Goal: Transaction & Acquisition: Book appointment/travel/reservation

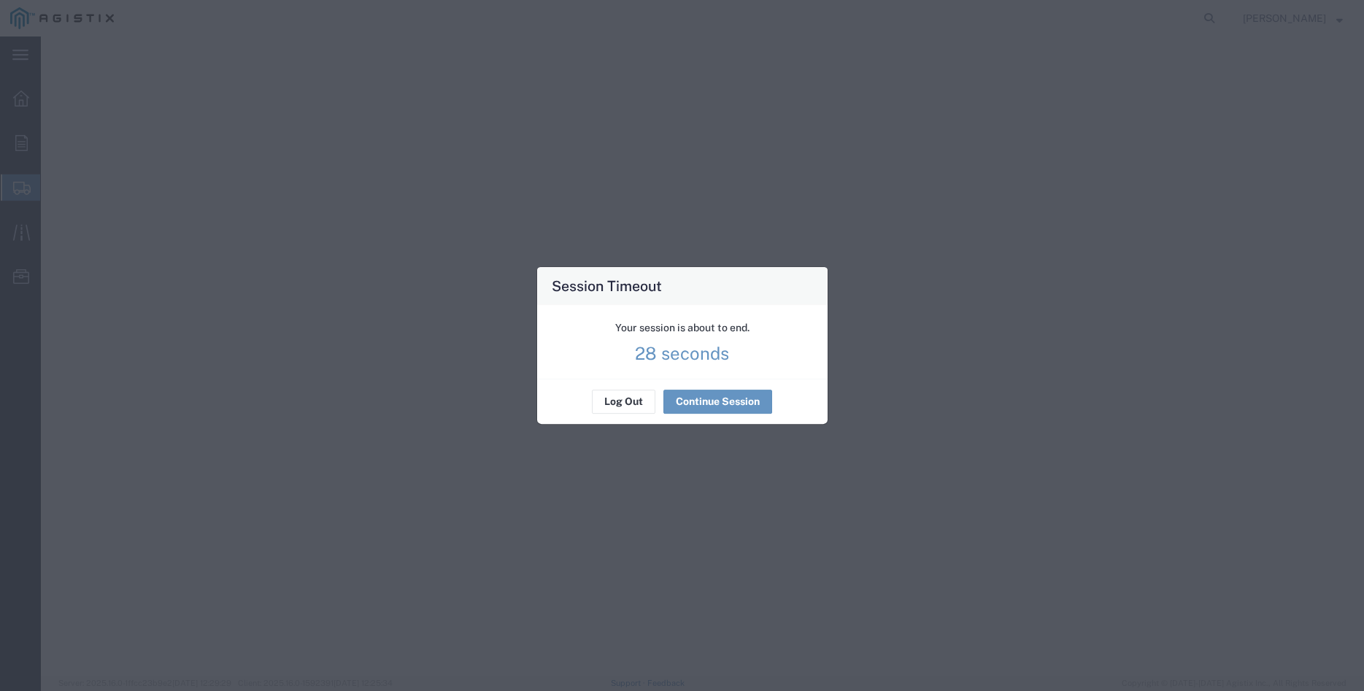
select select "9596"
select select "19745"
select select "CA"
select select "19745"
select select "CA"
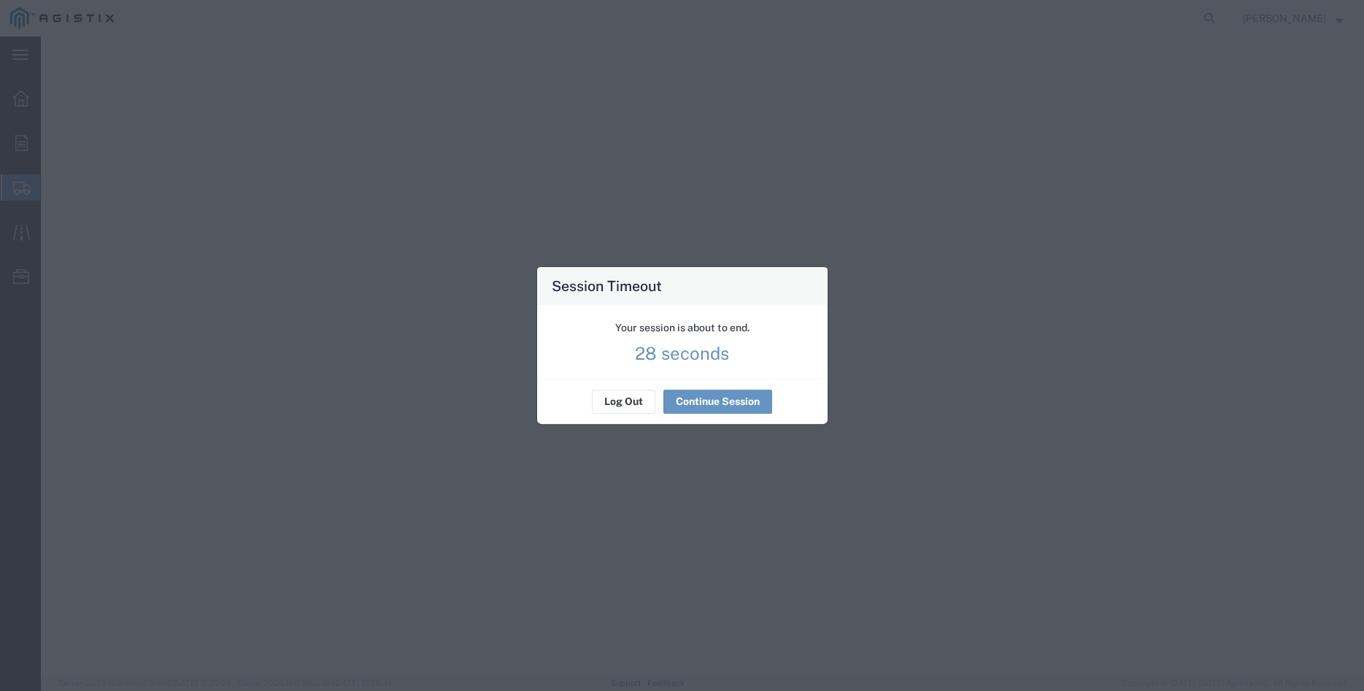
select select "PURCHORD"
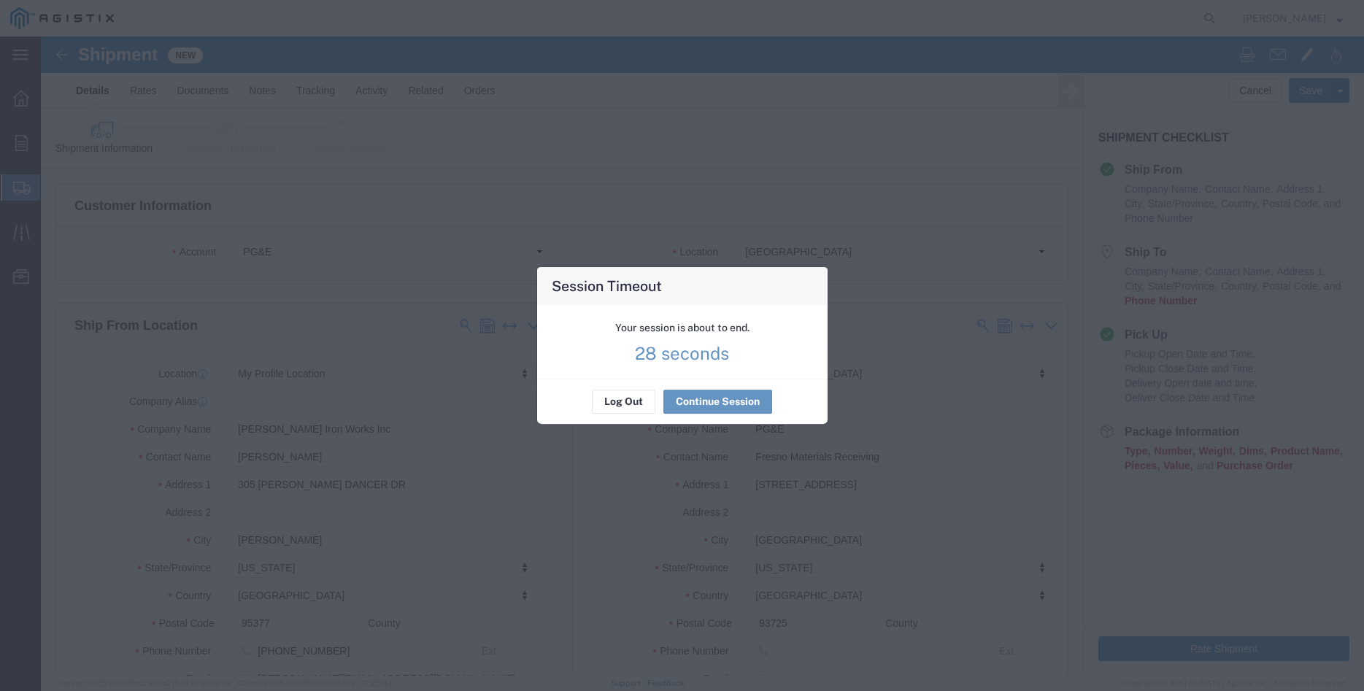
scroll to position [74, 0]
click at [705, 401] on button "Continue Session" at bounding box center [718, 402] width 109 height 23
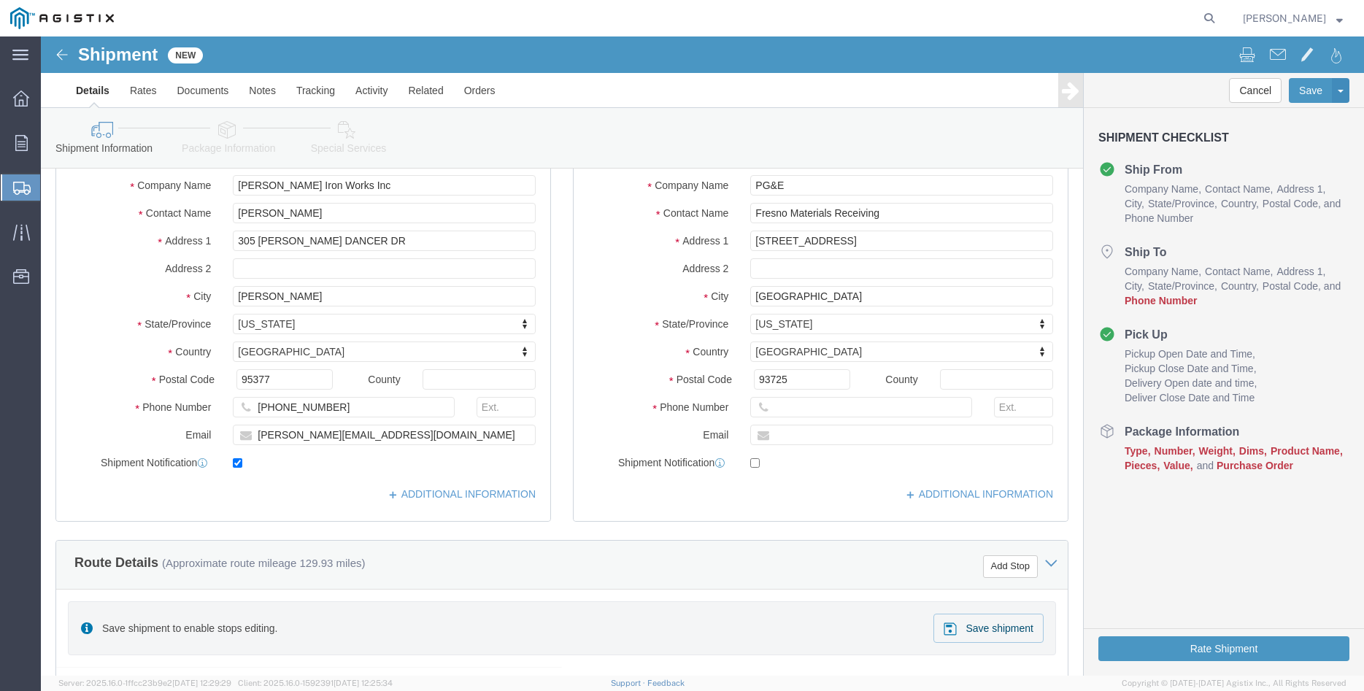
scroll to position [298, 0]
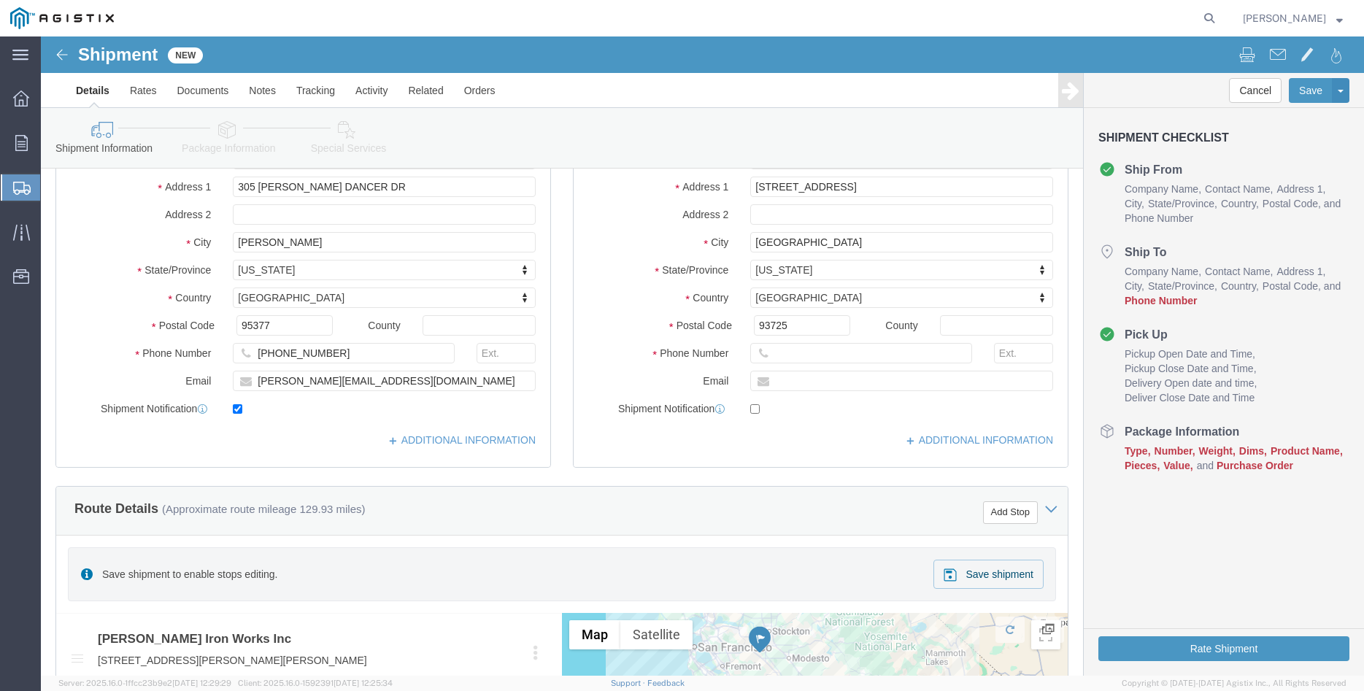
click input "text"
type input "559-263-7163"
click div "Ship To Location Location Fresno DC My Profile Location (OBSOLETE) BURNEY SC - …"
click div "Ship From Location Location My Profile Location My Profile Location (OBSOLETE) …"
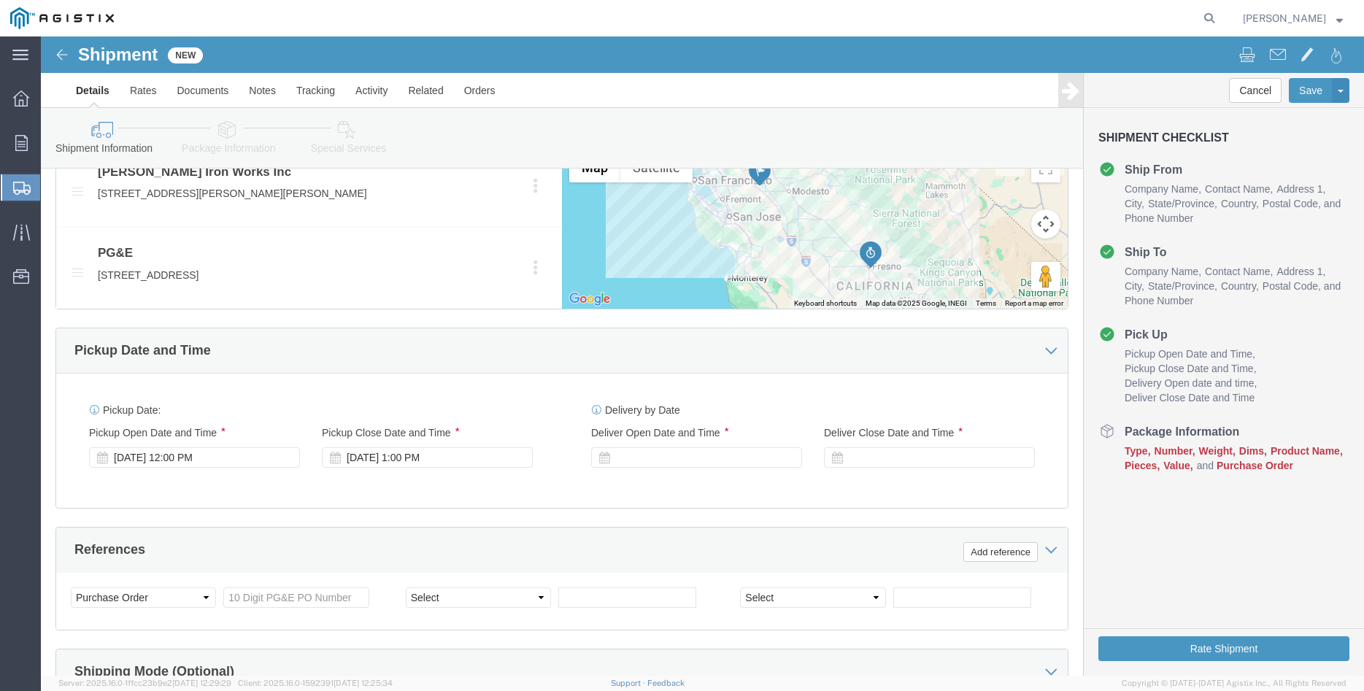
scroll to position [819, 0]
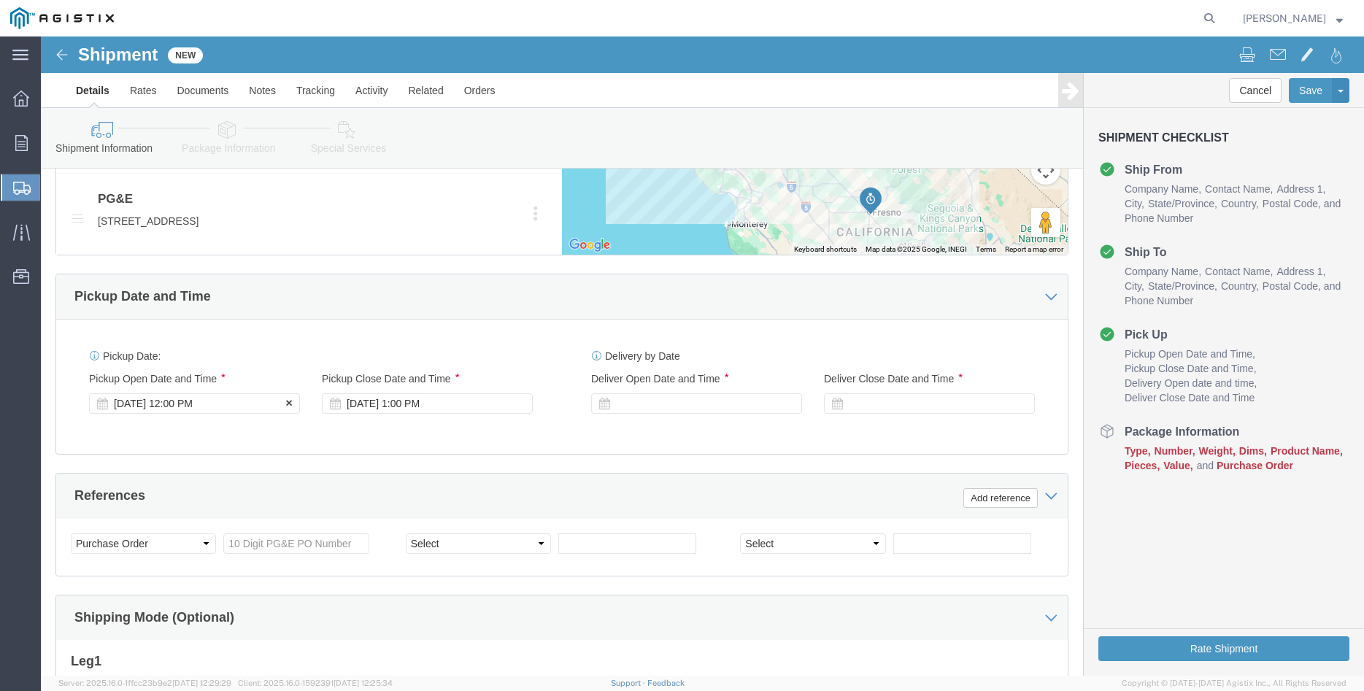
click div "Aug 13 2025 12:00 PM"
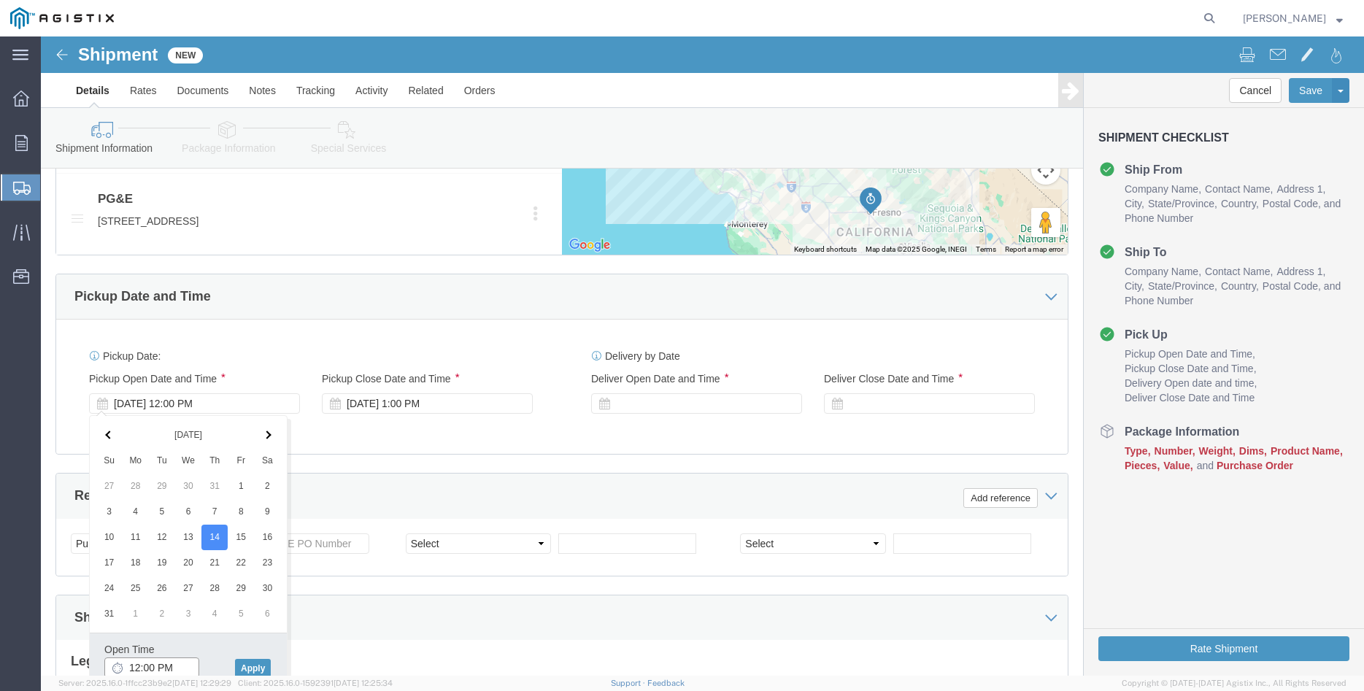
click input "12:00 PM"
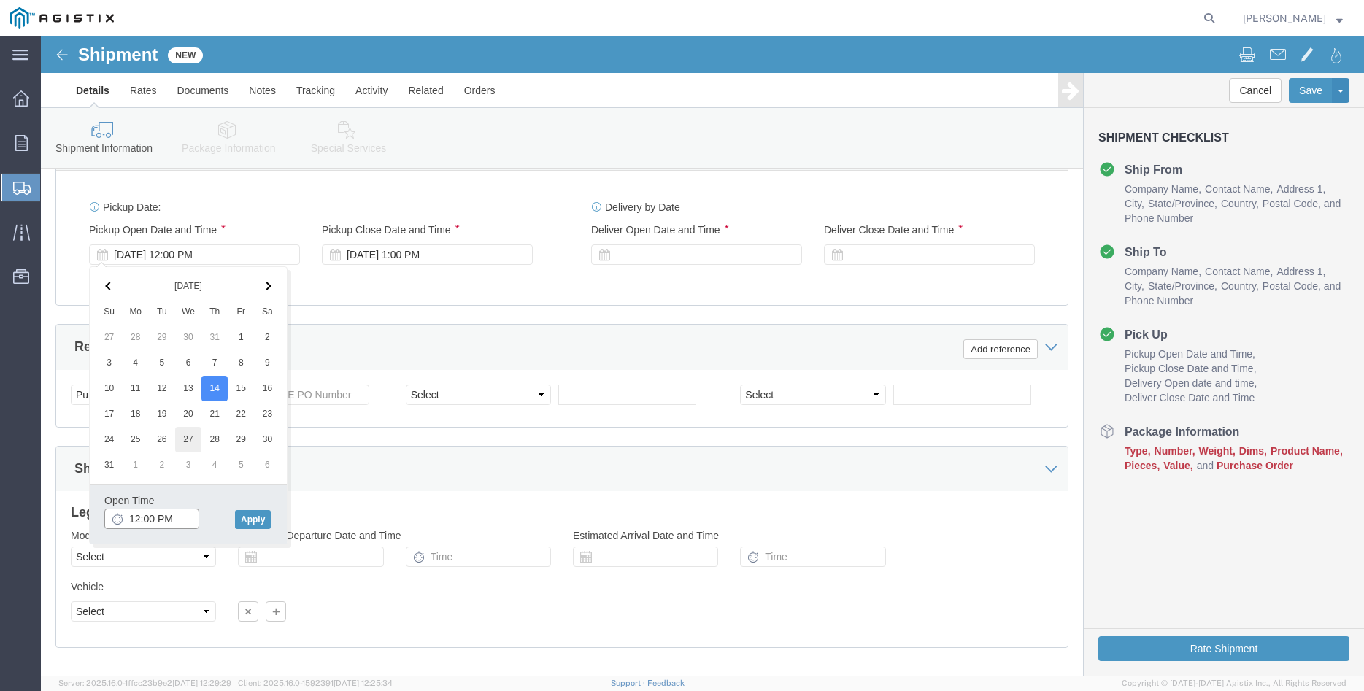
scroll to position [1042, 0]
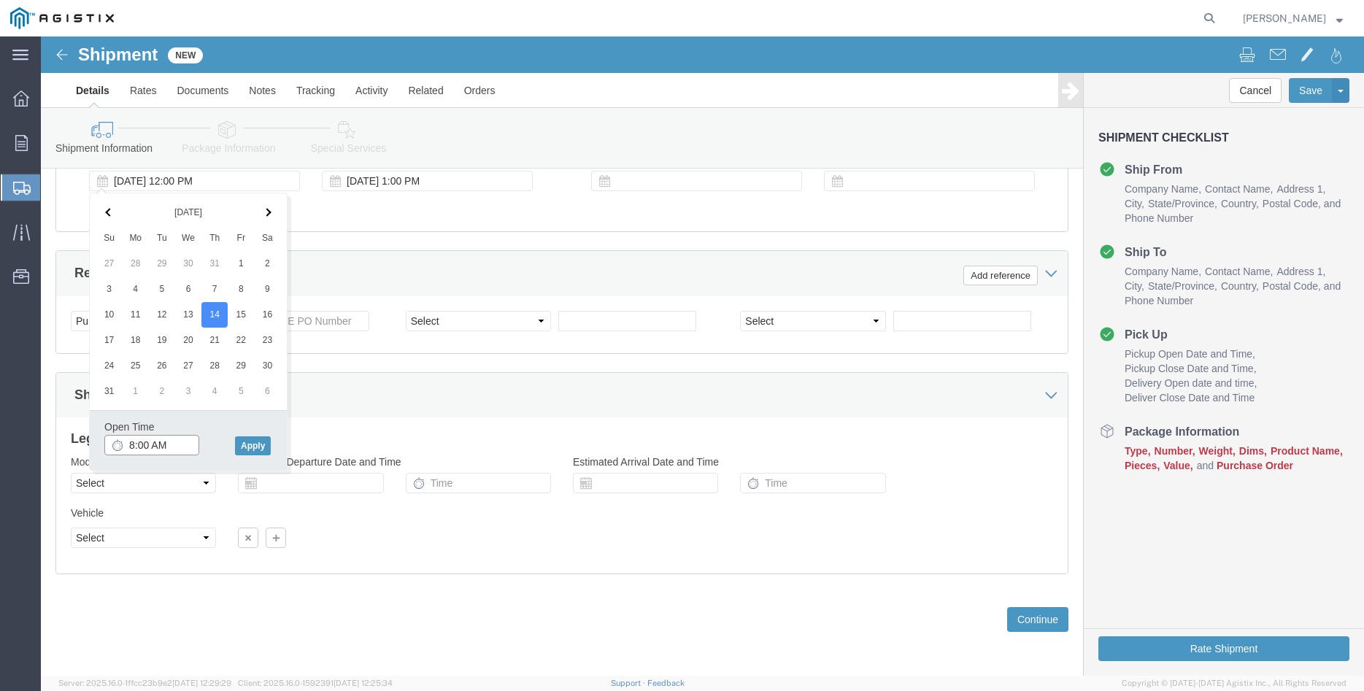
type input "8:00 AM"
click button "Apply"
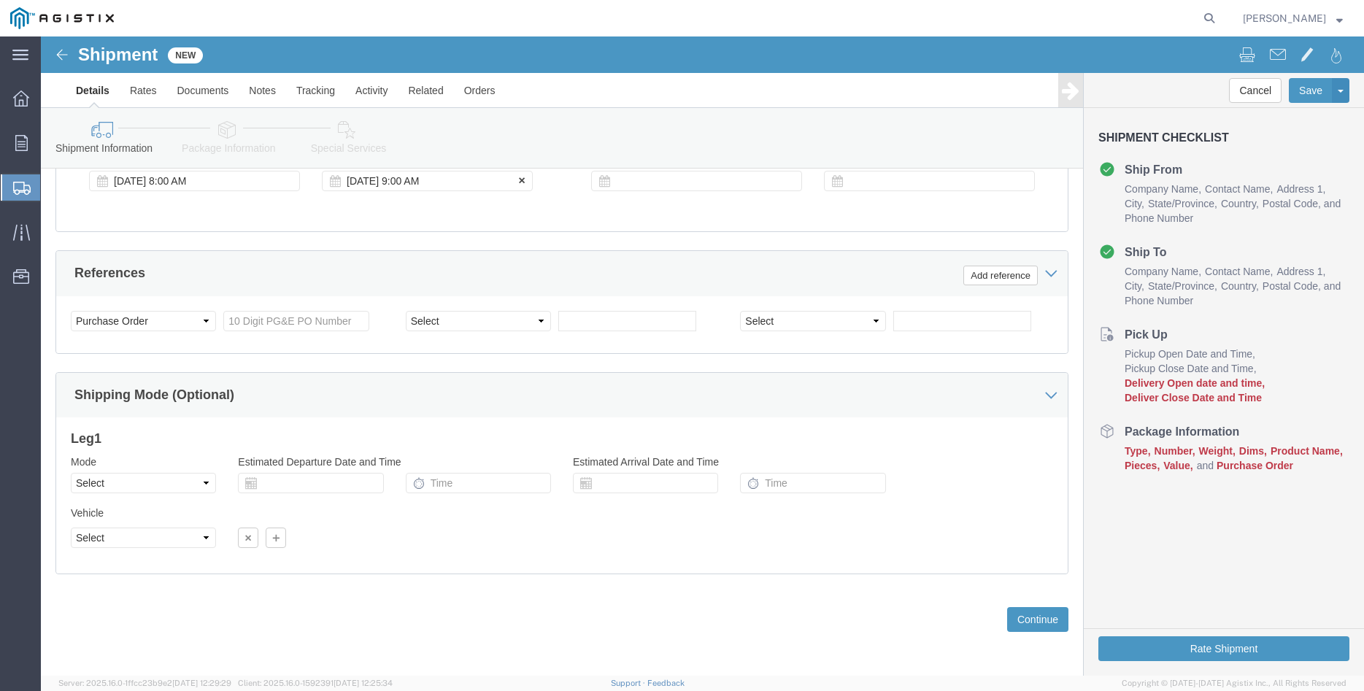
click div "[DATE] 9:00 AM"
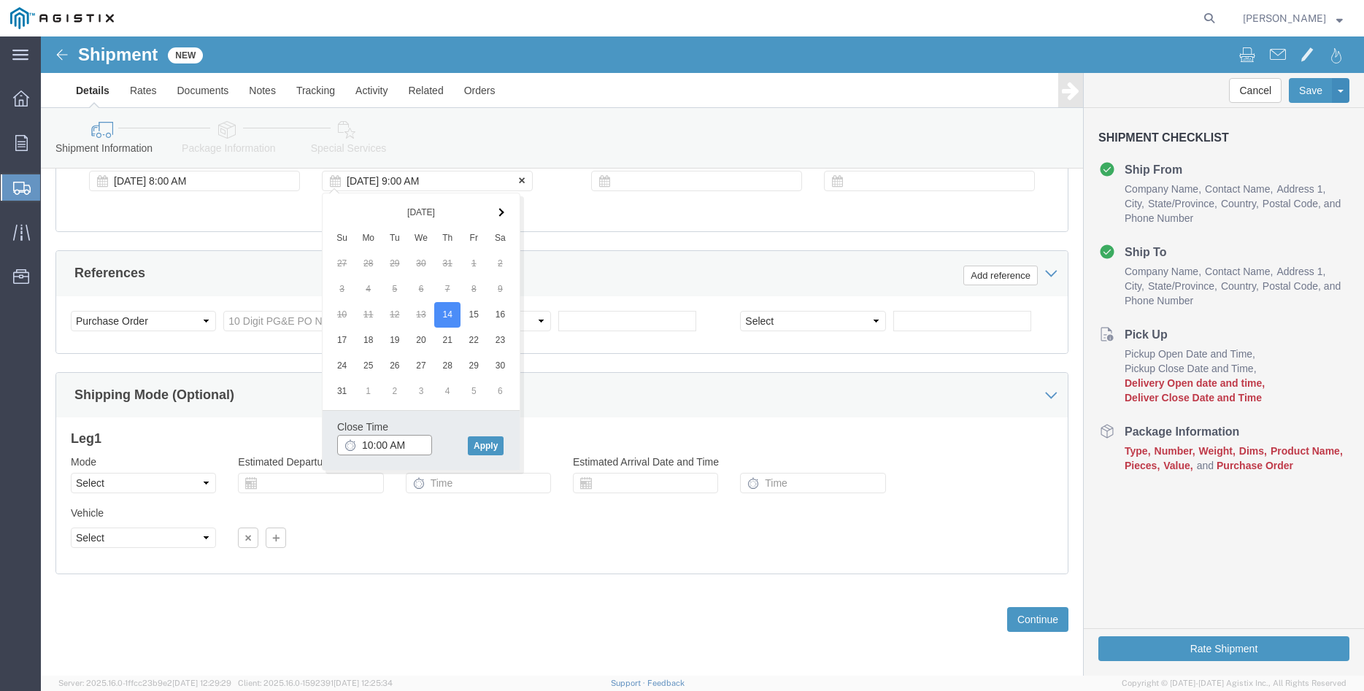
type input "10:00 AM"
click button "Apply"
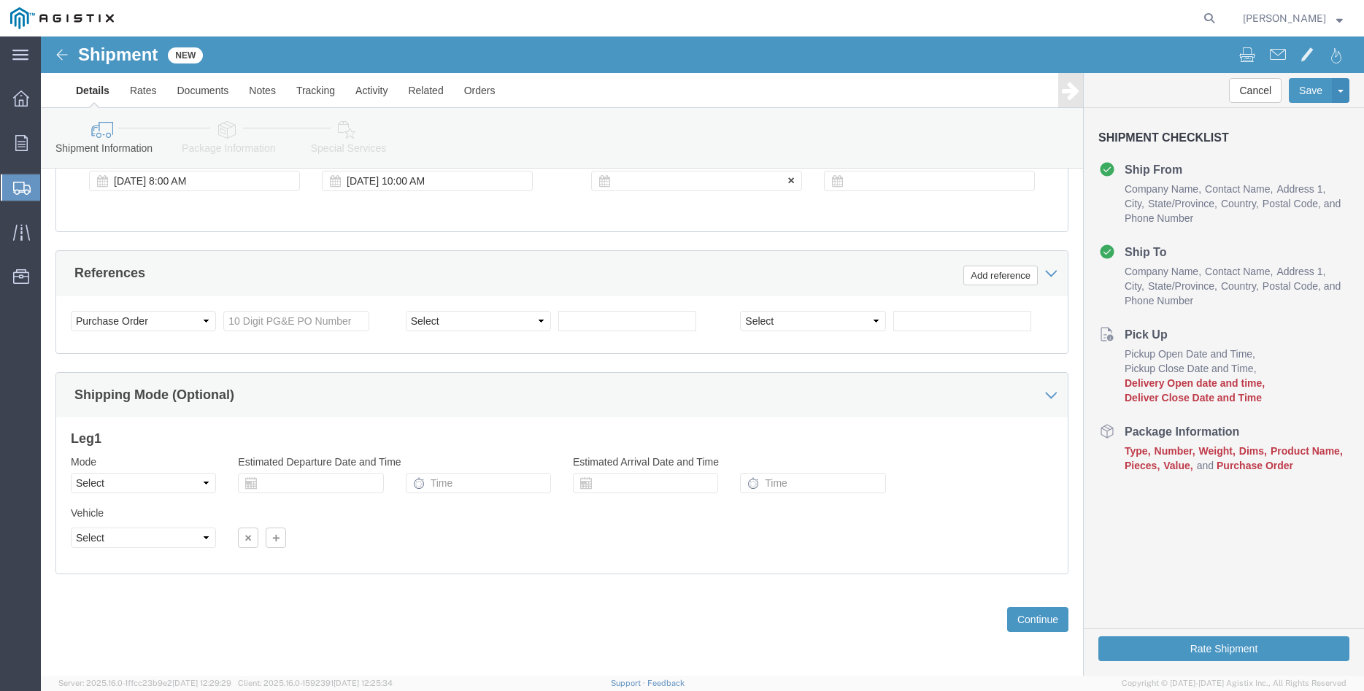
click div
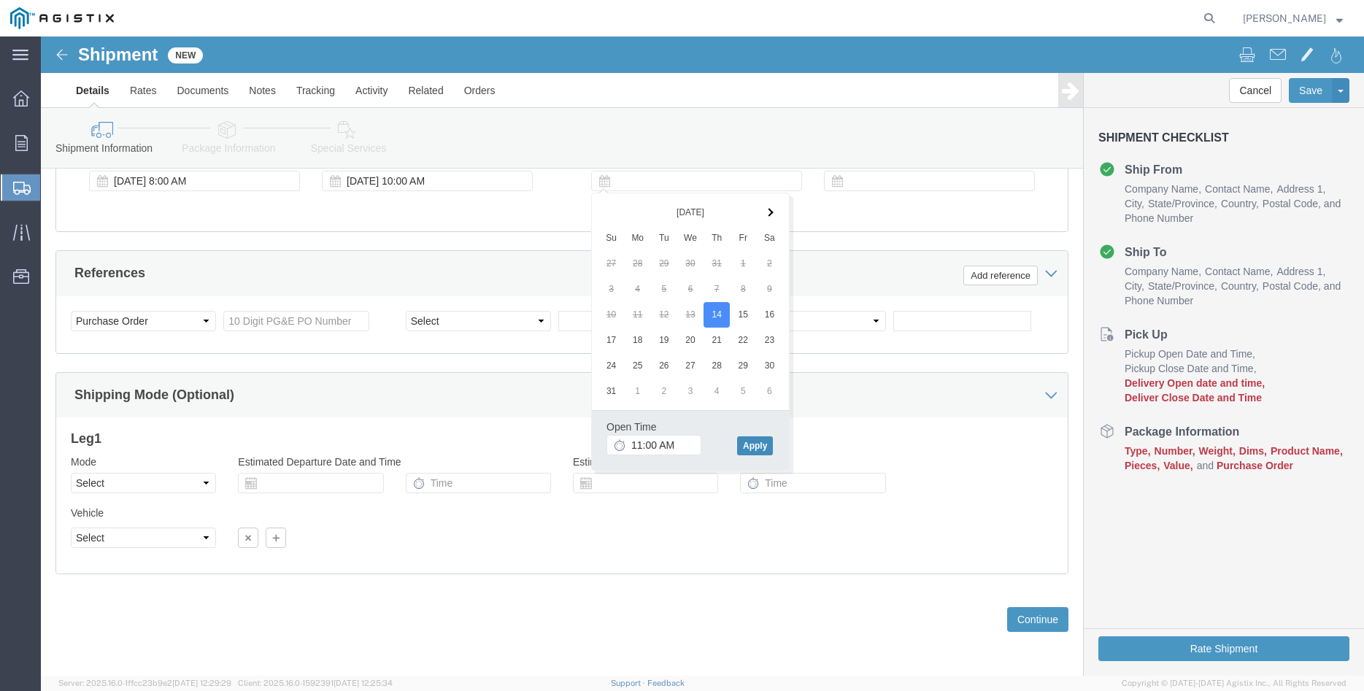
click button "Apply"
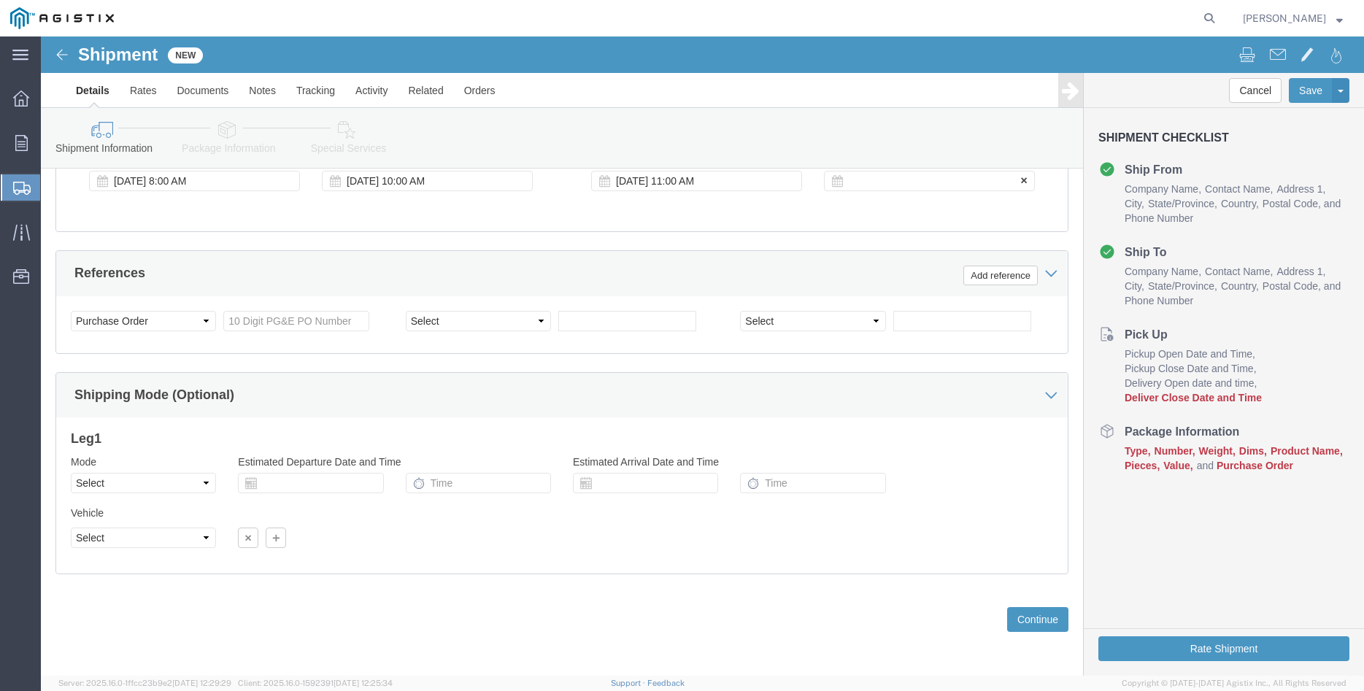
click div
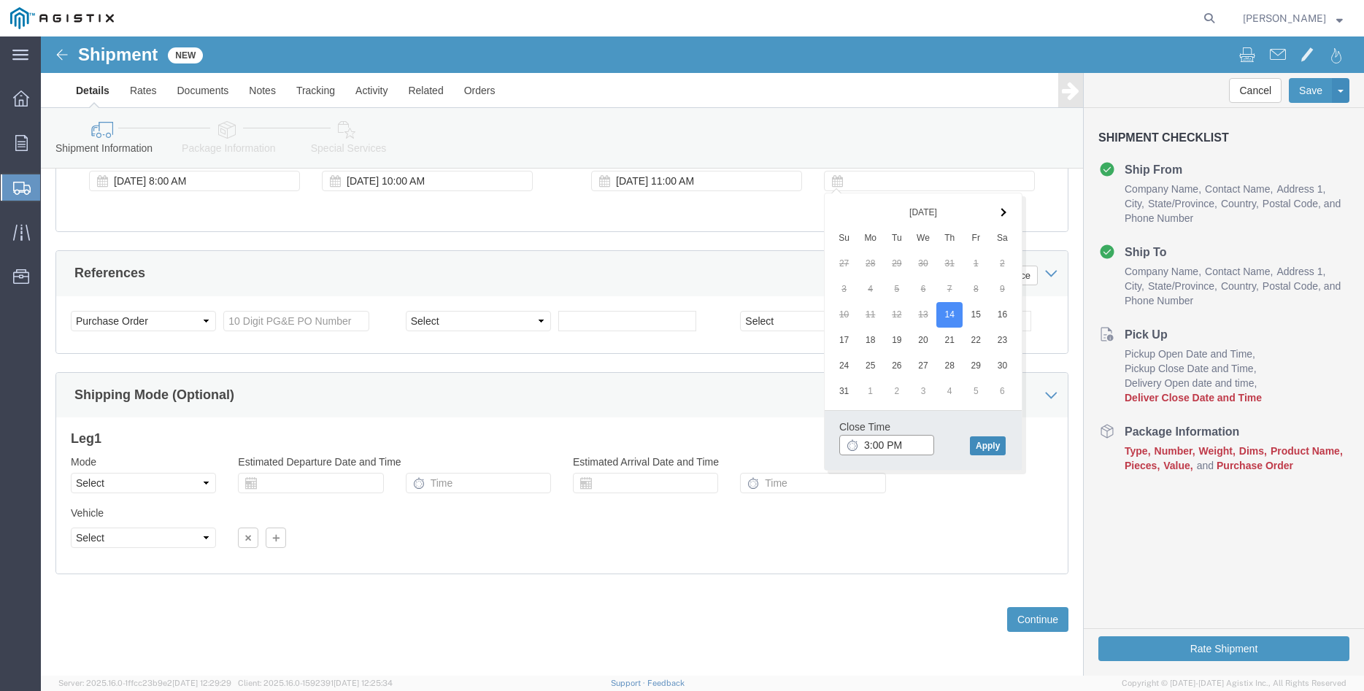
type input "3:00 PM"
click button "Apply"
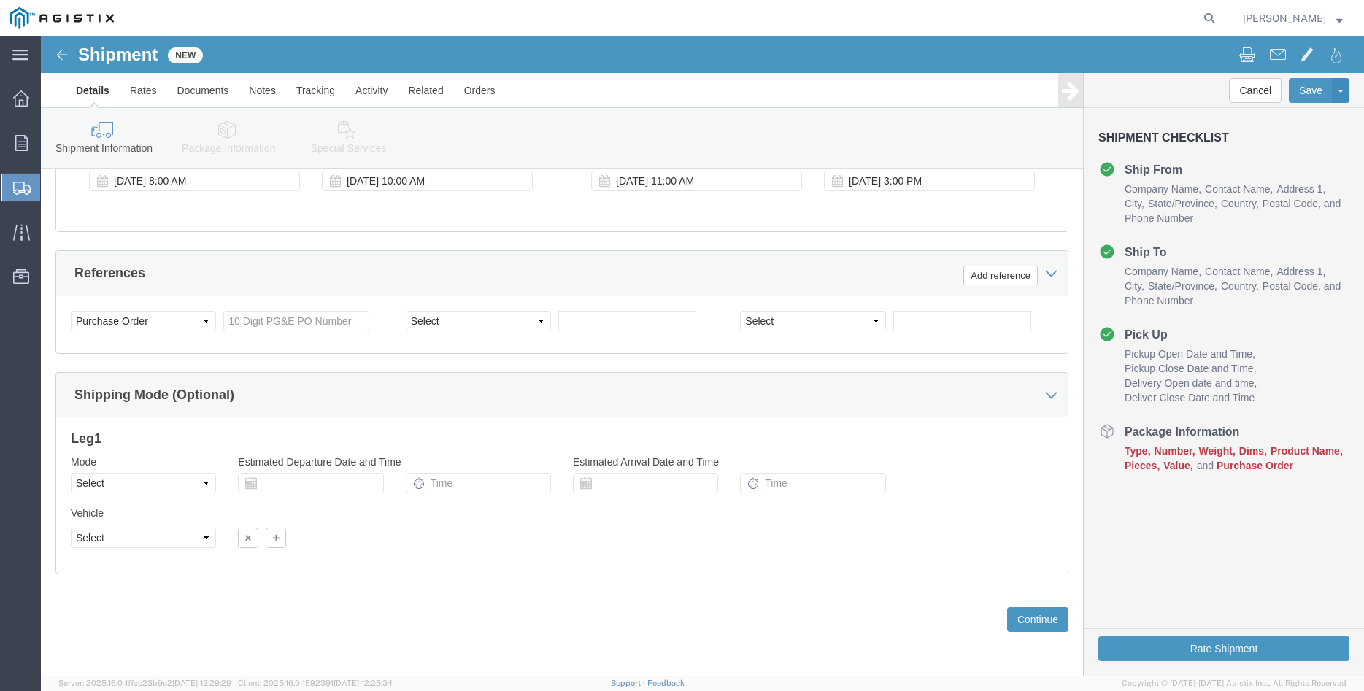
click div "Please fix the following errors Customer Information Account Select [PERSON_NAM…"
click input "text"
type input "3501365816"
click div "Customer Information Account Select Madruga Iron Works Inc PG&E Location Select…"
click select "Select Air Less than Truckload Multi-Leg Ocean Freight Rail Small Parcel Truckl…"
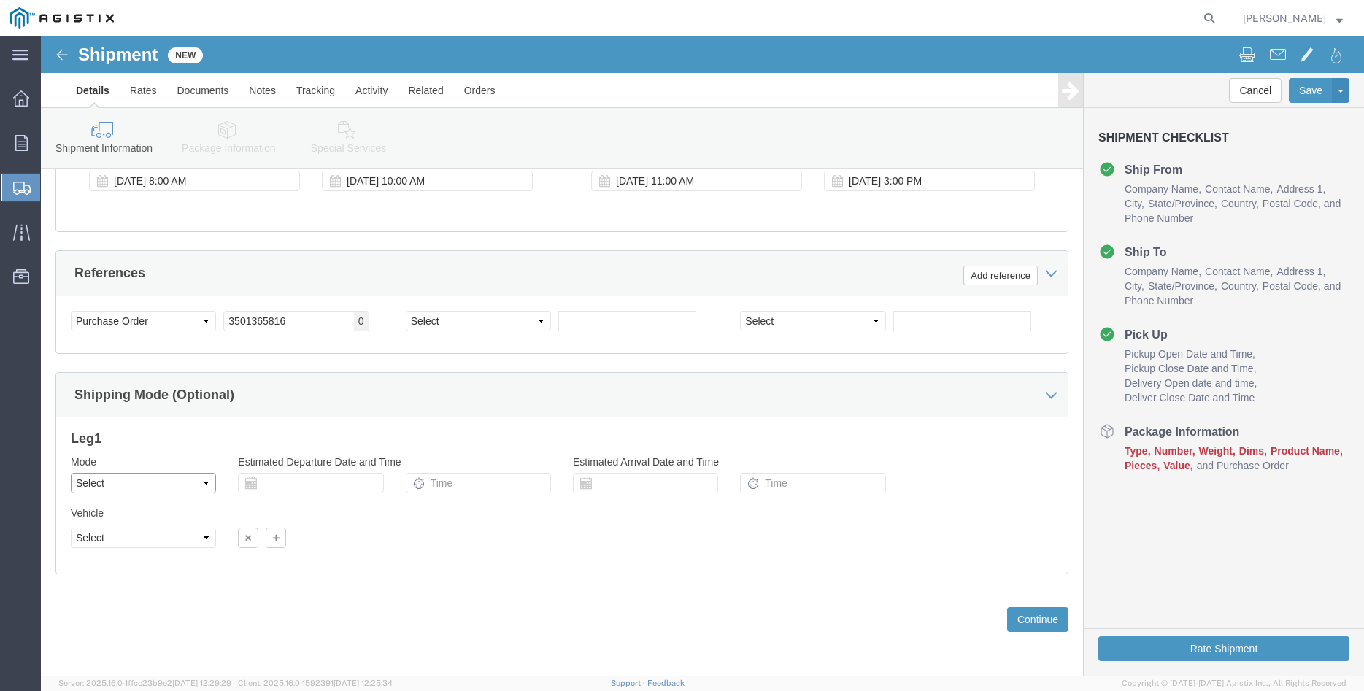
select select "TL"
click option "Truckload"
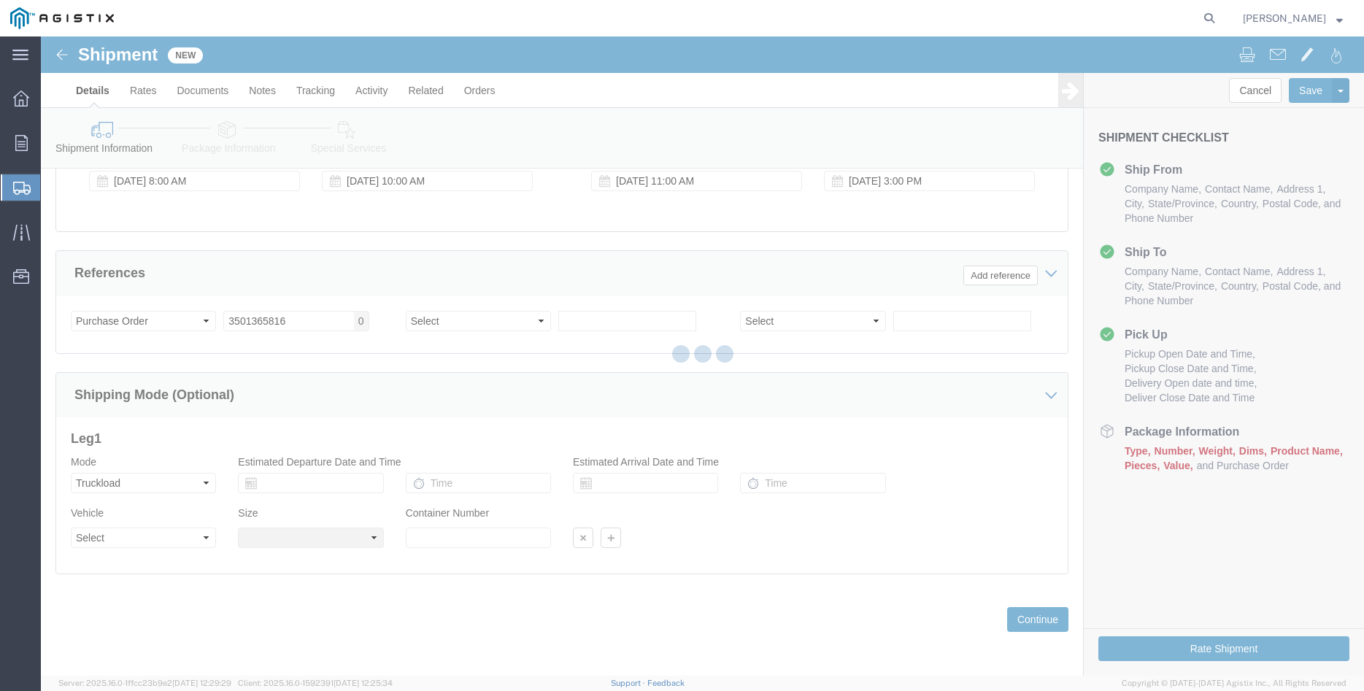
click div
select select
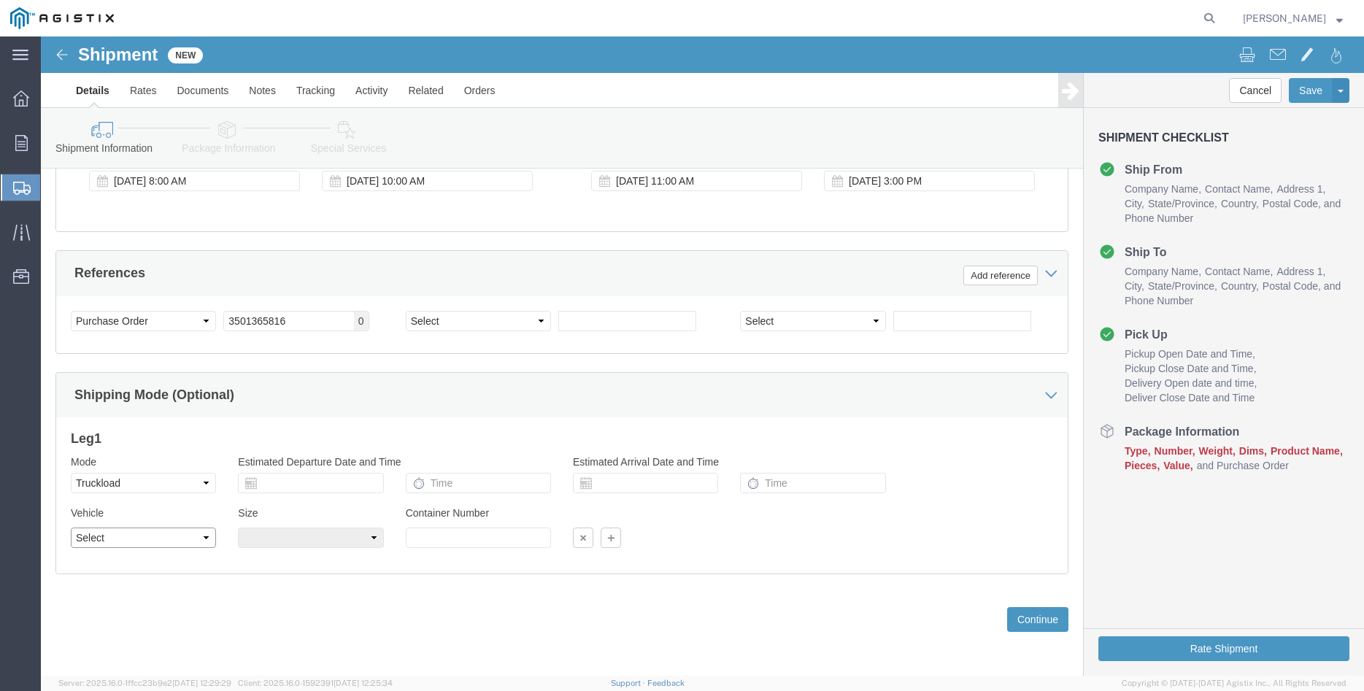
click select "Select 1-Ton (PSS) 10 Wheel 10 Yard Dump Truck 20 Yard Dump Truck Bobtail Botto…"
select select "FLBD"
click option "Flat Bed"
click select "Select 35 Feet 20 Feet 28 Feet 53 Feet 40 Feet 48 Feet"
select select "28FT"
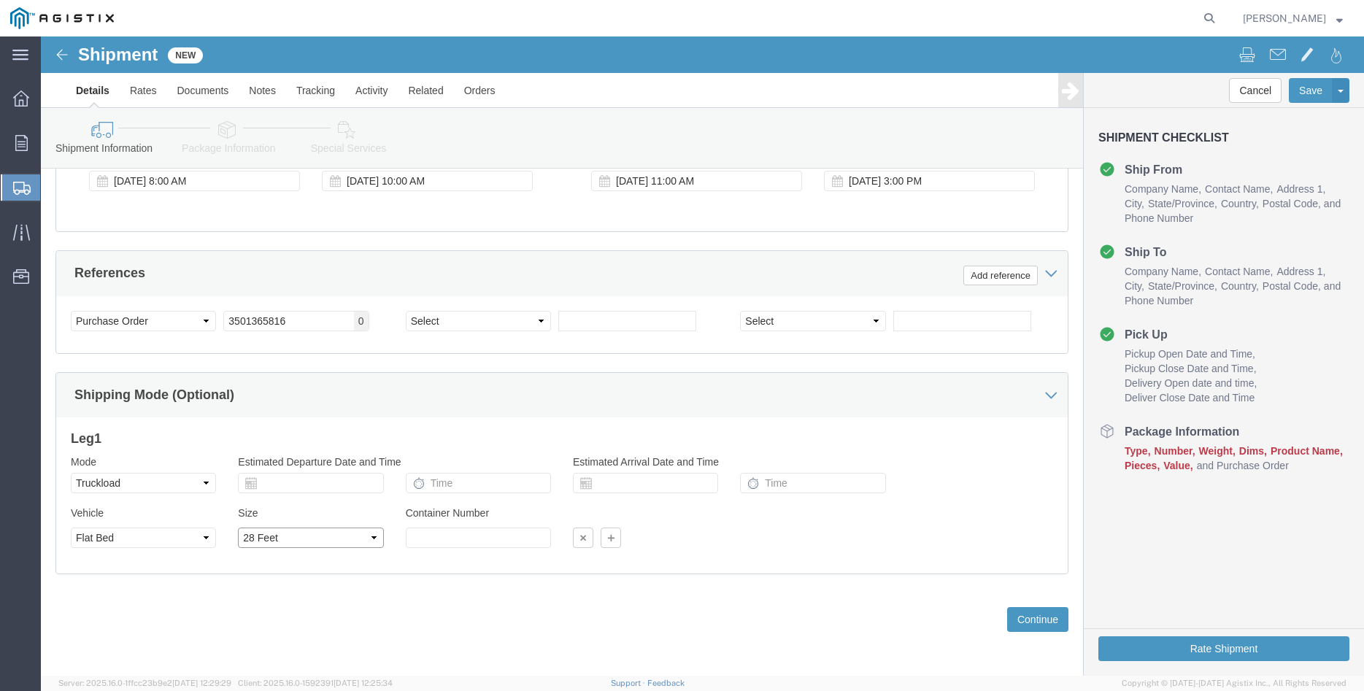
click option "28 Feet"
click div "Previous Continue"
click button "Continue"
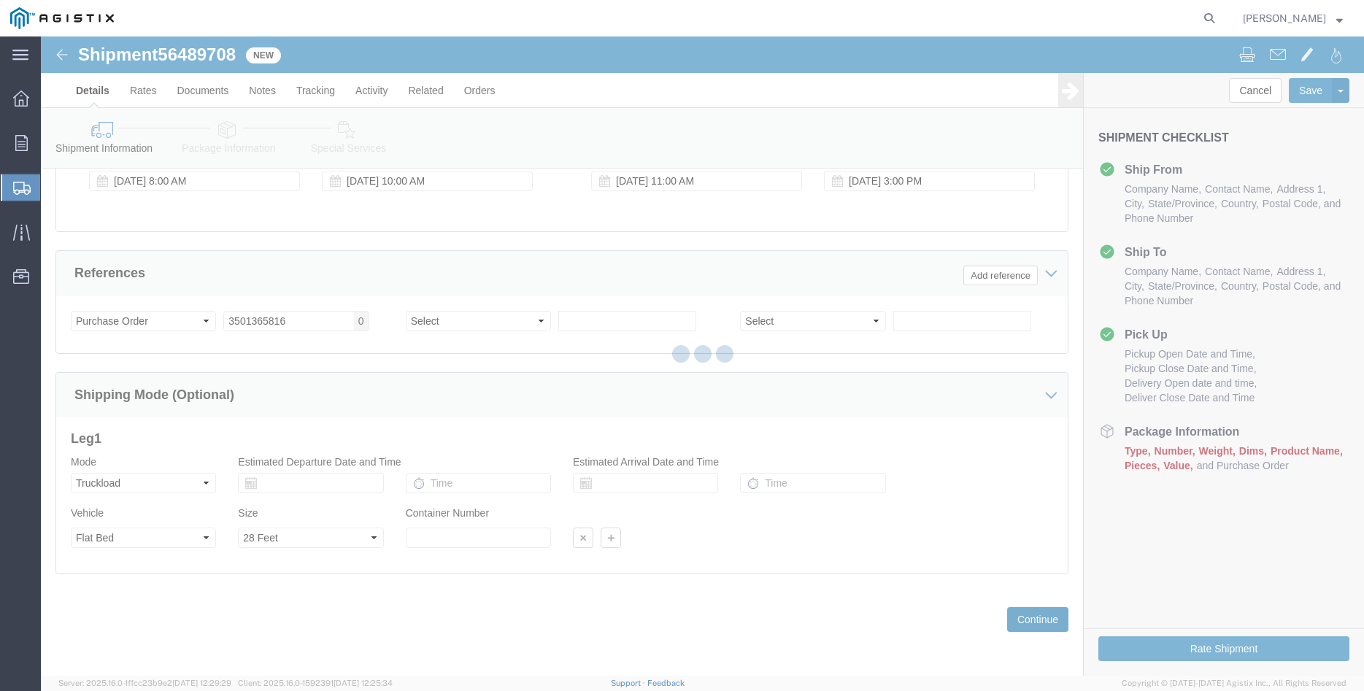
select select "21941"
select select "19745"
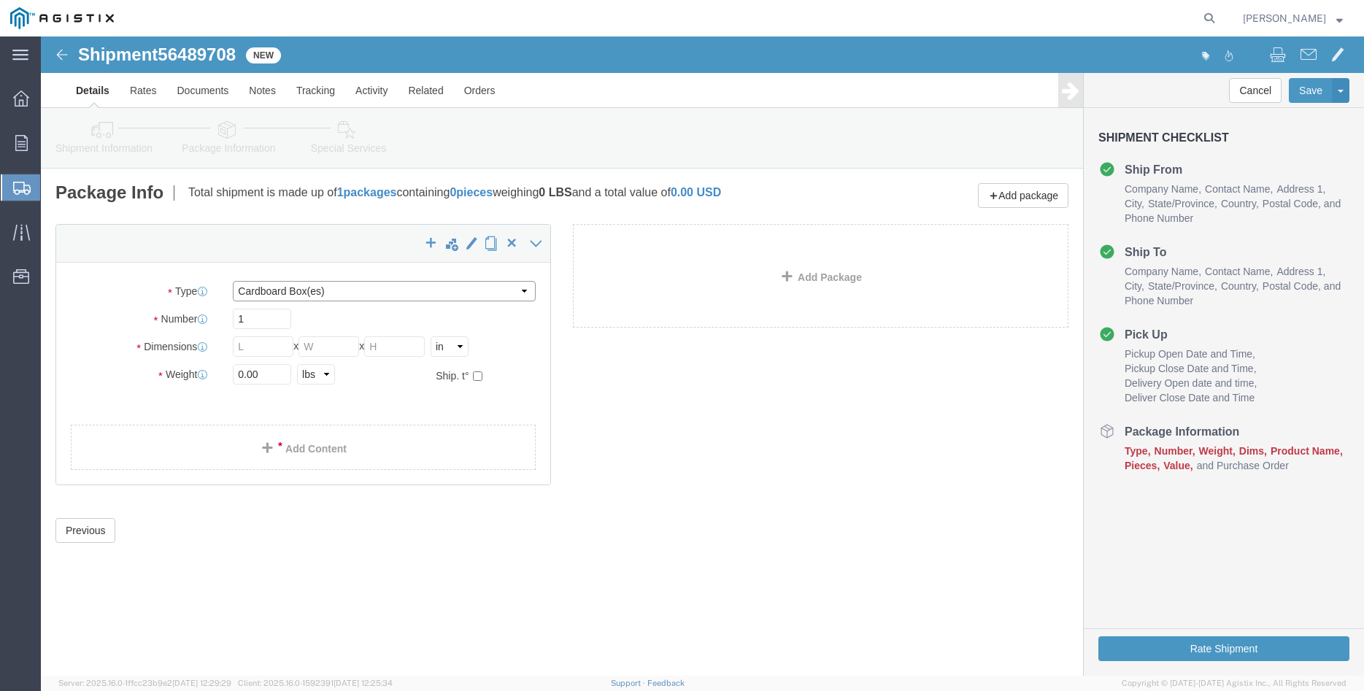
click select "Select Bulk Bundle(s) Cardboard Box(es) Carton(s) Crate(s) Drum(s) (Fiberboard)…"
select select "PONS"
click option "Pallet(s) Oversized (Not Stackable)"
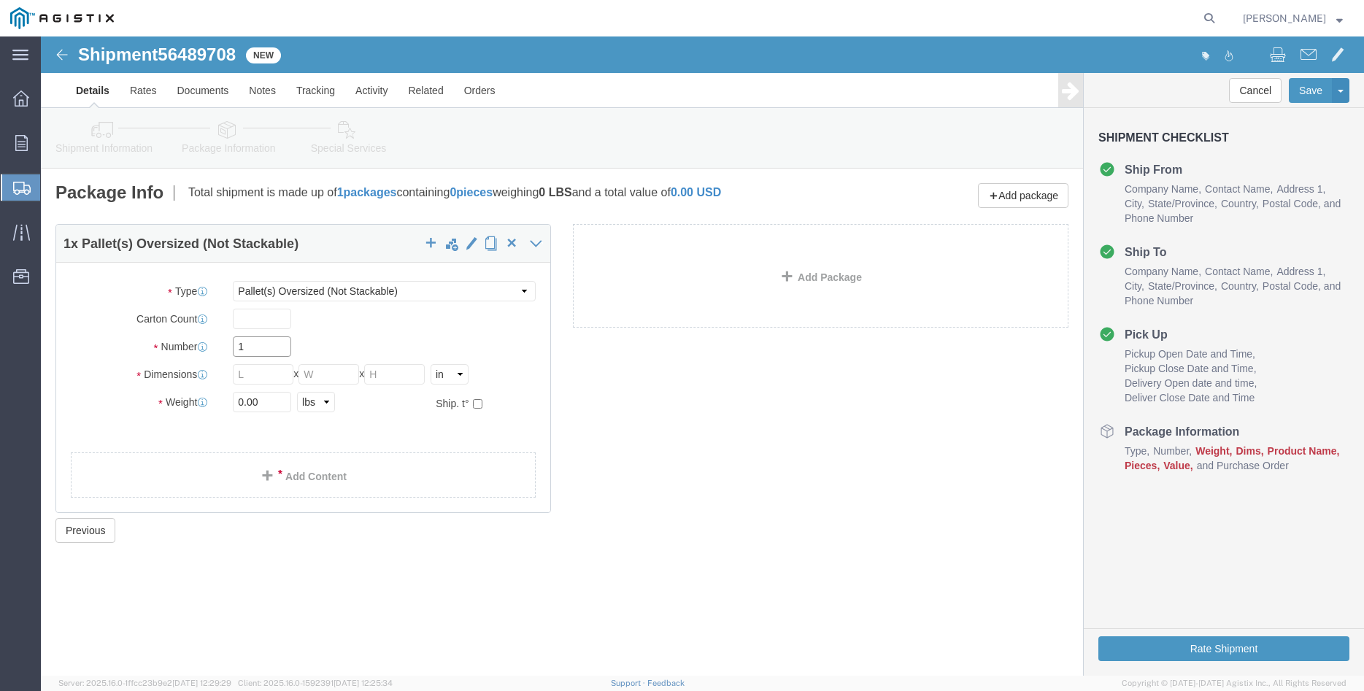
click input "1"
type input "12"
type input "28"
type input "62"
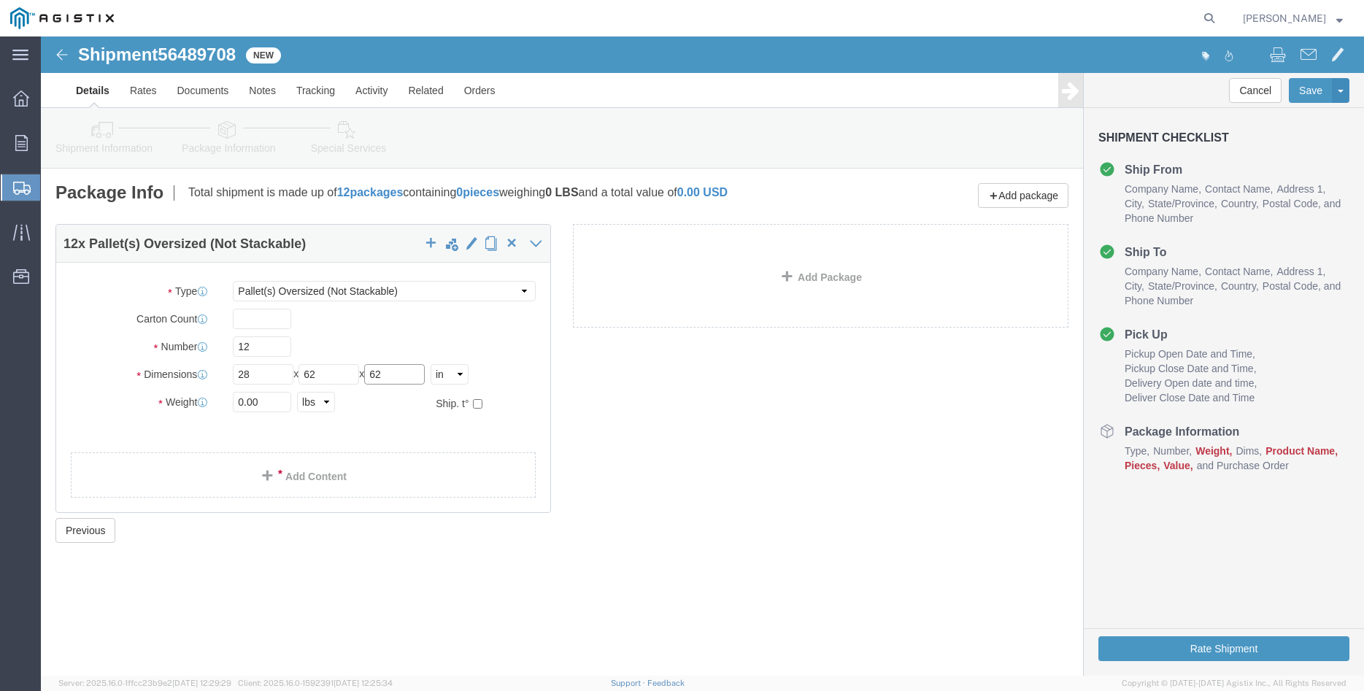
type input "62"
type input "9400"
click label "Number"
click link "Add Content"
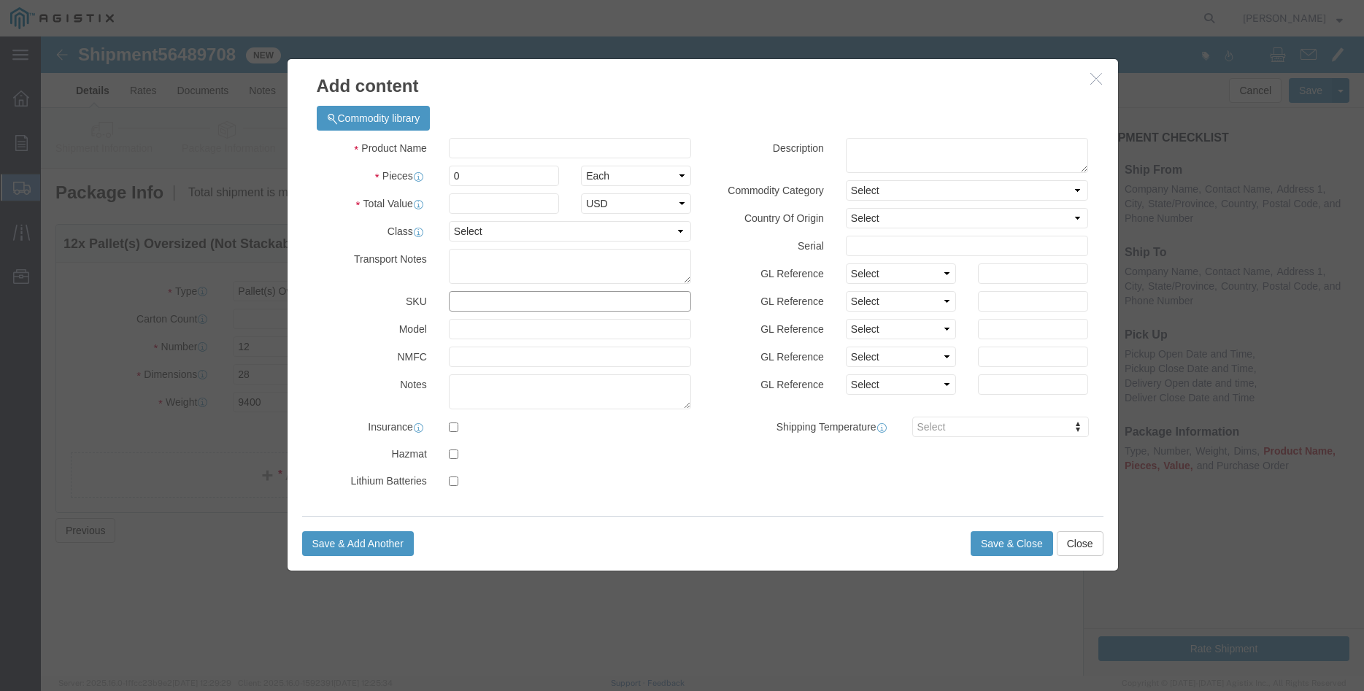
click input "text"
type input "M360040"
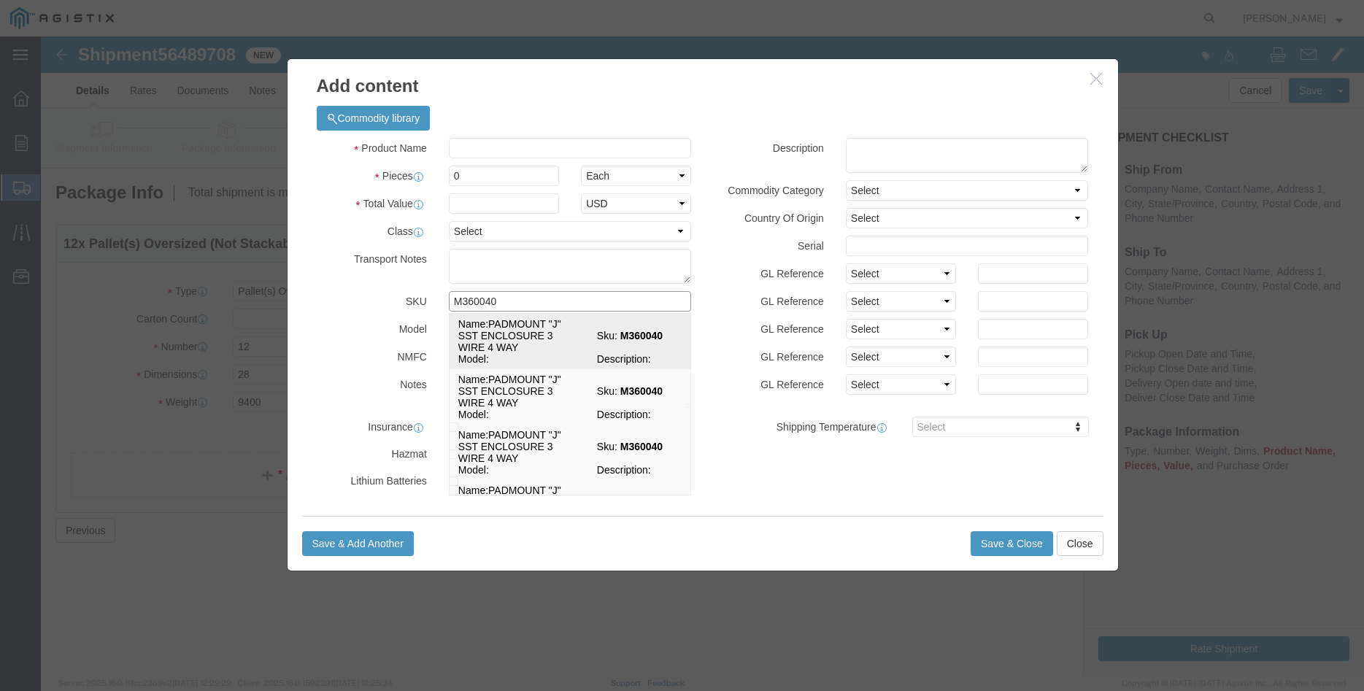
click td "Sku: M360040"
select select
select select "USD"
type input "PADMOUNT "J" SST ENCLOSURE 3 WIRE 4 WAY"
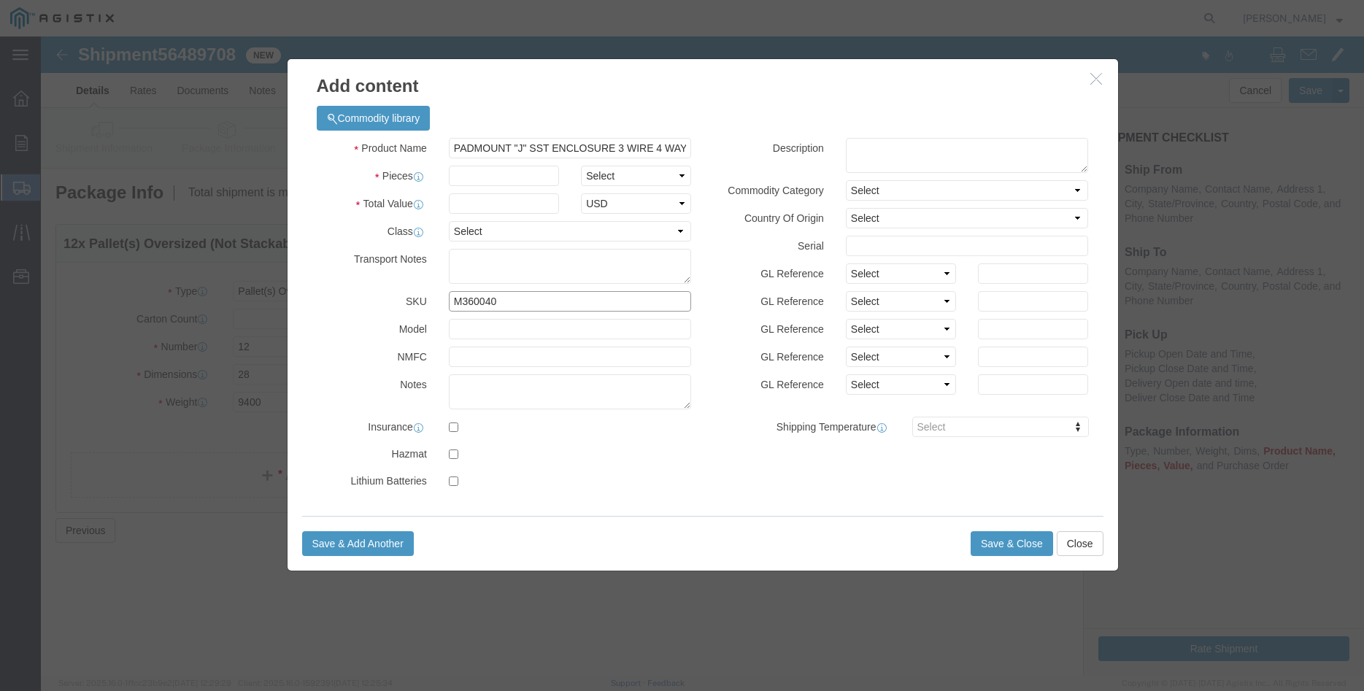
type input "M360040"
click input "PADMOUNT "J" SST ENCLOSURE 3 WIRE 4 WAY"
click textarea
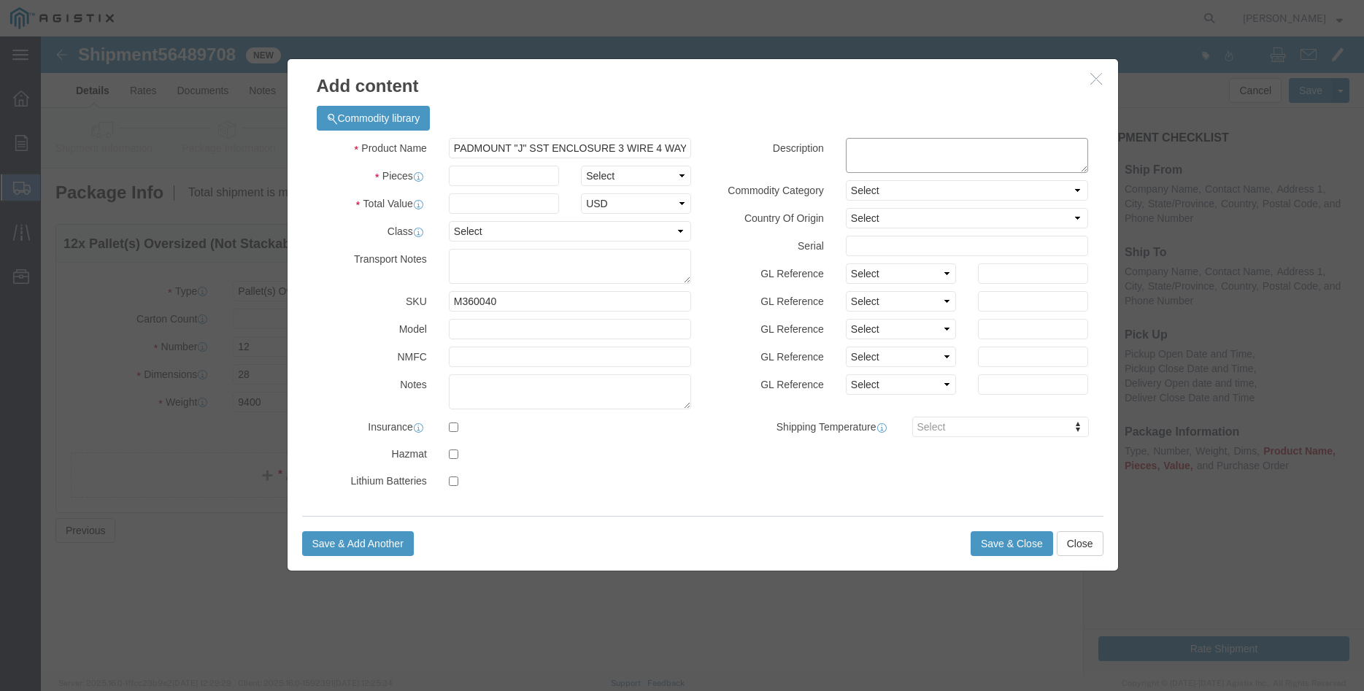
paste textarea "PADMOUNT "J" SST ENCLOSURE 3 WIRE 4 WAY"
type textarea "PADMOUNT "J" SST ENCLOSURE 3 WIRE 4 WAY"
click h3 "Add content"
click select "Select Bag Barrels 100Board Feet Bottle Box Blister Pack Carats Can Capsule Car…"
select select "EA"
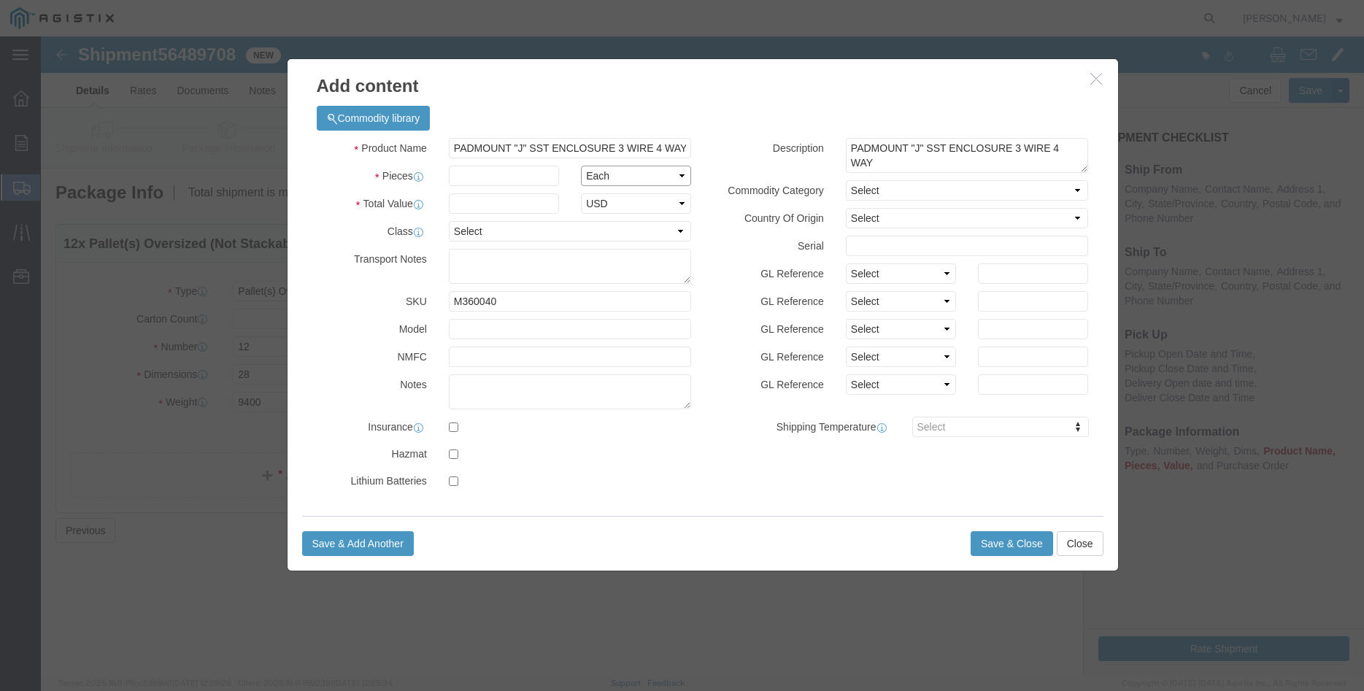
click option "Each"
click input "text"
type input "12"
click input "text"
type input "77124.00"
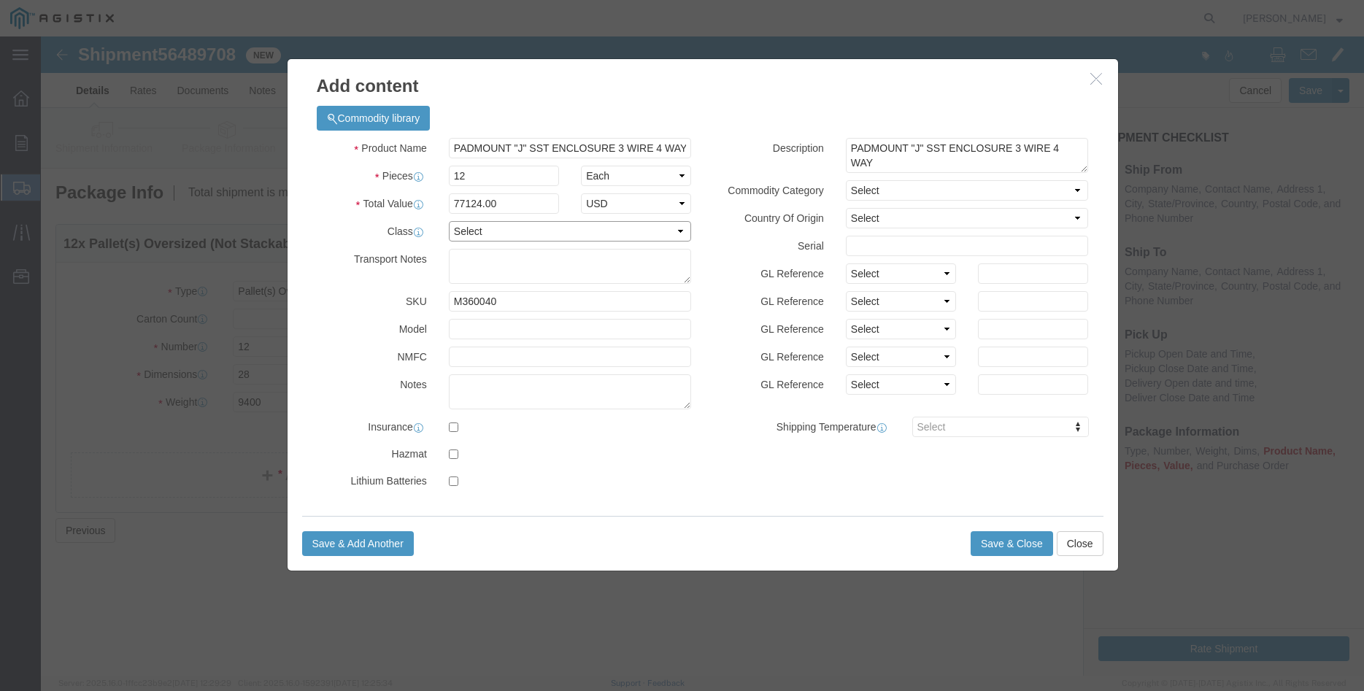
click select "Select 50 55 60 65 70 85 92.5 100 125 175 250 300 400"
select select "100"
click option "100"
click select "Select Account Type Activity ID Airline Appointment Number ASN Batch Number Bil…"
select select "PURCHORD"
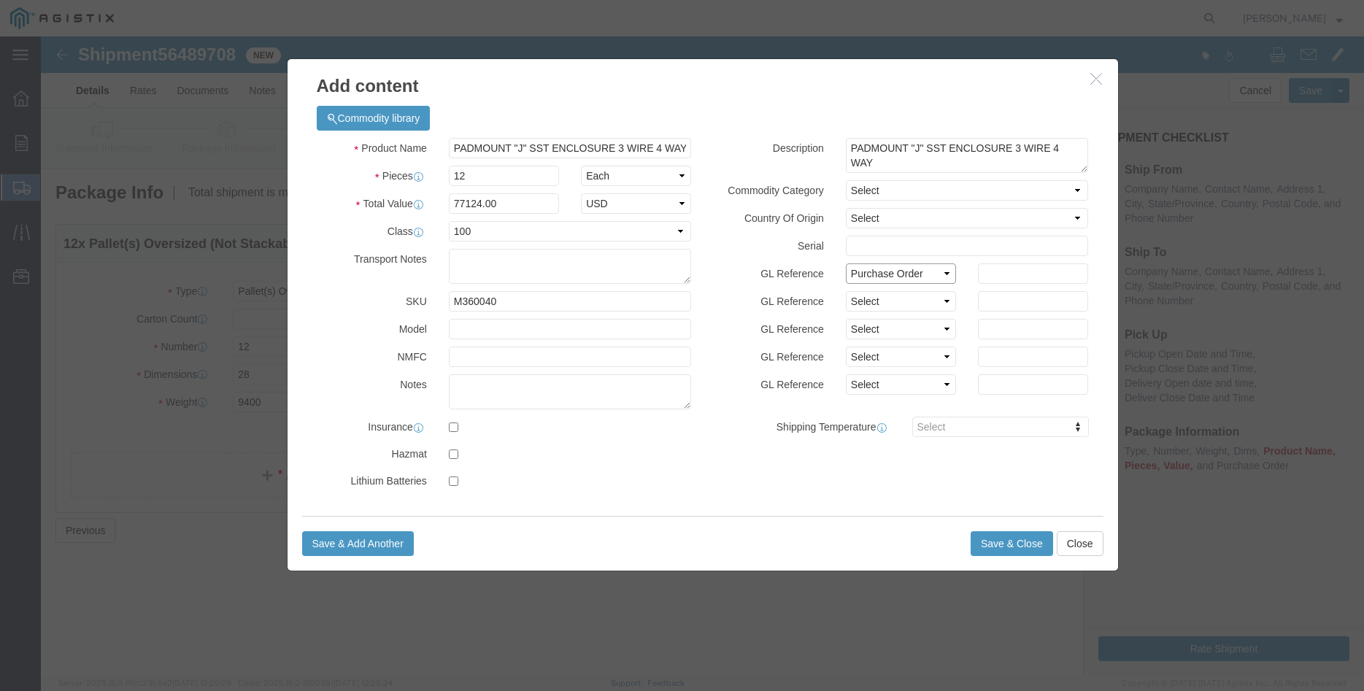
click option "Purchase Order"
click select "Select Account Type Activity ID Airline Appointment Number ASN Batch Number Bil…"
select select "PURCHORD"
click option "Purchase Order"
click select "Select Account Type Activity ID Airline Appointment Number ASN Batch Number Bil…"
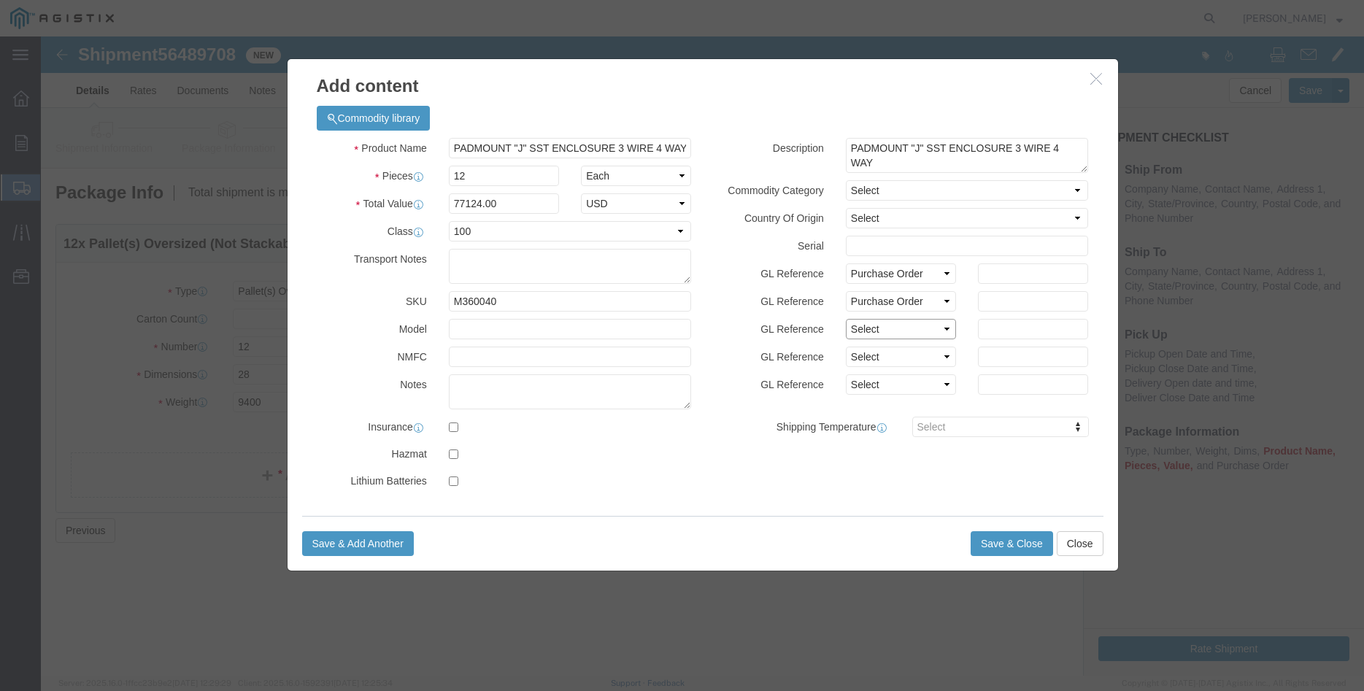
select select "ORDERLINE"
click option "Order Line No"
click input "text"
type input "1"
click input "text"
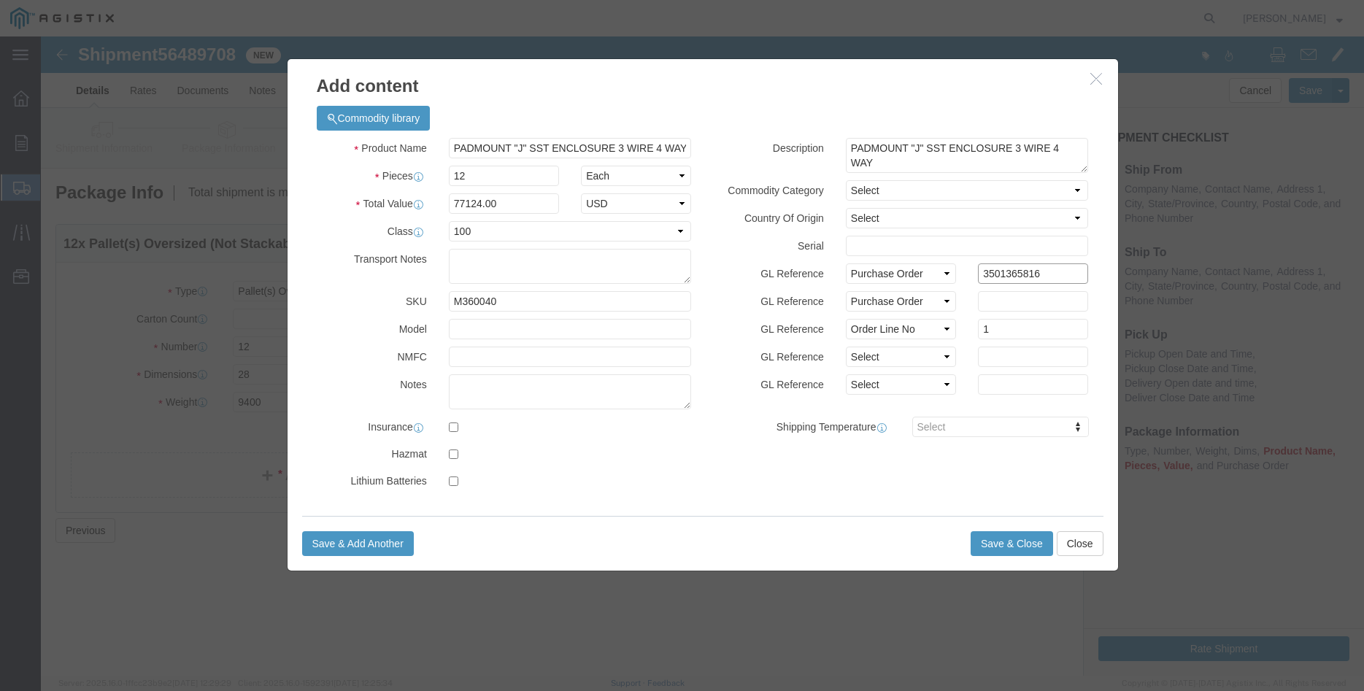
type input "3501365816"
click input "text"
type input "77124.00"
click div "GL Reference Select Account Type Activity ID Airline Appointment Number ASN Bat…"
click label "GL Reference"
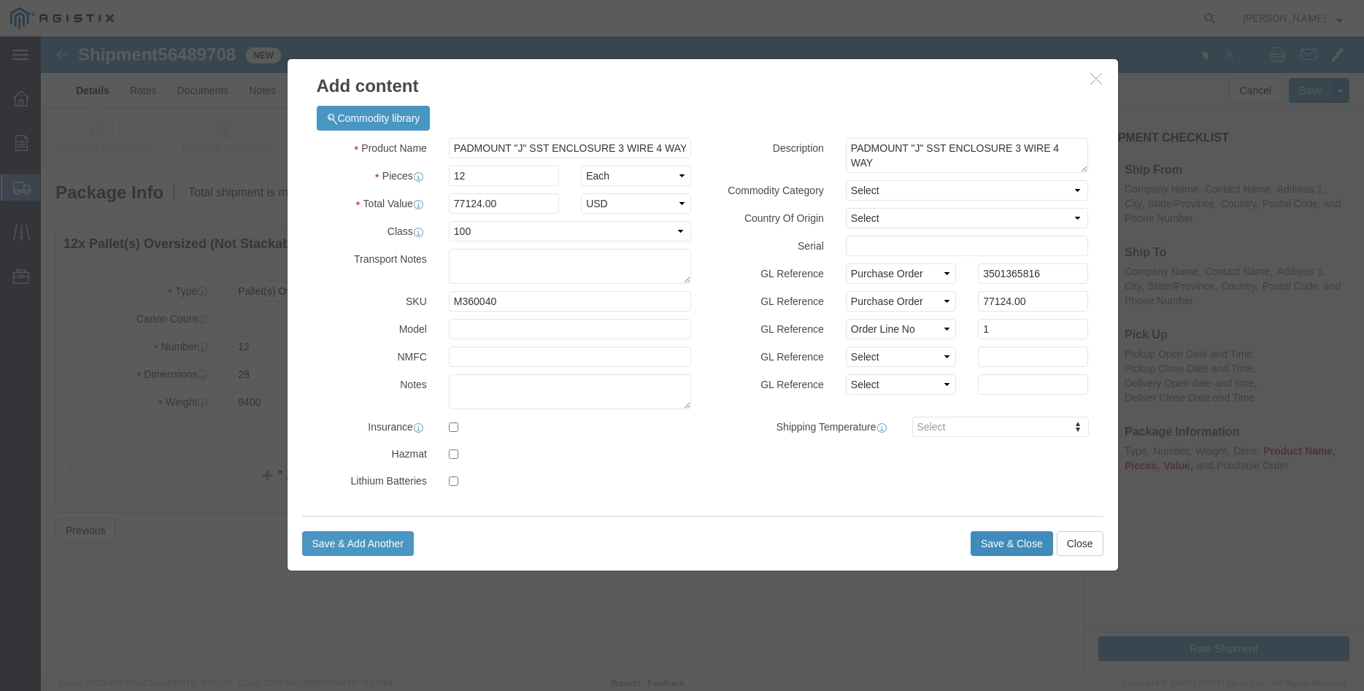
click button "Save & Close"
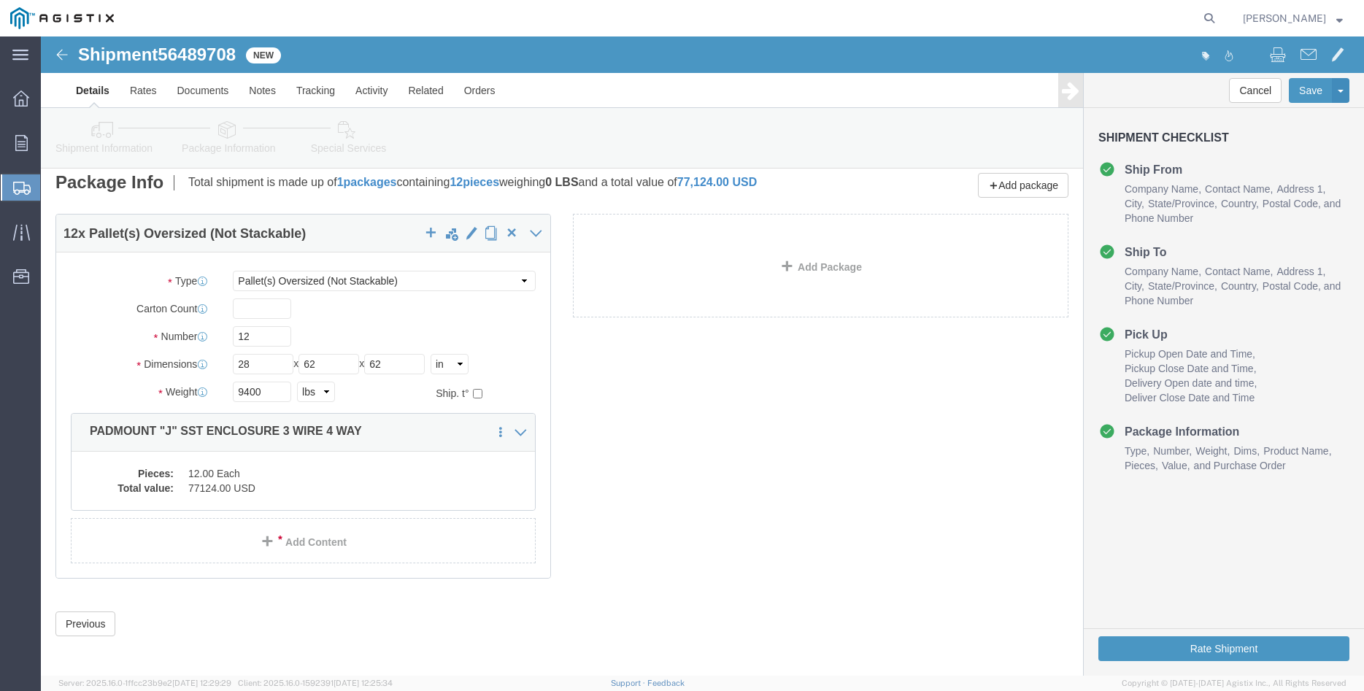
scroll to position [15, 0]
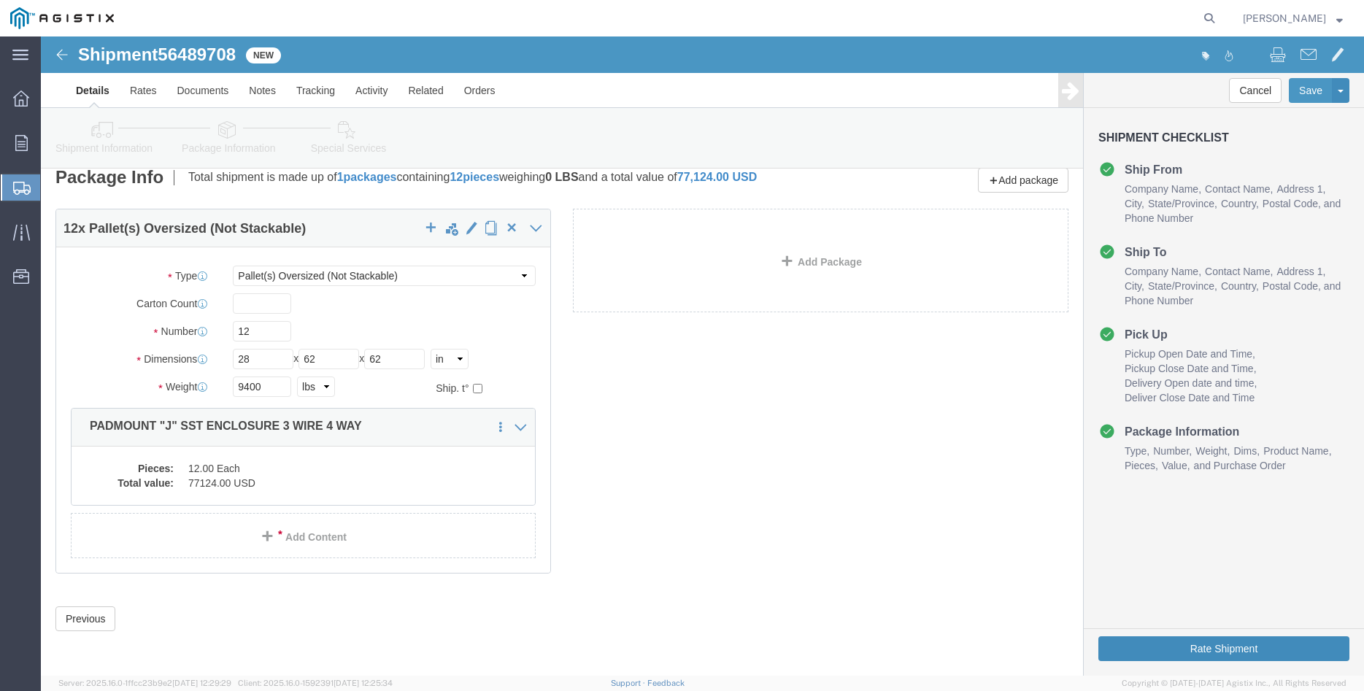
click button "Rate Shipment"
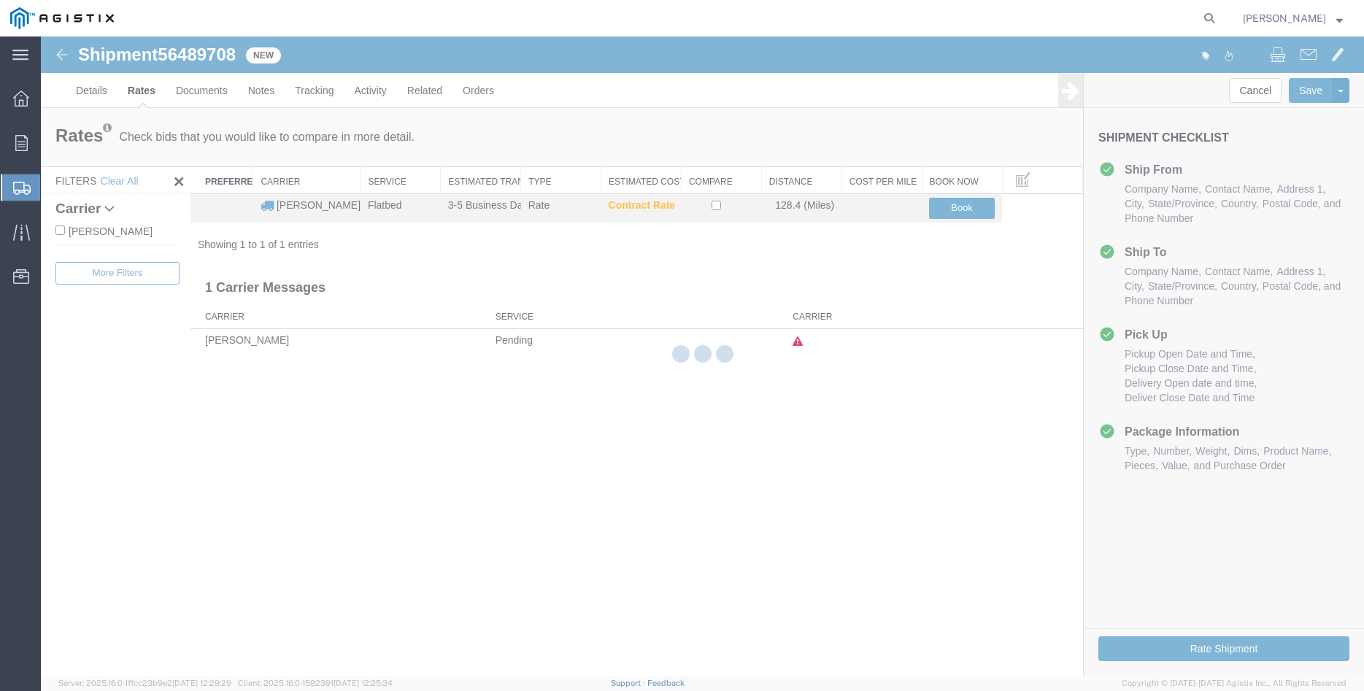
scroll to position [0, 0]
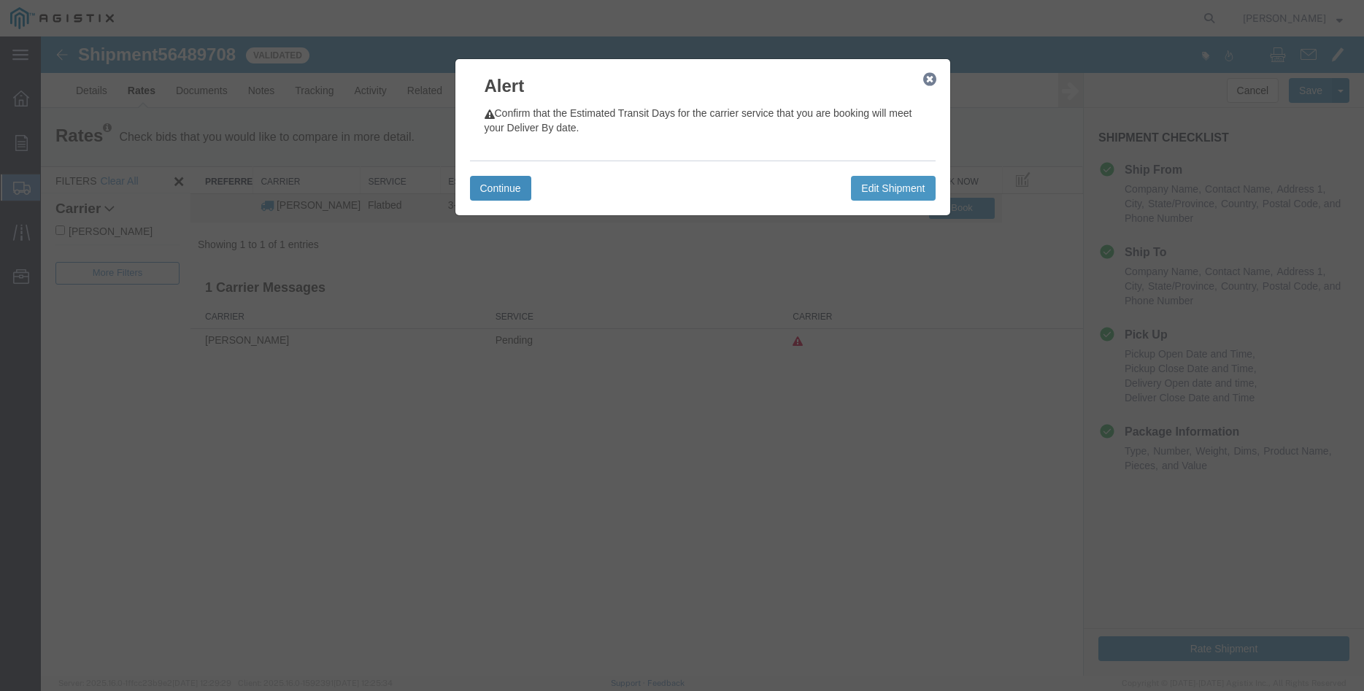
click at [519, 194] on button "Continue" at bounding box center [500, 188] width 61 height 25
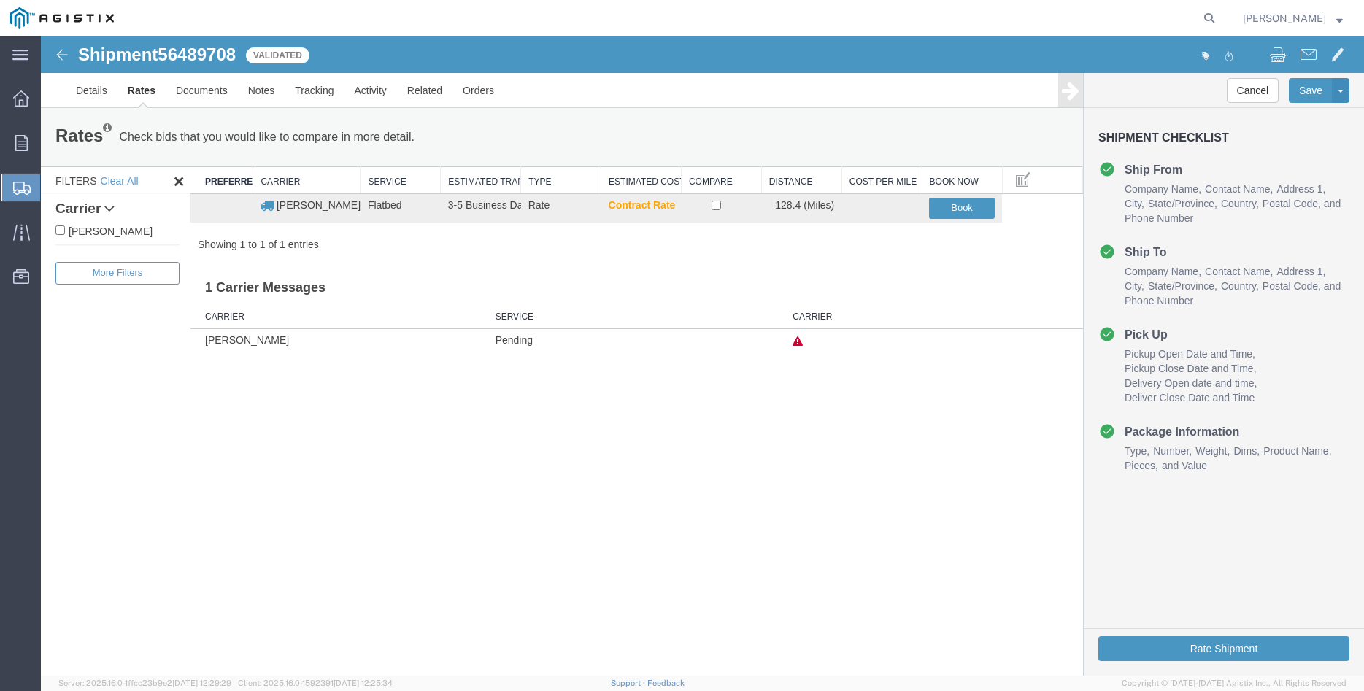
click at [115, 224] on label "[PERSON_NAME]" at bounding box center [117, 231] width 124 height 16
click at [65, 226] on input "[PERSON_NAME]" at bounding box center [59, 230] width 9 height 9
checkbox input "true"
click at [714, 208] on input "checkbox" at bounding box center [716, 205] width 9 height 9
checkbox input "true"
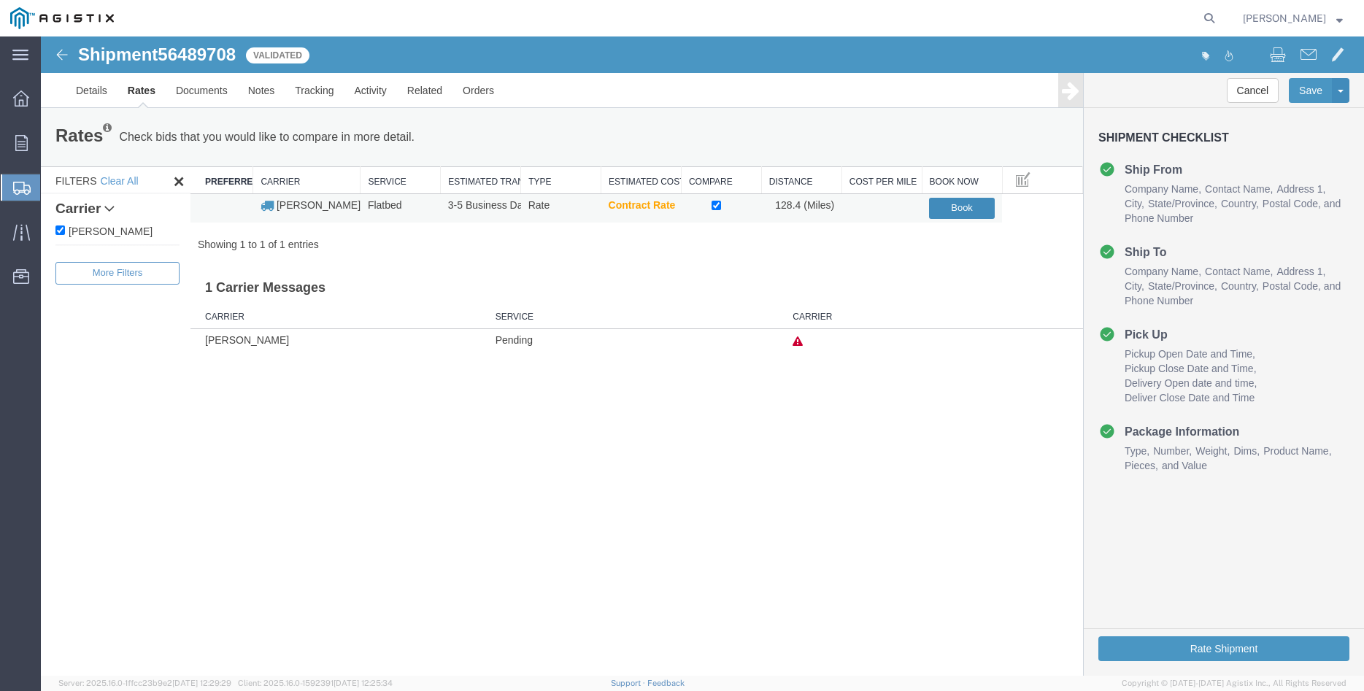
click at [953, 207] on button "Book" at bounding box center [962, 208] width 66 height 21
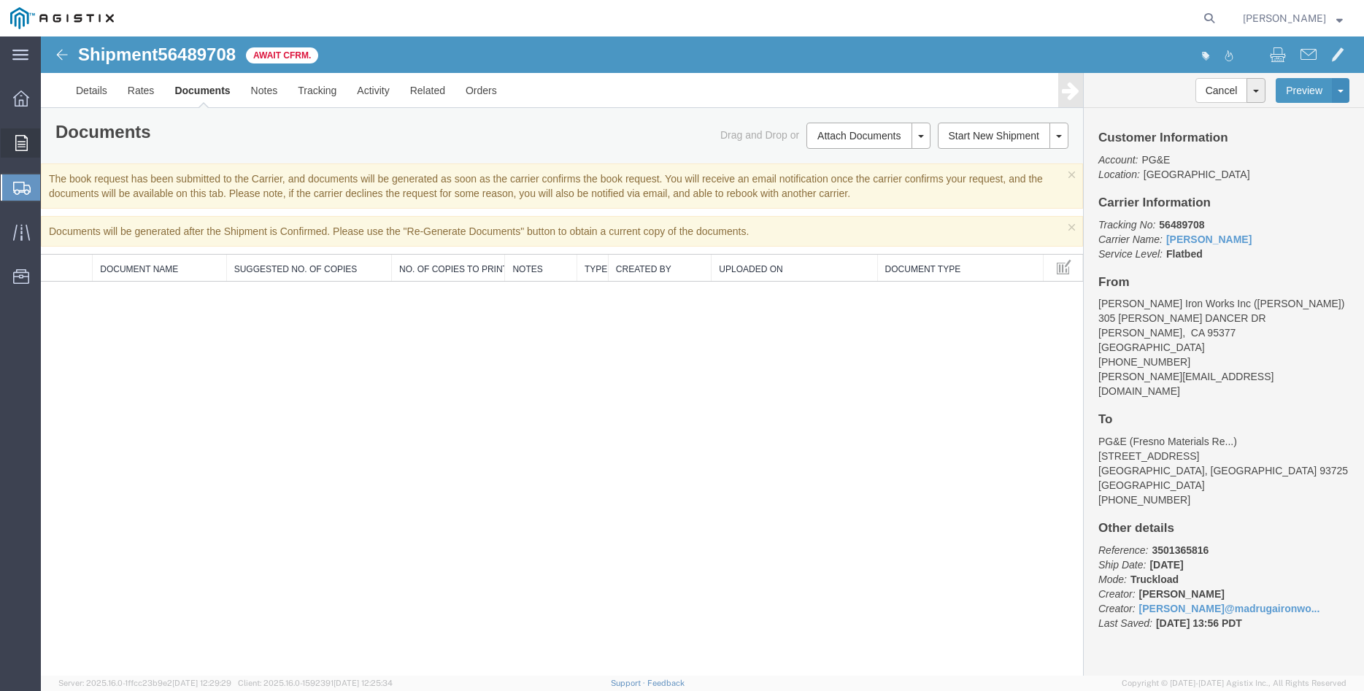
click at [10, 141] on div at bounding box center [21, 142] width 41 height 29
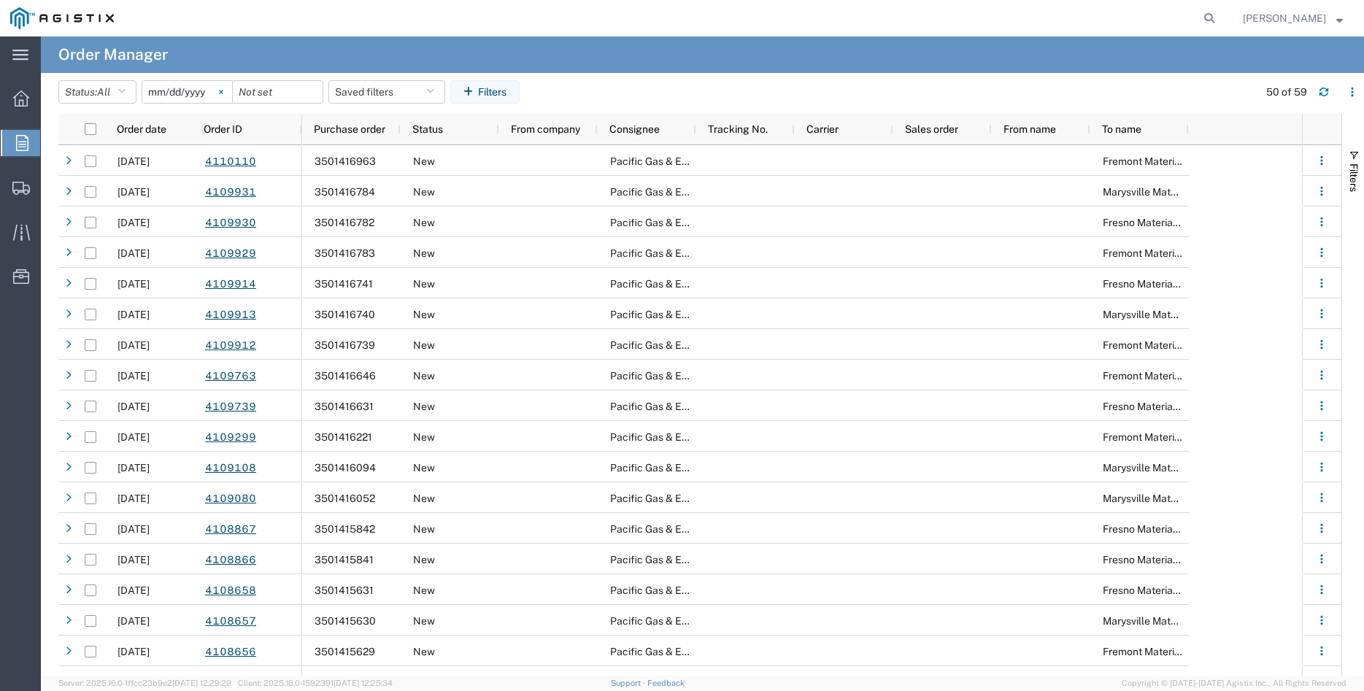
click at [223, 91] on icon at bounding box center [221, 92] width 4 height 4
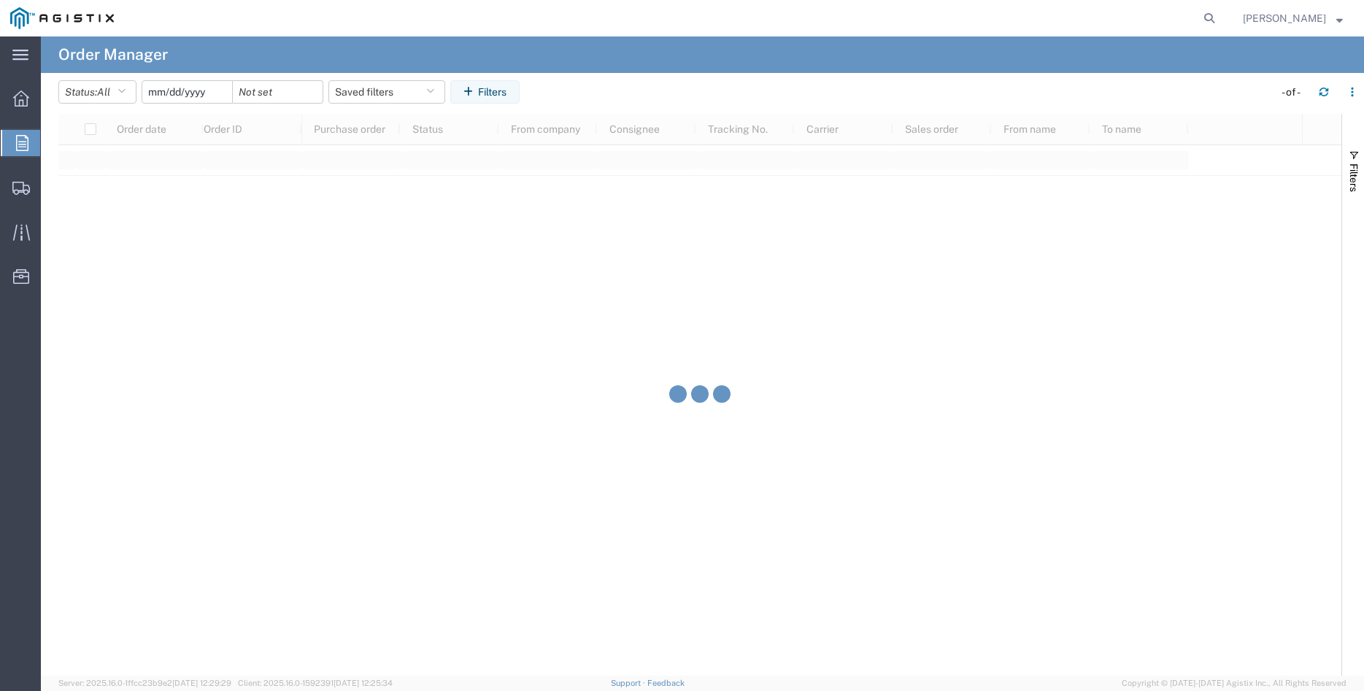
click at [188, 94] on input "date" at bounding box center [187, 92] width 90 height 22
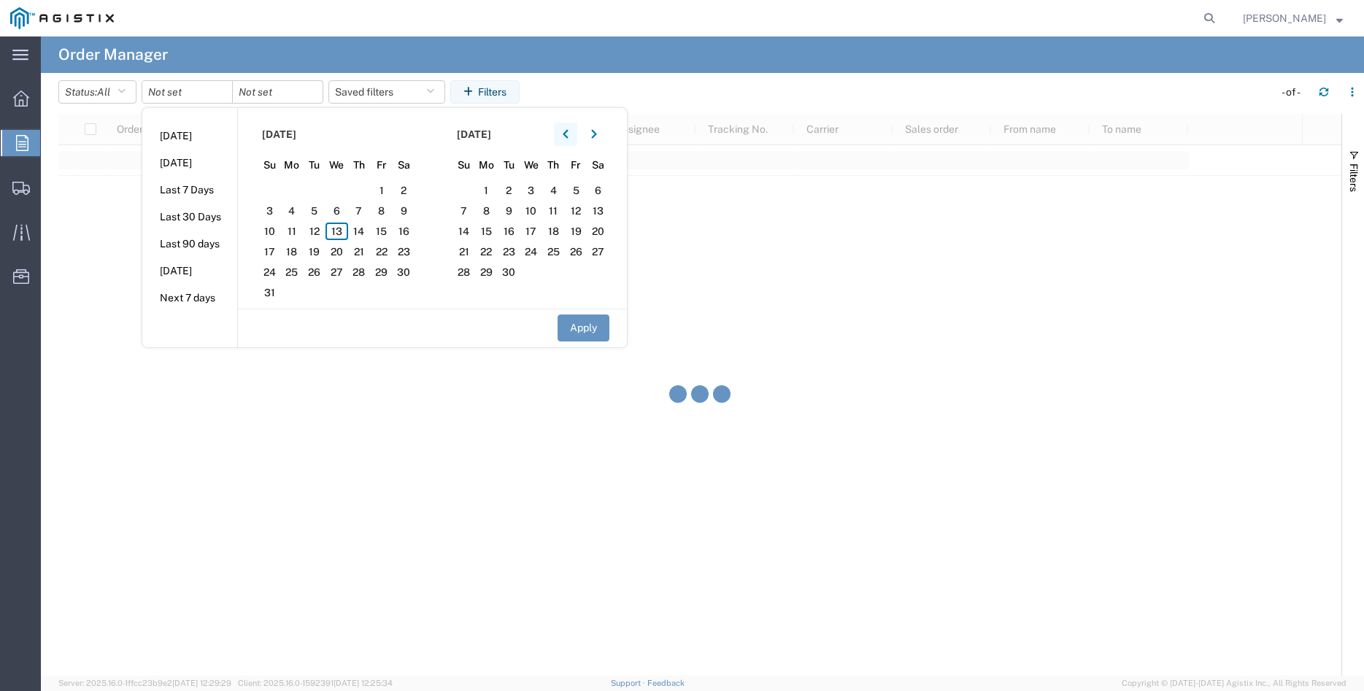
click at [567, 134] on button "button" at bounding box center [565, 134] width 23 height 23
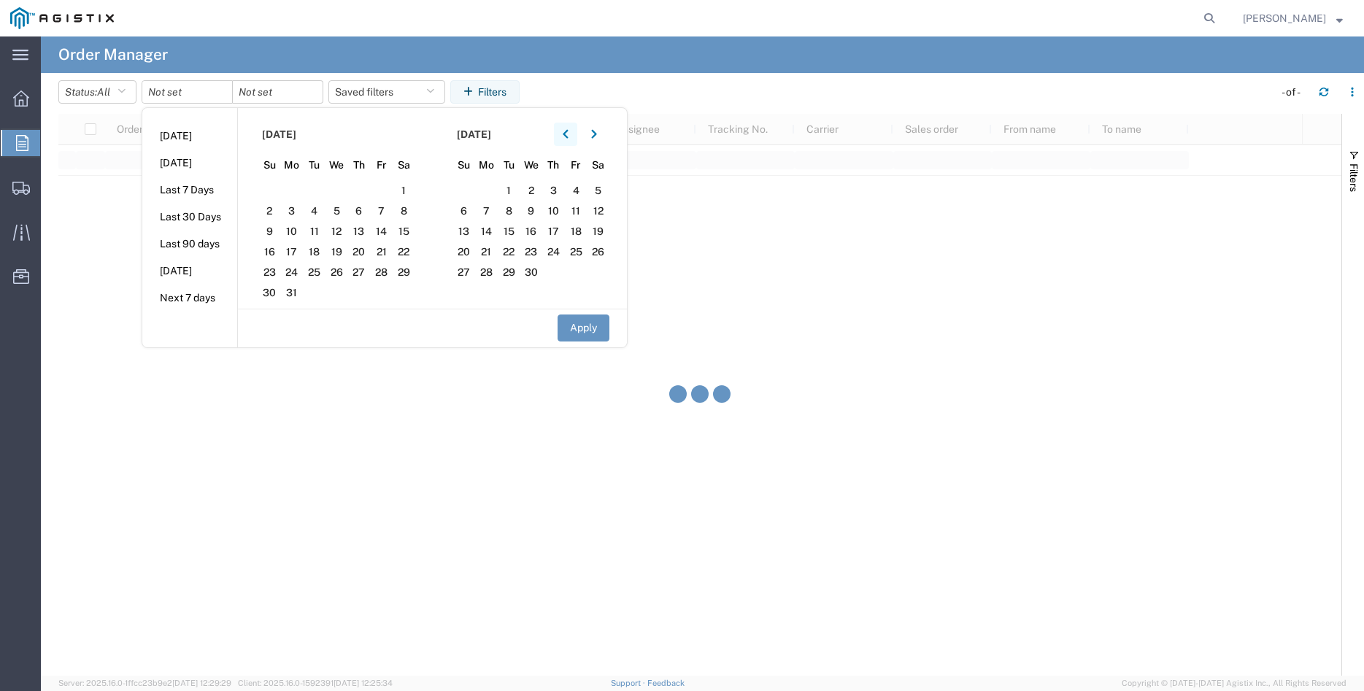
click at [567, 134] on button "button" at bounding box center [565, 134] width 23 height 23
click at [469, 234] on span "9" at bounding box center [464, 232] width 23 height 18
click at [569, 134] on icon "button" at bounding box center [566, 134] width 6 height 10
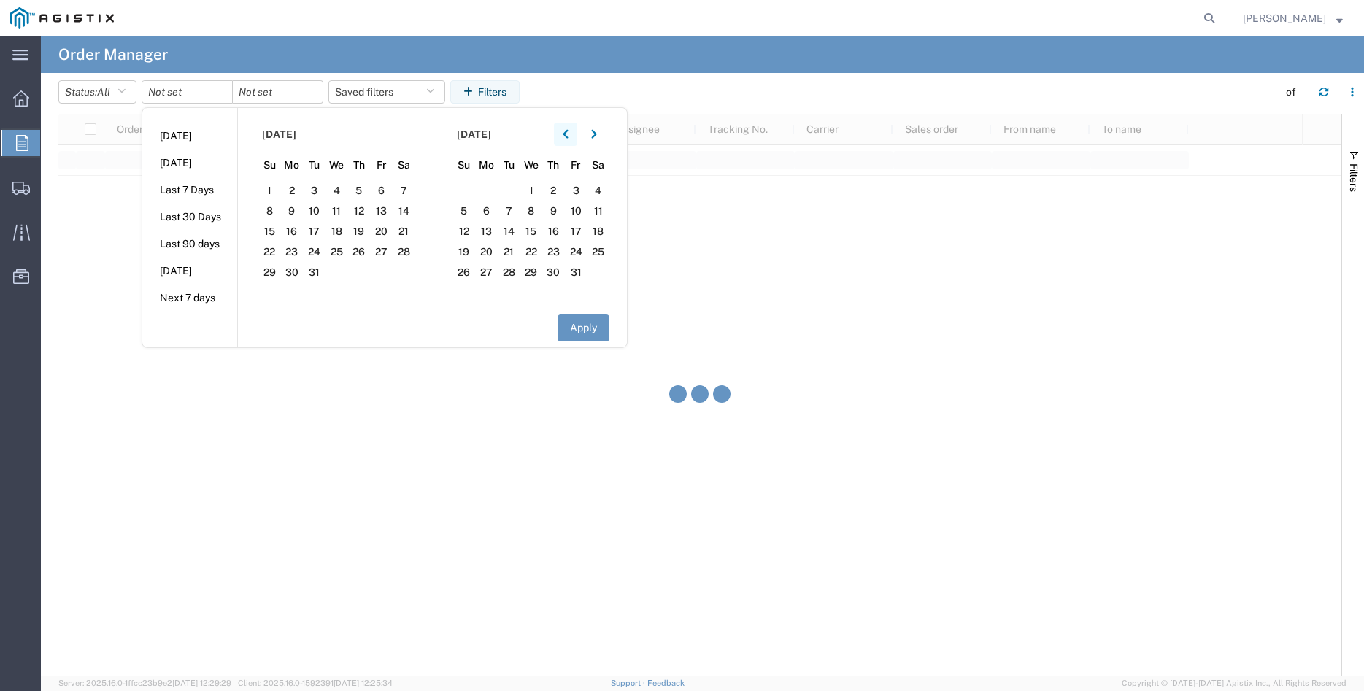
click at [569, 134] on icon "button" at bounding box center [566, 134] width 6 height 10
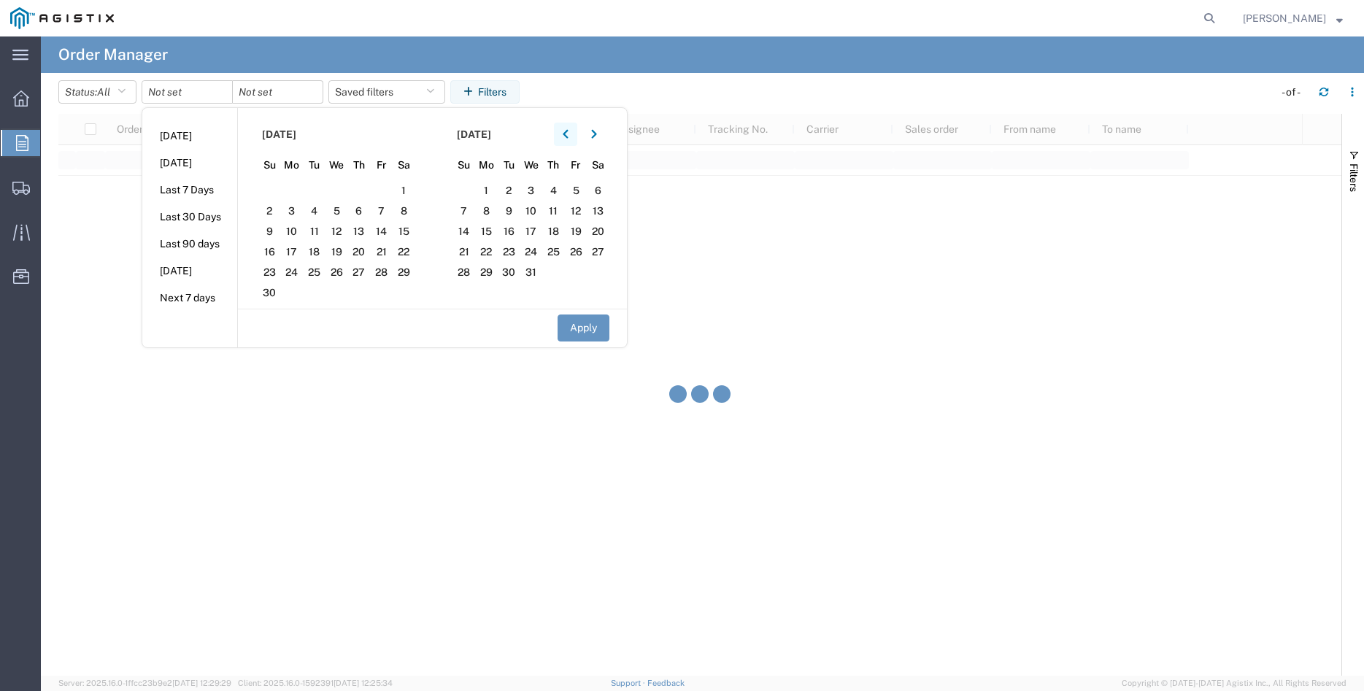
click at [569, 134] on icon "button" at bounding box center [566, 134] width 6 height 10
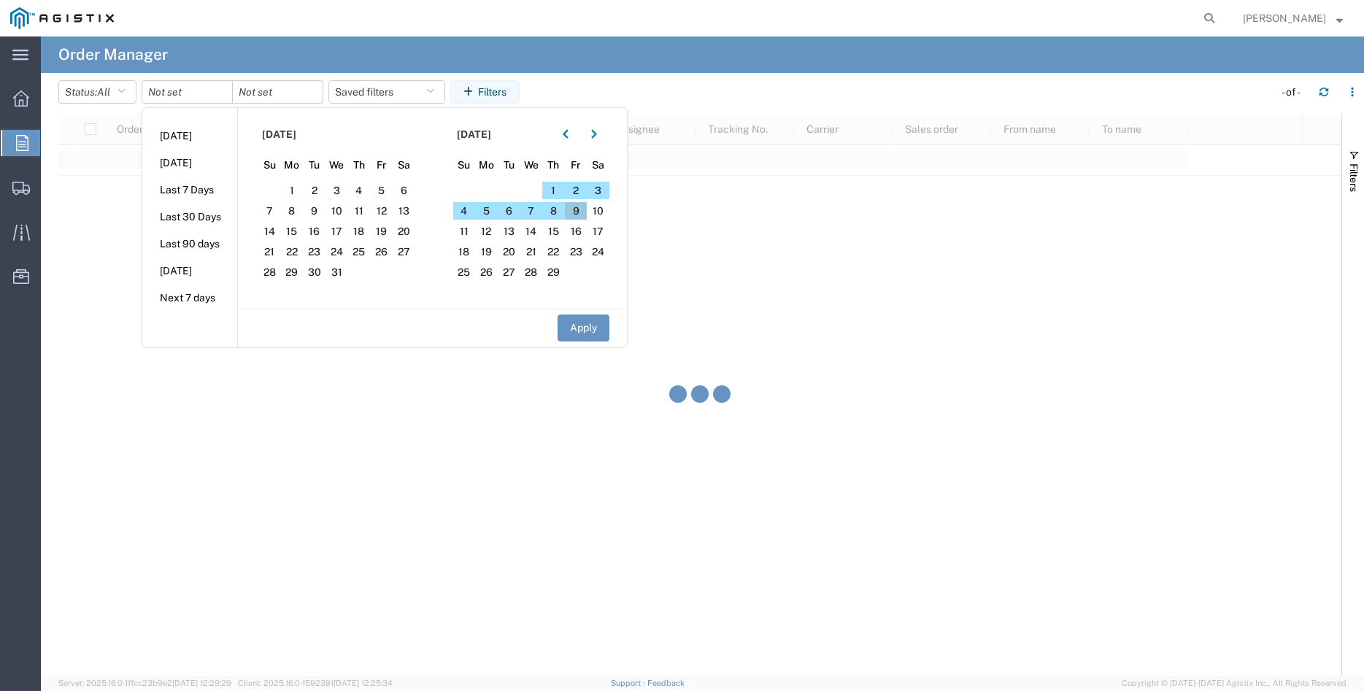
click at [583, 212] on span "9" at bounding box center [576, 211] width 23 height 18
click at [596, 325] on button "Apply" at bounding box center [584, 328] width 52 height 27
type input "2025-02-09"
type input "[DATE]"
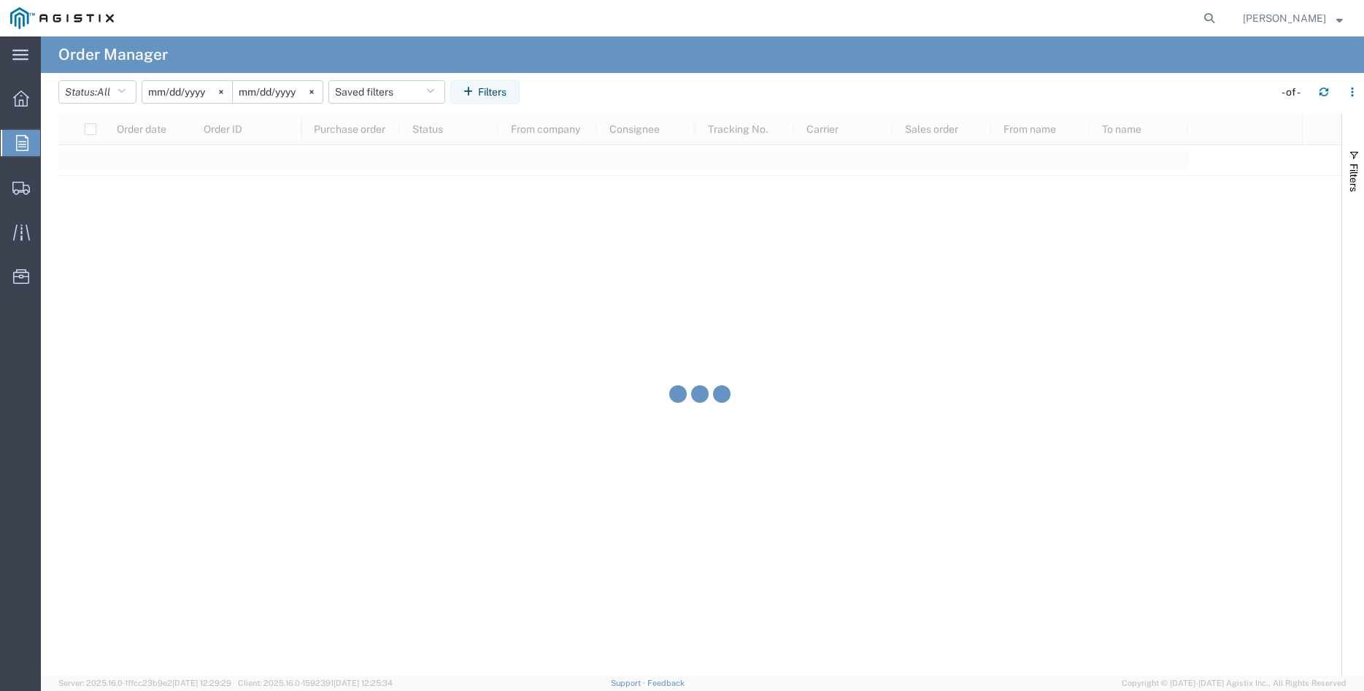
click at [187, 88] on input "2025-02-09" at bounding box center [187, 92] width 90 height 22
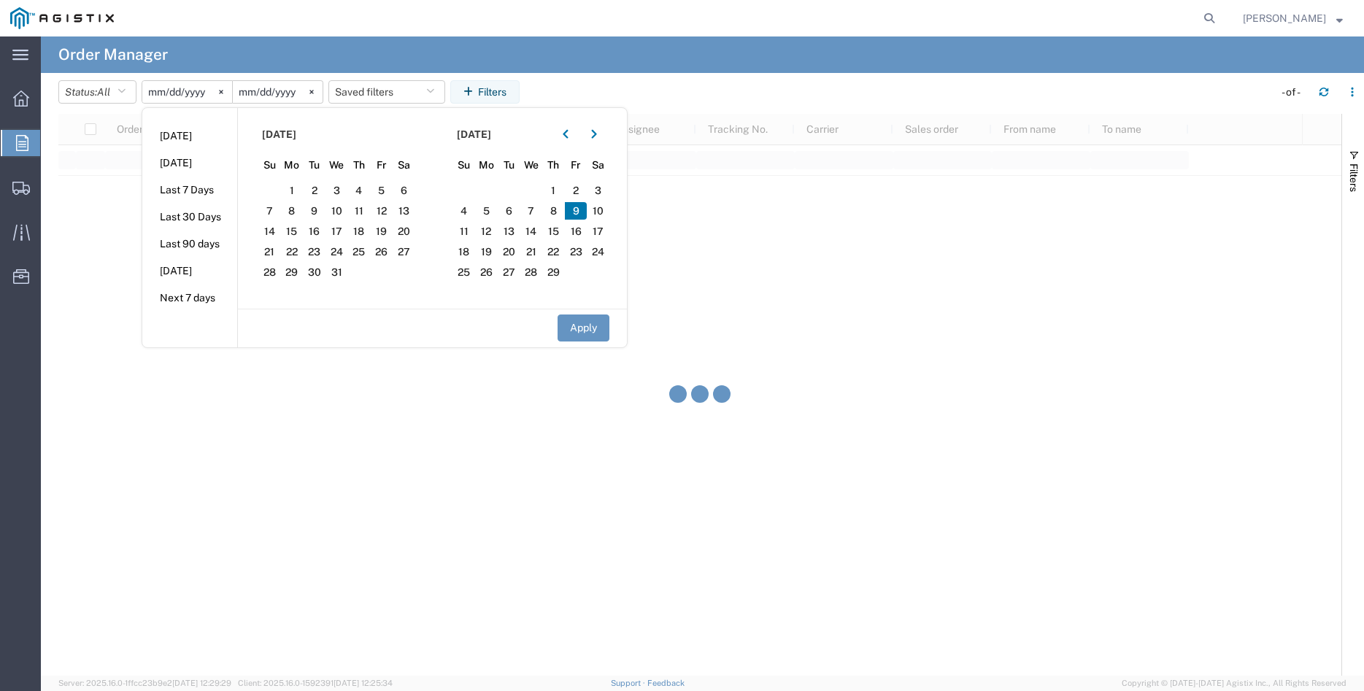
click at [586, 215] on span "9" at bounding box center [576, 211] width 23 height 18
click at [222, 93] on input "2025-02-09" at bounding box center [187, 92] width 90 height 22
click at [591, 339] on button "Apply" at bounding box center [584, 328] width 52 height 27
type input "[DATE]"
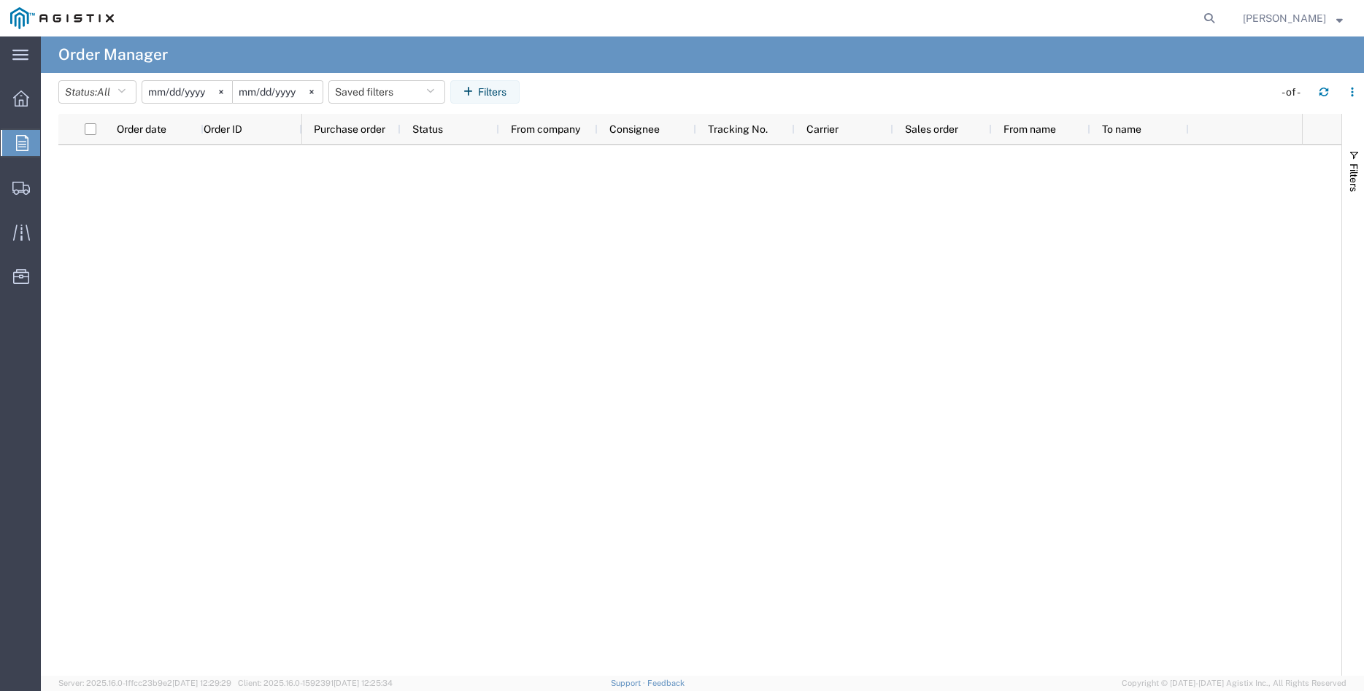
click at [186, 93] on input "[DATE]" at bounding box center [187, 92] width 90 height 22
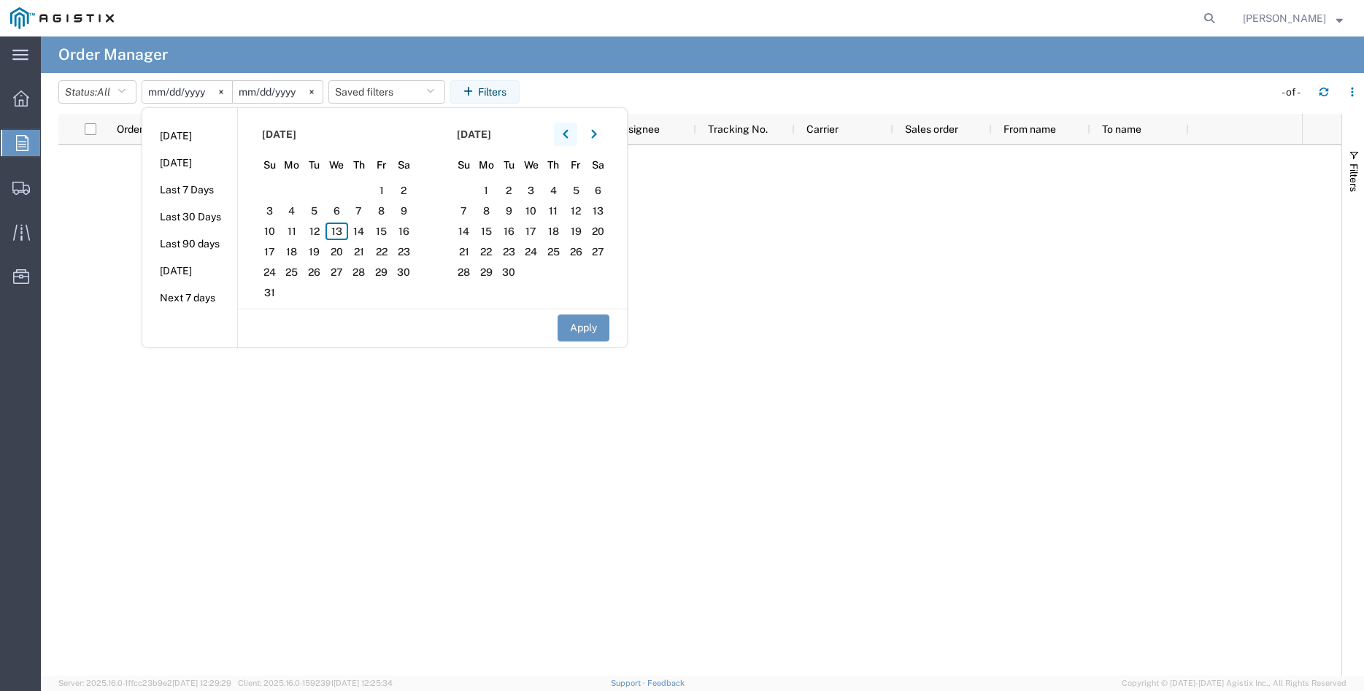
click at [569, 139] on button "button" at bounding box center [565, 134] width 23 height 23
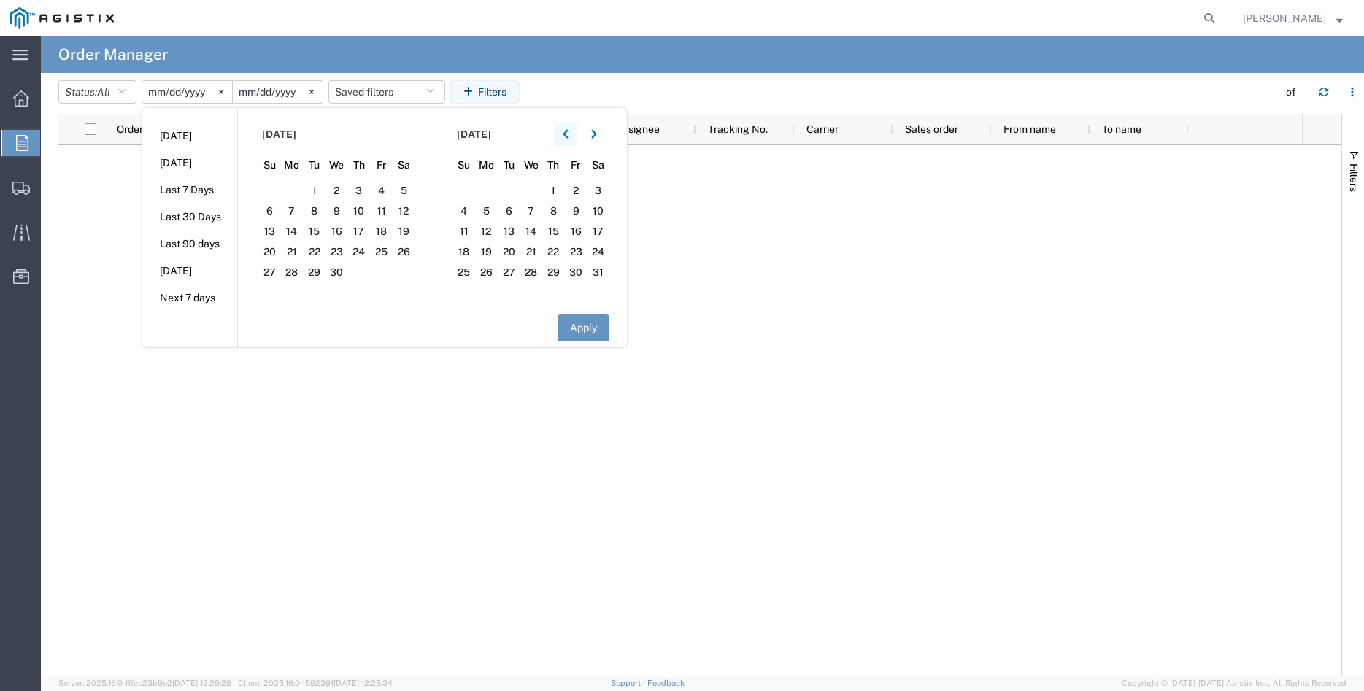
click at [569, 139] on button "button" at bounding box center [565, 134] width 23 height 23
click at [568, 135] on icon "button" at bounding box center [565, 134] width 5 height 9
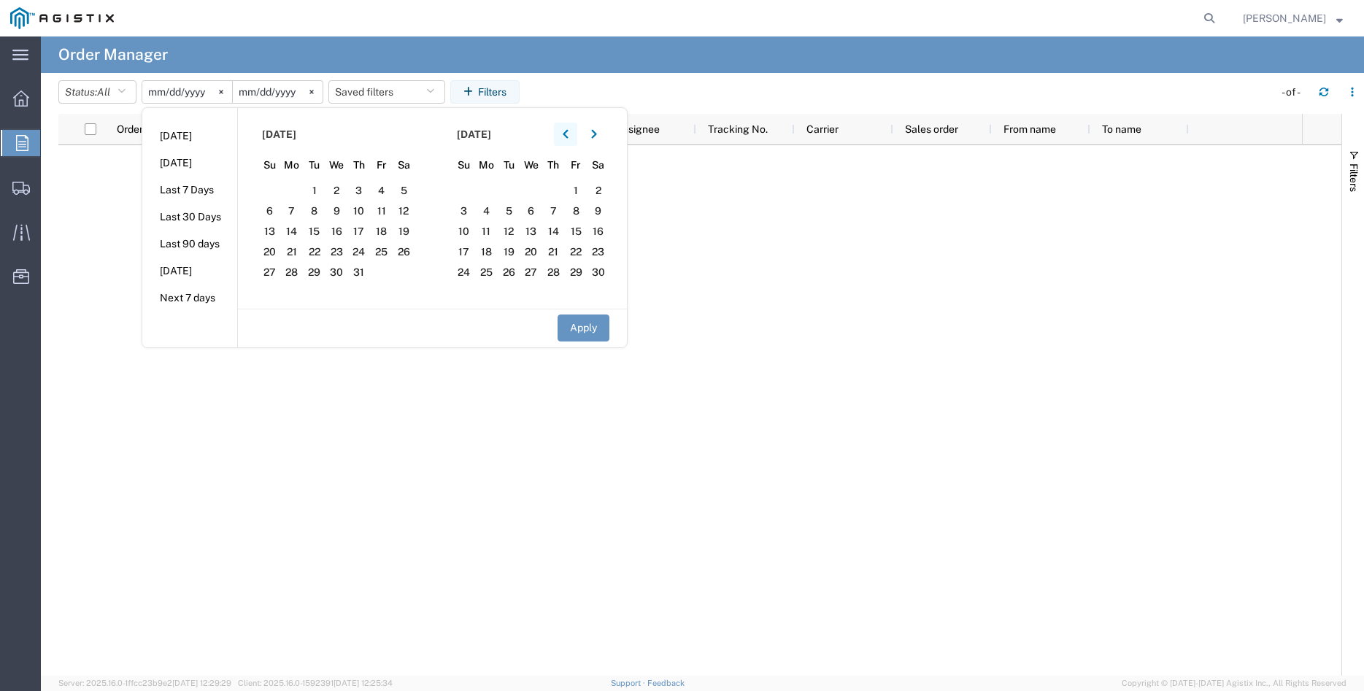
click at [568, 135] on icon "button" at bounding box center [565, 134] width 5 height 9
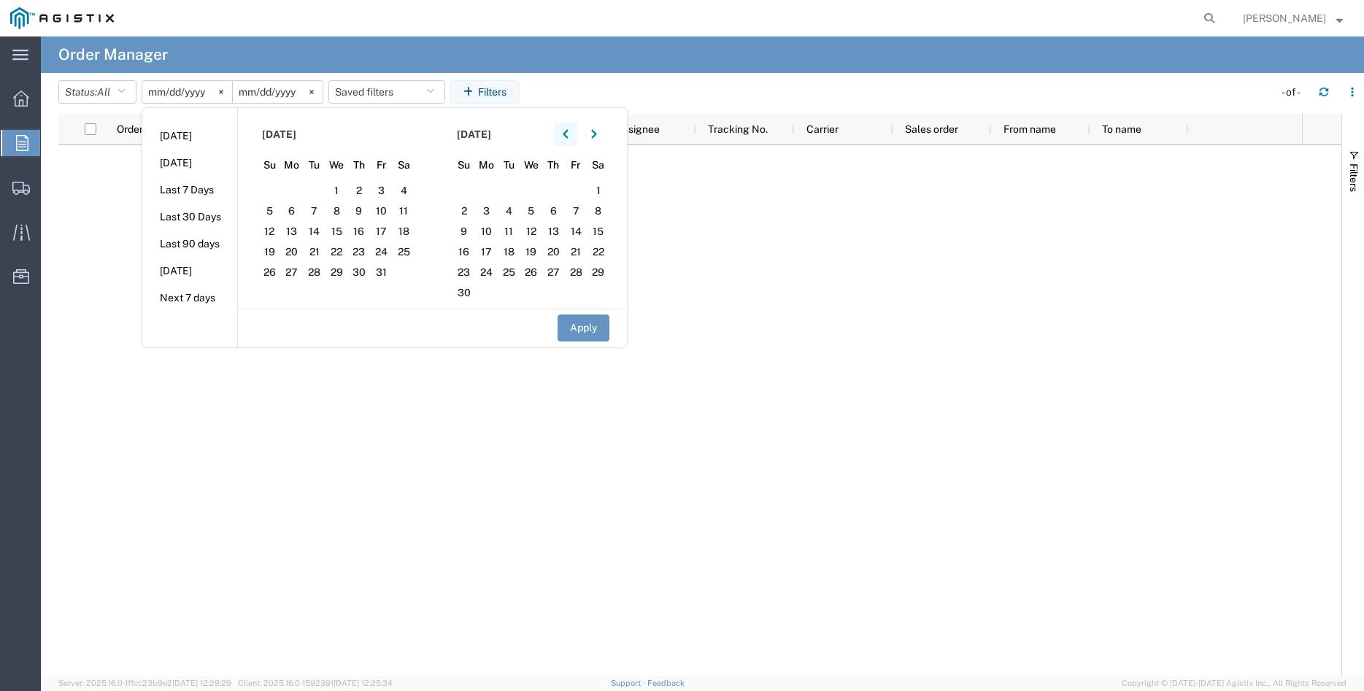
click at [568, 135] on icon "button" at bounding box center [565, 134] width 5 height 9
click at [383, 212] on span "9" at bounding box center [381, 211] width 23 height 18
click at [592, 326] on button "Apply" at bounding box center [584, 328] width 52 height 27
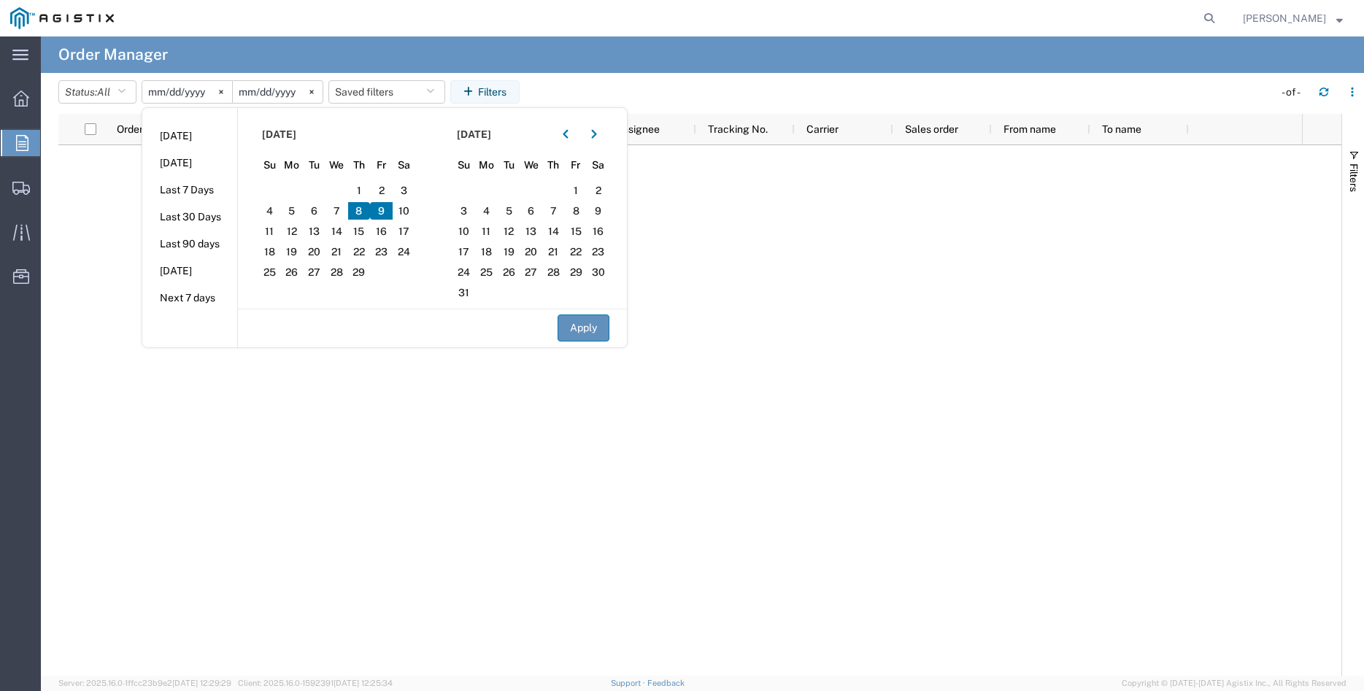
type input "[DATE]"
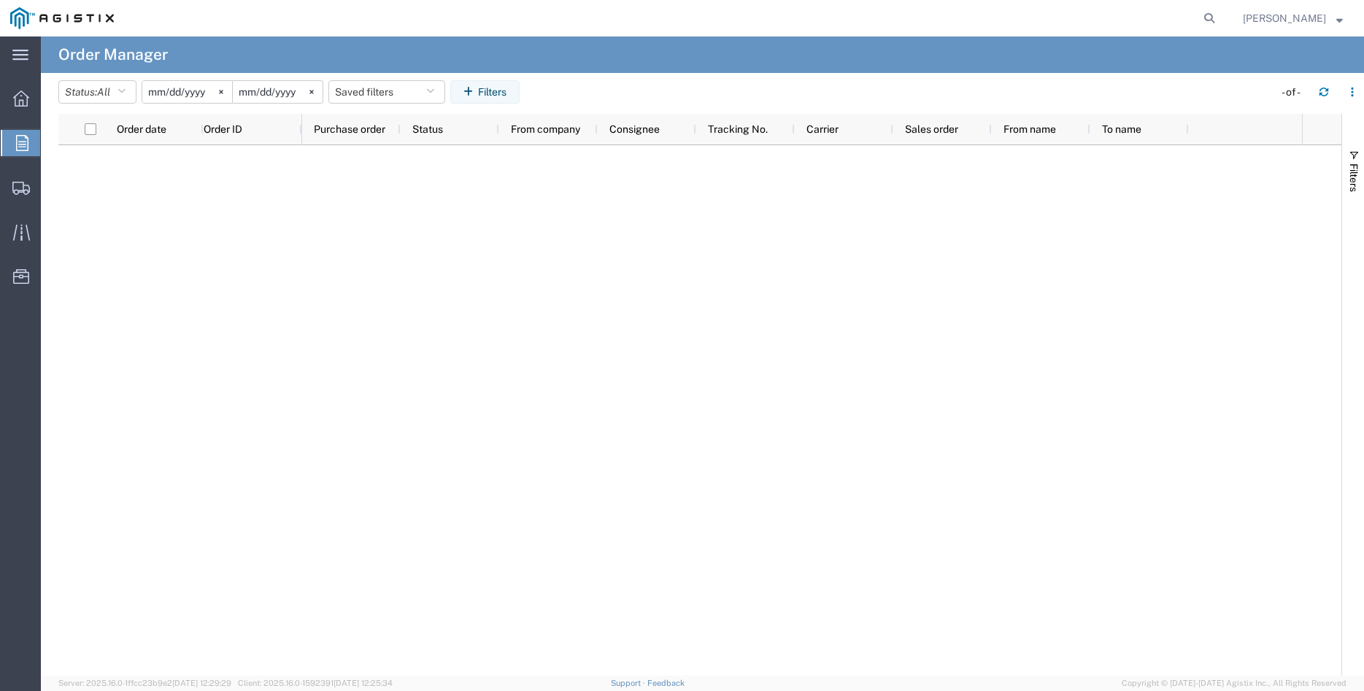
click at [291, 89] on input "[DATE]" at bounding box center [278, 92] width 90 height 22
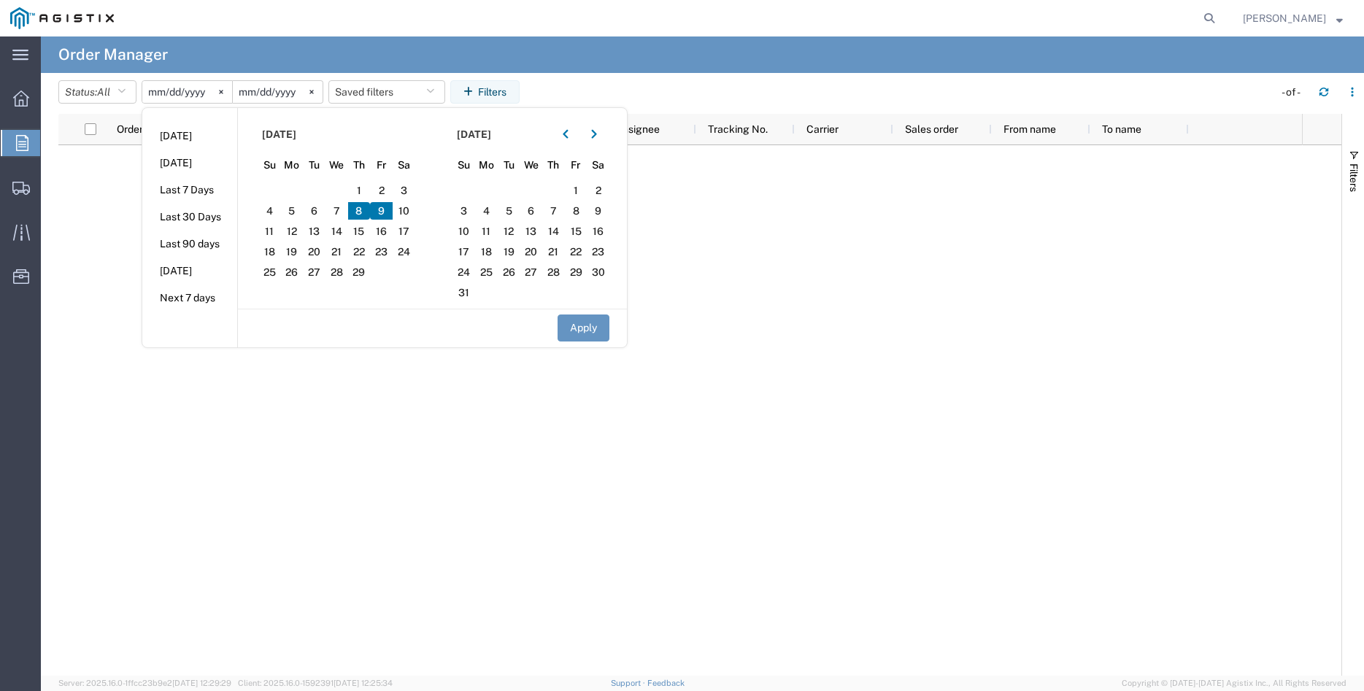
click at [383, 213] on span "9" at bounding box center [381, 211] width 23 height 18
click at [384, 214] on span "9" at bounding box center [381, 211] width 23 height 18
click at [570, 330] on button "Apply" at bounding box center [584, 328] width 52 height 27
type input "[DATE]"
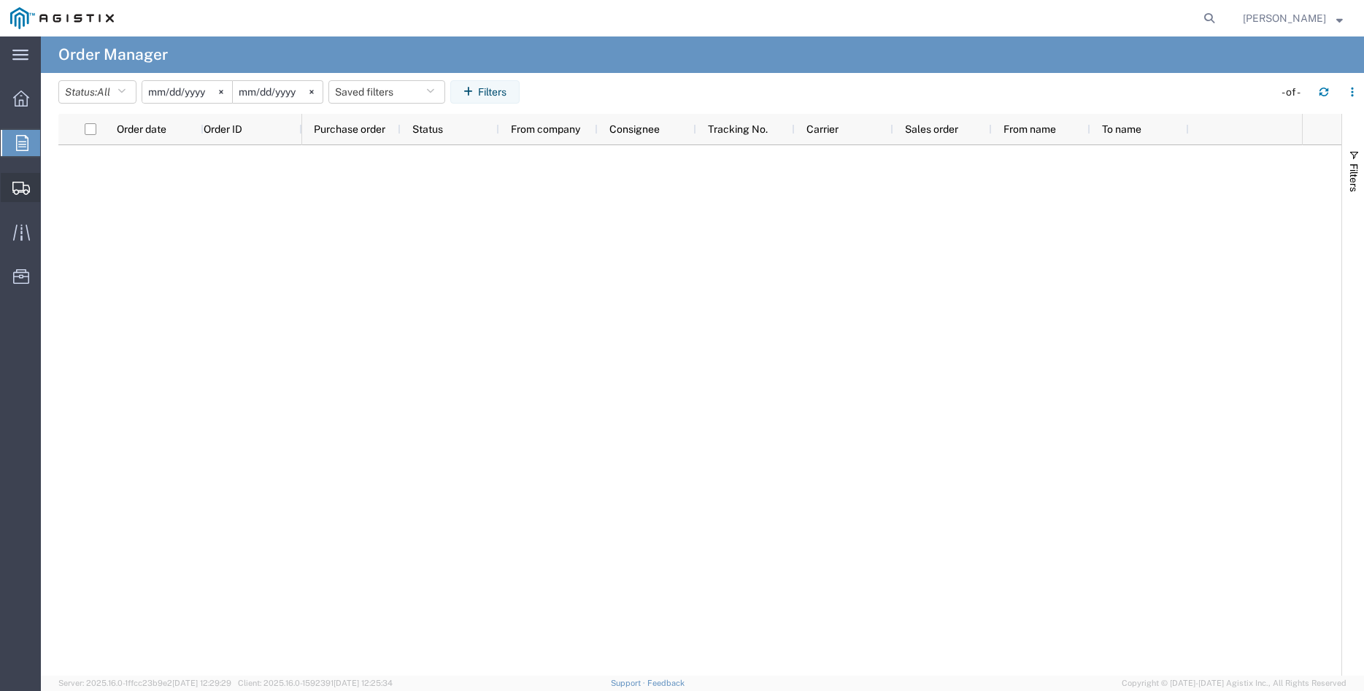
click at [0, 0] on span "Create Shipment" at bounding box center [0, 0] width 0 height 0
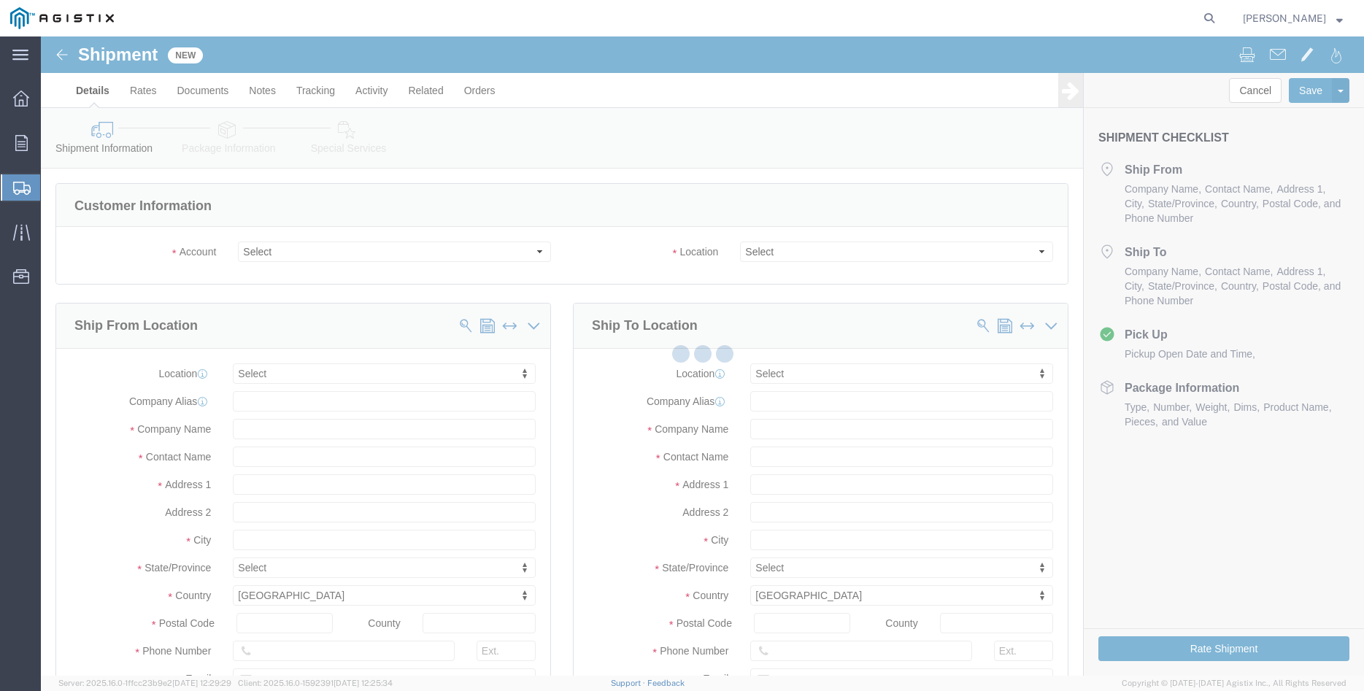
select select
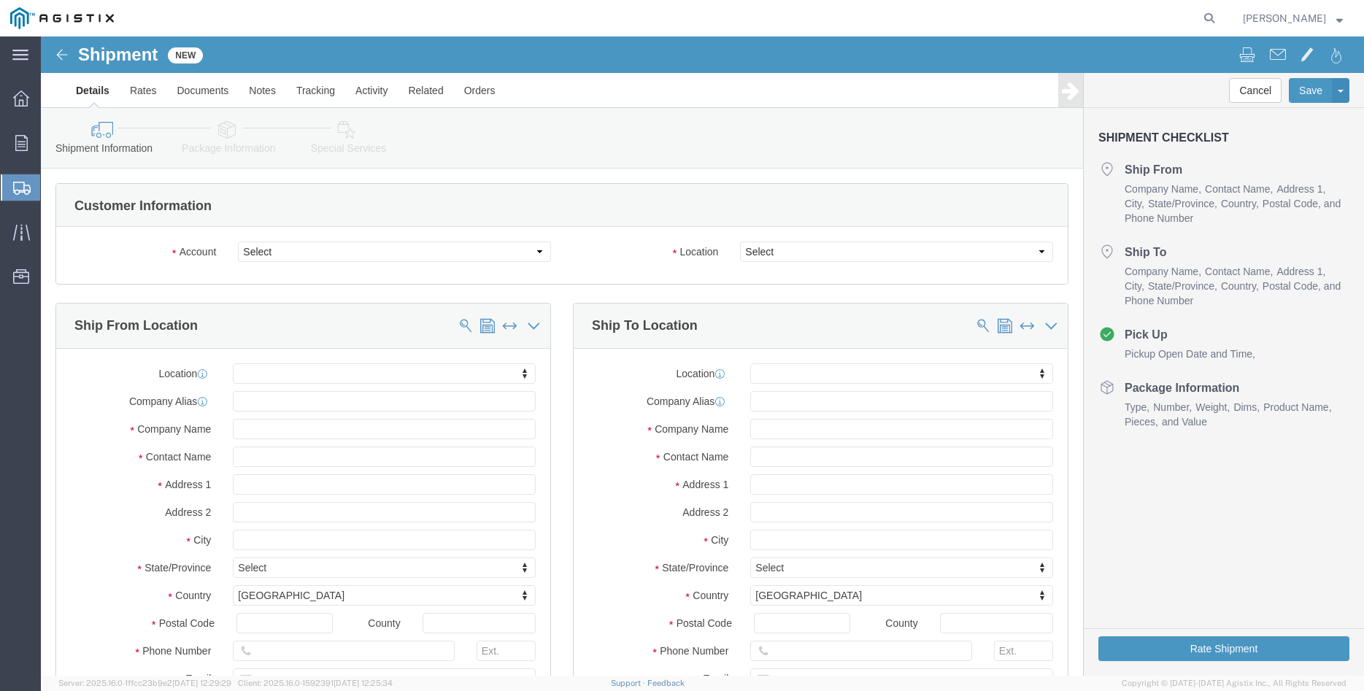
click select "Select [PERSON_NAME] Iron Works Inc PG&E"
select select "9596"
click option "PG&E"
select select "PURCHORD"
select select
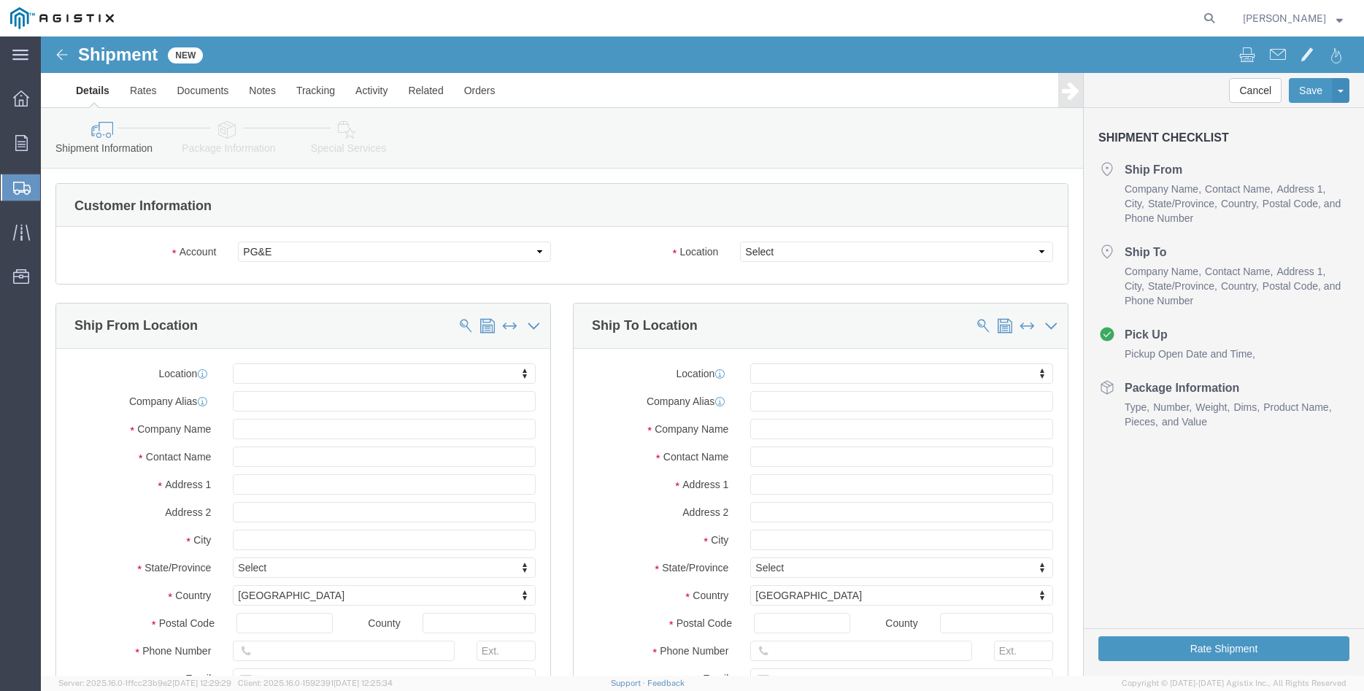
select select
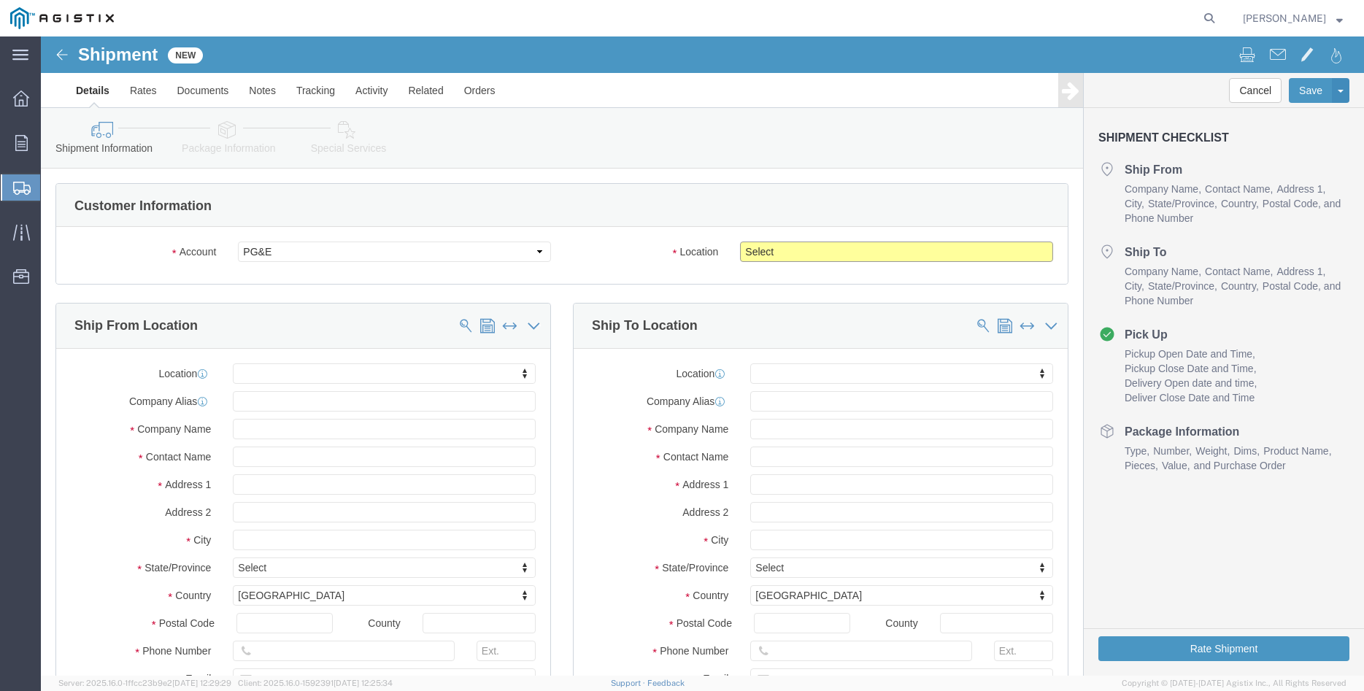
click select "Select All Others [GEOGRAPHIC_DATA] [GEOGRAPHIC_DATA] [GEOGRAPHIC_DATA] [GEOGRA…"
select select "19745"
click option "[GEOGRAPHIC_DATA]"
click label "Location"
click body "Shipment New Details Rates Documents Notes Tracking Activity Related Orders Can…"
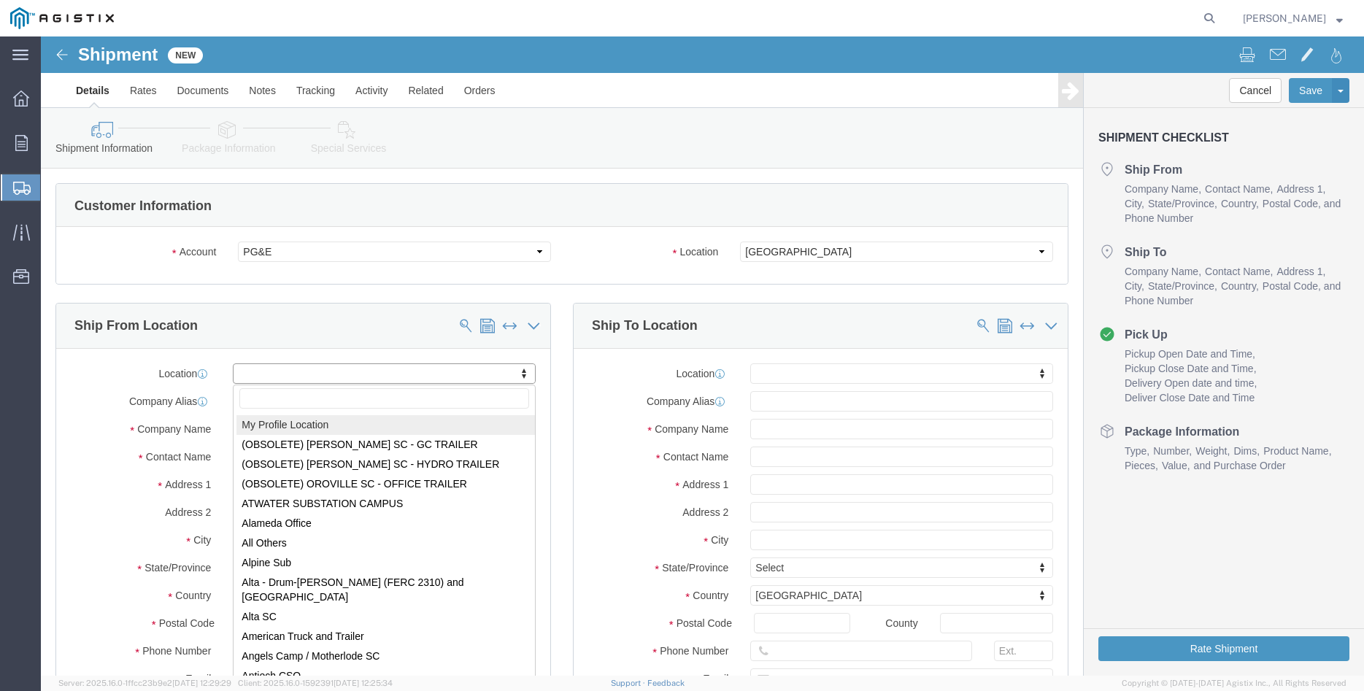
select select "MYPROFILE"
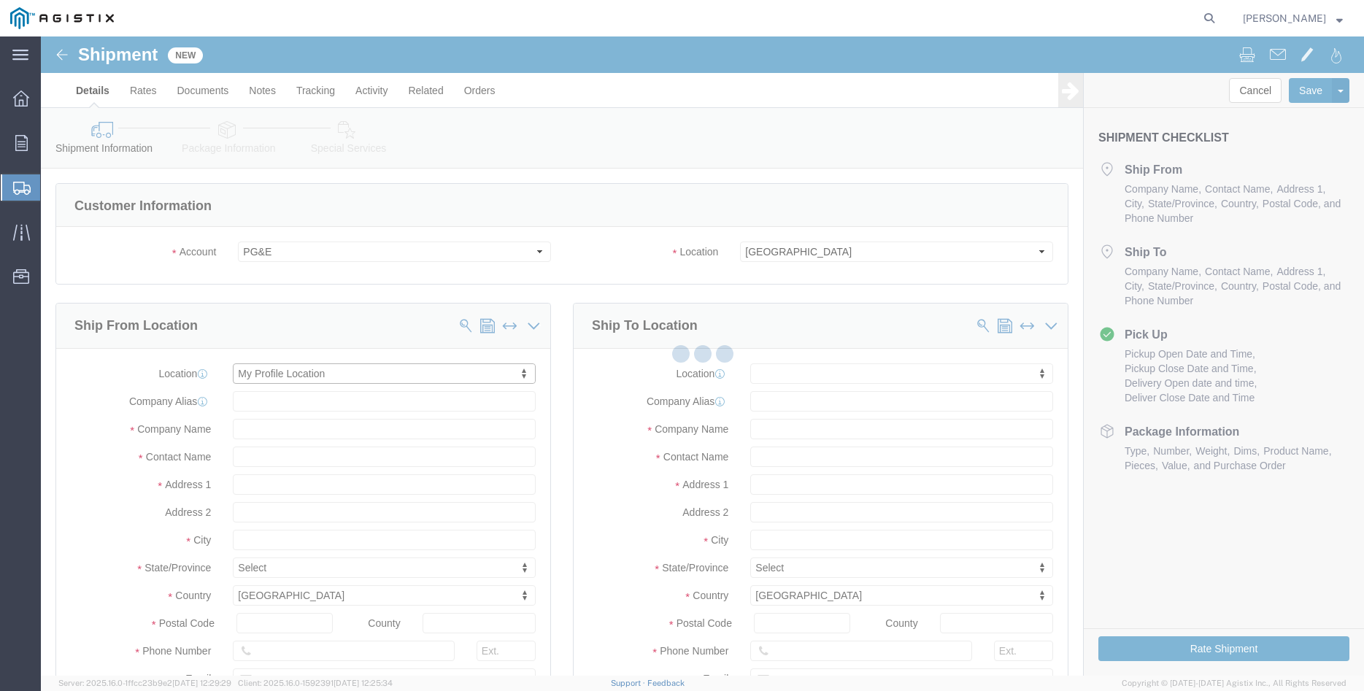
type input "305 [PERSON_NAME] DANCER DR"
type input "95377"
type input "[PHONE_NUMBER]"
type input "[PERSON_NAME][EMAIL_ADDRESS][DOMAIN_NAME]"
checkbox input "true"
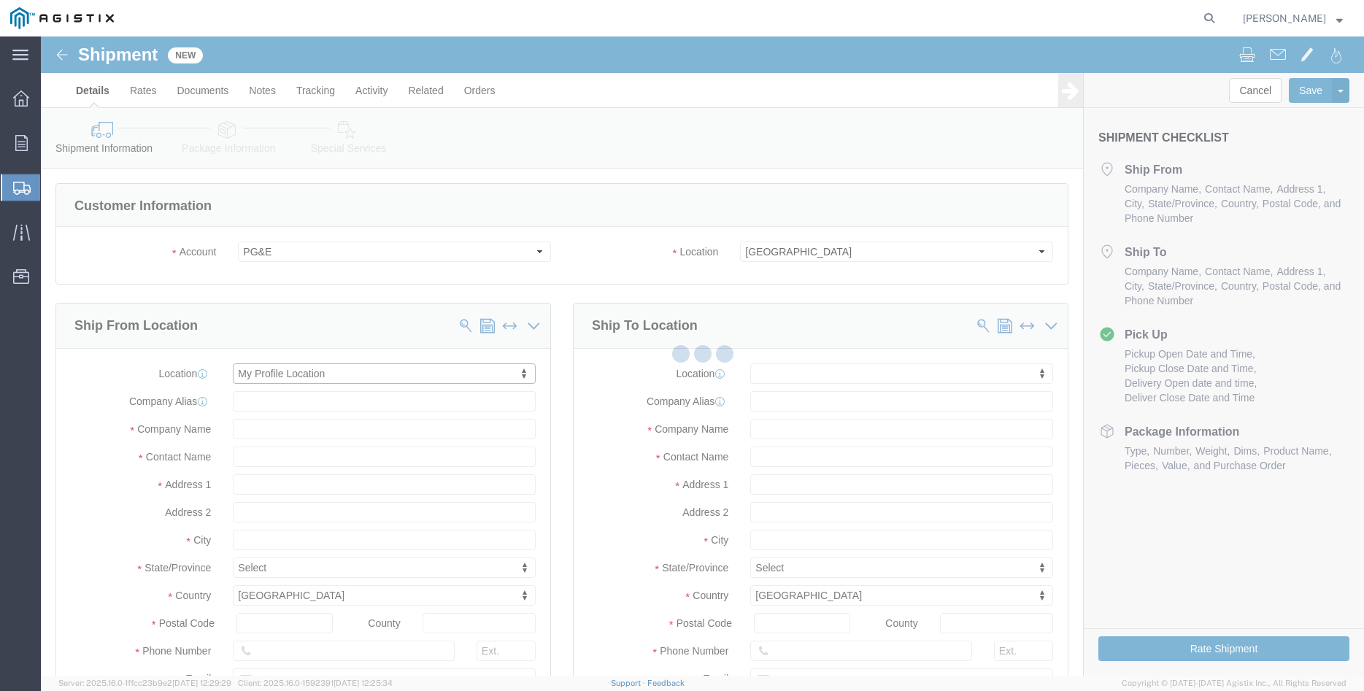
type input "[PERSON_NAME] Iron Works Inc"
type input "[PERSON_NAME]"
select select "CA"
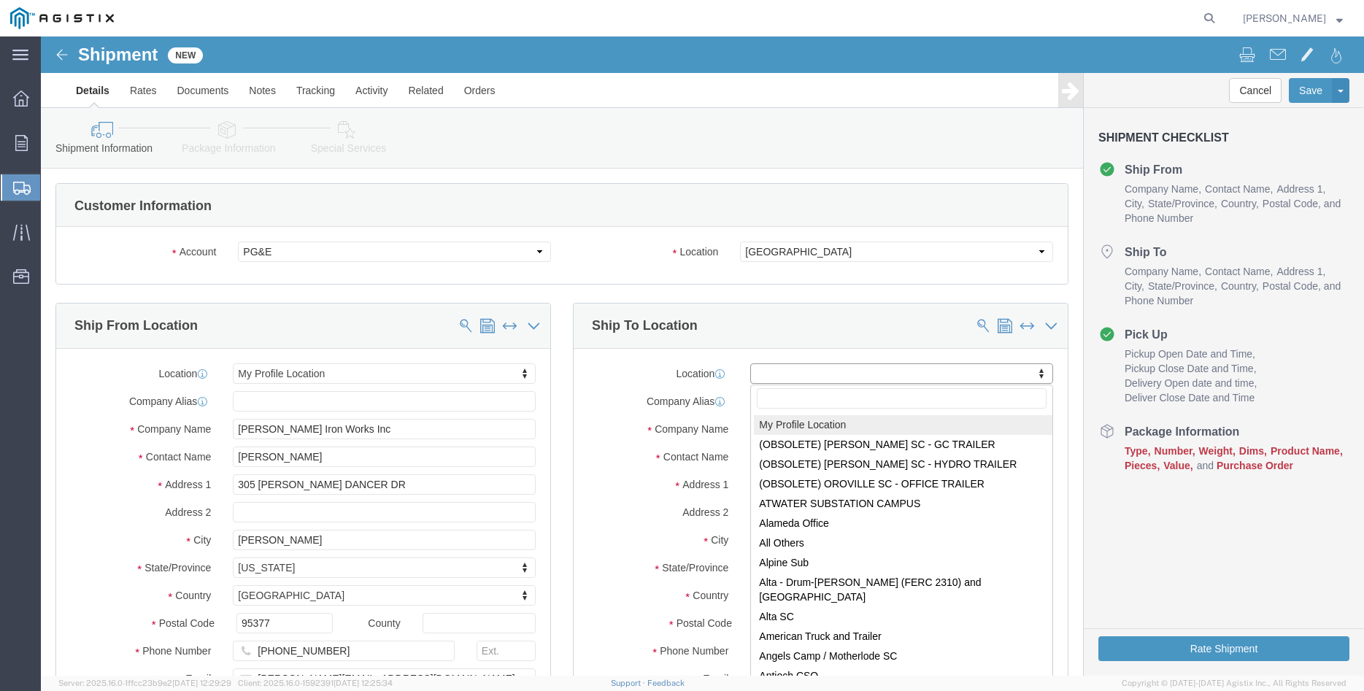
click body "Shipment New Details Rates Documents Notes Tracking Activity Related Orders Can…"
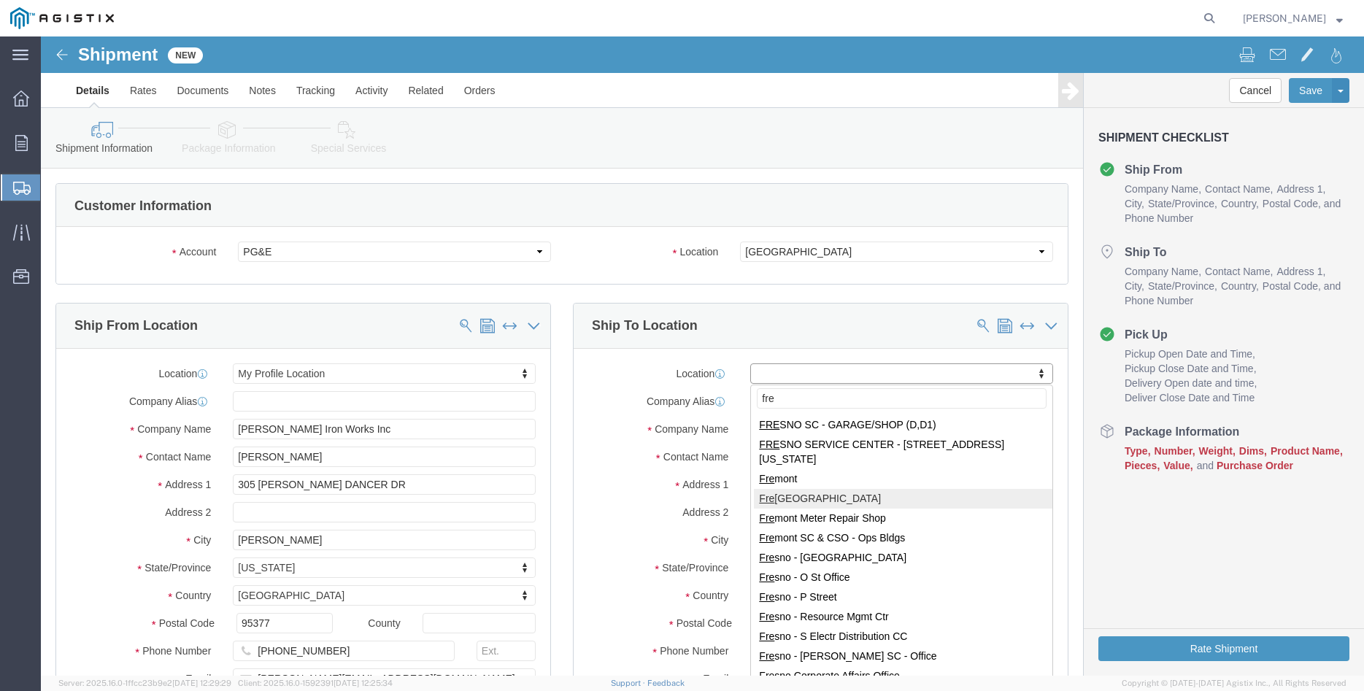
type input "fre"
select select "19740"
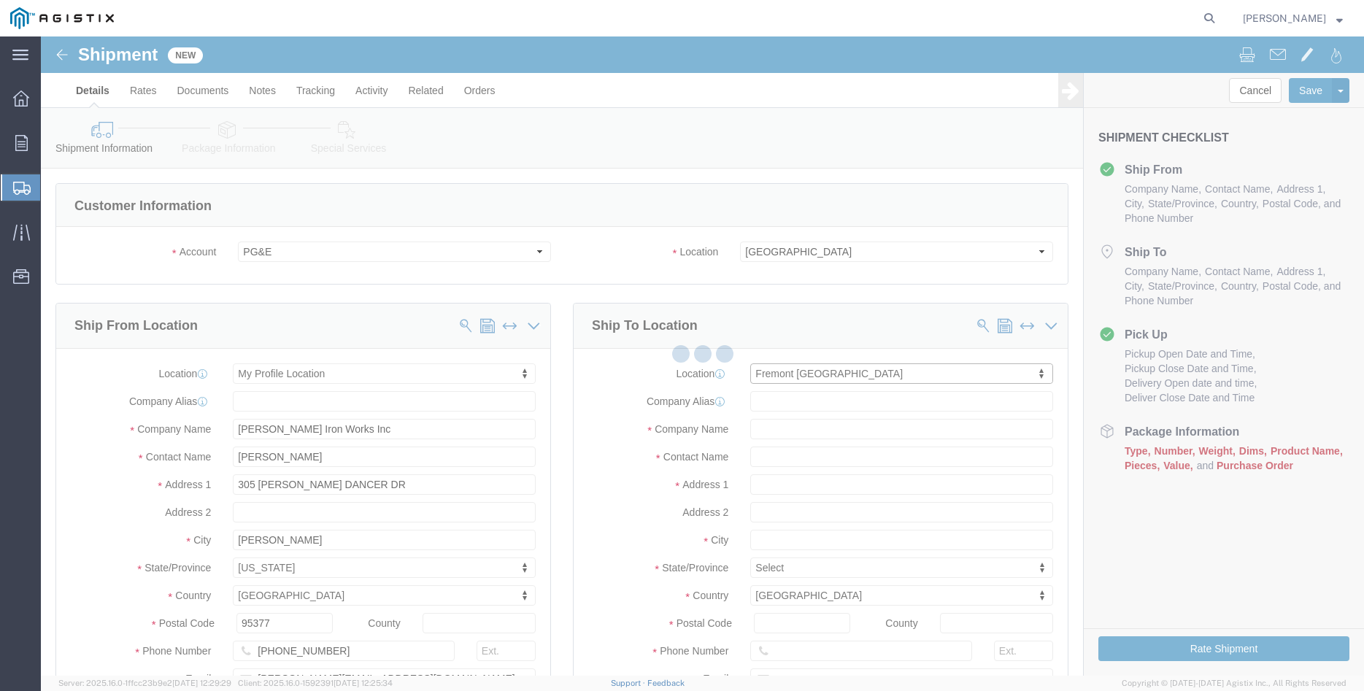
type input "[STREET_ADDRESS][PERSON_NAME]"
type input "94538"
type input "PG&E"
type input "Fremont"
select select "CA"
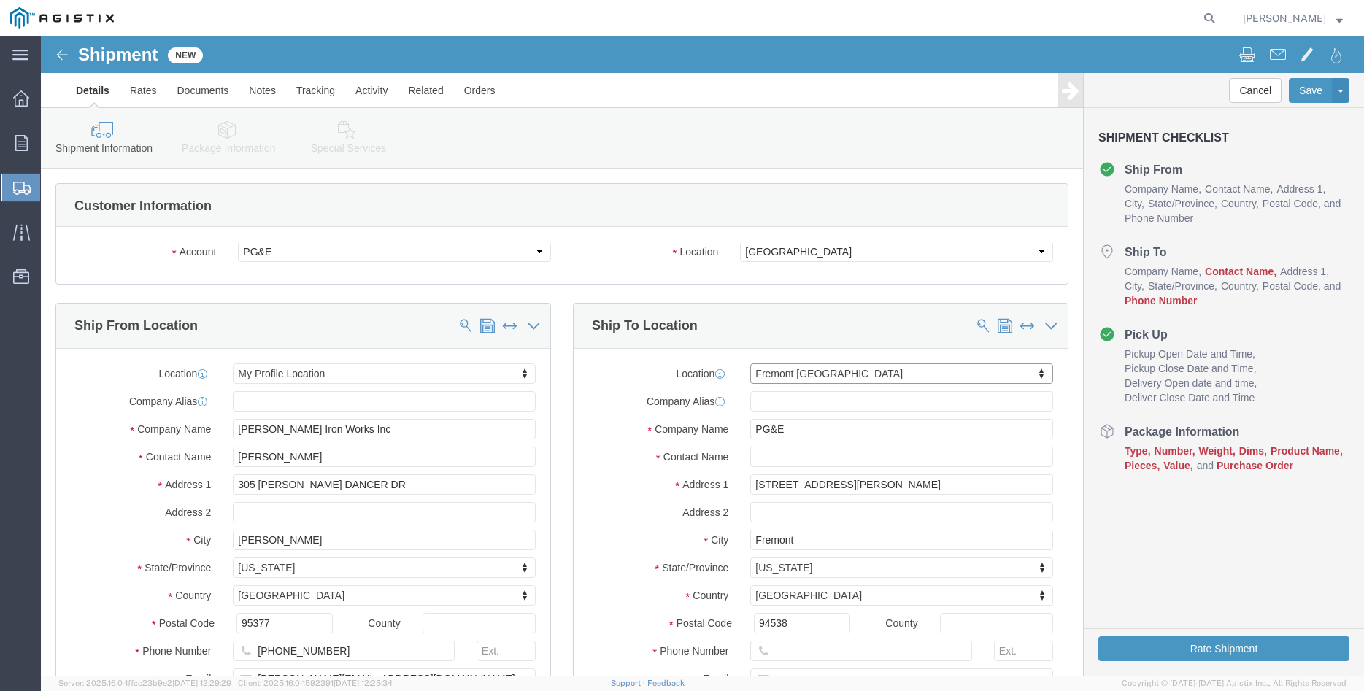
click body "Shipment New Details Rates Documents Notes Tracking Activity Related Orders Can…"
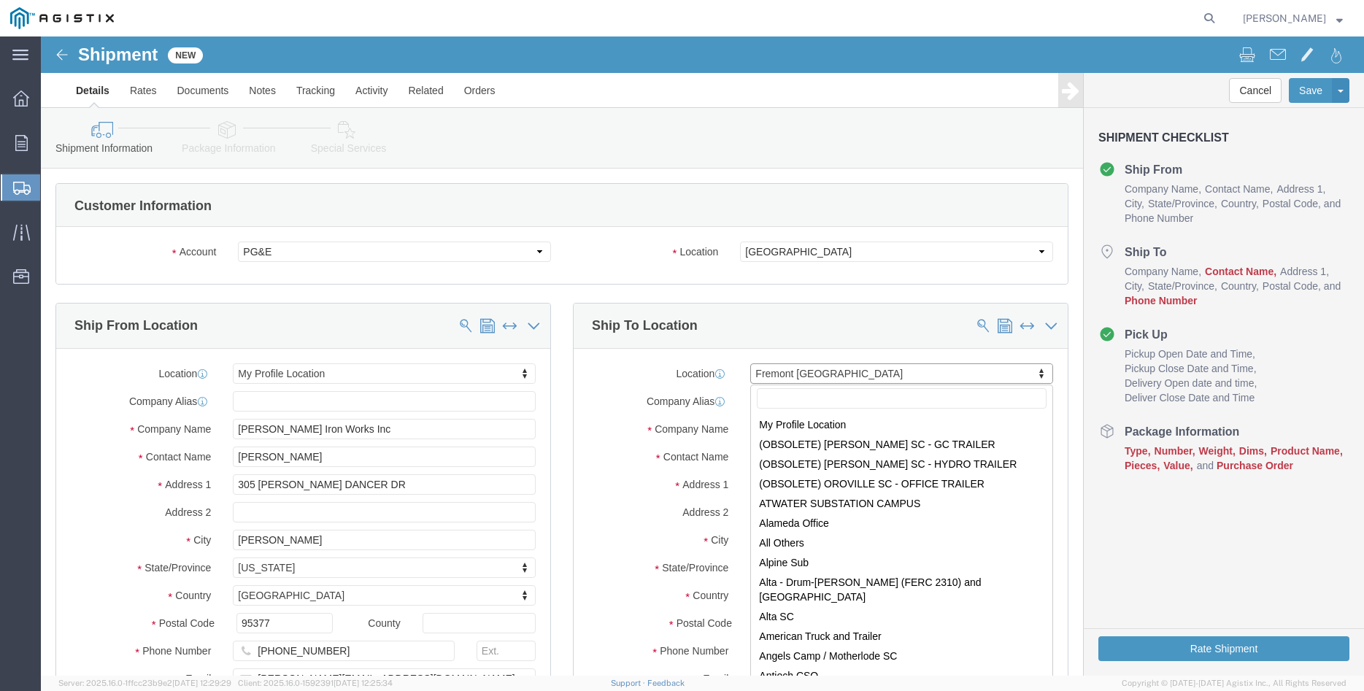
scroll to position [2269, 0]
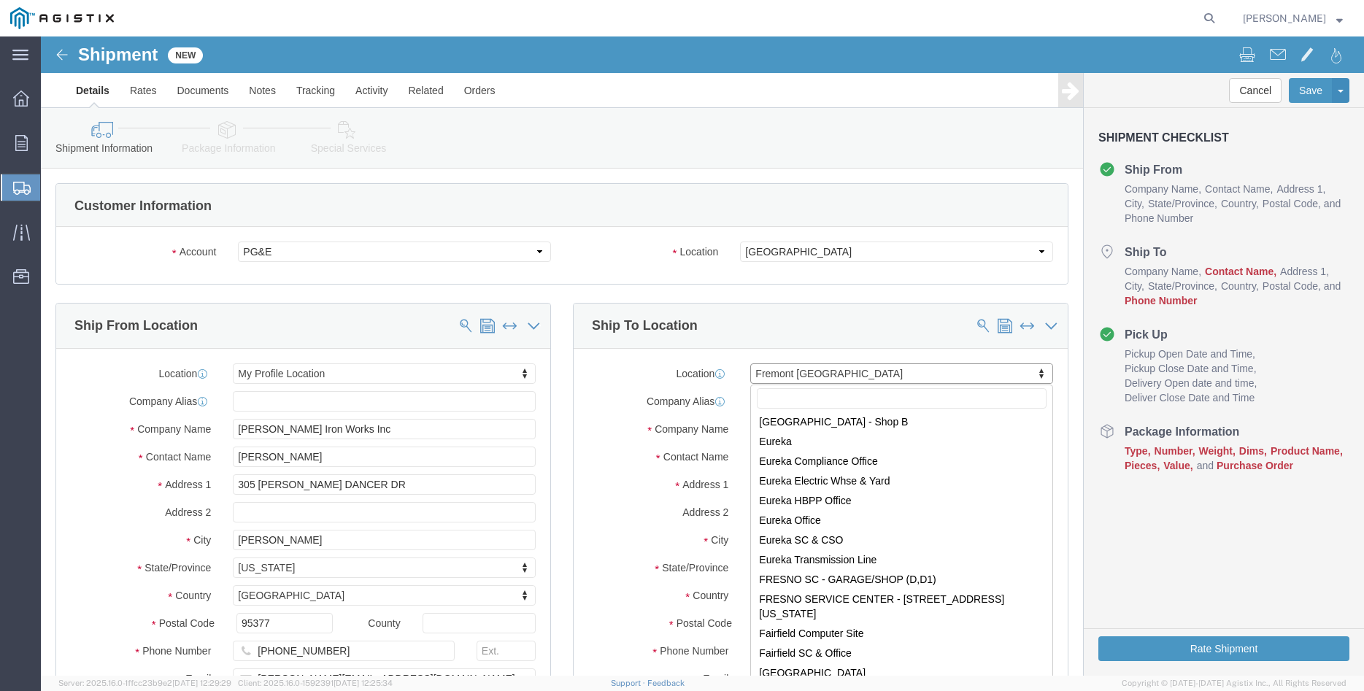
click body "Shipment New Details Rates Documents Notes Tracking Activity Related Orders Can…"
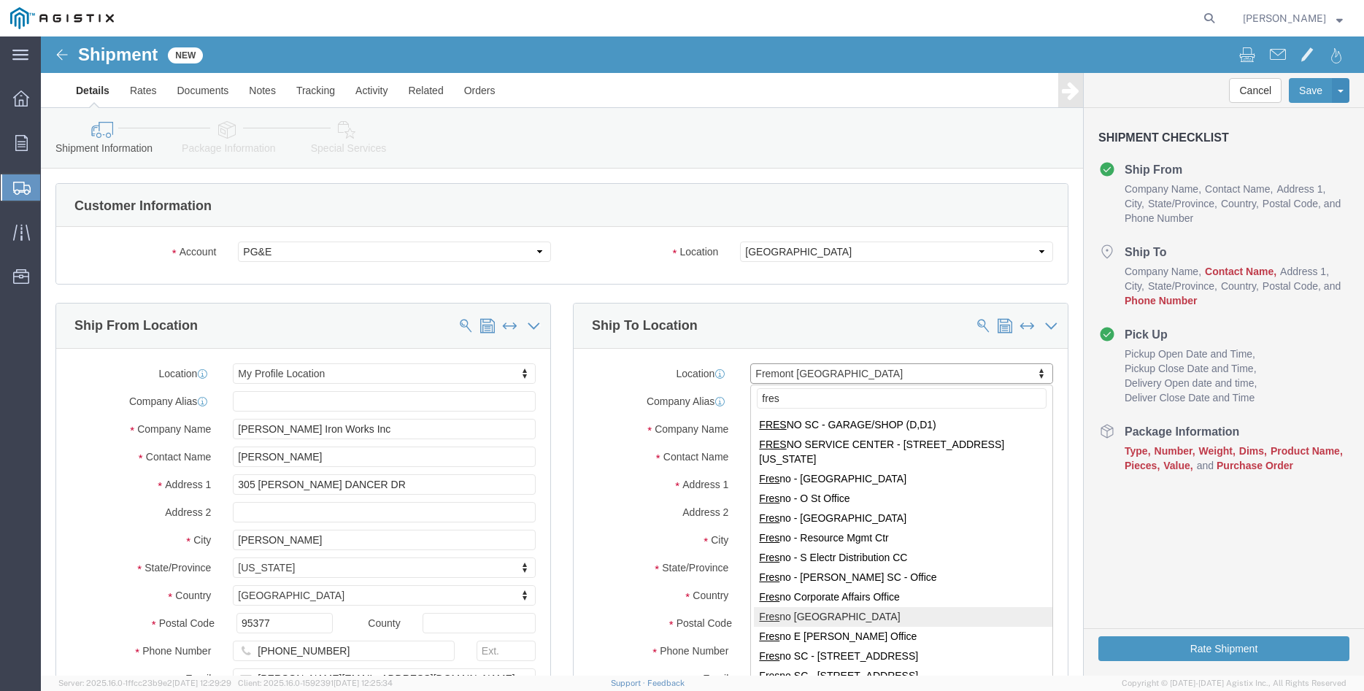
type input "fres"
select select "19745"
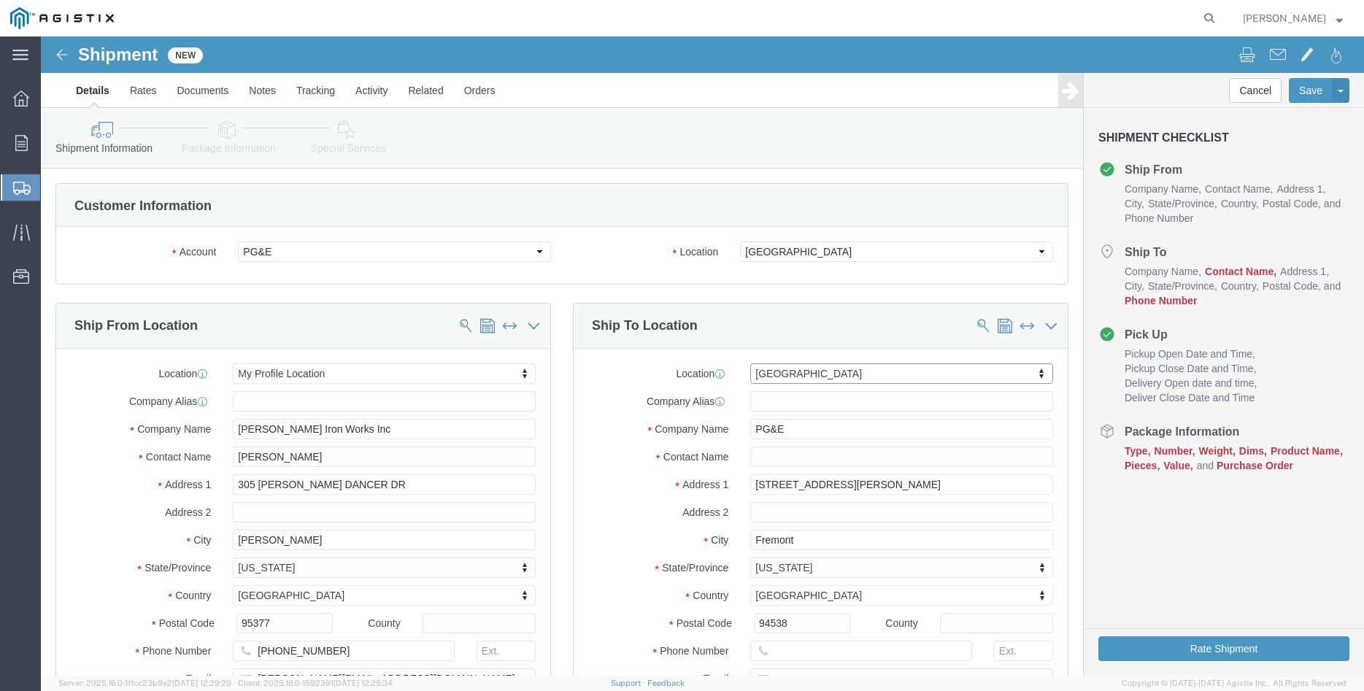
type input "[STREET_ADDRESS]"
type input "93725"
type input "[GEOGRAPHIC_DATA]"
select select "CA"
click div "Ship From Location Location My Profile Location My Profile Location (OBSOLETE) …"
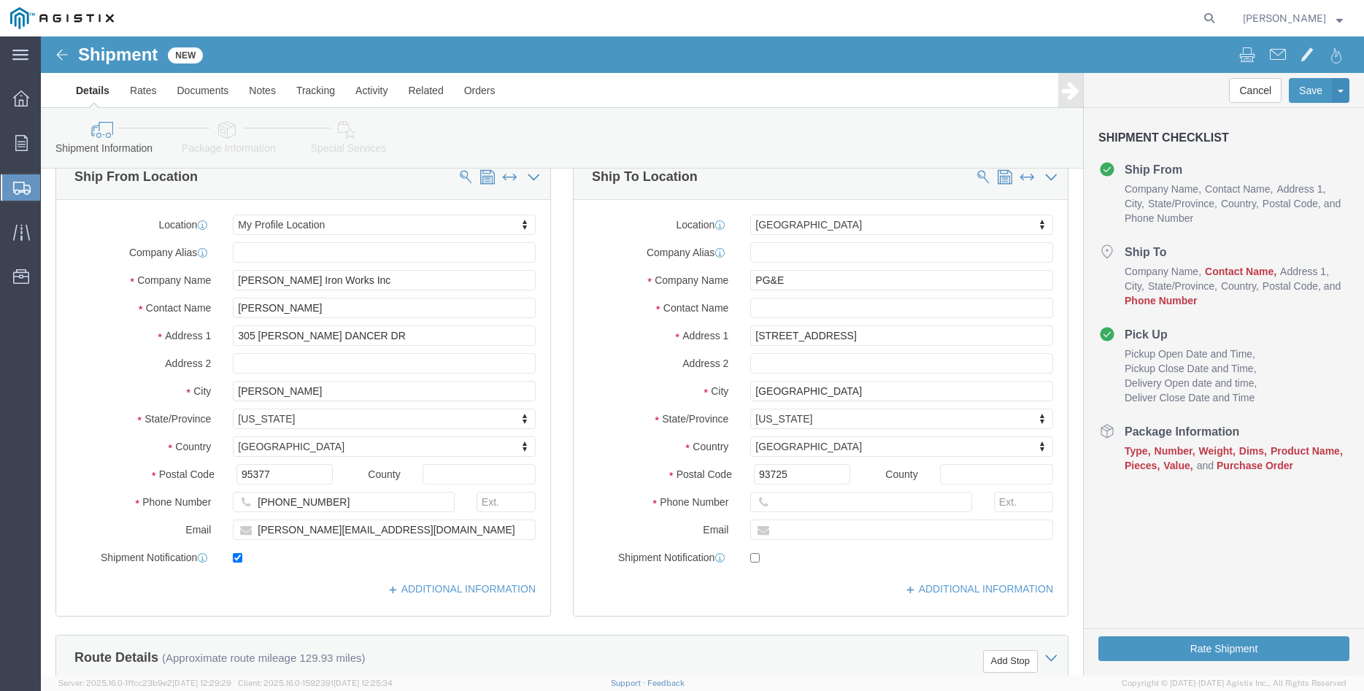
scroll to position [223, 0]
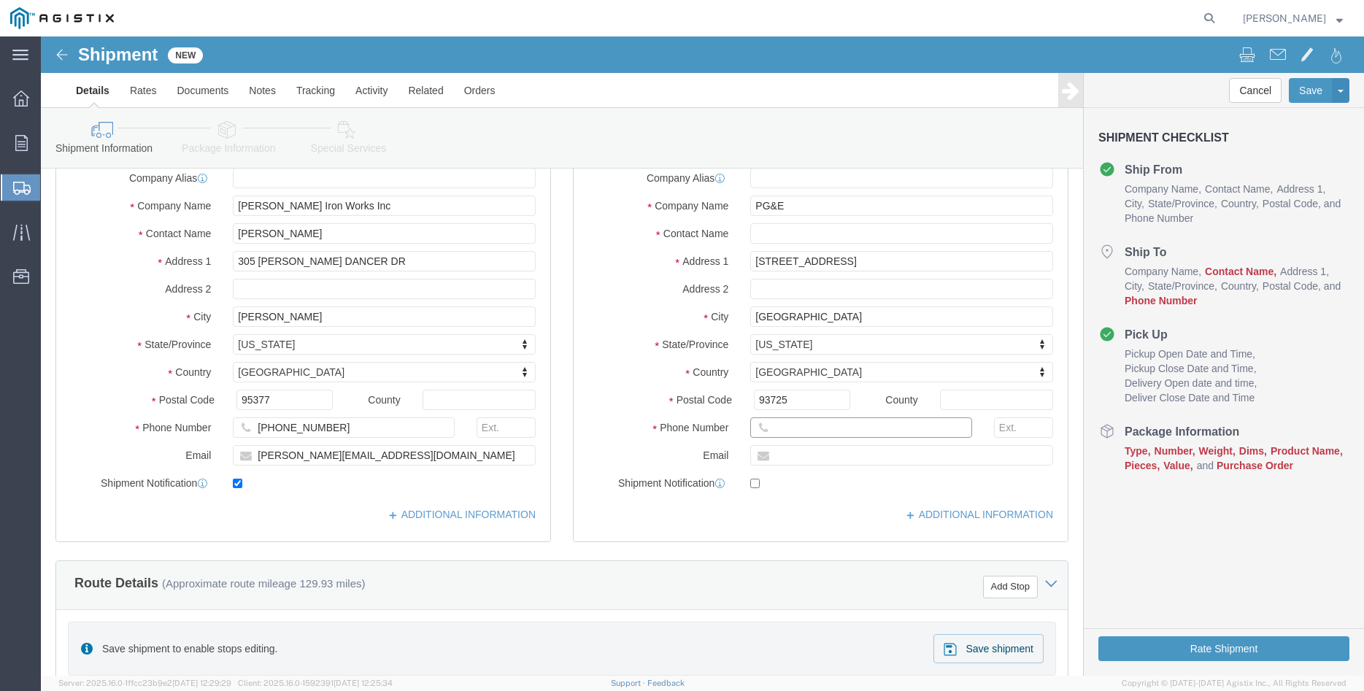
click input "text"
type input "[PHONE_NUMBER]"
click div "Ship From Location Location My Profile Location My Profile Location (OBSOLETE) …"
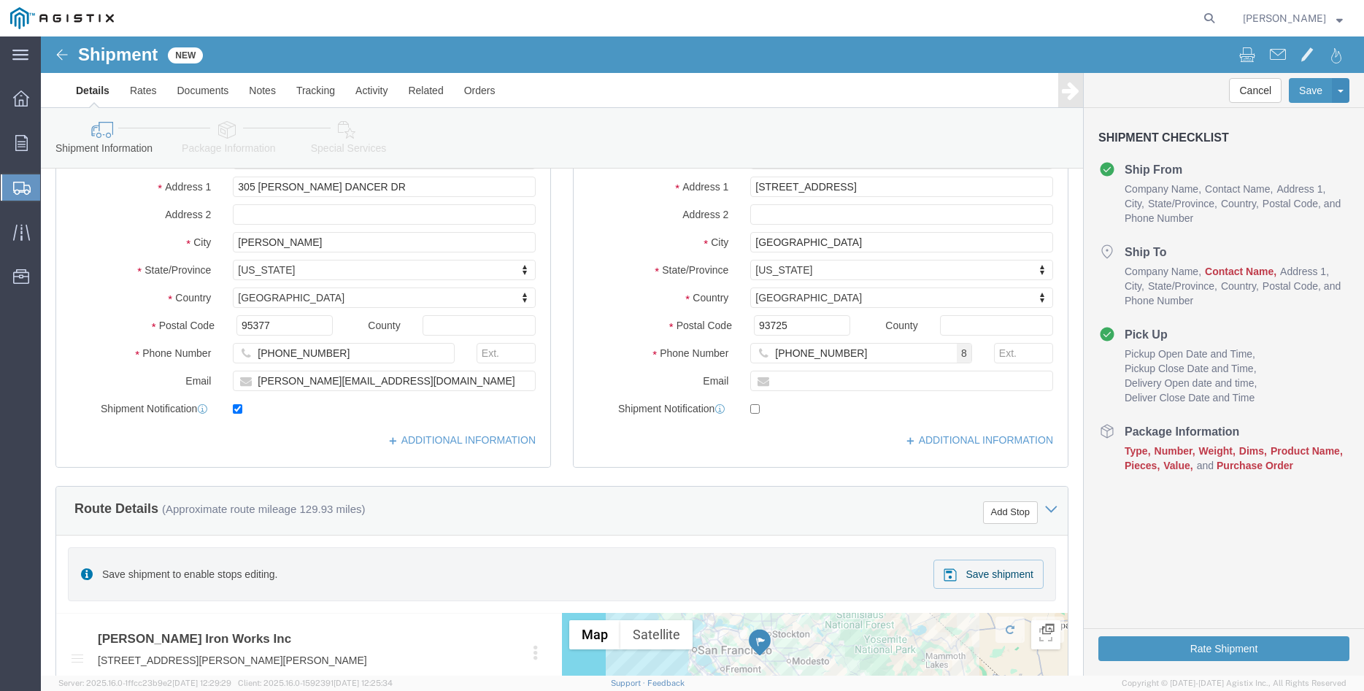
click div "Please fix the following errors Customer Information Account Select [PERSON_NAM…"
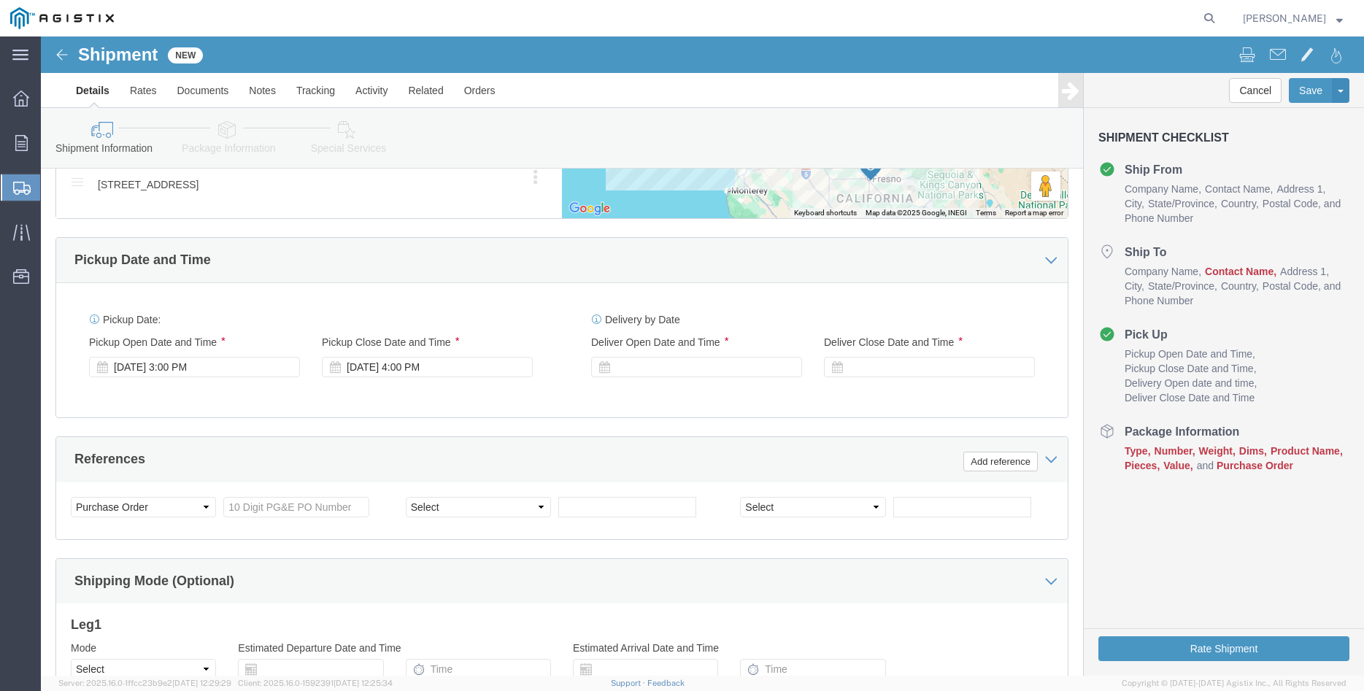
scroll to position [893, 0]
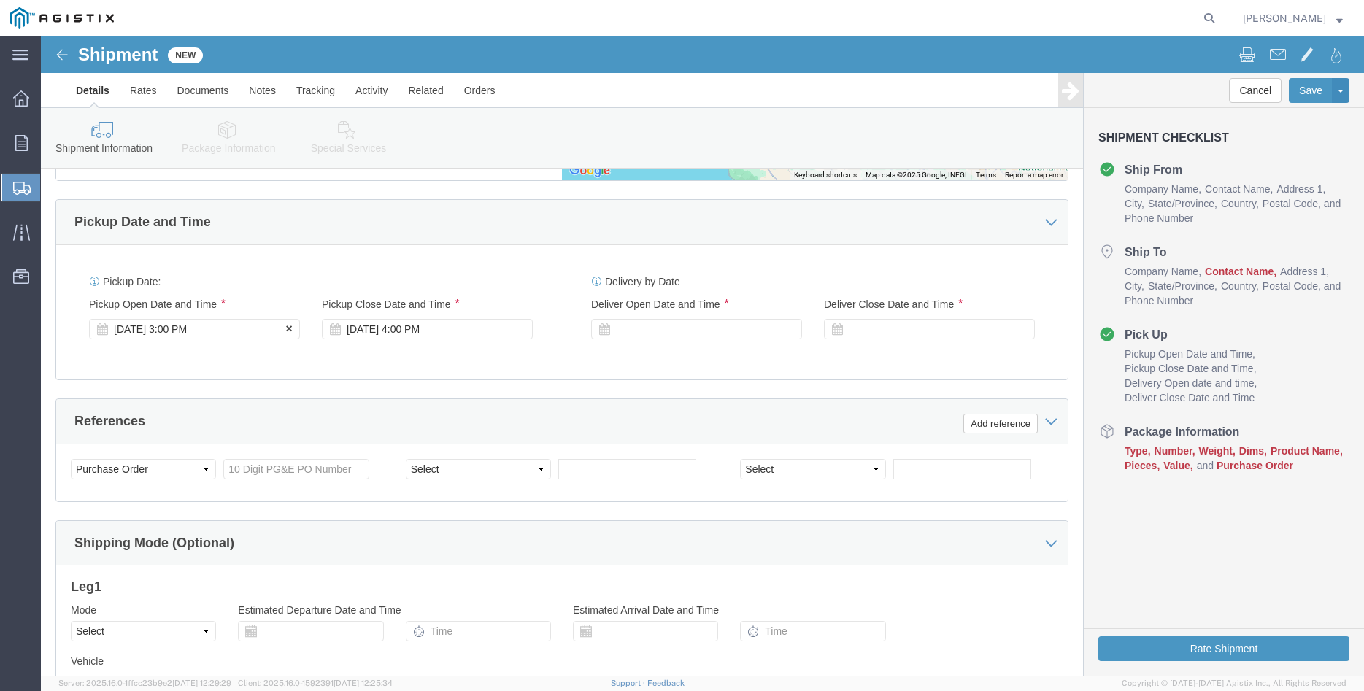
click div "[DATE] 3:00 PM"
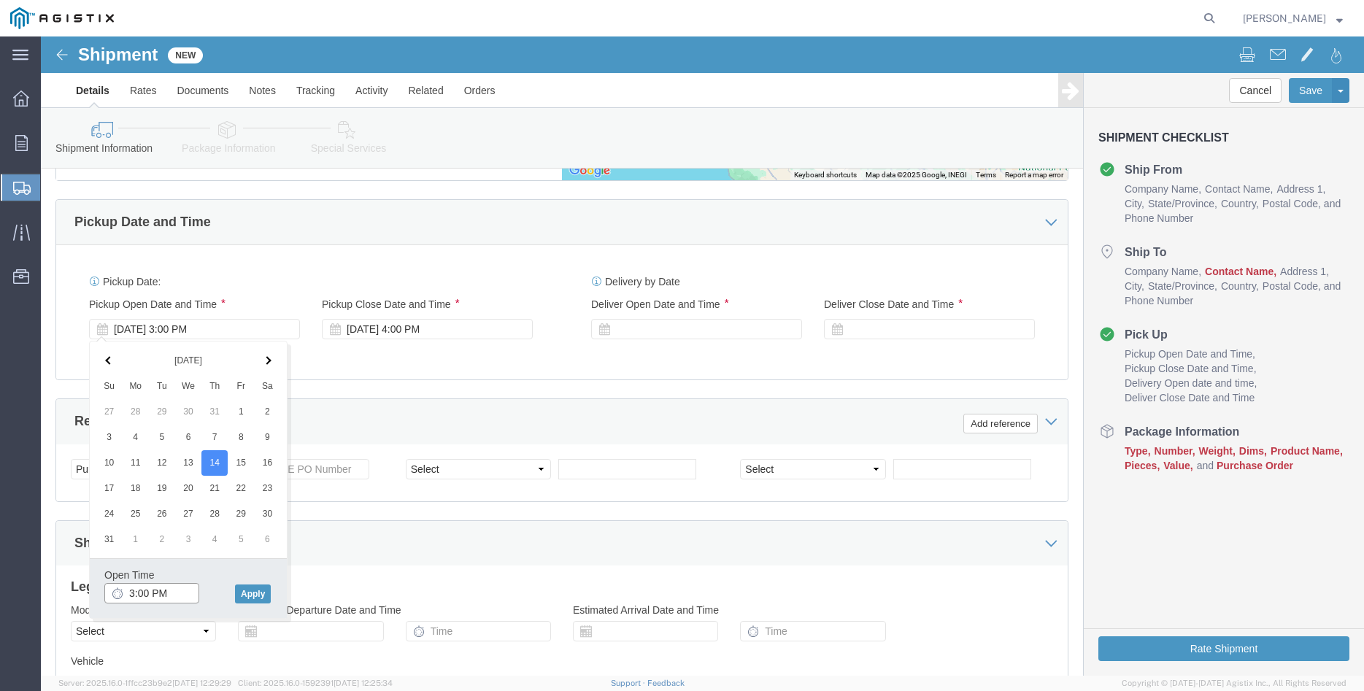
click input "3:00 PM"
type input "8:00 AM"
click button "Apply"
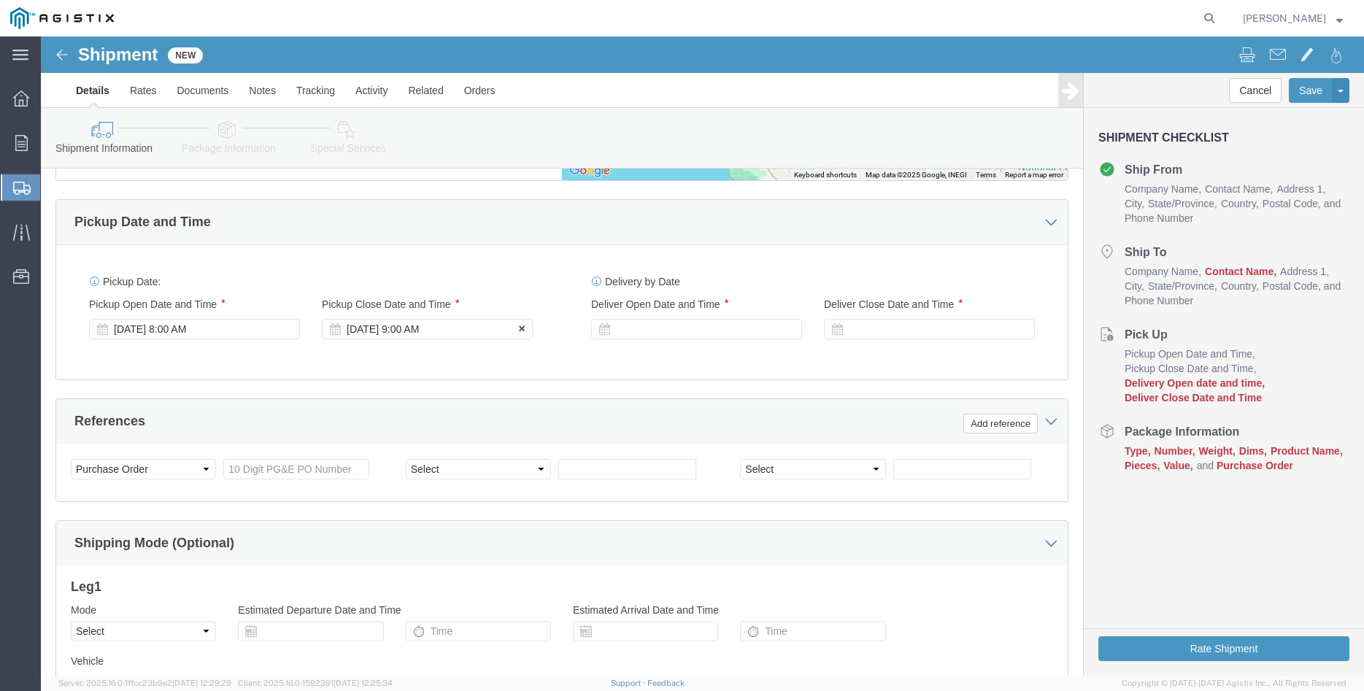
click div "[DATE] 9:00 AM"
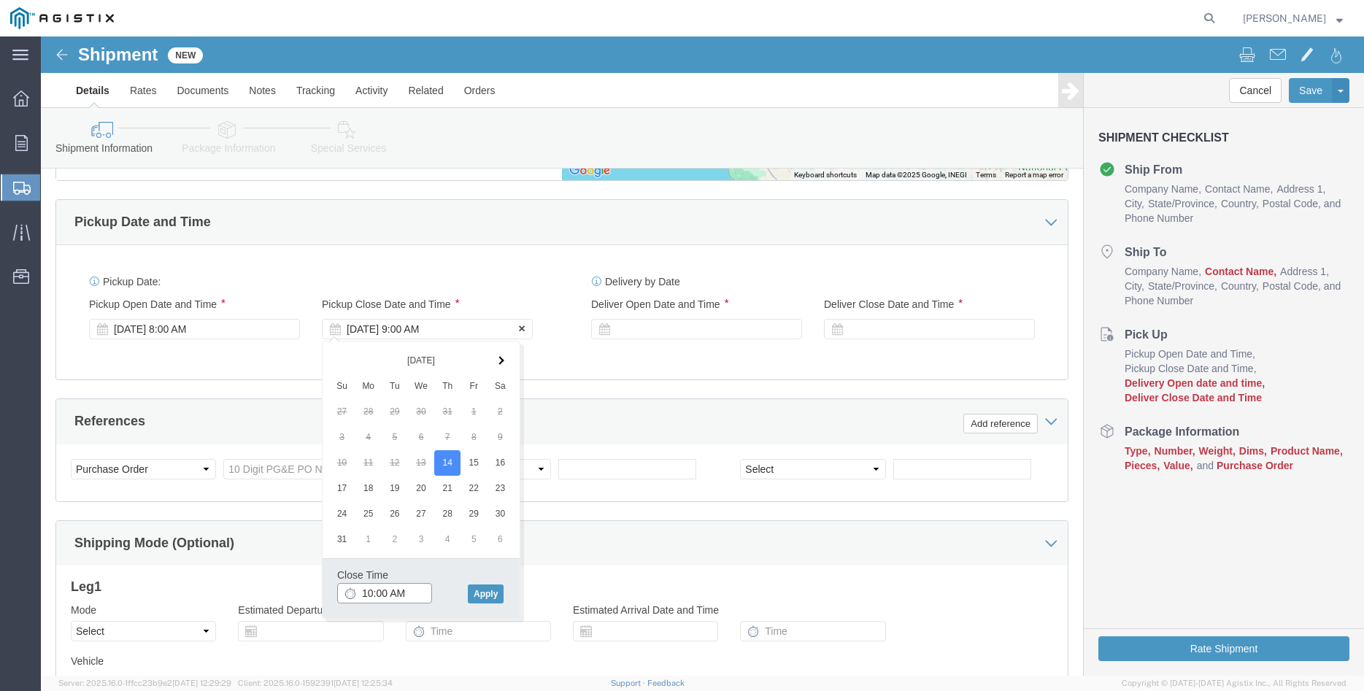
type input "10:00 AM"
click button "Apply"
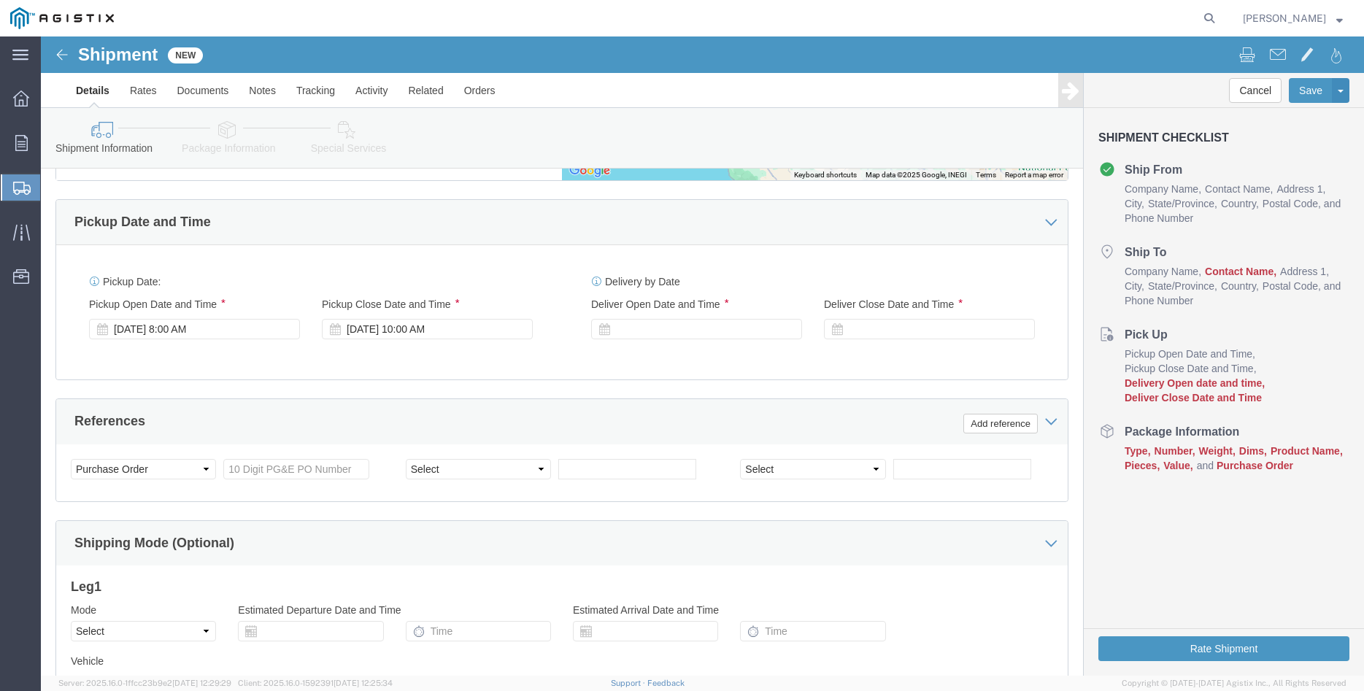
scroll to position [968, 0]
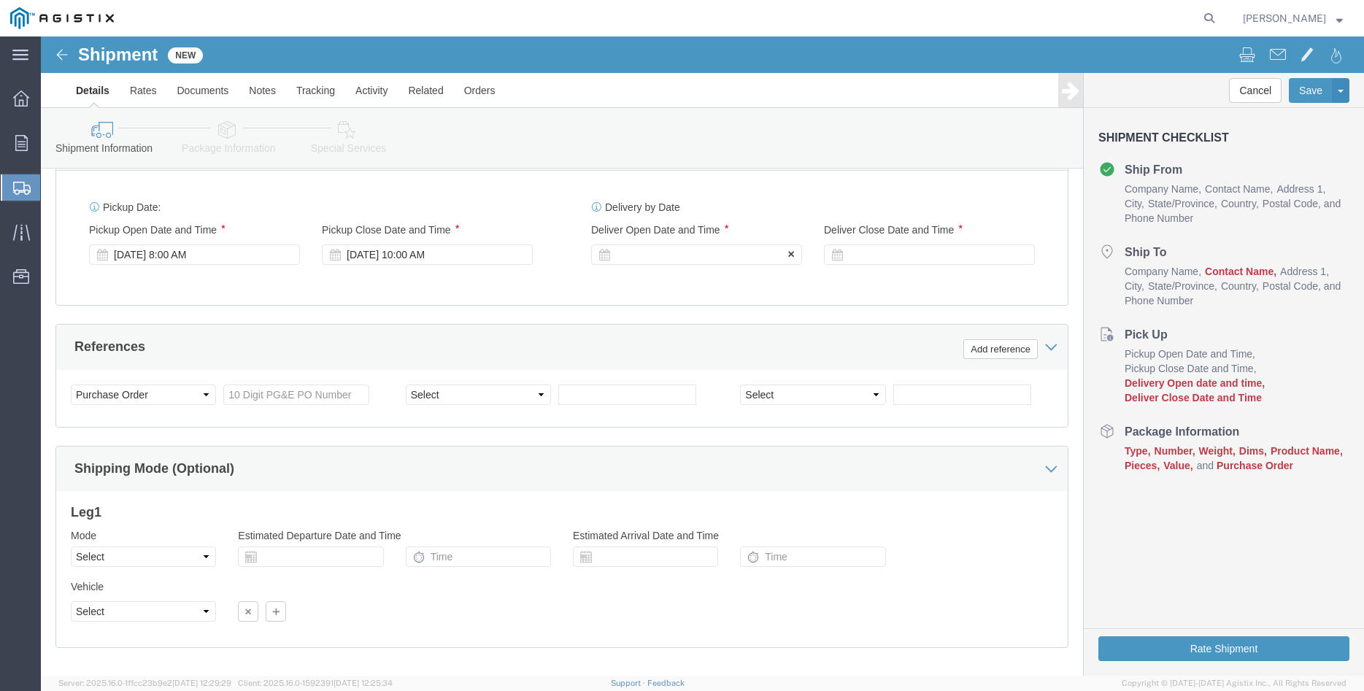
click div
click button "Apply"
click div
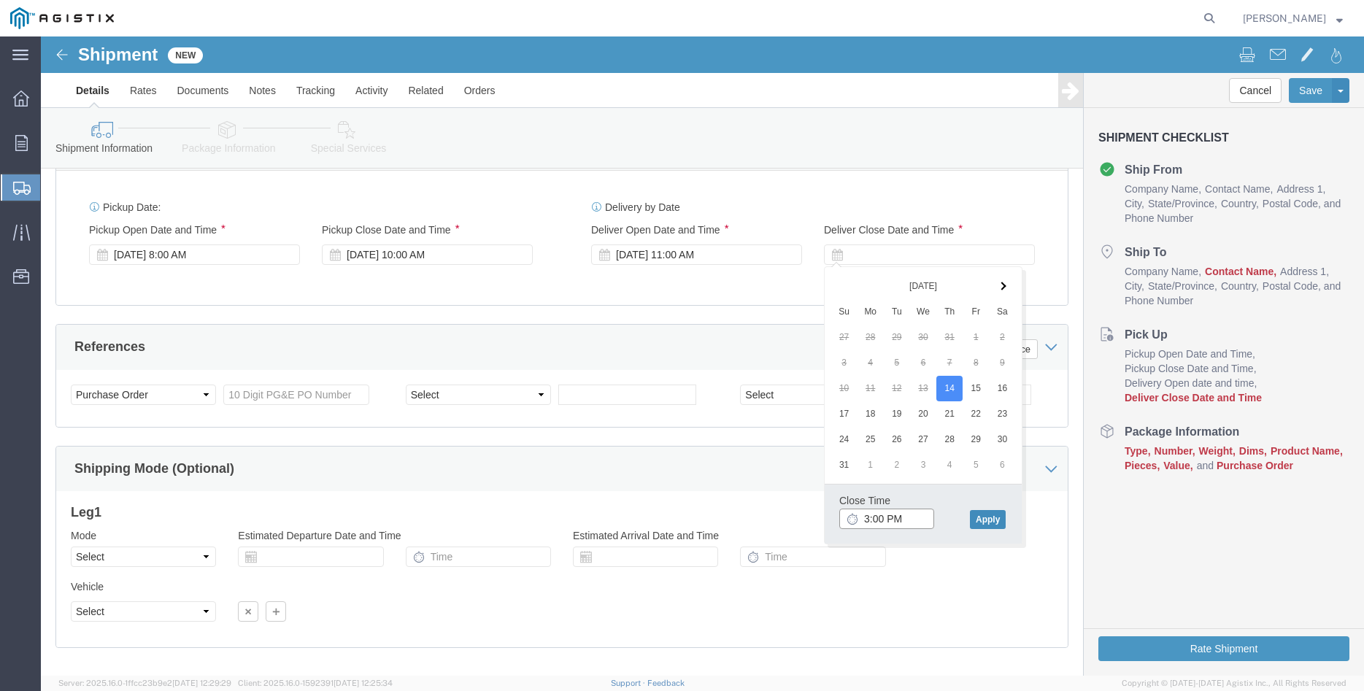
type input "3:00 PM"
click button "Apply"
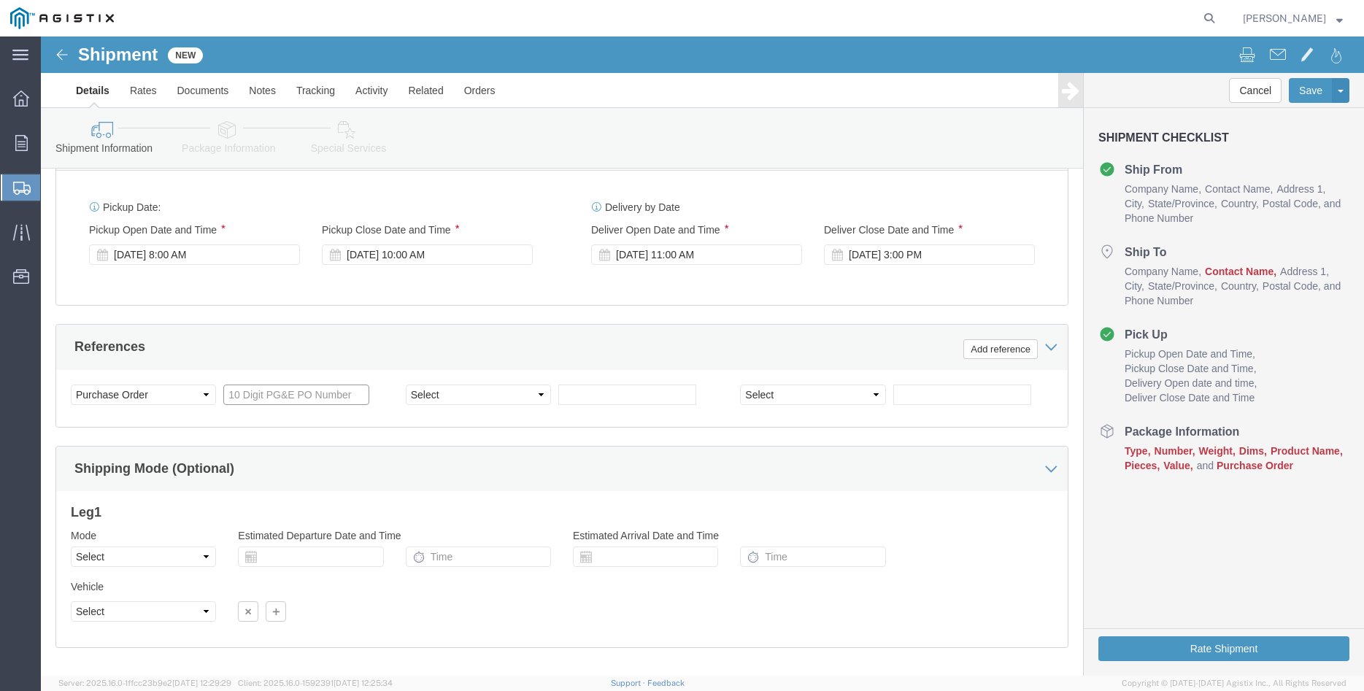
click input "text"
type input "3"
type input "3501355776"
click div "Select Account Type Activity ID Airline Appointment Number ASN Batch Request # …"
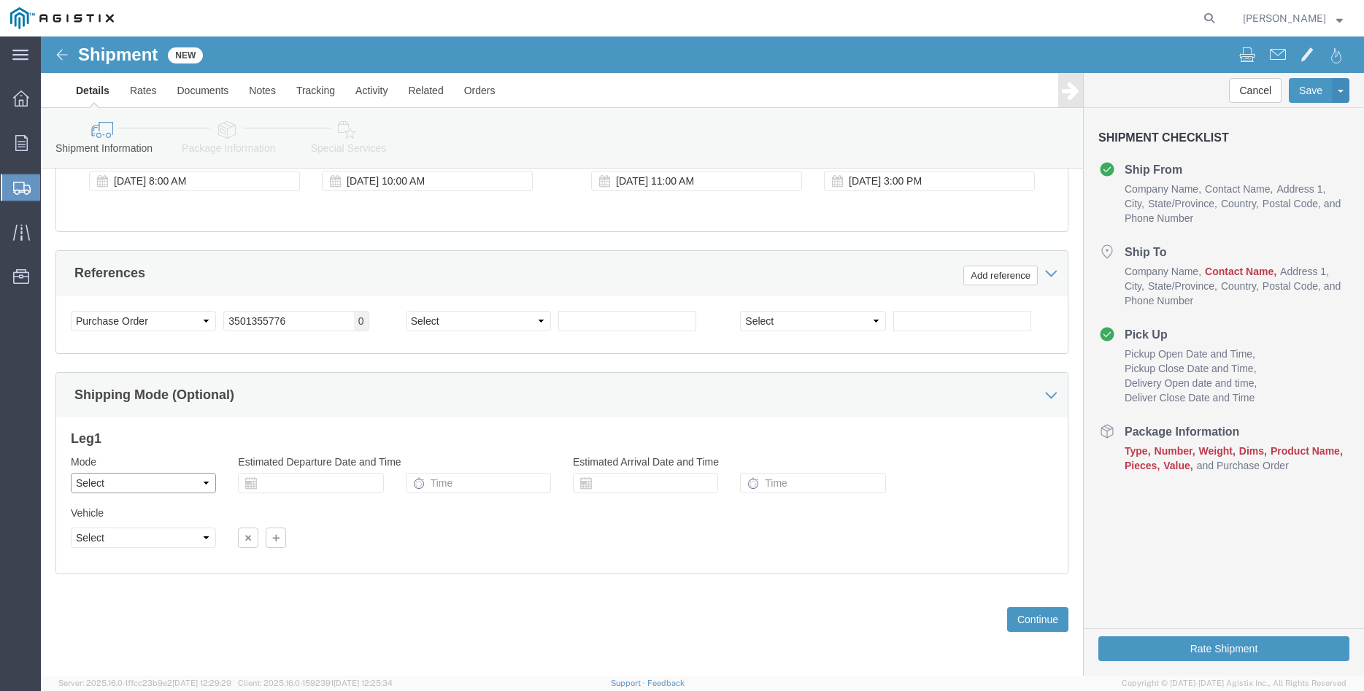
click select "Select Air Less than Truckload Multi-Leg Ocean Freight Rail Small Parcel Truckl…"
select select "TL"
click option "Truckload"
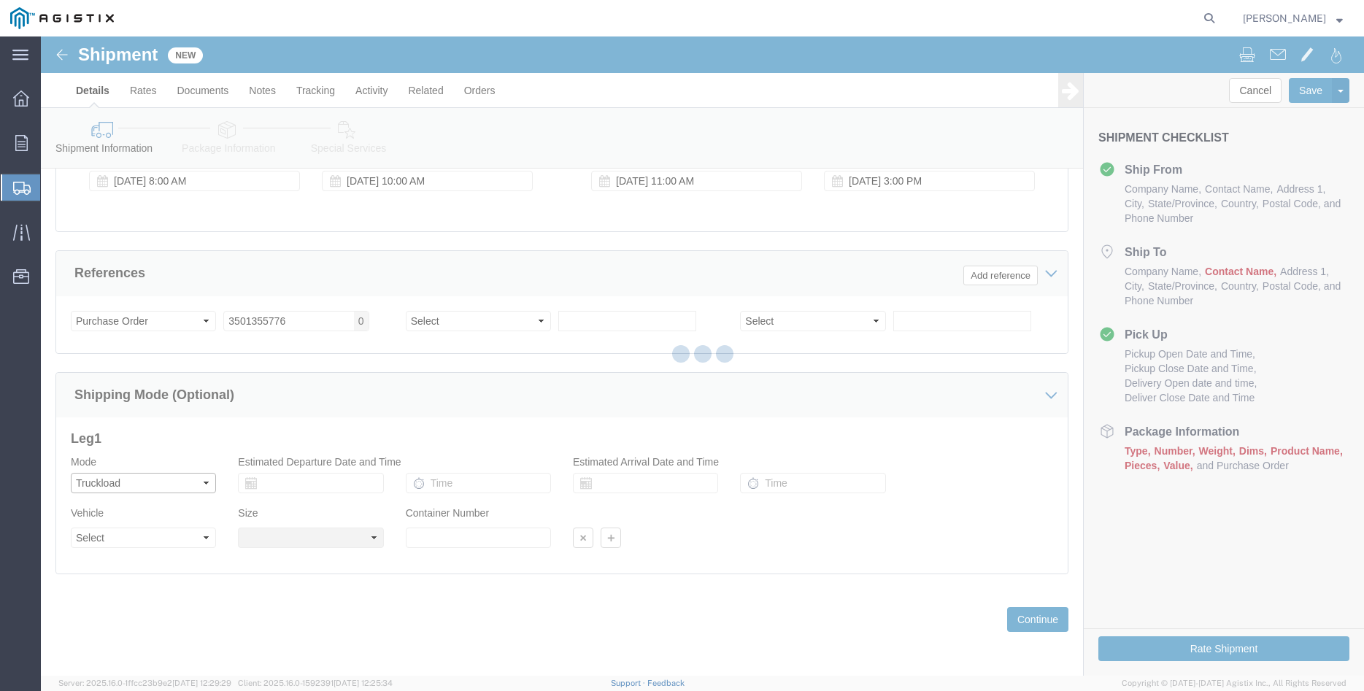
select select
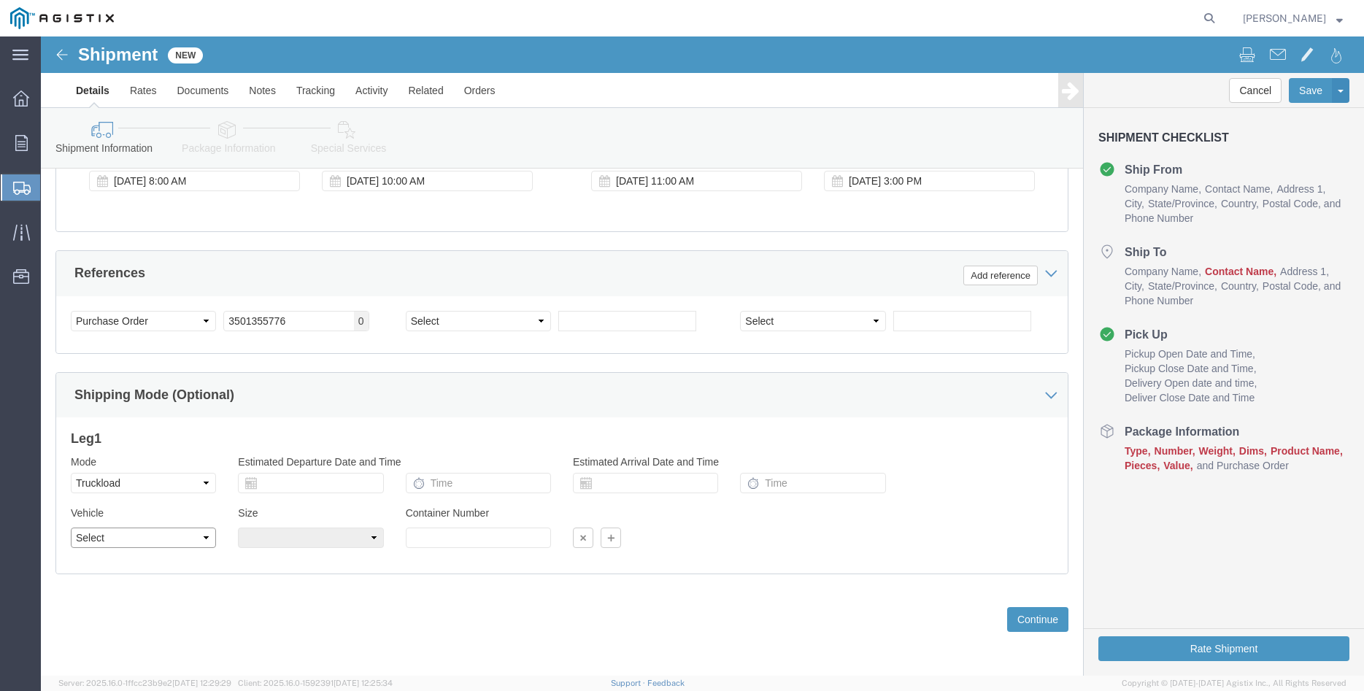
click select "Select 1-Ton (PSS) 10 Wheel 10 Yard Dump Truck 20 Yard Dump Truck Bobtail Botto…"
select select "FLBD"
click option "Flat Bed"
click select "Select 35 Feet 20 Feet 28 Feet 53 Feet 40 Feet 48 Feet"
select select "35FT"
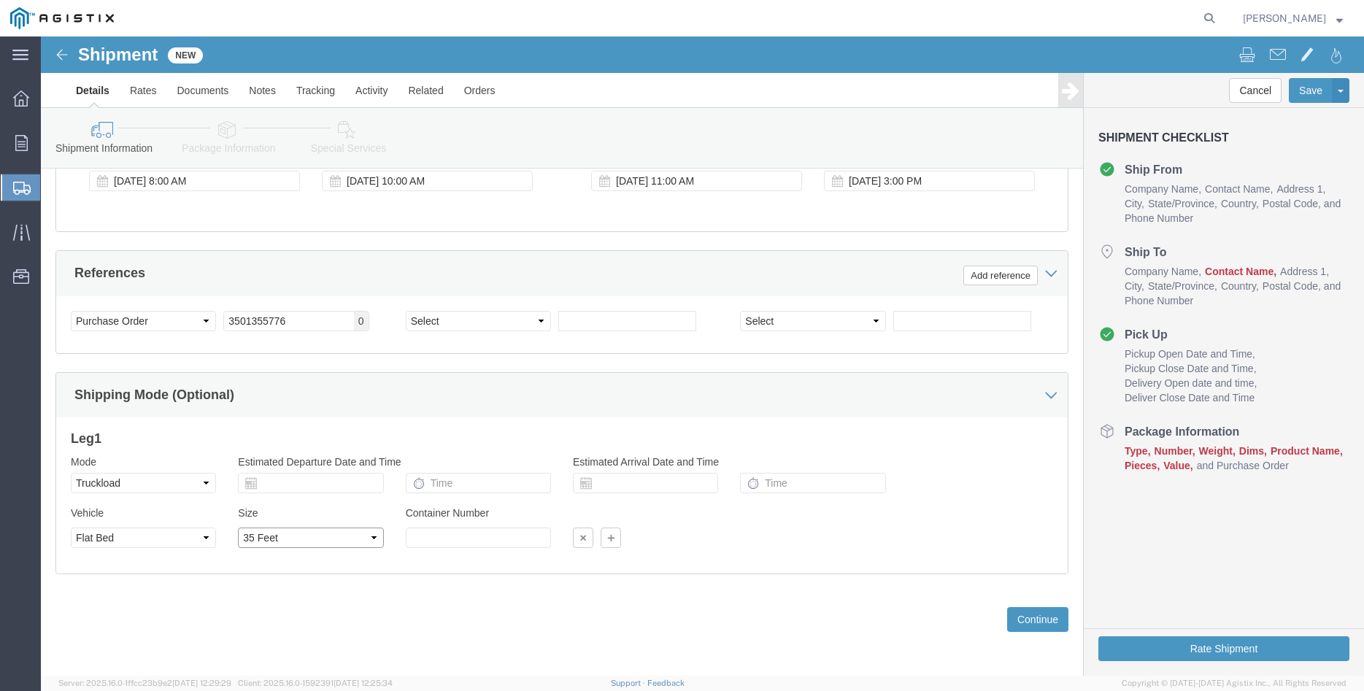
click option "35 Feet"
click div "Previous Continue"
click button "Continue"
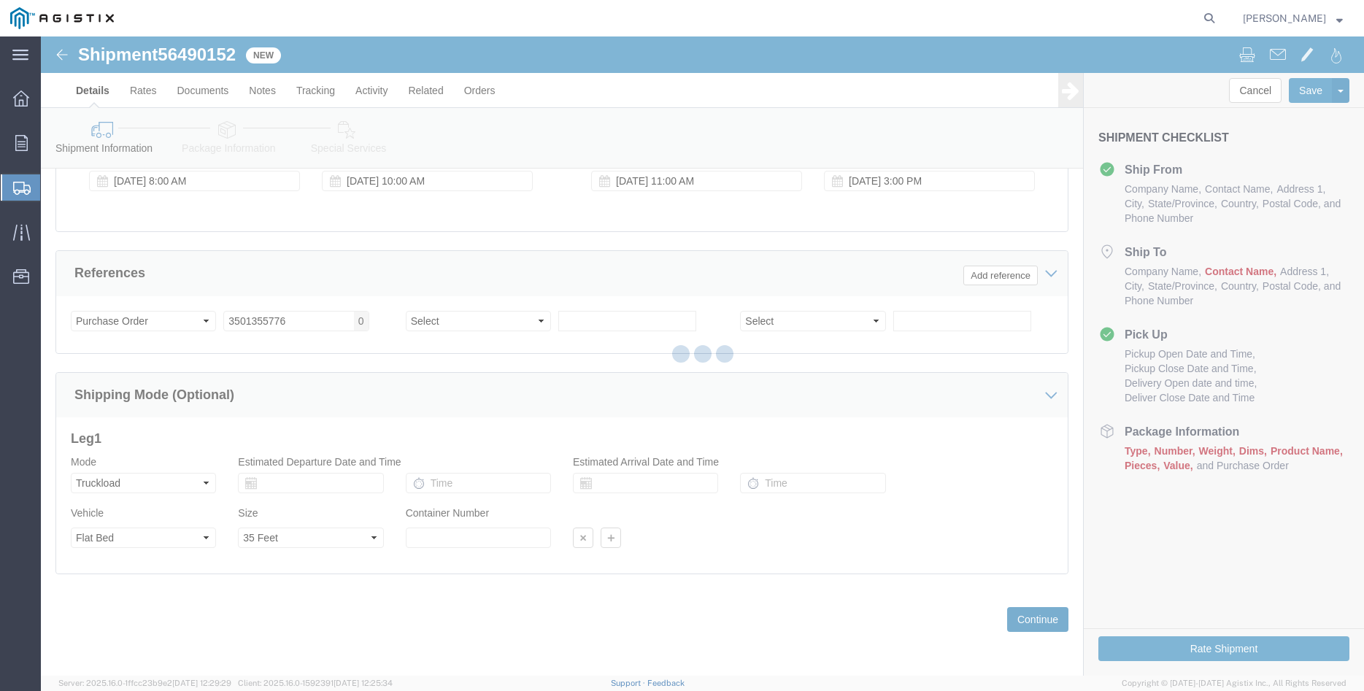
select select "21941"
select select "19745"
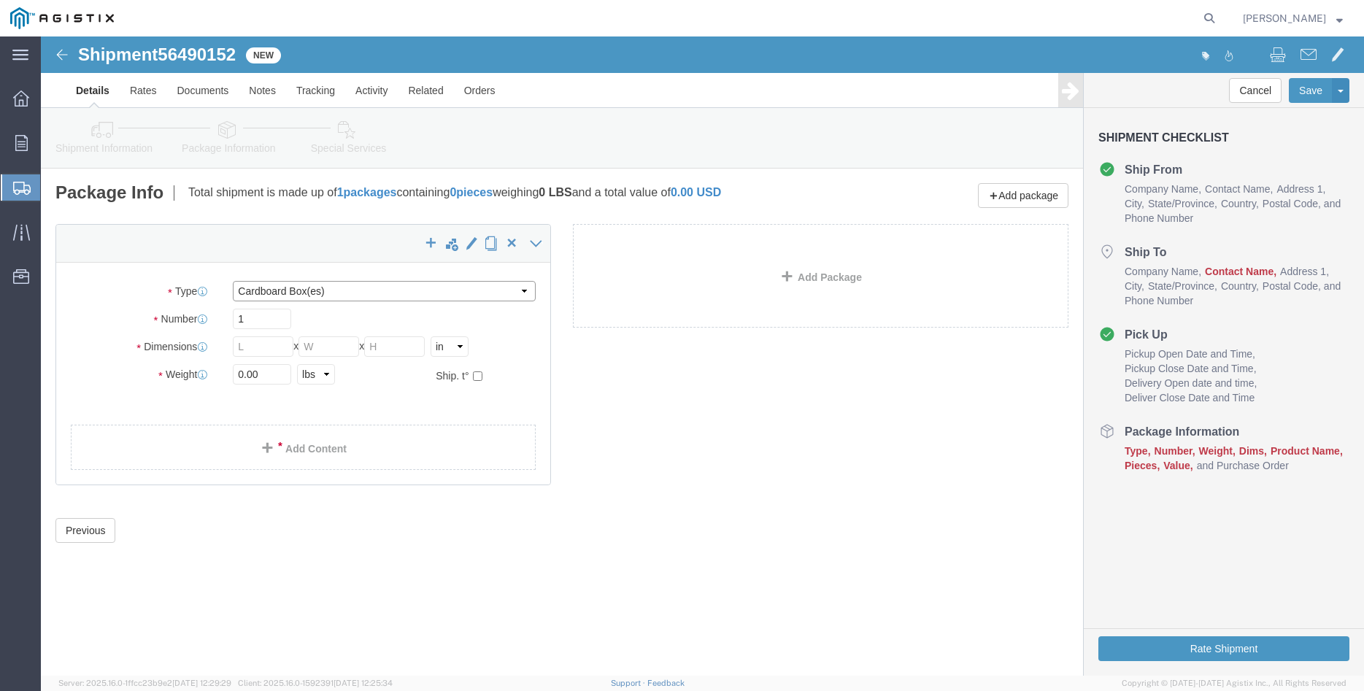
click select "Select Bulk Bundle(s) Cardboard Box(es) Carton(s) Crate(s) Drum(s) (Fiberboard)…"
select select "PONS"
click option "Pallet(s) Oversized (Not Stackable)"
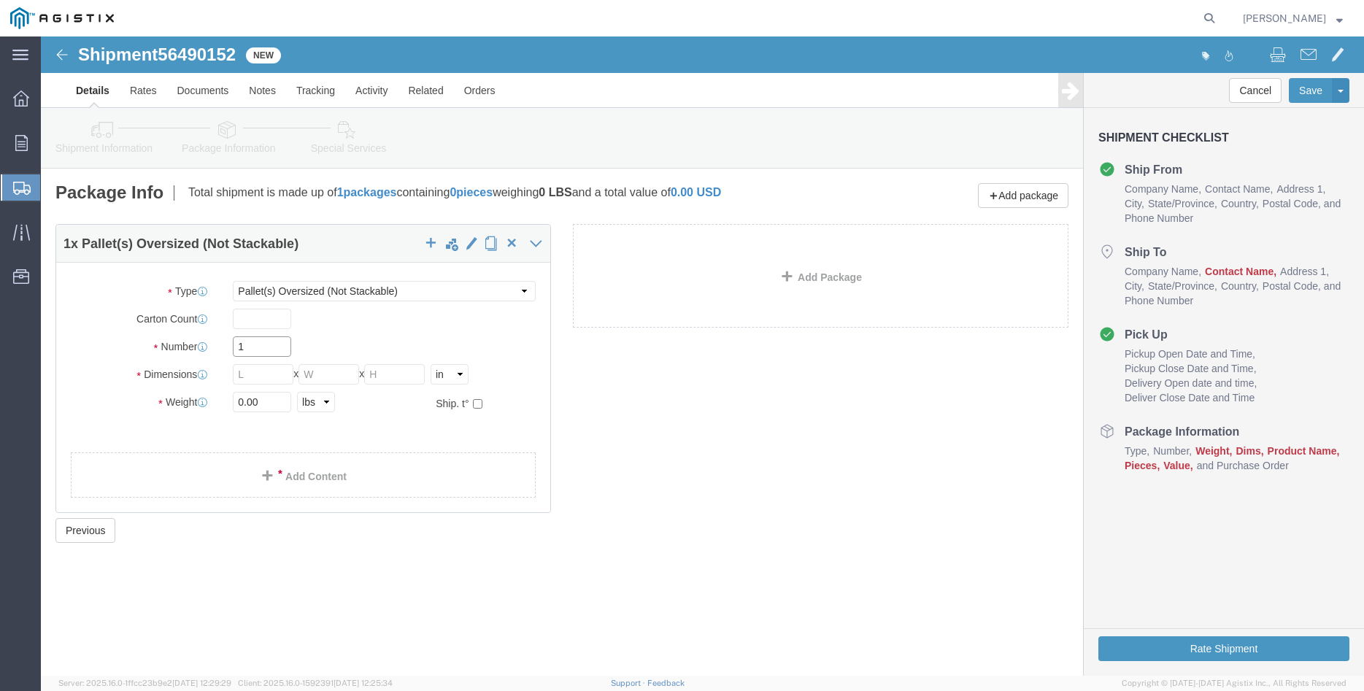
click input "1"
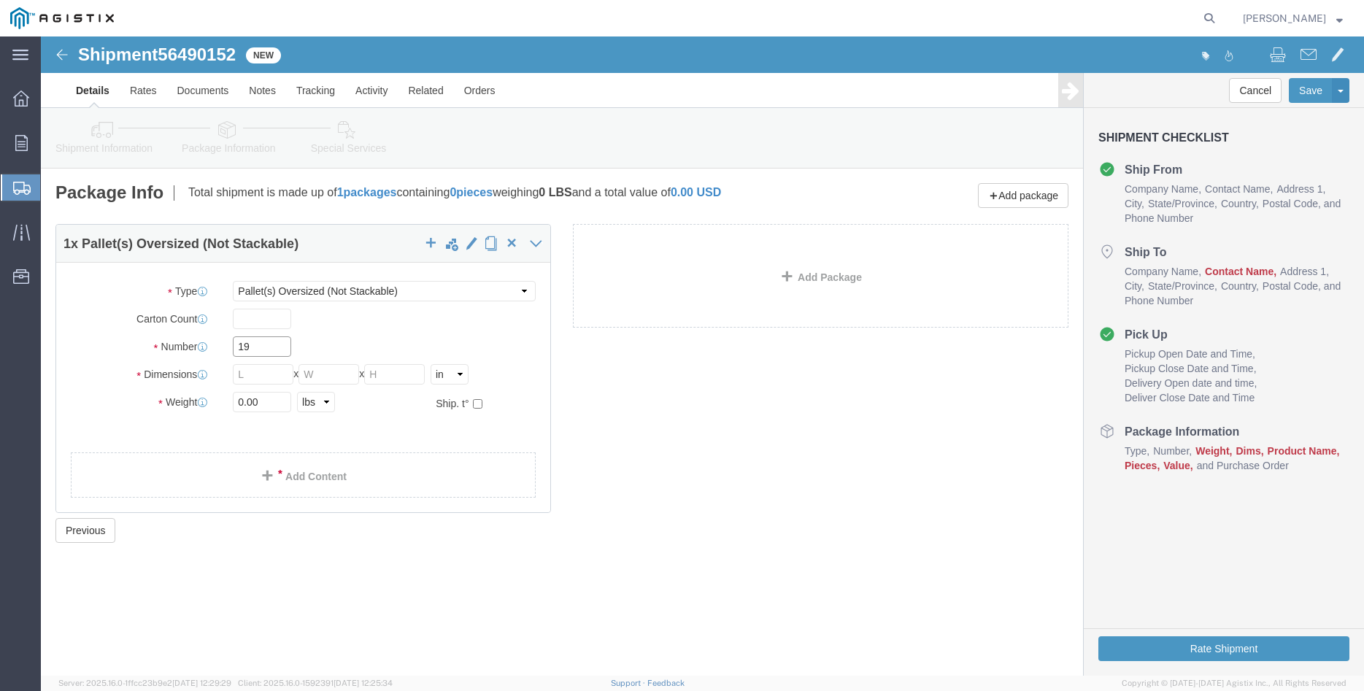
type input "19"
type input "28"
type input "62"
type input "13300"
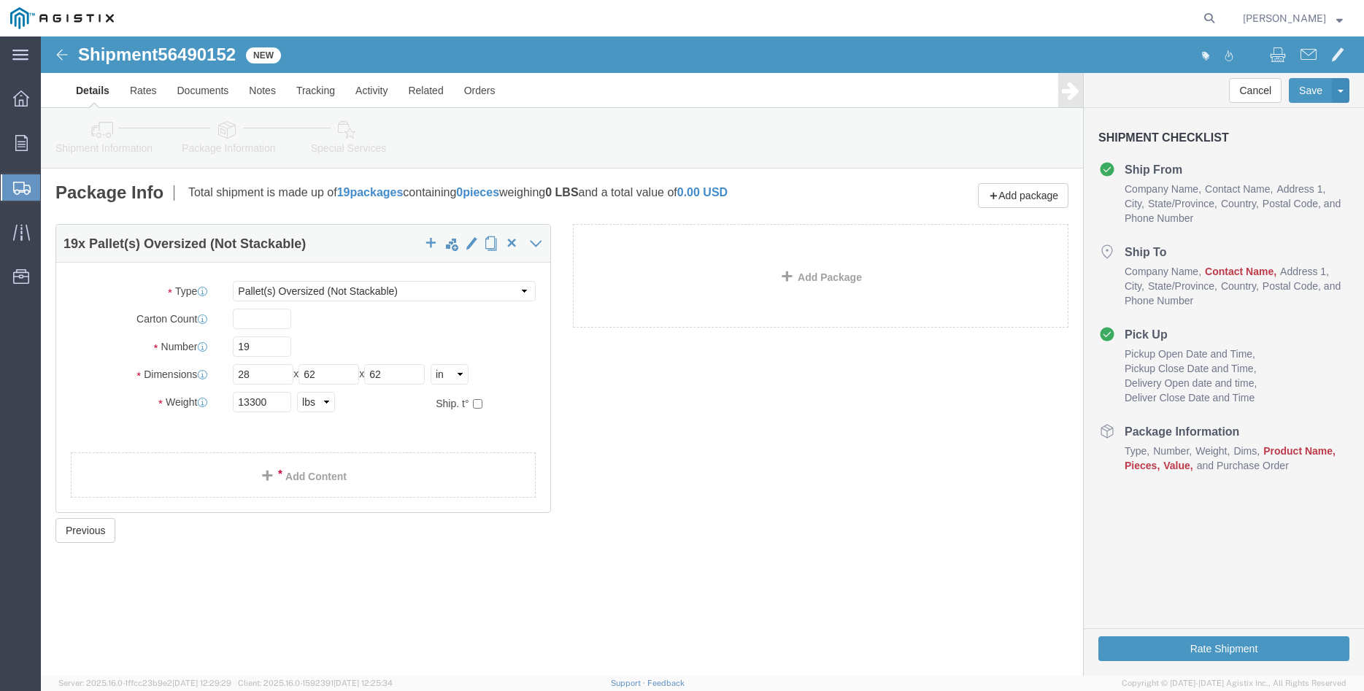
click div "Carton Count"
click link "Add Content"
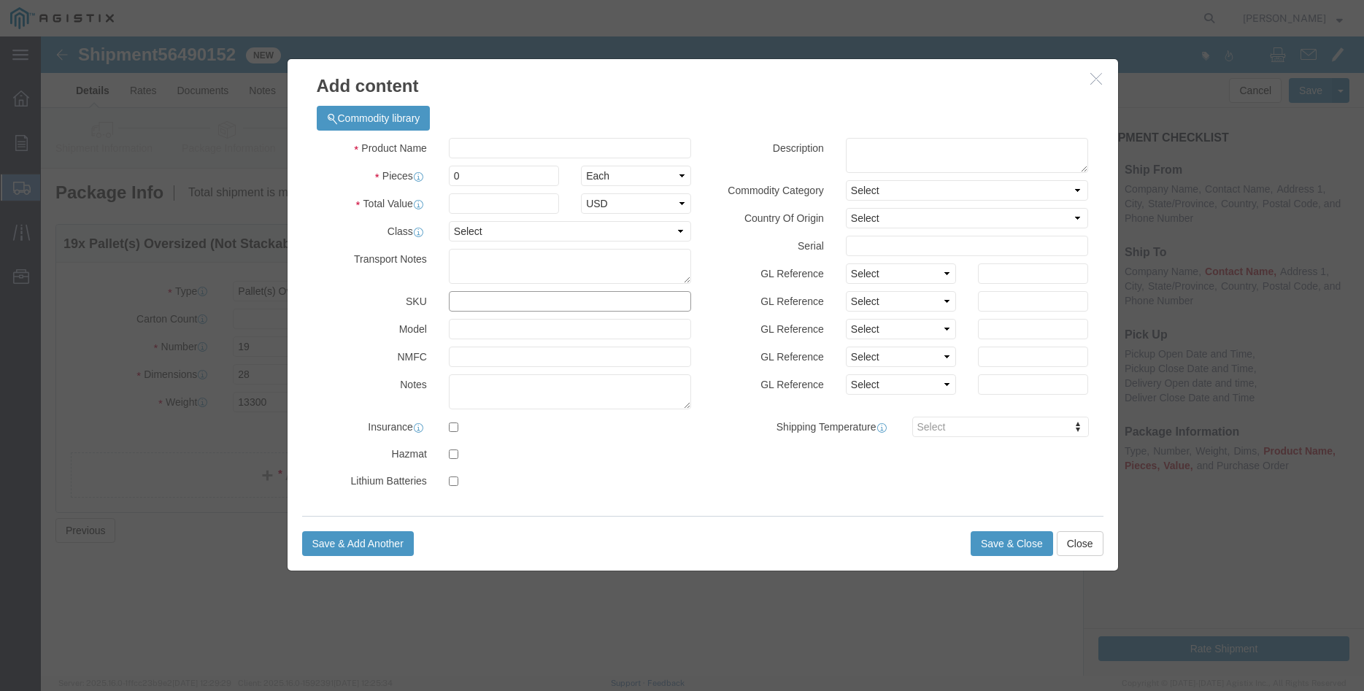
click input "text"
type input "M360043"
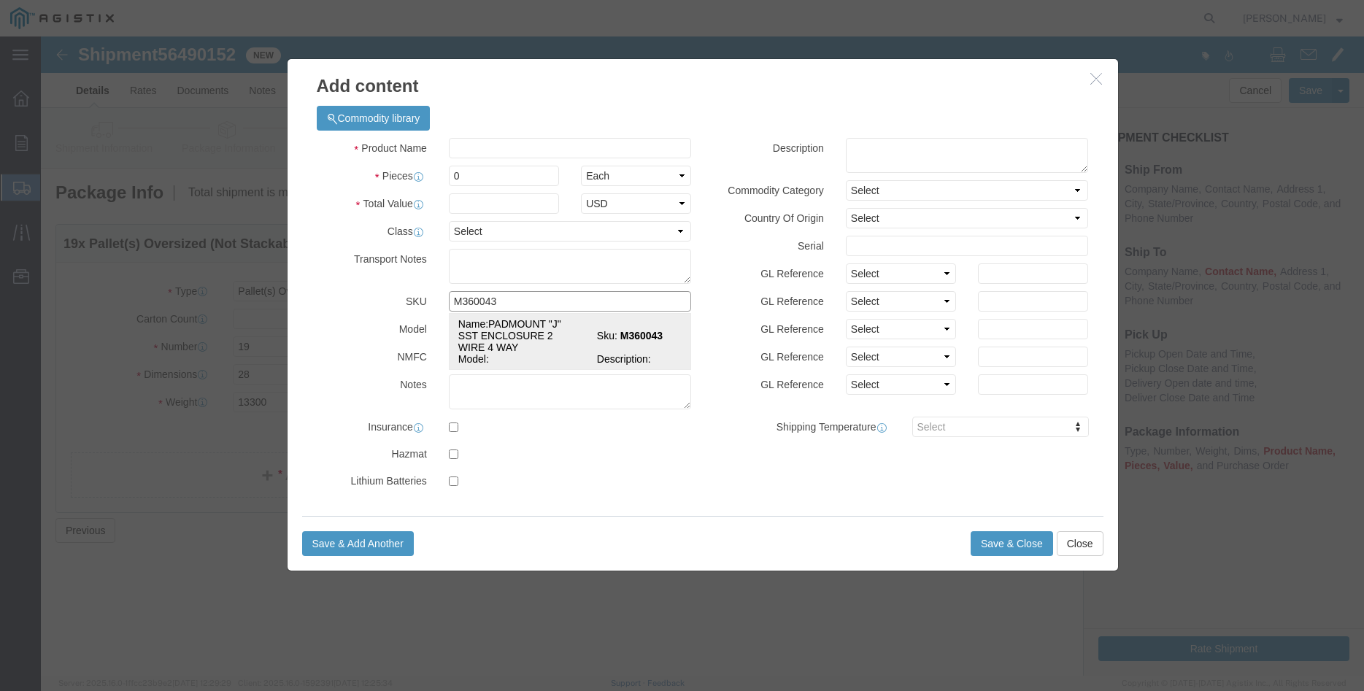
click strong "M360043"
select select
select select "USD"
type input "PADMOUNT "J" SST ENCLOSURE 2 WIRE 4 WAY"
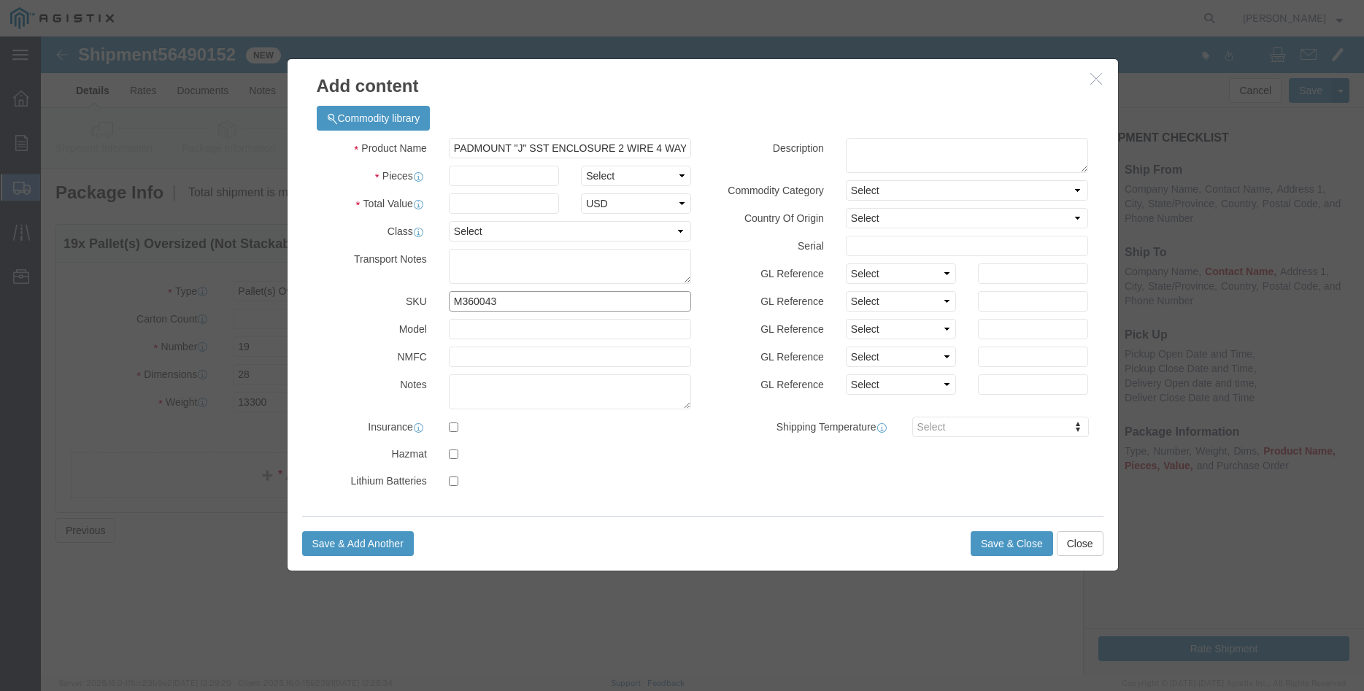
type input "M360043"
click input "PADMOUNT "J" SST ENCLOSURE 2 WIRE 4 WAY"
click textarea
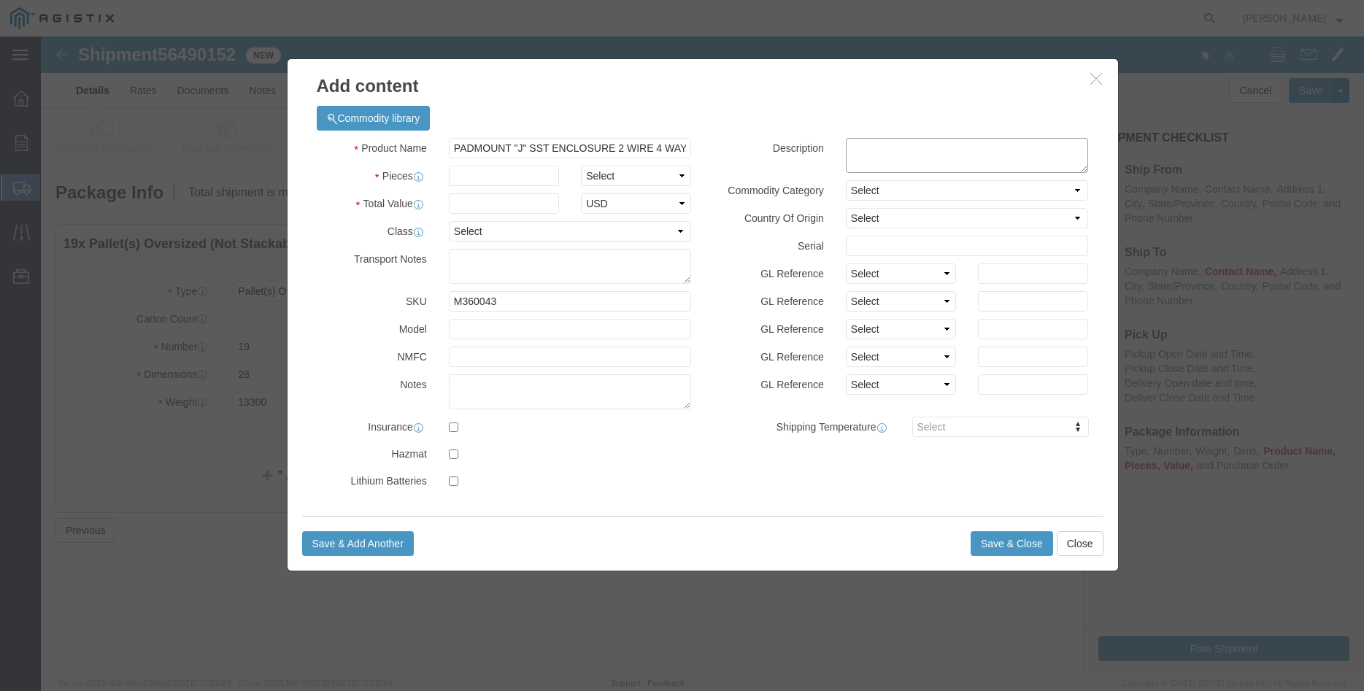
paste textarea "PADMOUNT "J" SST ENCLOSURE 2 WIRE 4 WAY"
type textarea "PADMOUNT "J" SST ENCLOSURE 2 WIRE 4 WAY"
click h3 "Add content"
click select "Select 50 55 60 65 70 85 92.5 100 125 175 250 300 400"
select select "100"
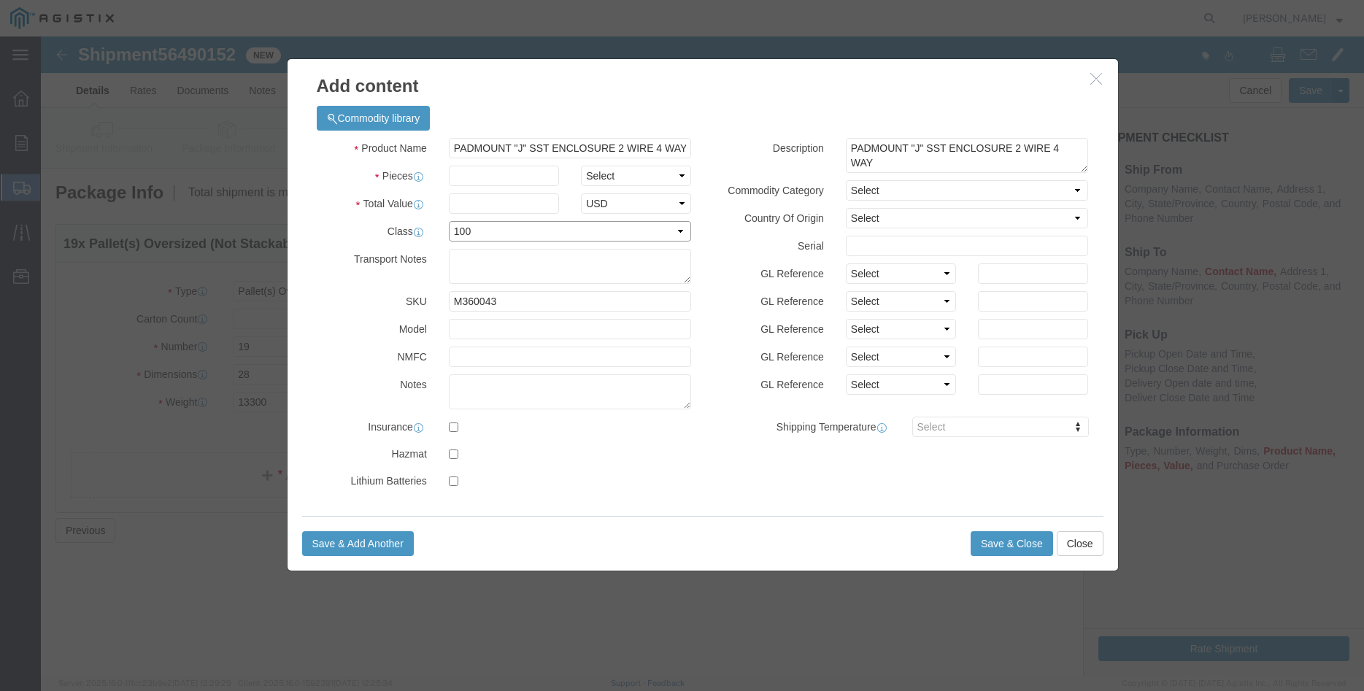
click option "100"
click input "text"
type input "19"
click select "Select Bag Barrels 100Board Feet Bottle Box Blister Pack Carats Can Capsule Car…"
select select "EA"
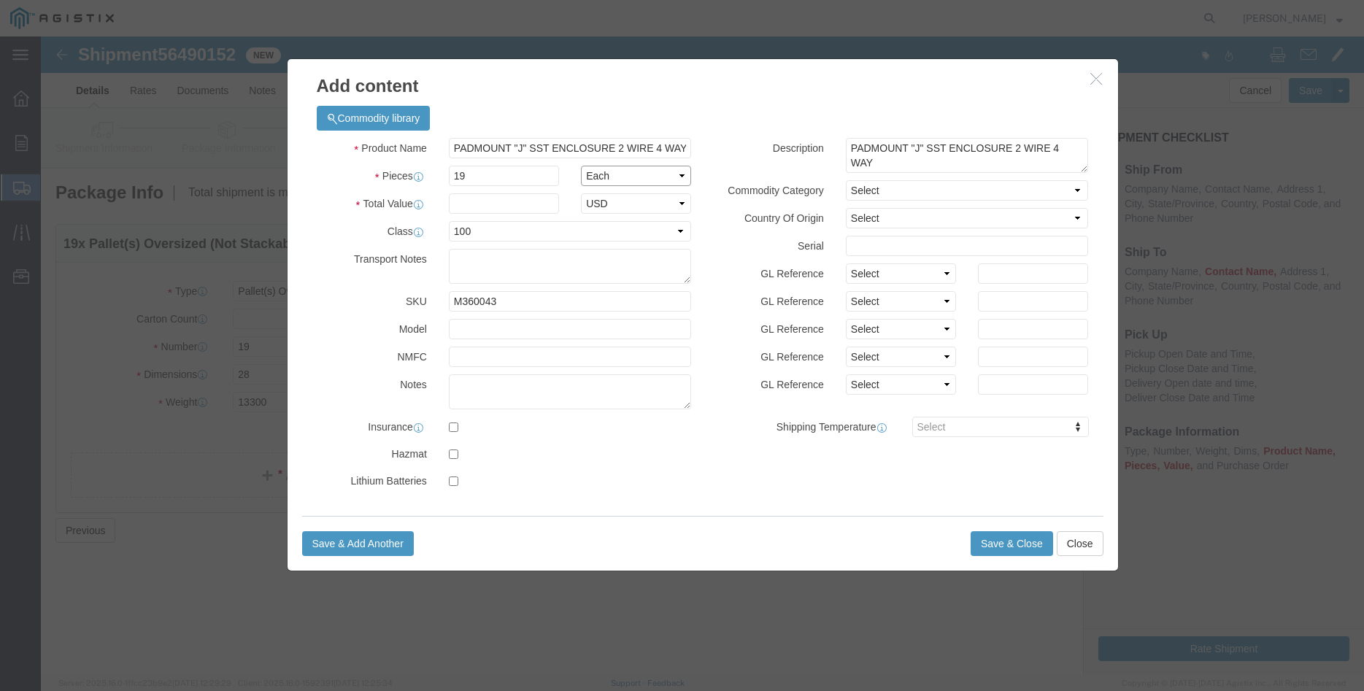
click option "Each"
click input "text"
type input "112252.00"
click div "Description PADMOUNT "J" SST ENCLOSURE 2 WIRE 4 WAY Commodity Category Select C…"
click select "Select Account Type Activity ID Airline Appointment Number ASN Batch Number Bil…"
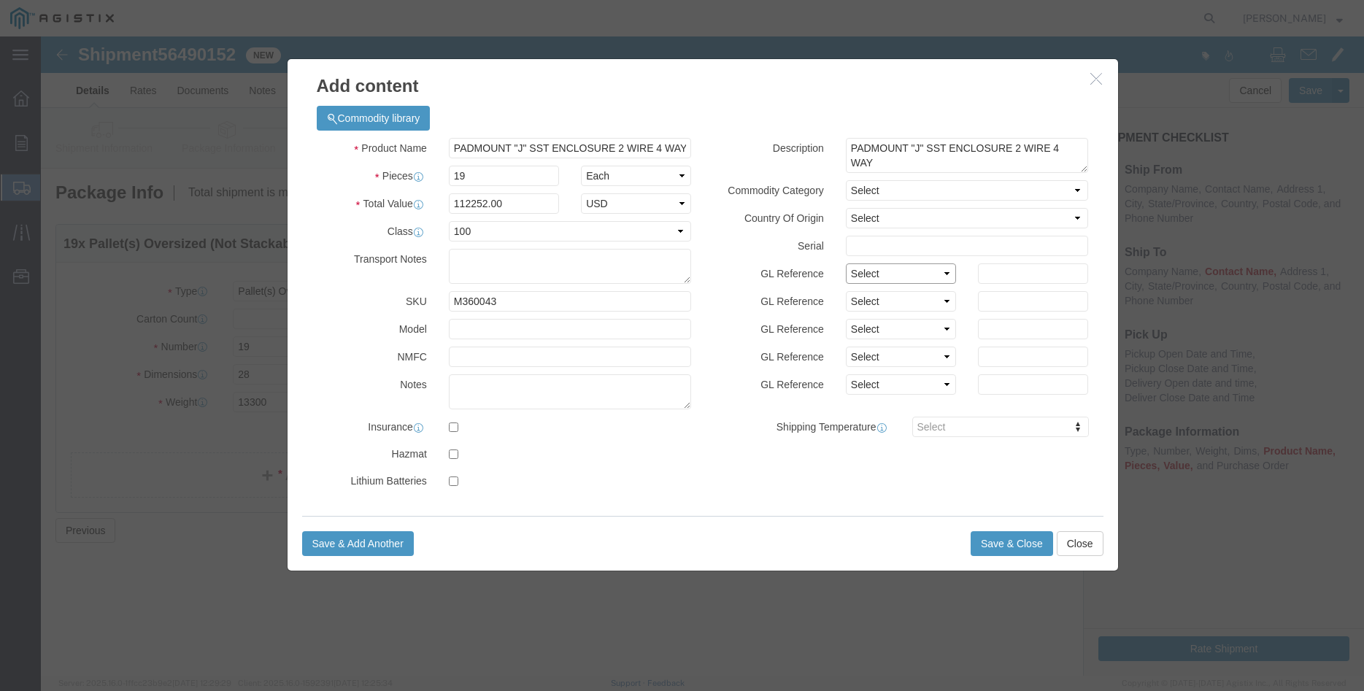
select select "PURCHORD"
click option "Purchase Order"
click select "Select Account Type Activity ID Airline Appointment Number ASN Batch Number Bil…"
select select "PURCHORD"
click option "Purchase Order"
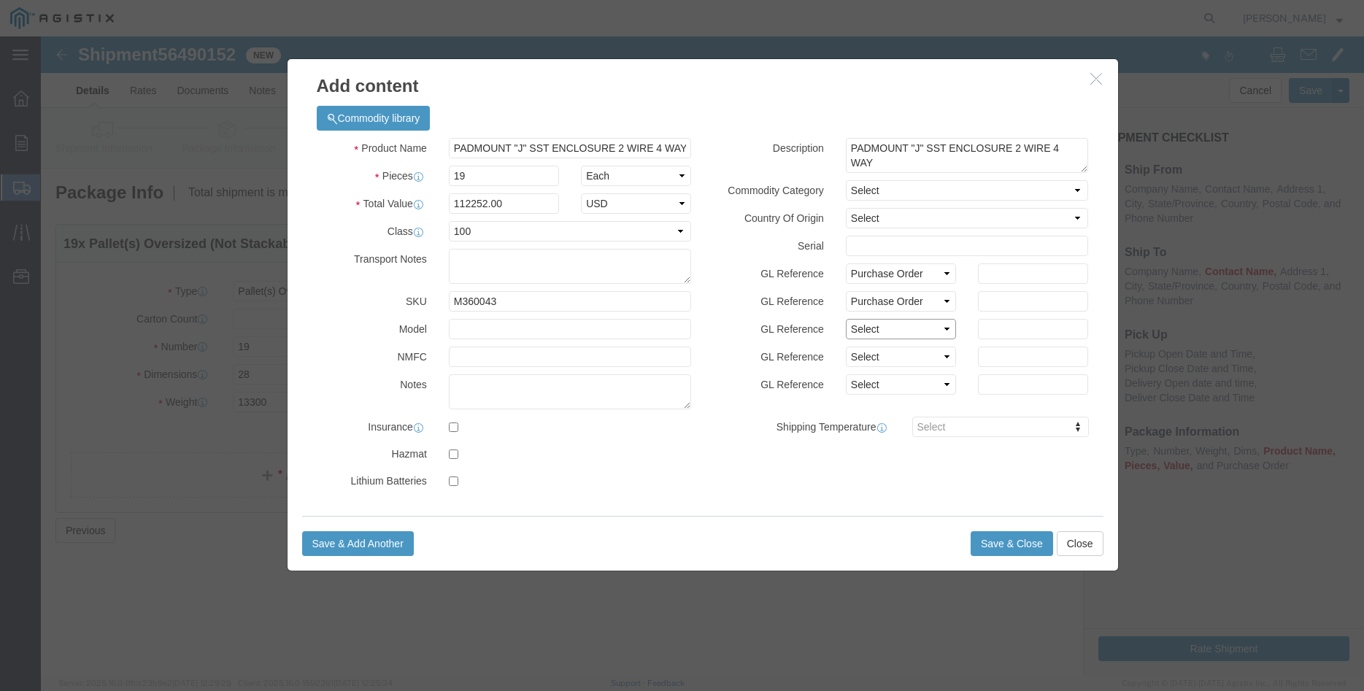
click select "Select Account Type Activity ID Airline Appointment Number ASN Batch Number Bil…"
select select "ORDERLINE"
click option "Order Line No"
click input "text"
type input "1"
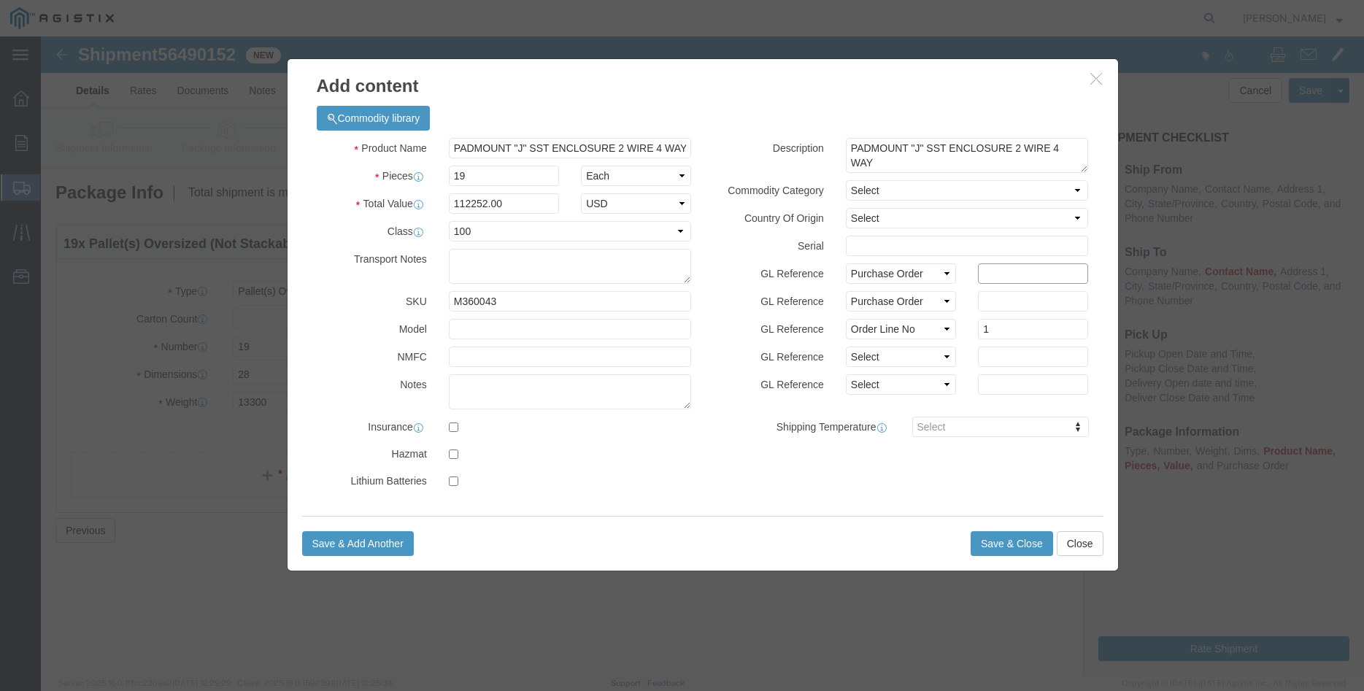
click input "text"
type input "3501355776"
click input "text"
type input "112252.00"
click div "GL Reference Select Account Type Activity ID Airline Appointment Number ASN Bat…"
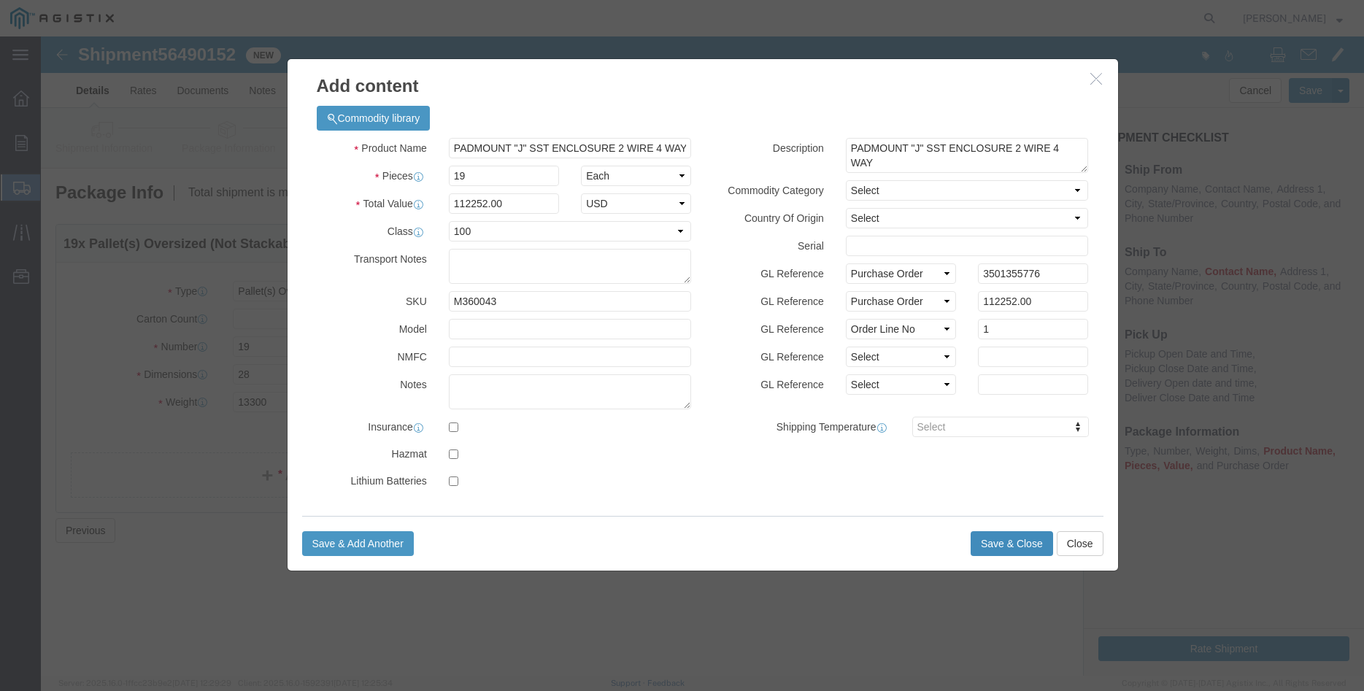
click button "Save & Close"
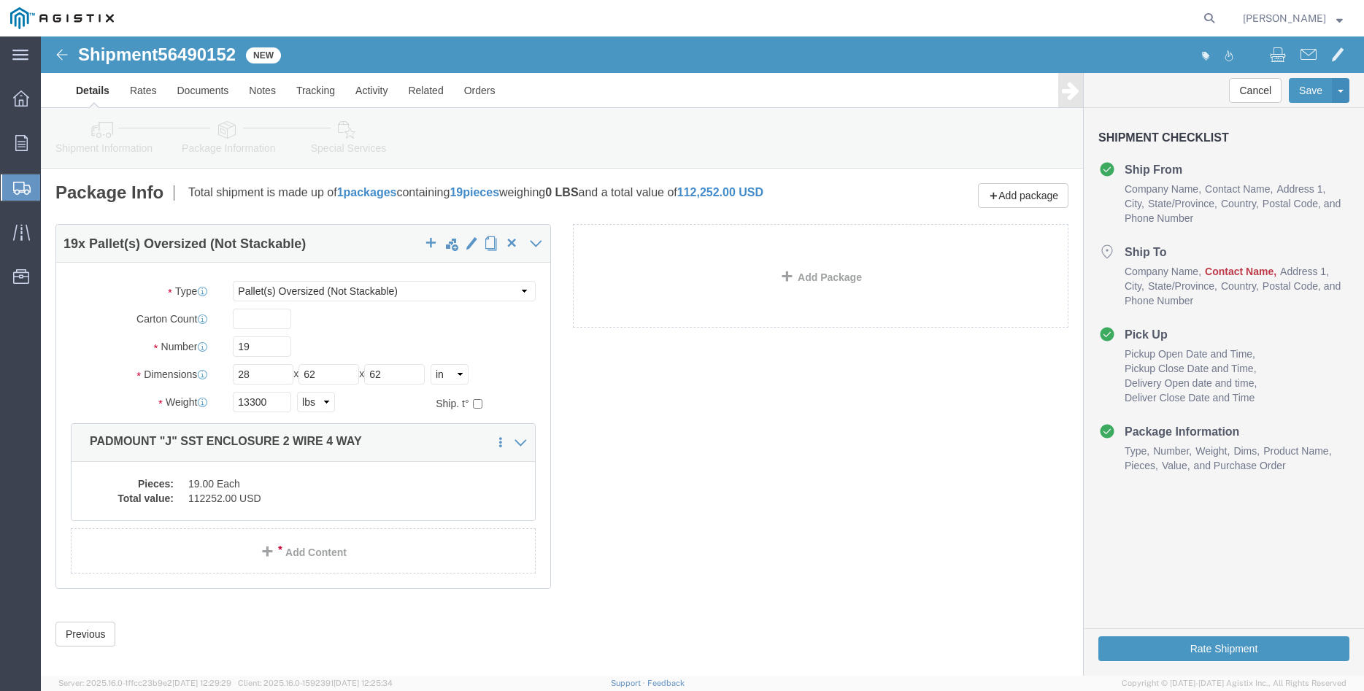
scroll to position [15, 0]
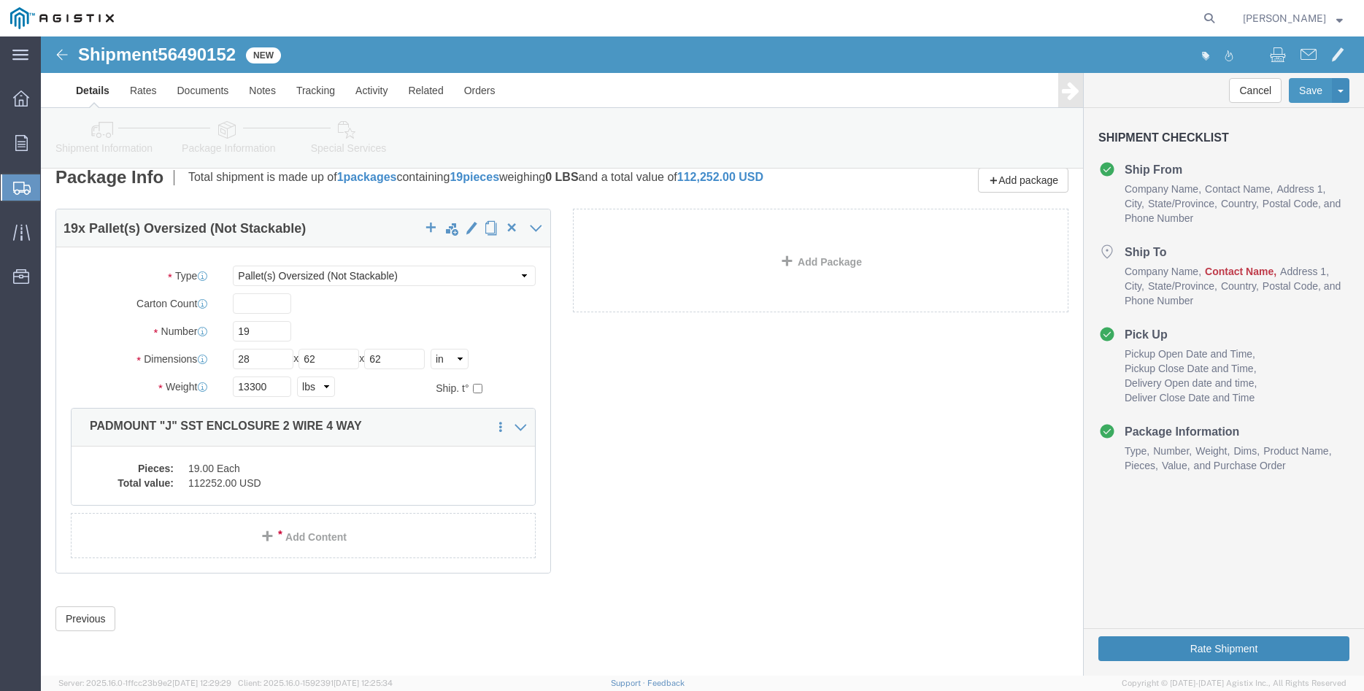
click button "Rate Shipment"
click dd "112252.00 USD"
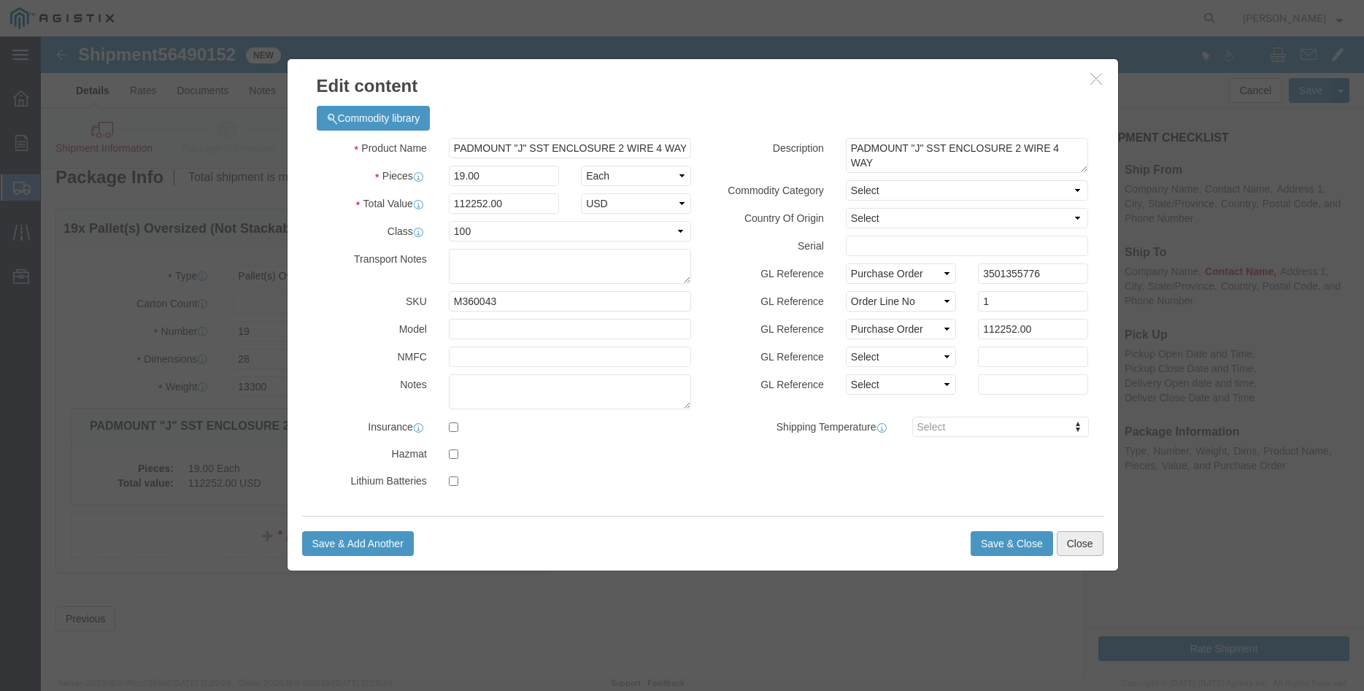
click button "Close"
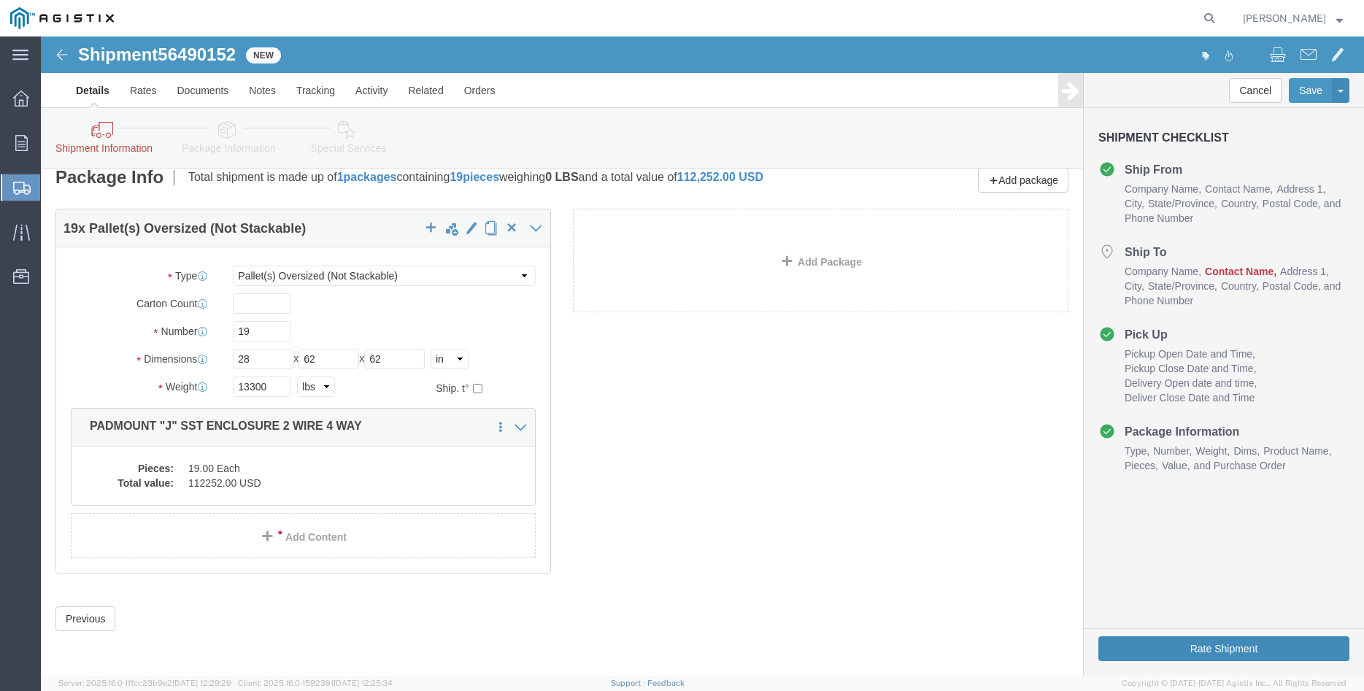
click button "Rate Shipment"
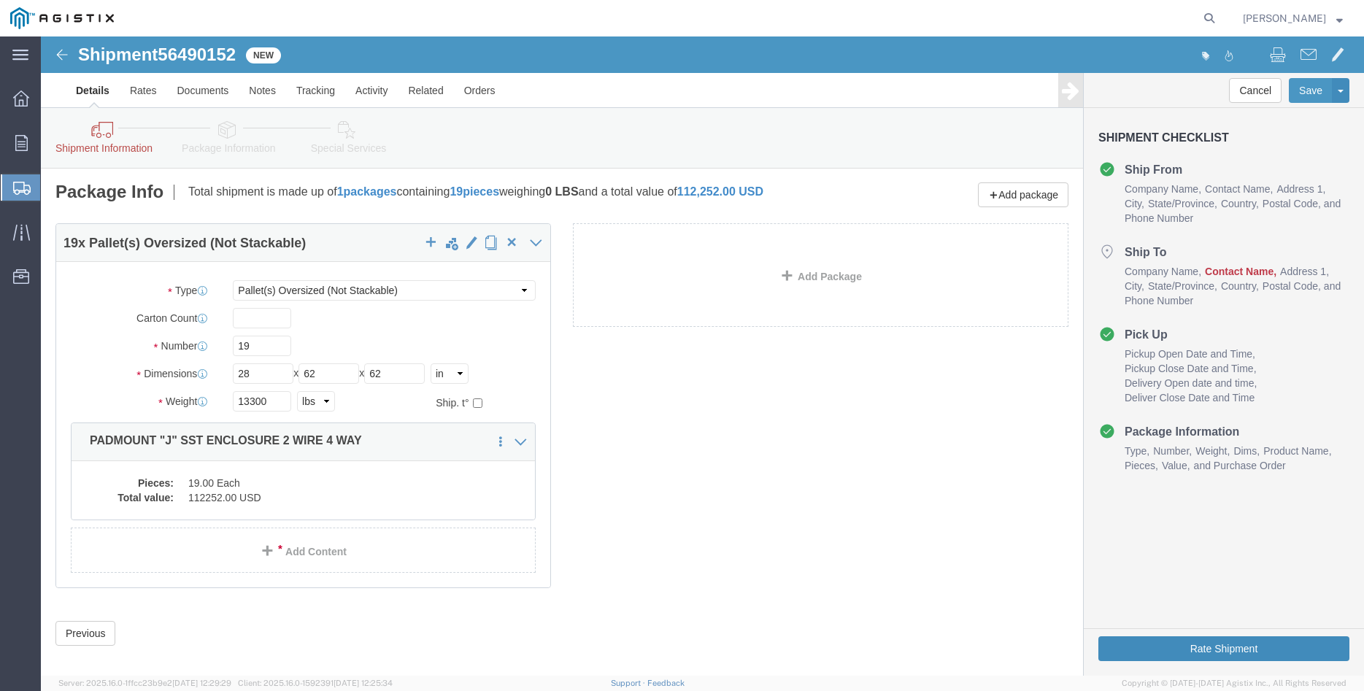
scroll to position [0, 0]
click div "19"
click select "Select Bulk Bundle(s) Cardboard Box(es) Carton(s) Crate(s) Drum(s) (Fiberboard)…"
click option "Pallet(s) Oversized (Not Stackable)"
click div "19 x Pallet(s) Oversized (Not Stackable) Package Type Select Bulk Bundle(s) Car…"
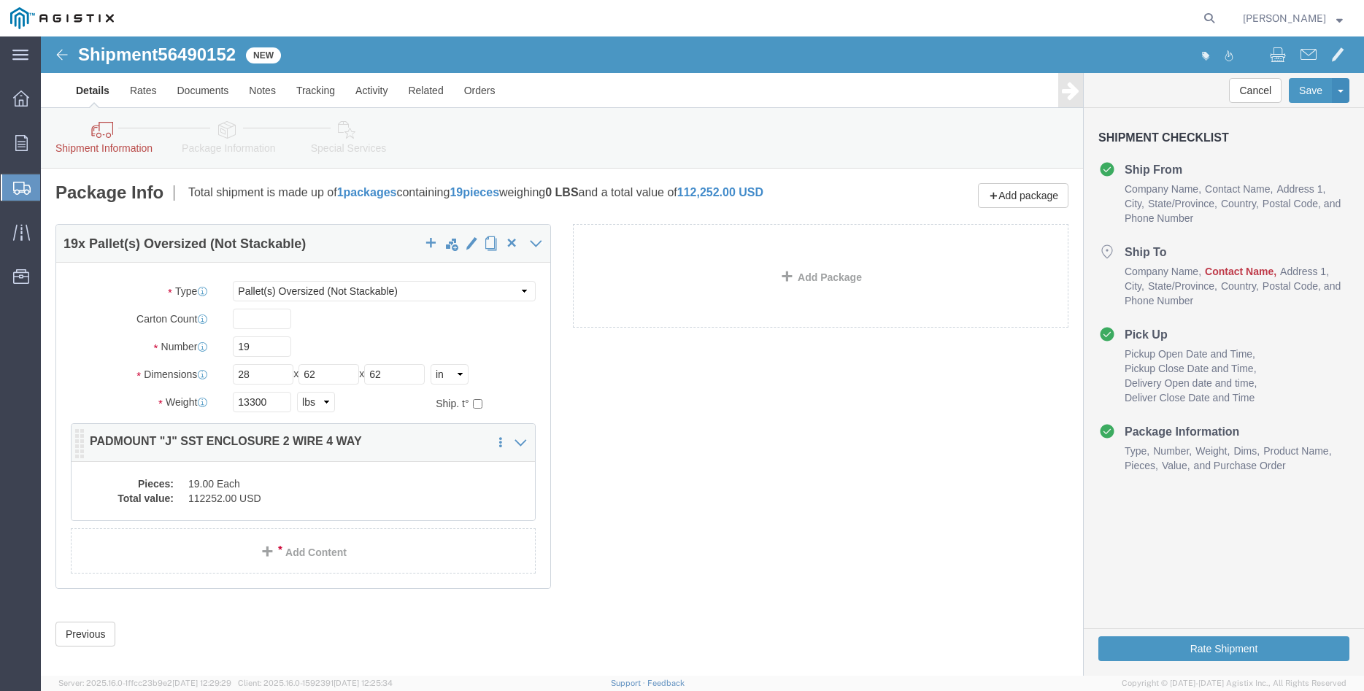
click div "Pieces: 19.00 Each Total value: 112252.00 USD"
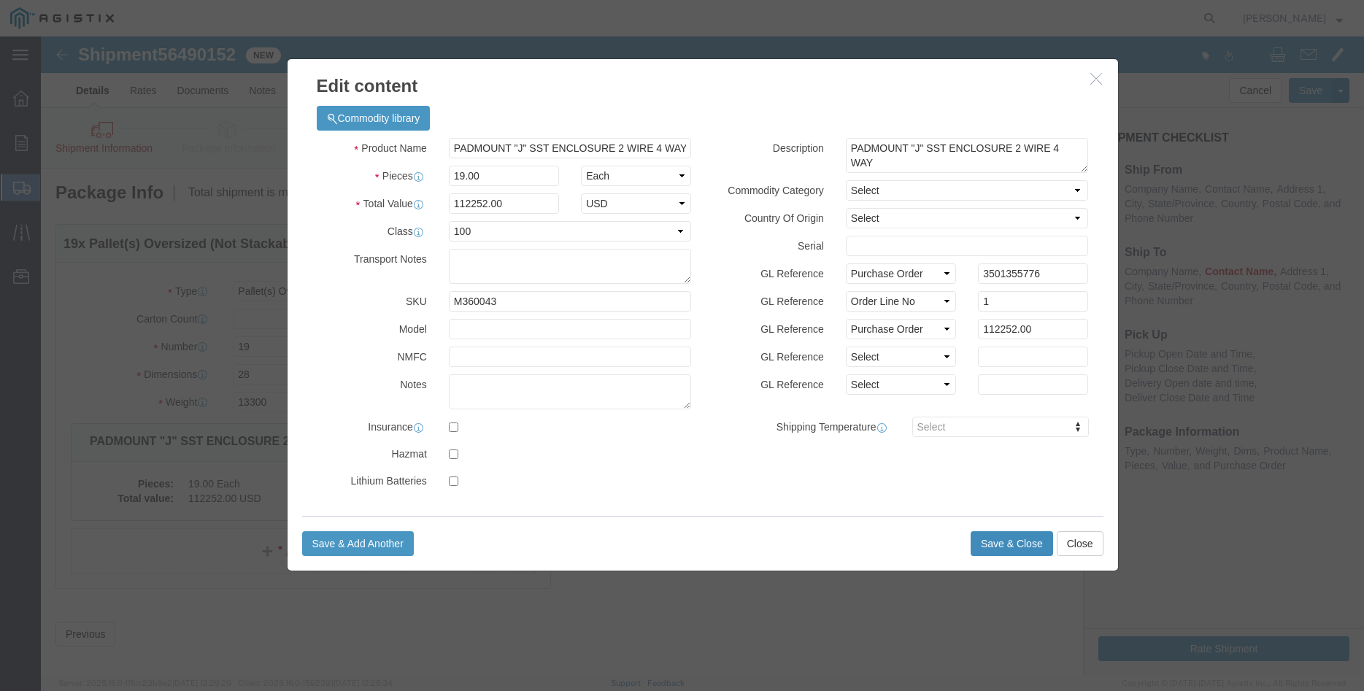
click button "Save & Close"
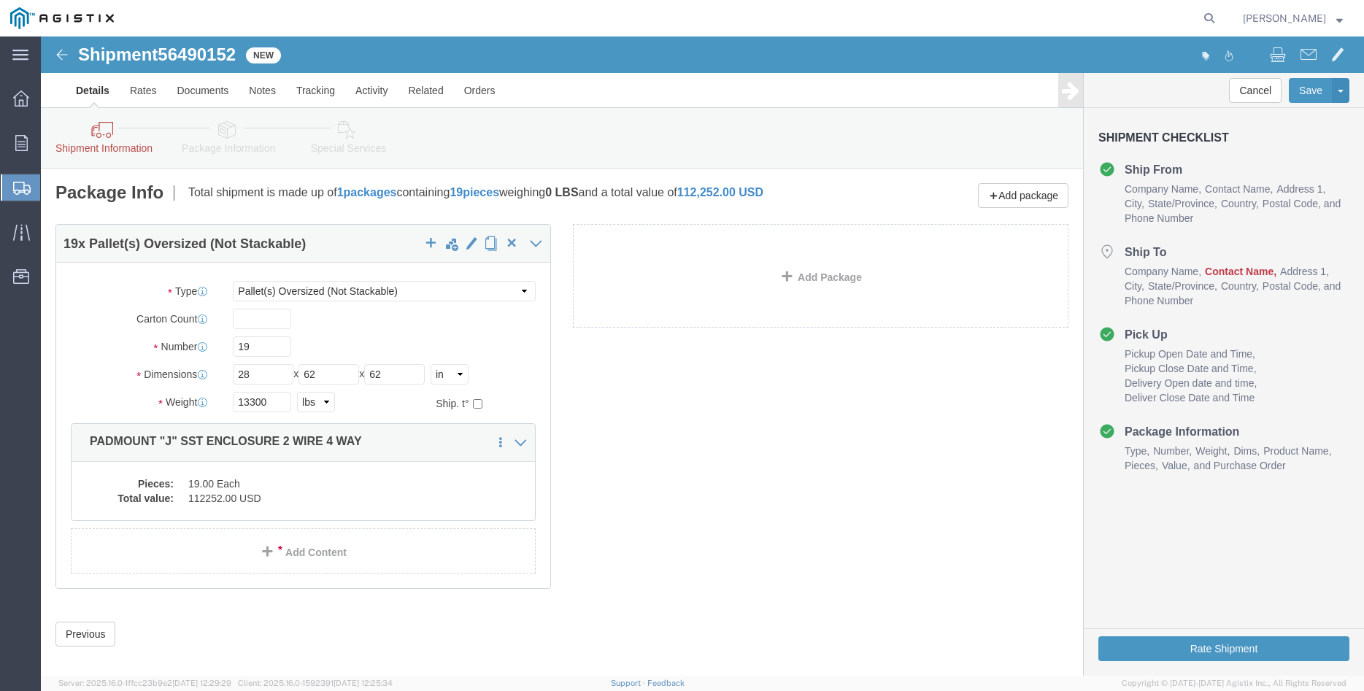
click link "Shipment Information"
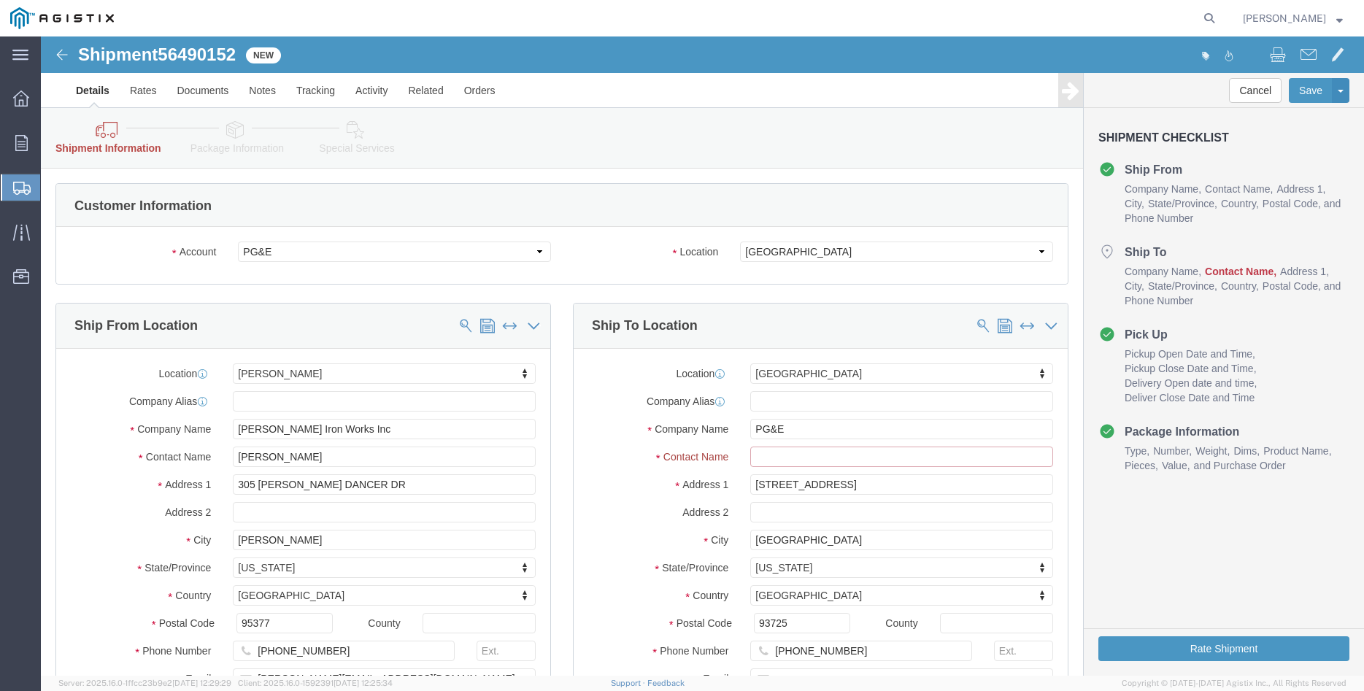
click input "text"
type input "Fresno Materials Receiving"
click label "Location"
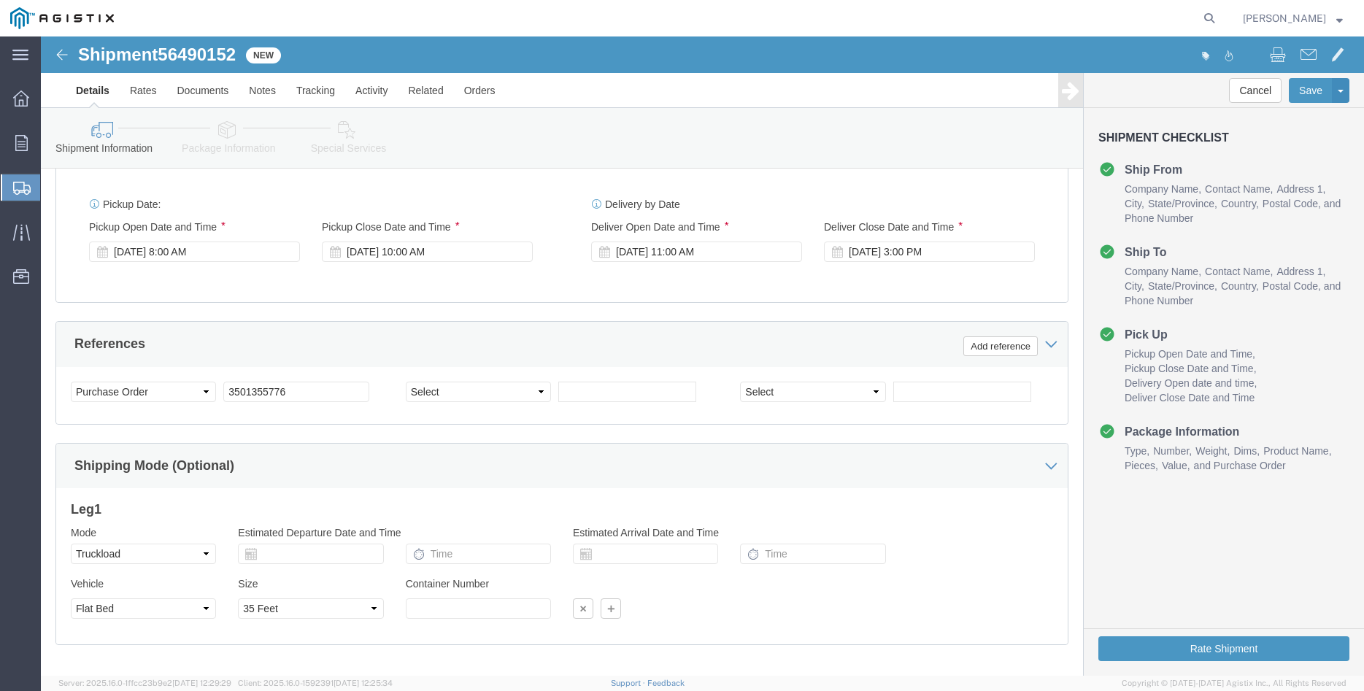
scroll to position [964, 0]
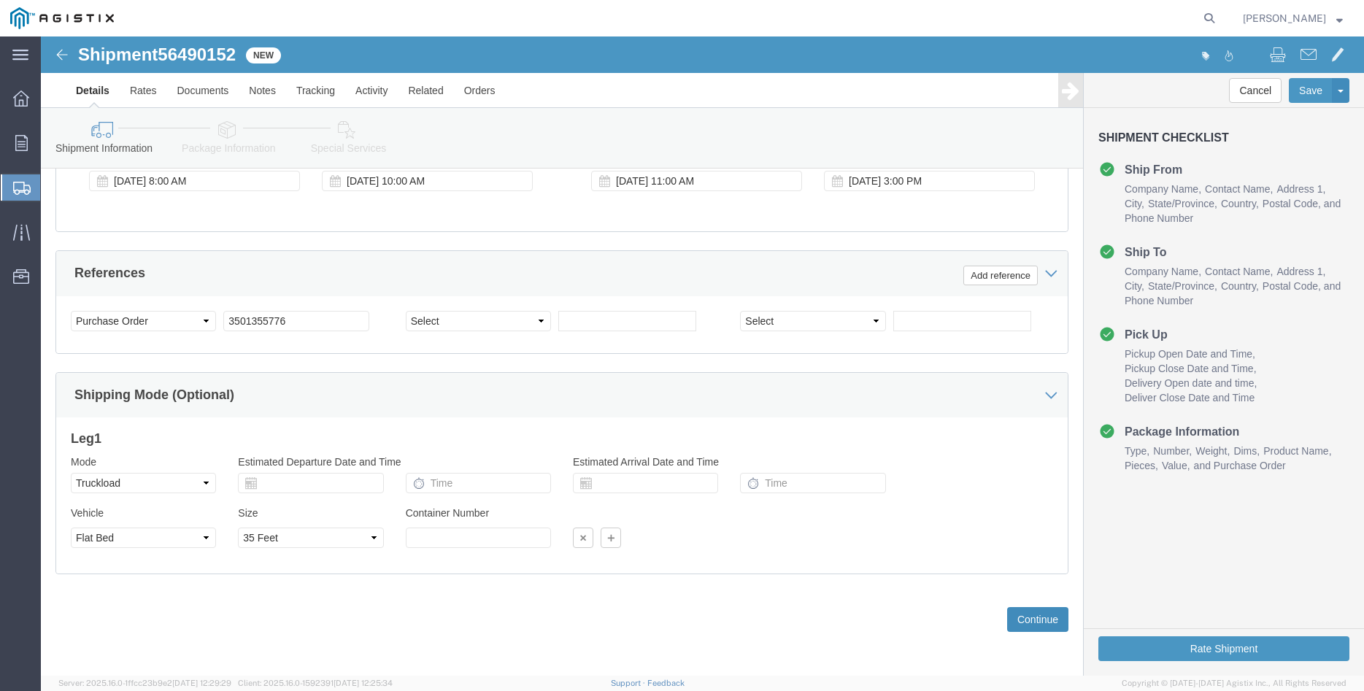
click button "Continue"
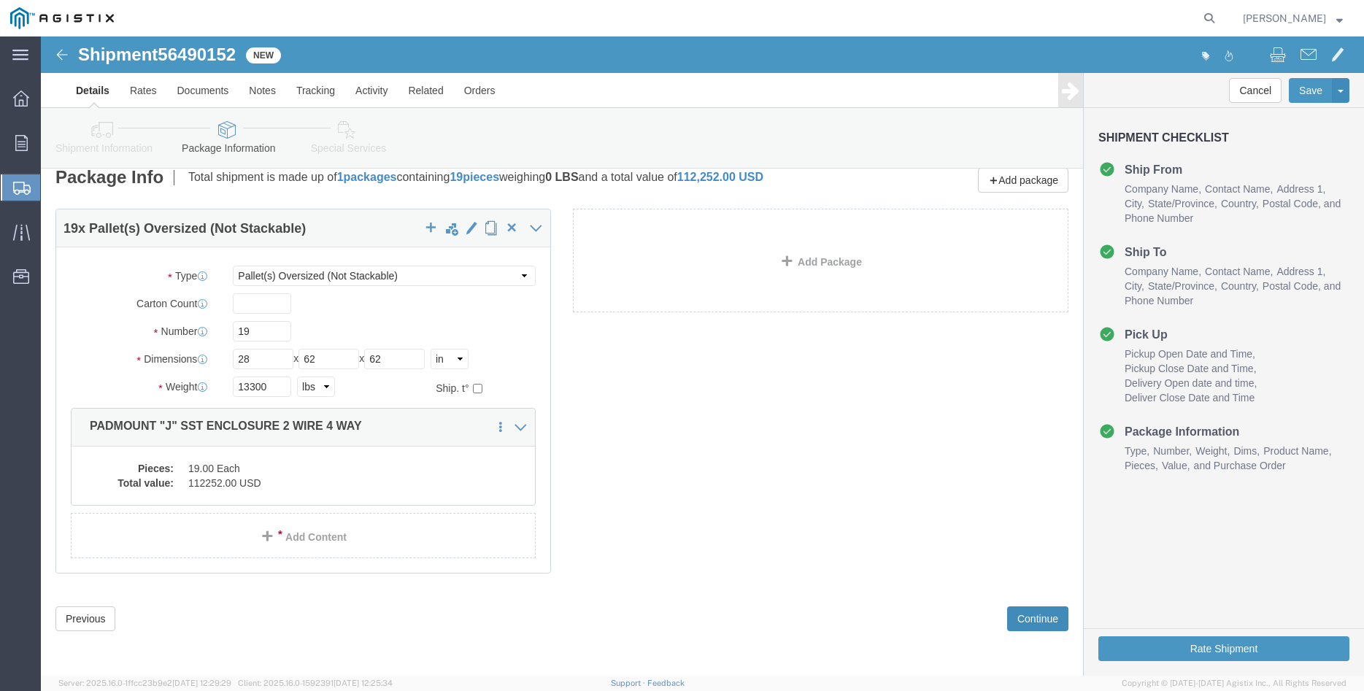
scroll to position [15, 0]
click button "Continue"
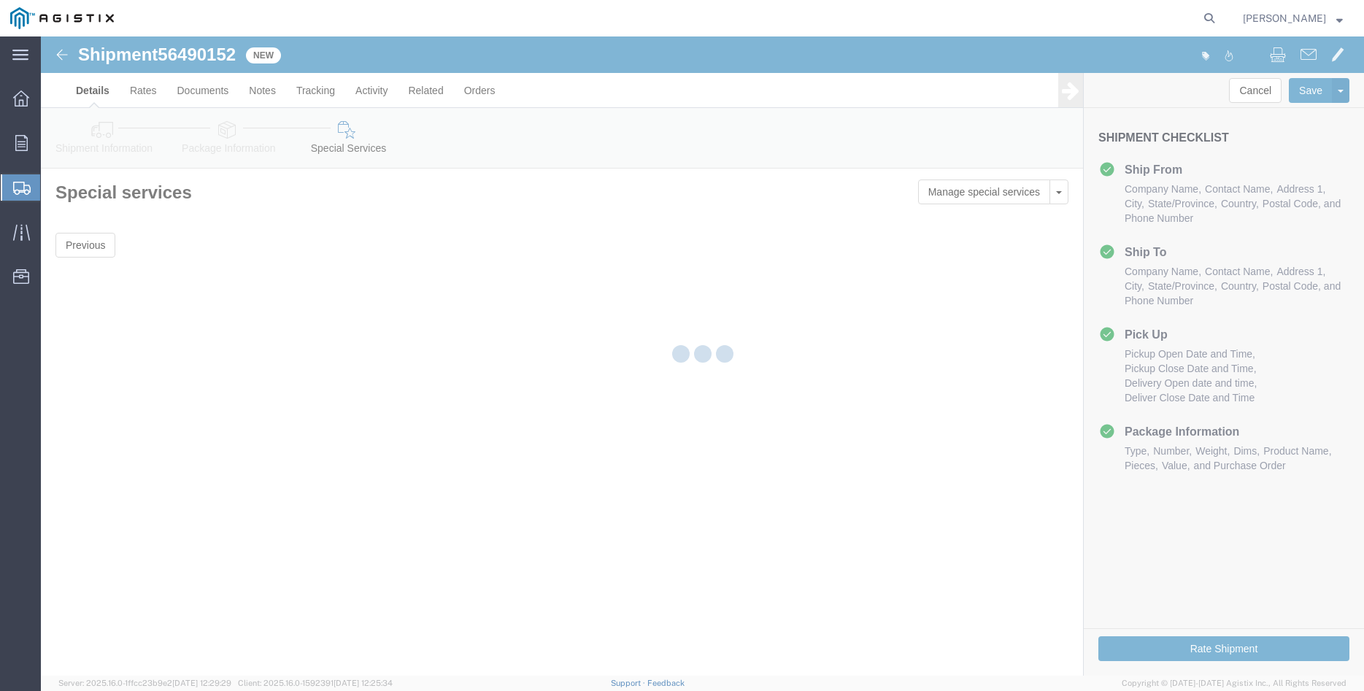
scroll to position [0, 0]
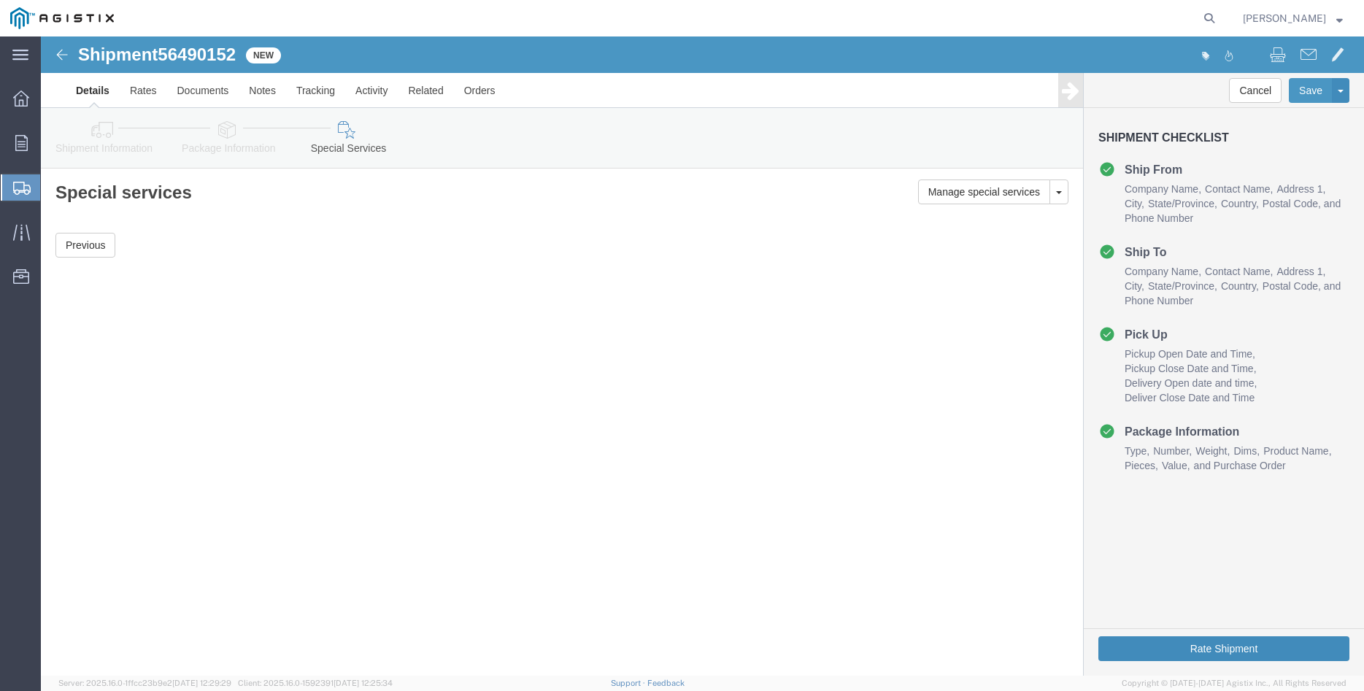
click button "Rate Shipment"
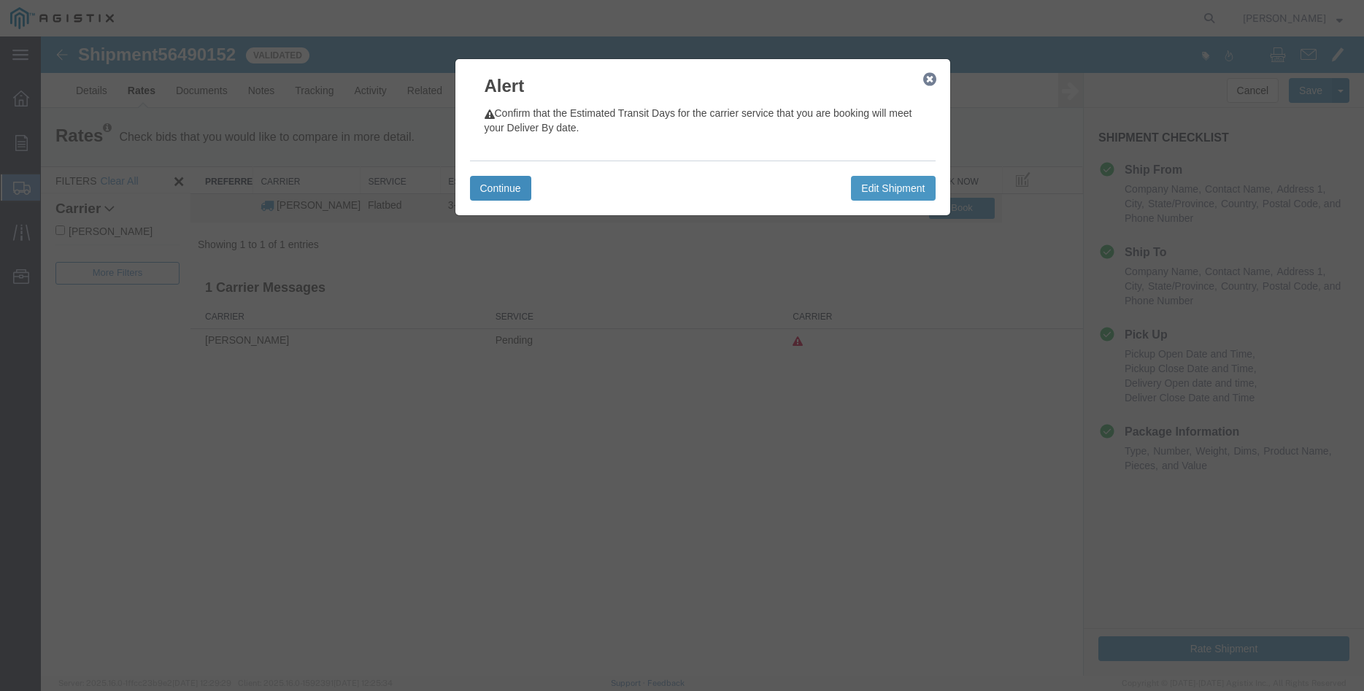
click at [507, 182] on button "Continue" at bounding box center [500, 188] width 61 height 25
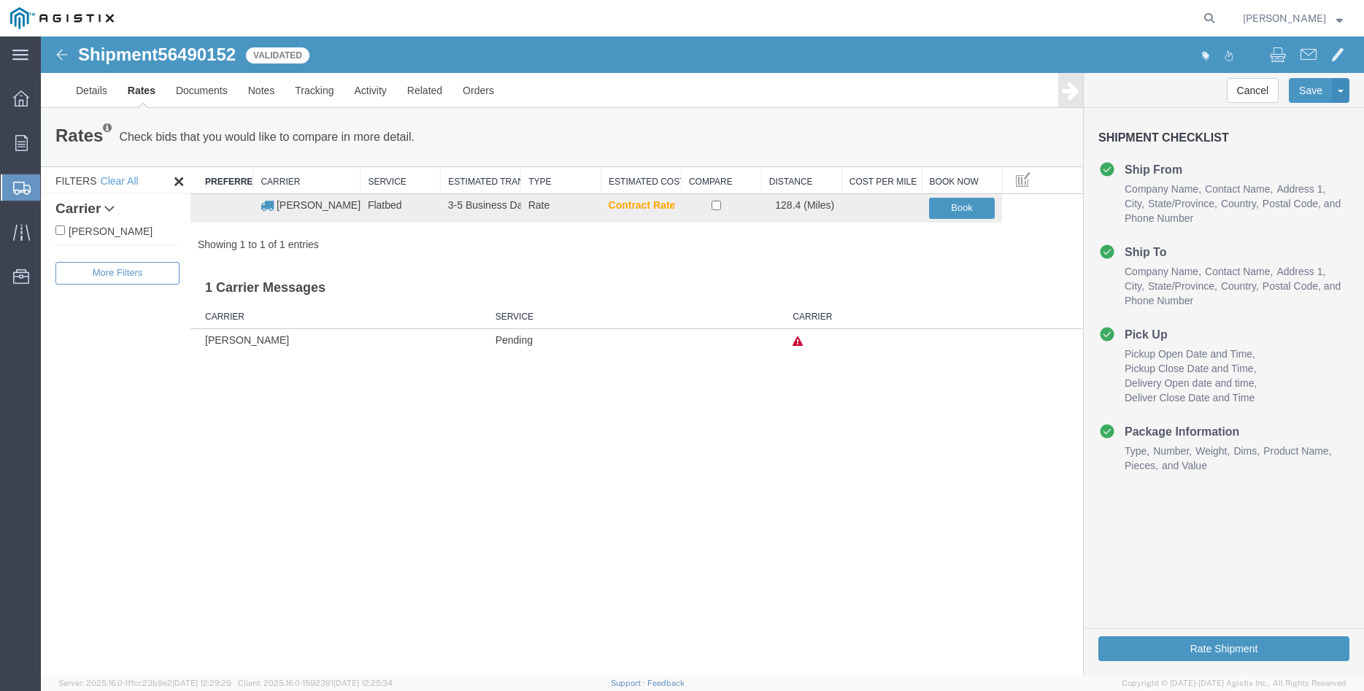
click at [72, 231] on label "[PERSON_NAME]" at bounding box center [117, 231] width 124 height 16
click at [65, 231] on input "[PERSON_NAME]" at bounding box center [59, 230] width 9 height 9
checkbox input "true"
click at [715, 206] on input "checkbox" at bounding box center [716, 205] width 9 height 9
checkbox input "true"
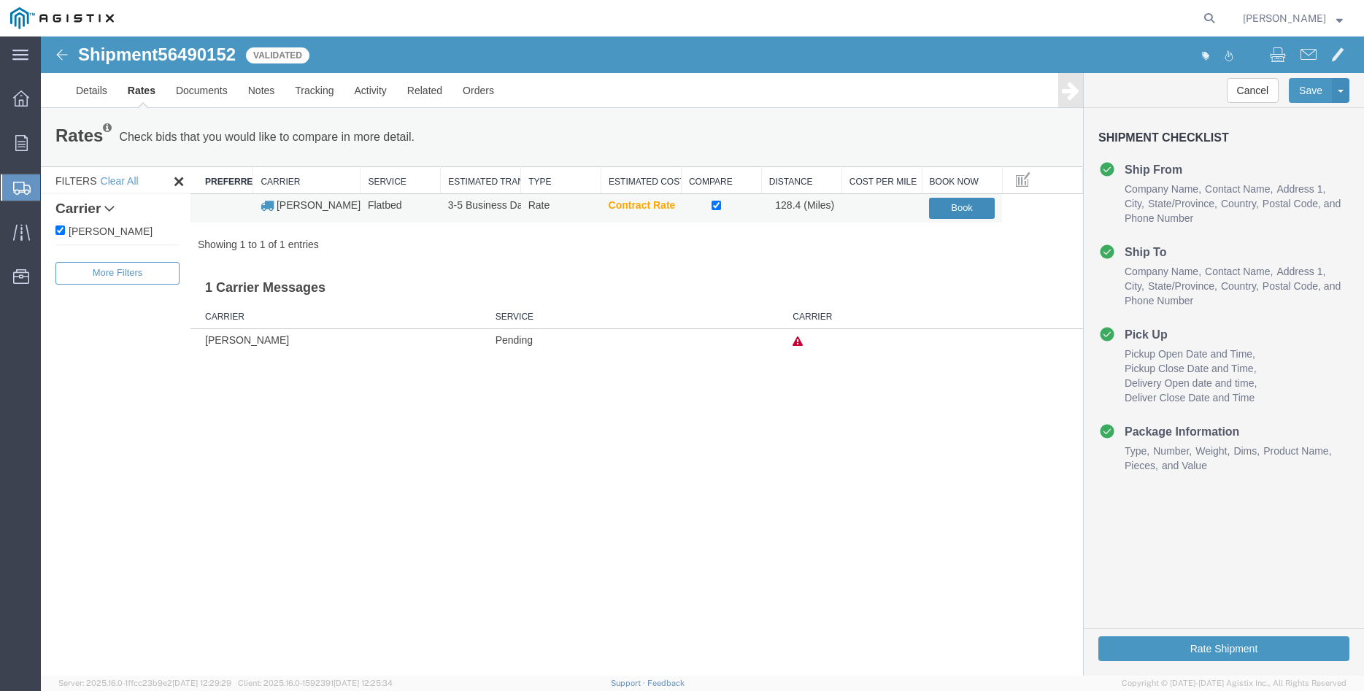
click at [955, 209] on button "Book" at bounding box center [962, 208] width 66 height 21
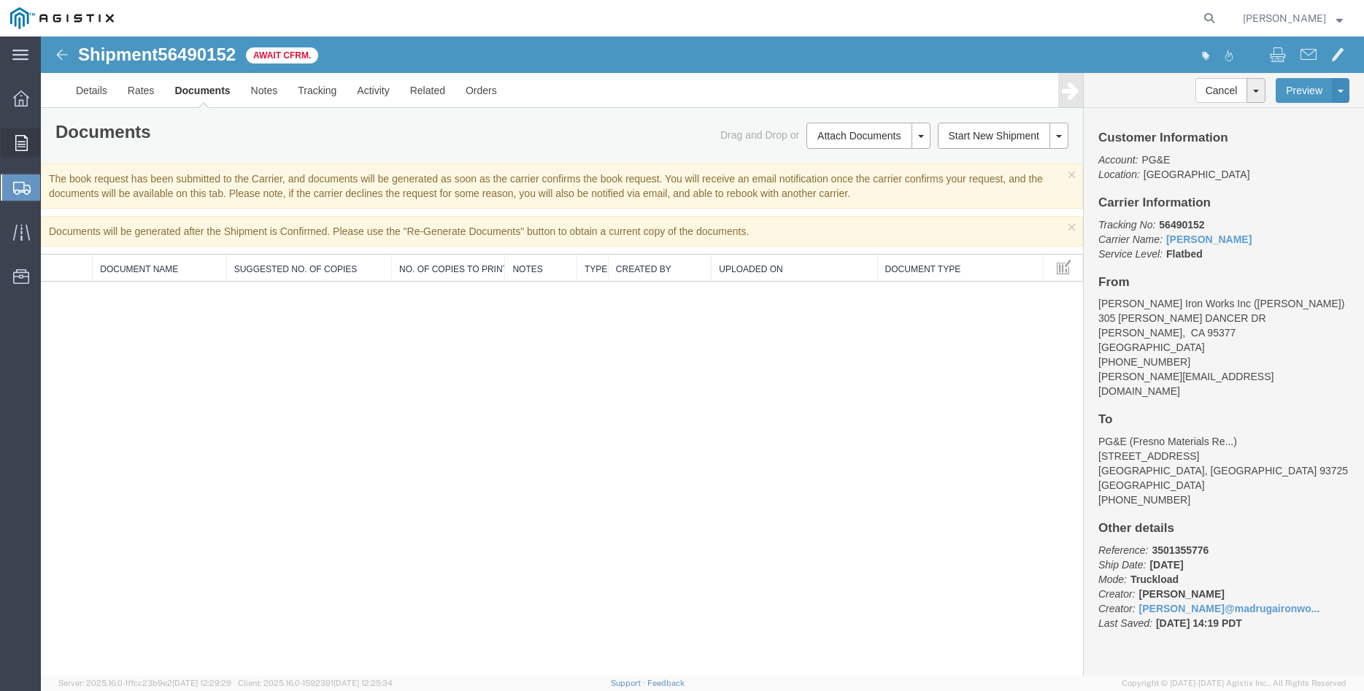
click at [28, 138] on div at bounding box center [21, 142] width 41 height 29
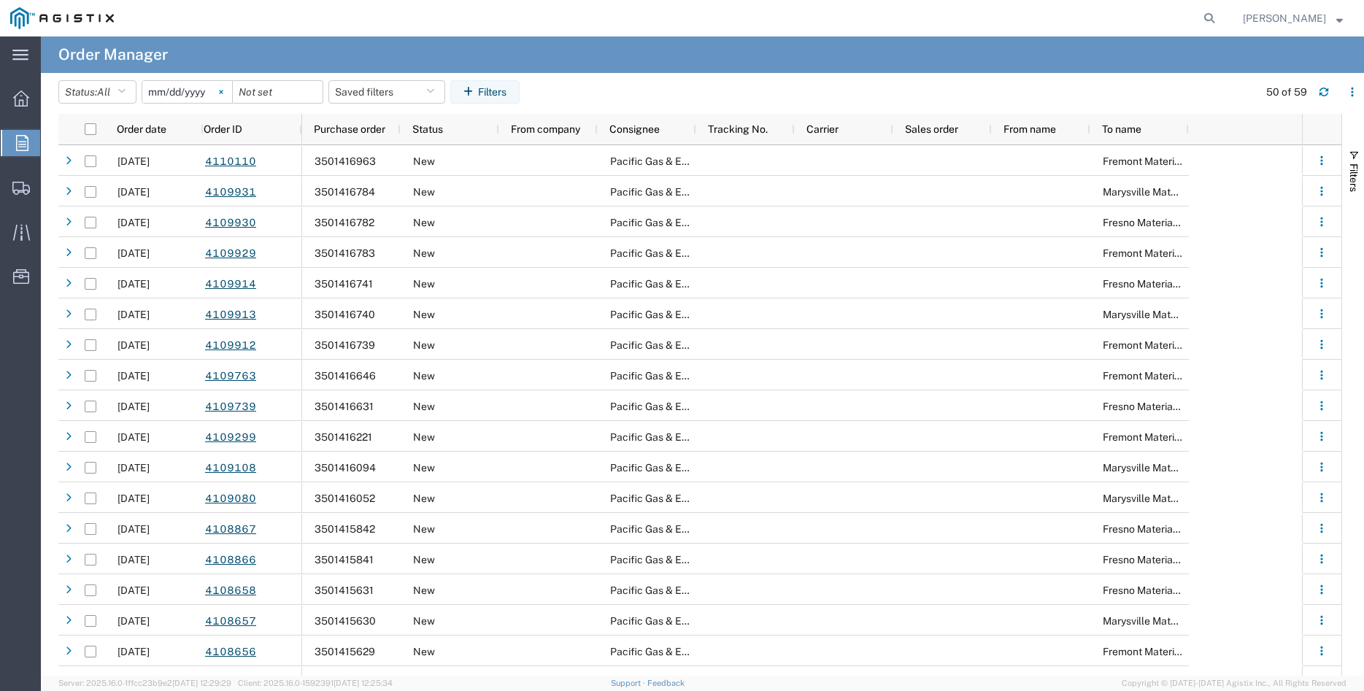
click at [223, 91] on icon at bounding box center [221, 92] width 4 height 4
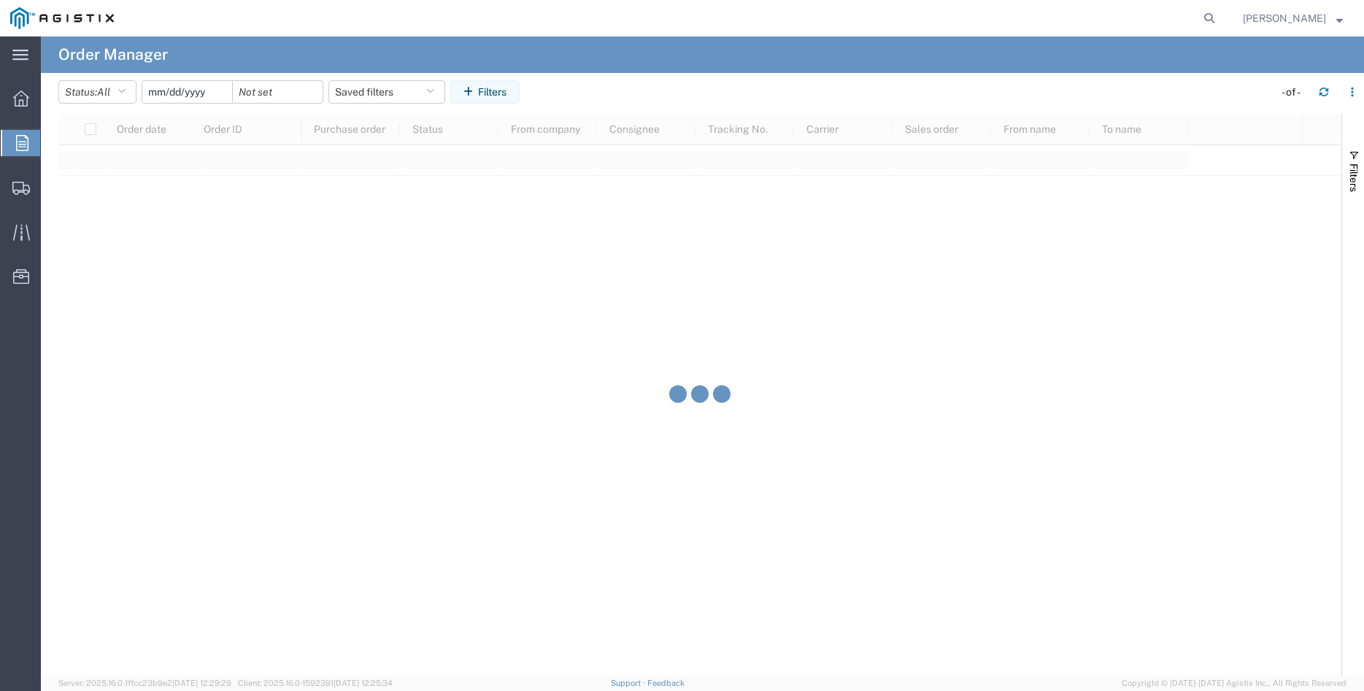
click at [188, 98] on input "date" at bounding box center [187, 92] width 90 height 22
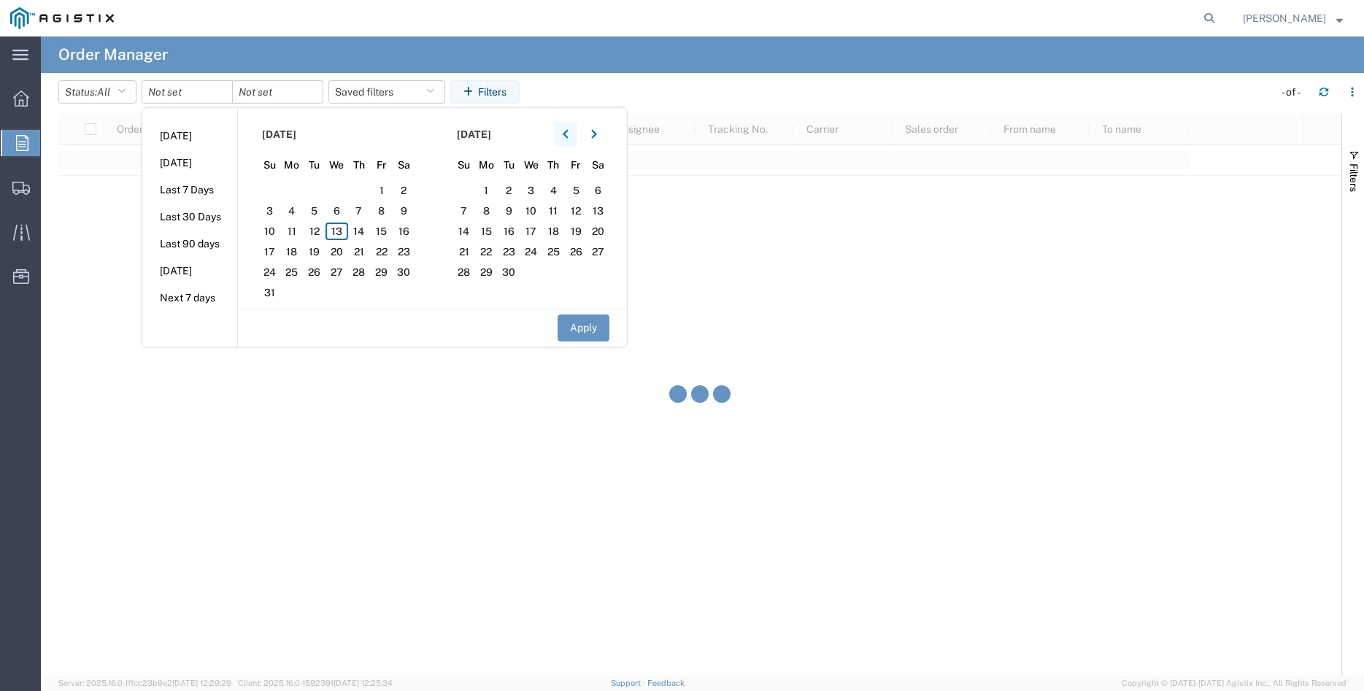
click at [569, 131] on icon "button" at bounding box center [566, 134] width 6 height 10
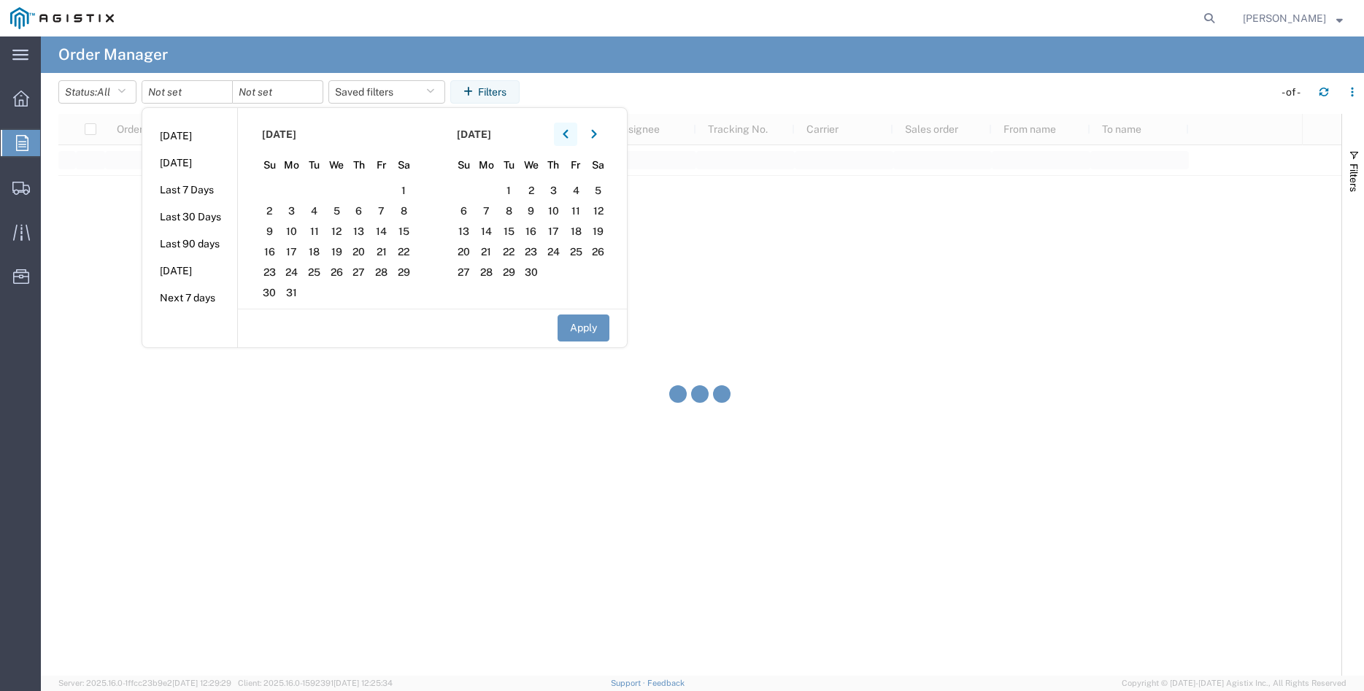
click at [569, 131] on icon "button" at bounding box center [566, 134] width 6 height 10
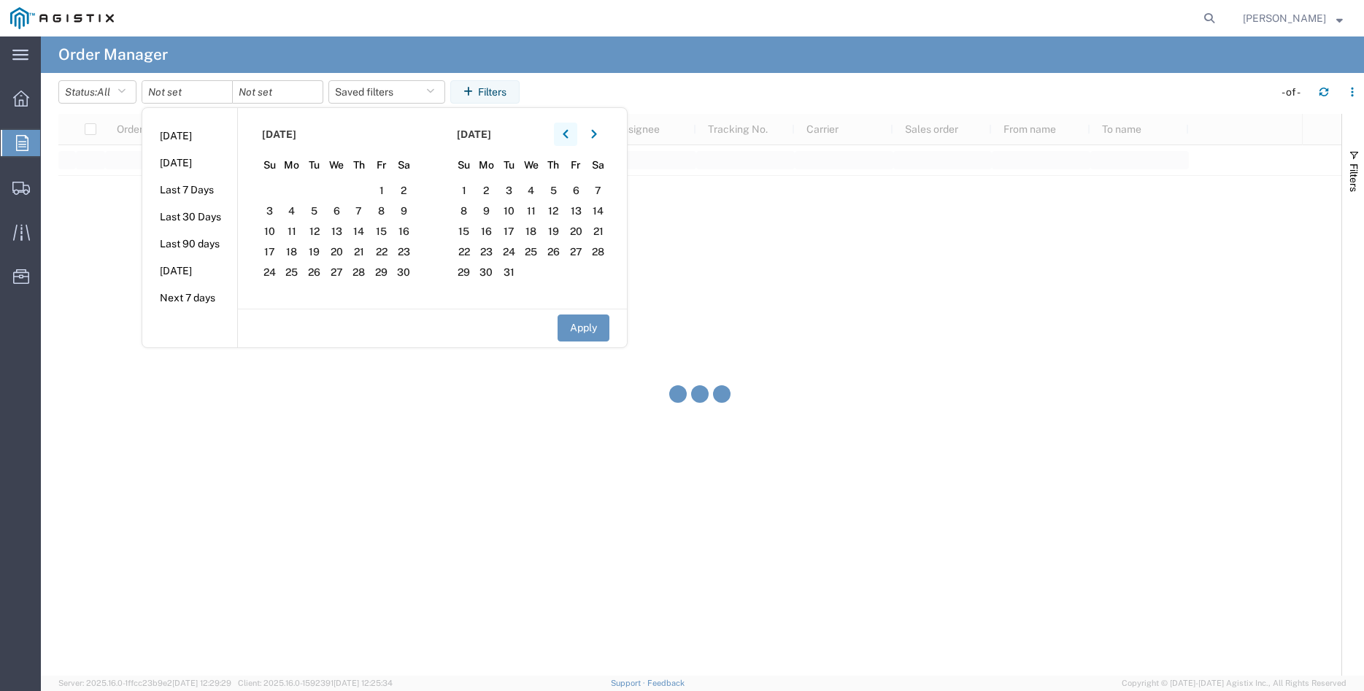
click at [569, 131] on icon "button" at bounding box center [566, 134] width 6 height 10
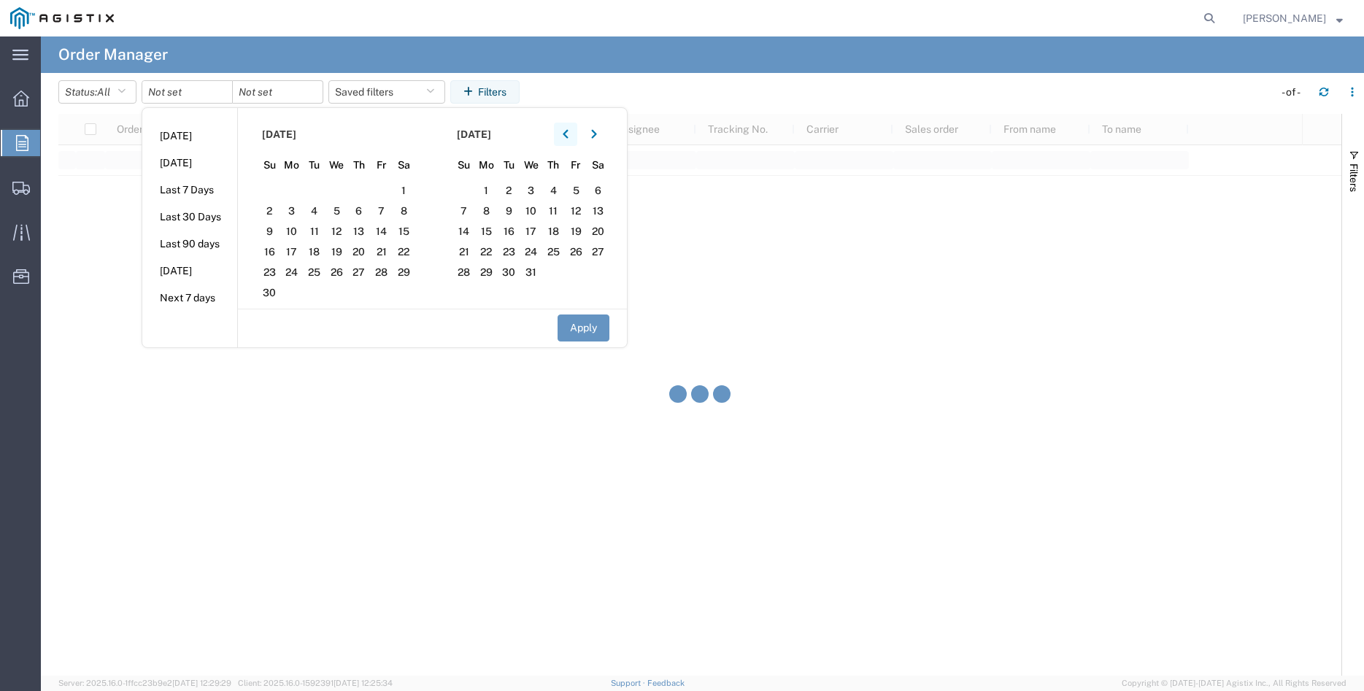
click at [569, 131] on icon "button" at bounding box center [566, 134] width 6 height 10
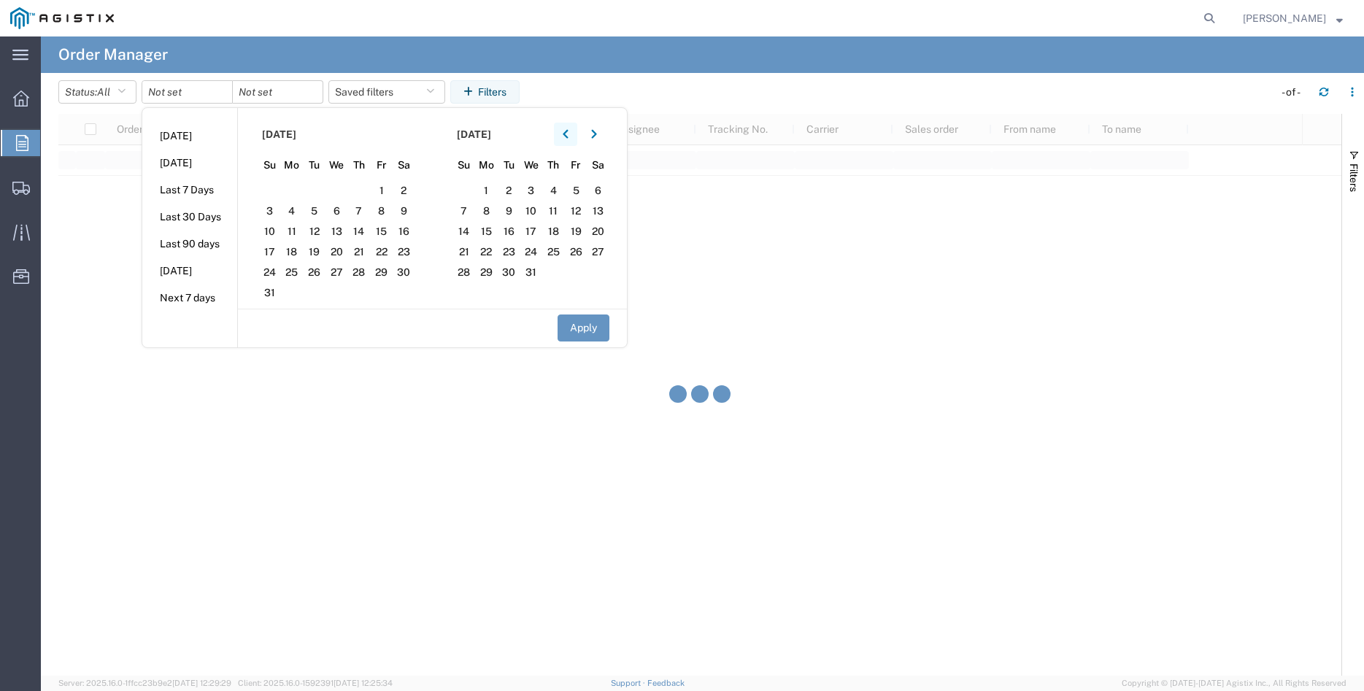
click at [569, 131] on icon "button" at bounding box center [566, 134] width 6 height 10
click at [300, 253] on span "23" at bounding box center [292, 252] width 23 height 18
click at [587, 323] on button "Apply" at bounding box center [584, 328] width 52 height 27
type input "[DATE]"
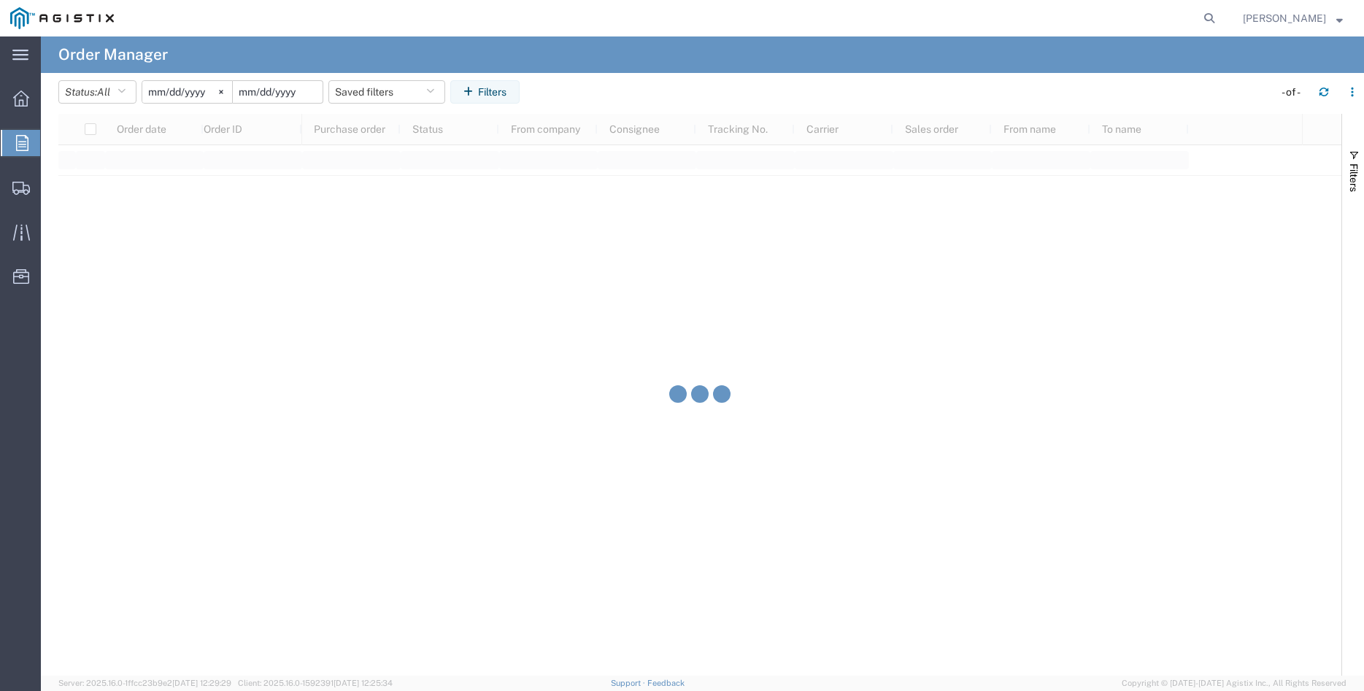
click at [296, 88] on input "date" at bounding box center [278, 92] width 90 height 22
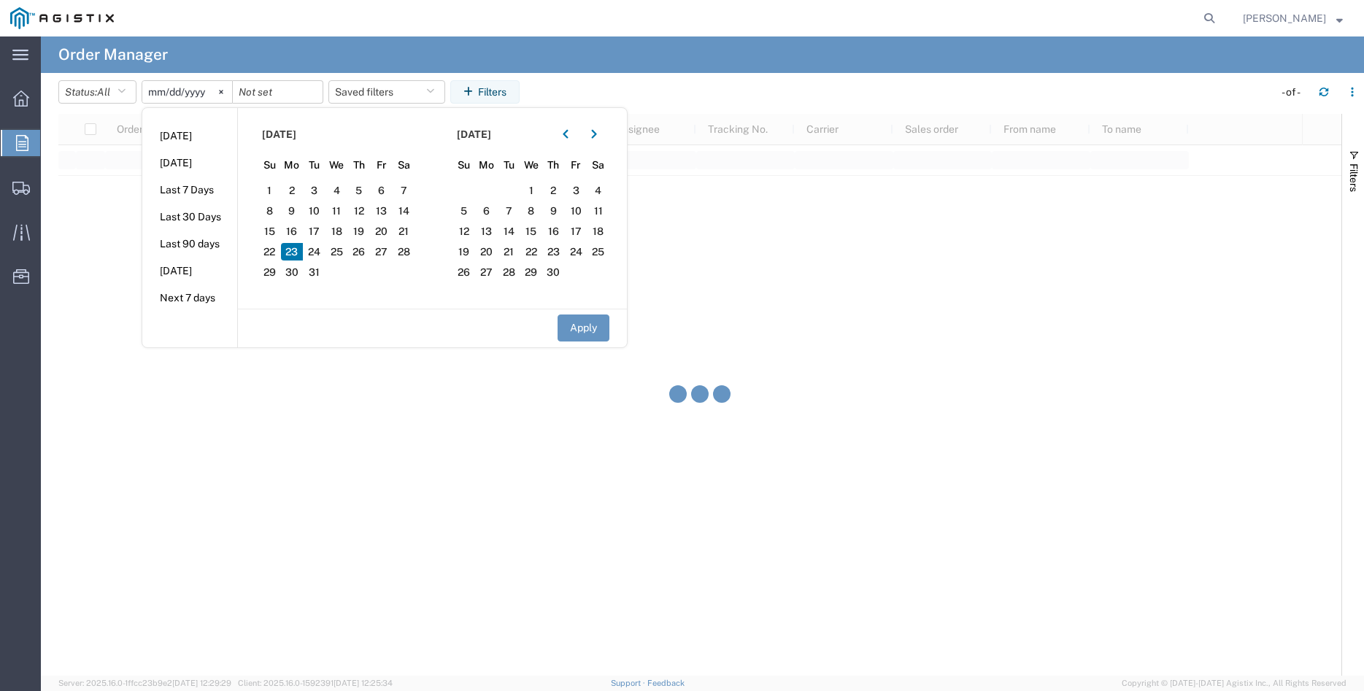
click at [294, 251] on span "23" at bounding box center [292, 252] width 23 height 18
click at [596, 328] on button "Apply" at bounding box center [584, 328] width 52 height 27
type input "[DATE]"
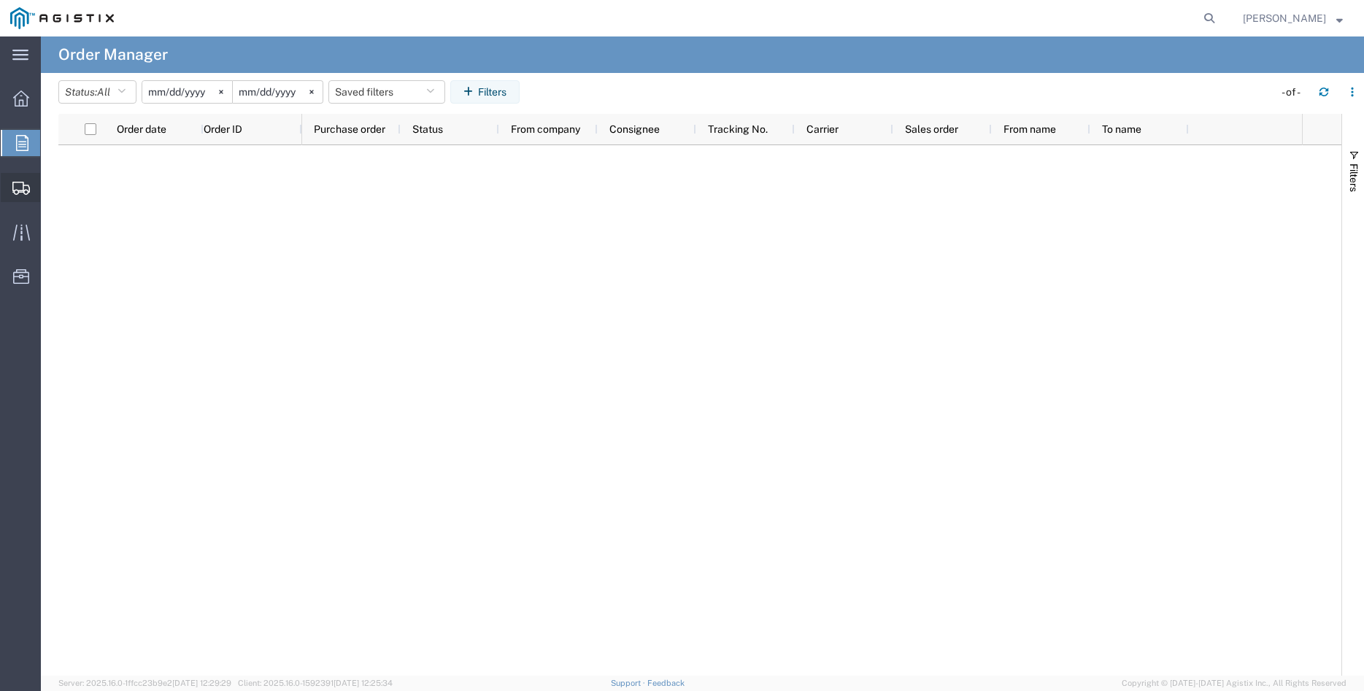
click at [0, 0] on span "Create Shipment" at bounding box center [0, 0] width 0 height 0
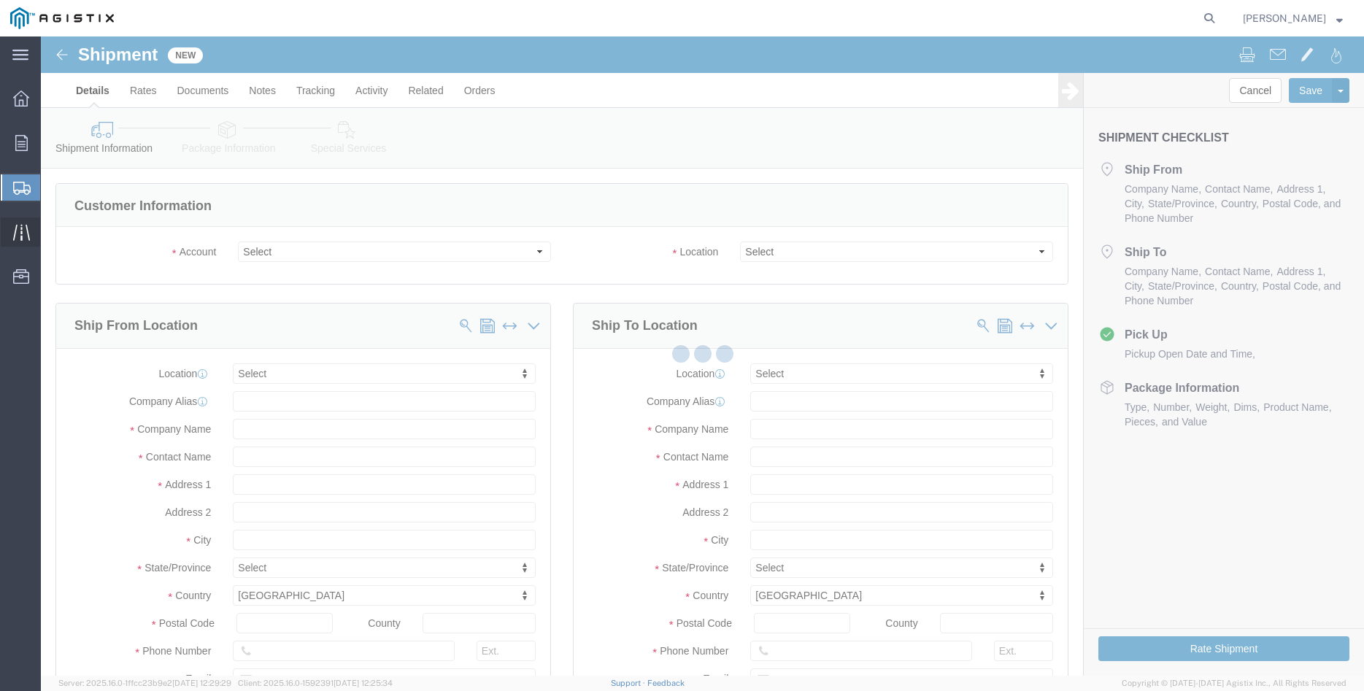
select select
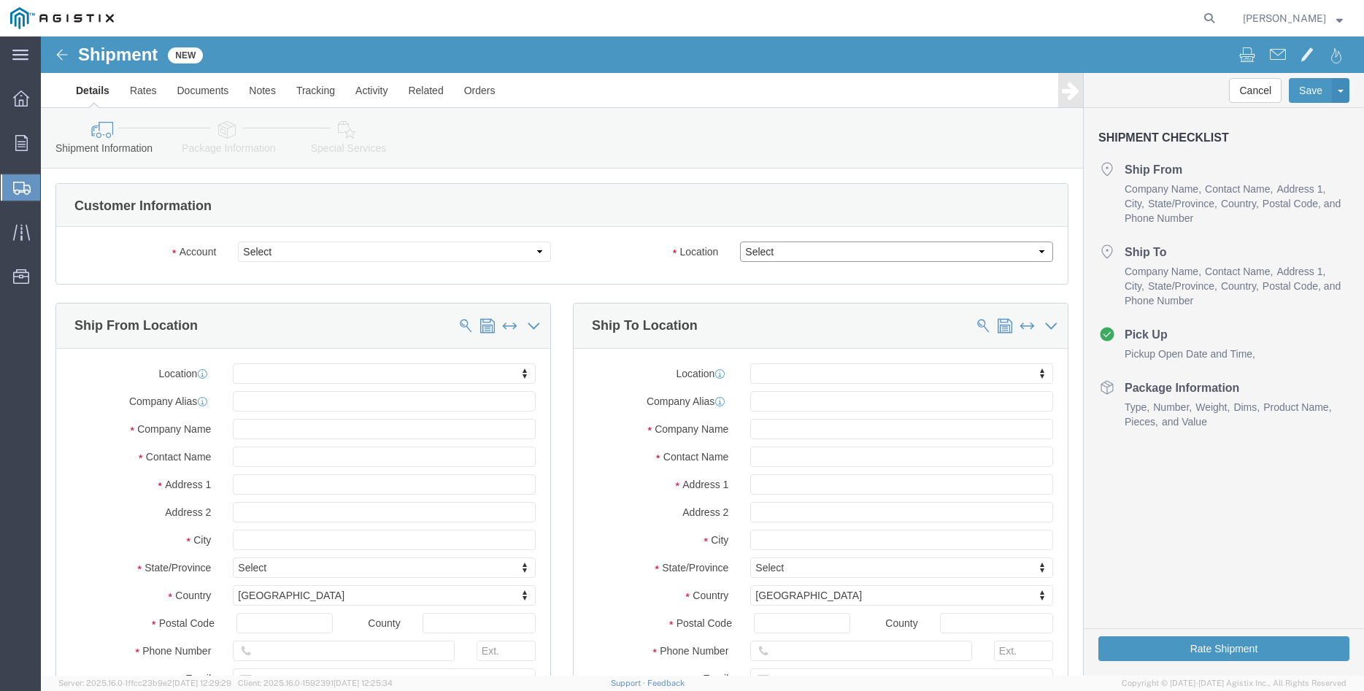
click select "Select"
click select "Select [PERSON_NAME] Iron Works Inc PG&E"
select select "9596"
click option "PG&E"
select select "PURCHORD"
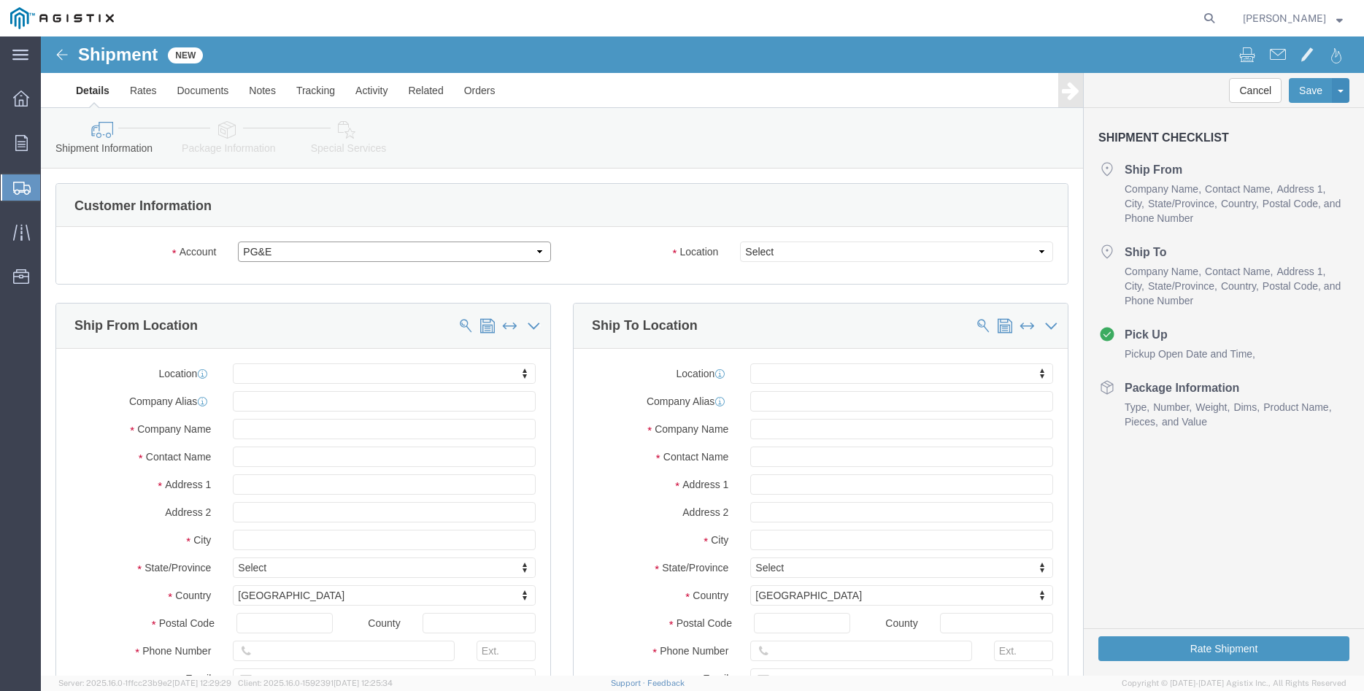
select select
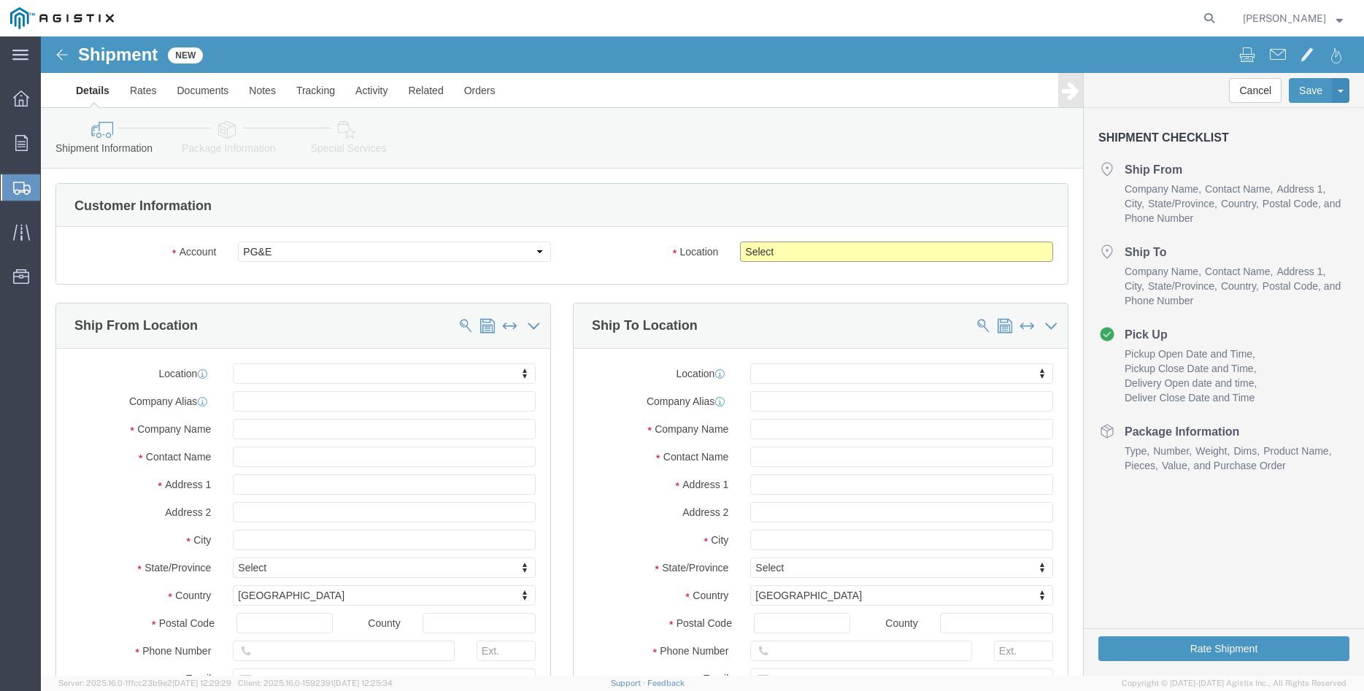
click select "Select All Others [GEOGRAPHIC_DATA] [GEOGRAPHIC_DATA] [GEOGRAPHIC_DATA] [GEOGRA…"
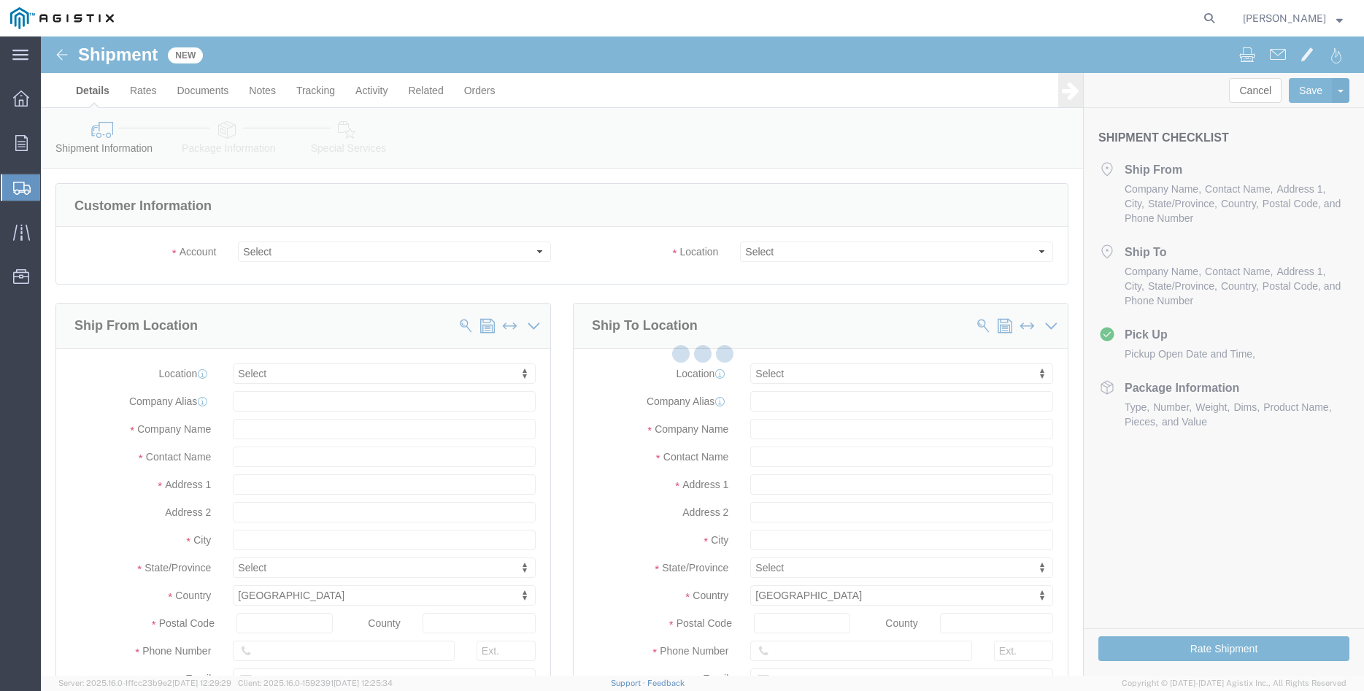
select select
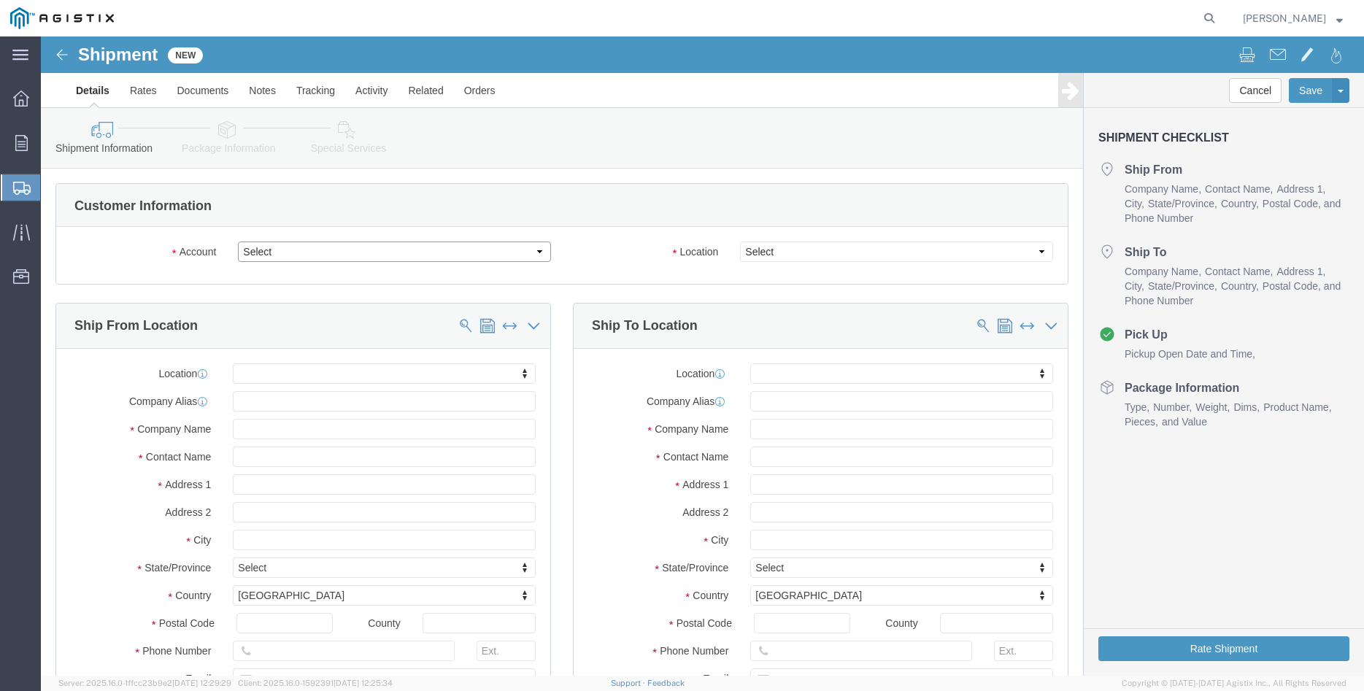
click select "Select [PERSON_NAME] Iron Works Inc PG&E"
select select "9596"
click option "PG&E"
select select "PURCHORD"
select select
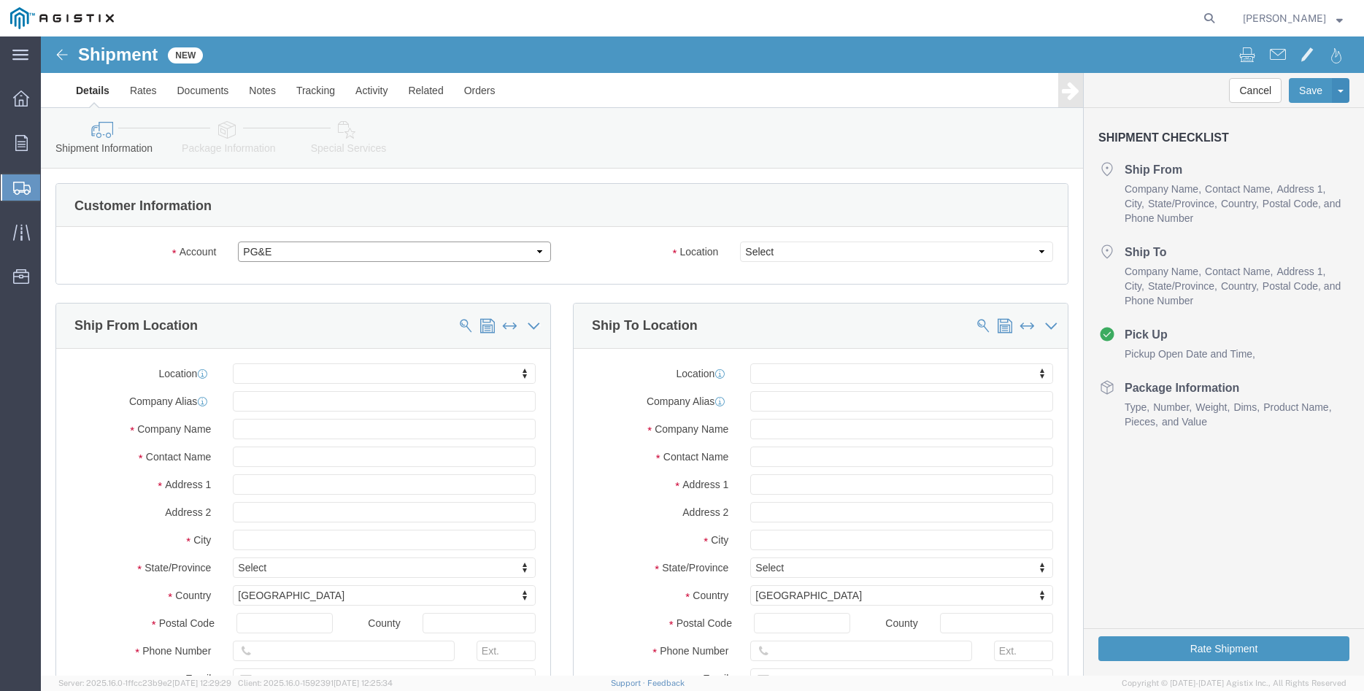
select select
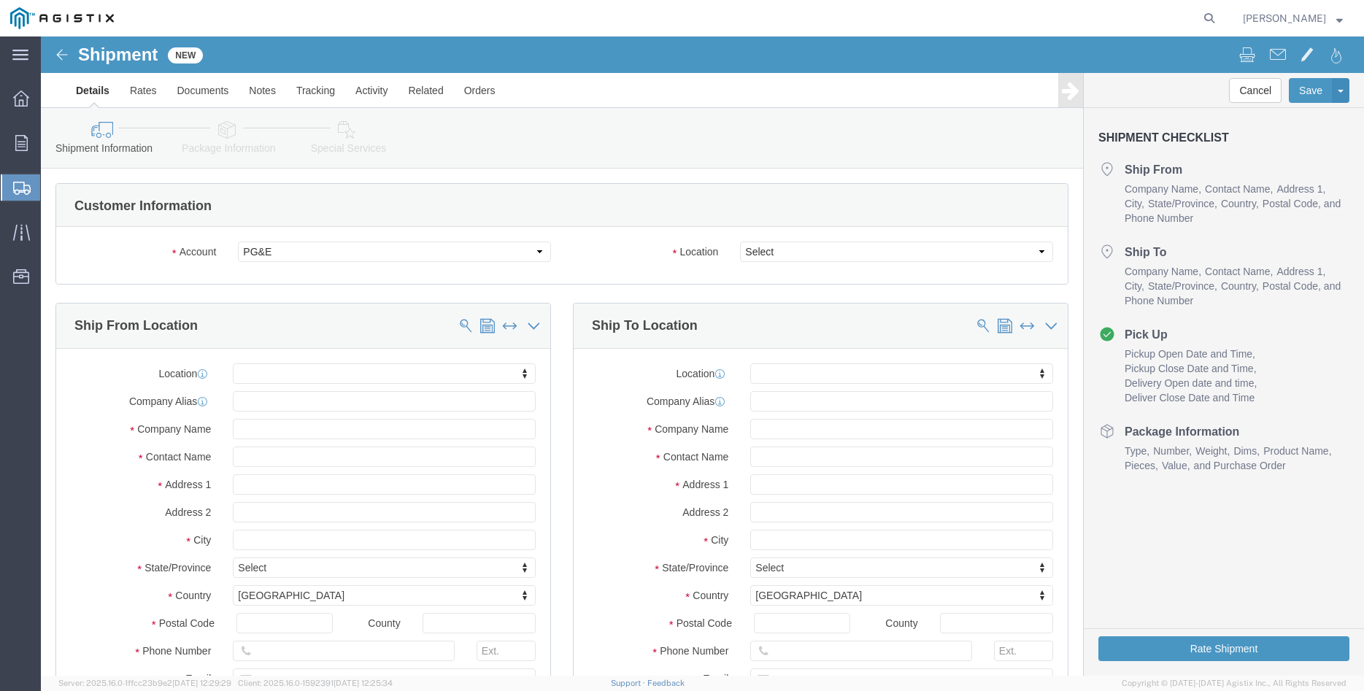
click div
click select "Select All Others [GEOGRAPHIC_DATA] [GEOGRAPHIC_DATA] [GEOGRAPHIC_DATA] [GEOGRA…"
select select "19996"
click option "Wheatland [GEOGRAPHIC_DATA]"
click div "Location Select All Others [GEOGRAPHIC_DATA] [GEOGRAPHIC_DATA] [GEOGRAPHIC_DATA…"
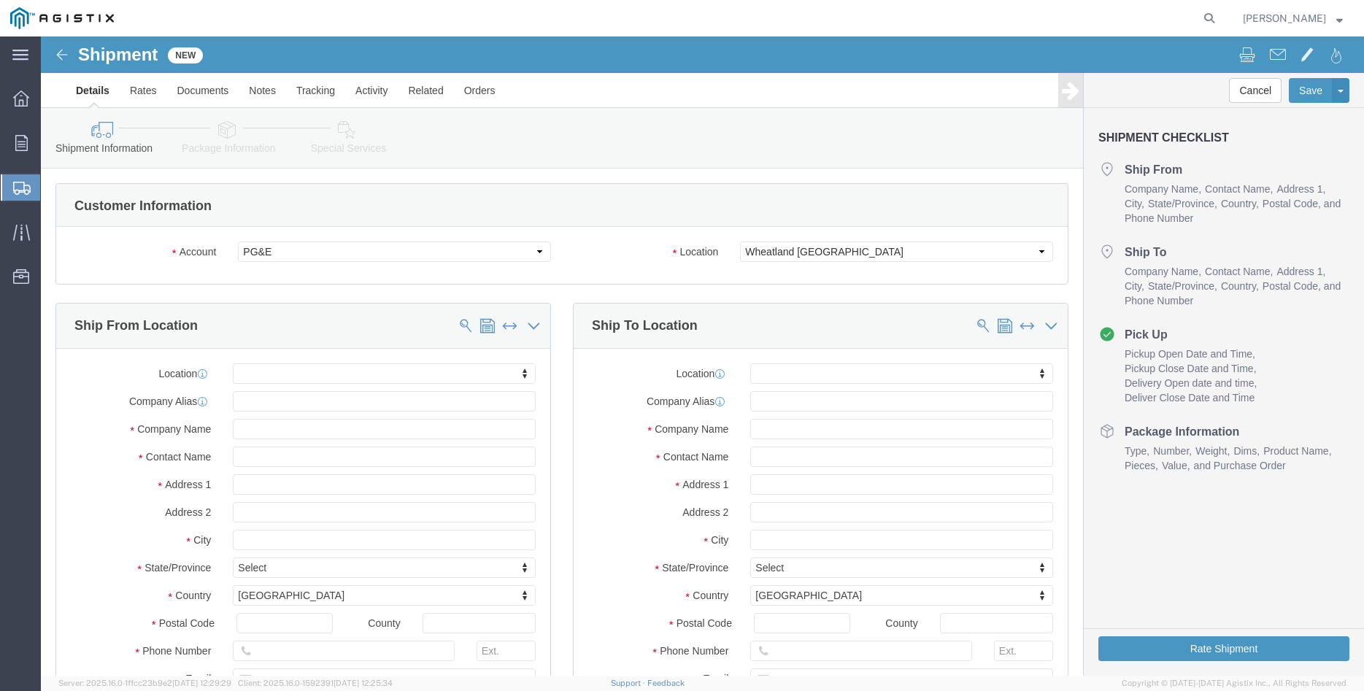
click body "Shipment New Details Rates Documents Notes Tracking Activity Related Orders Can…"
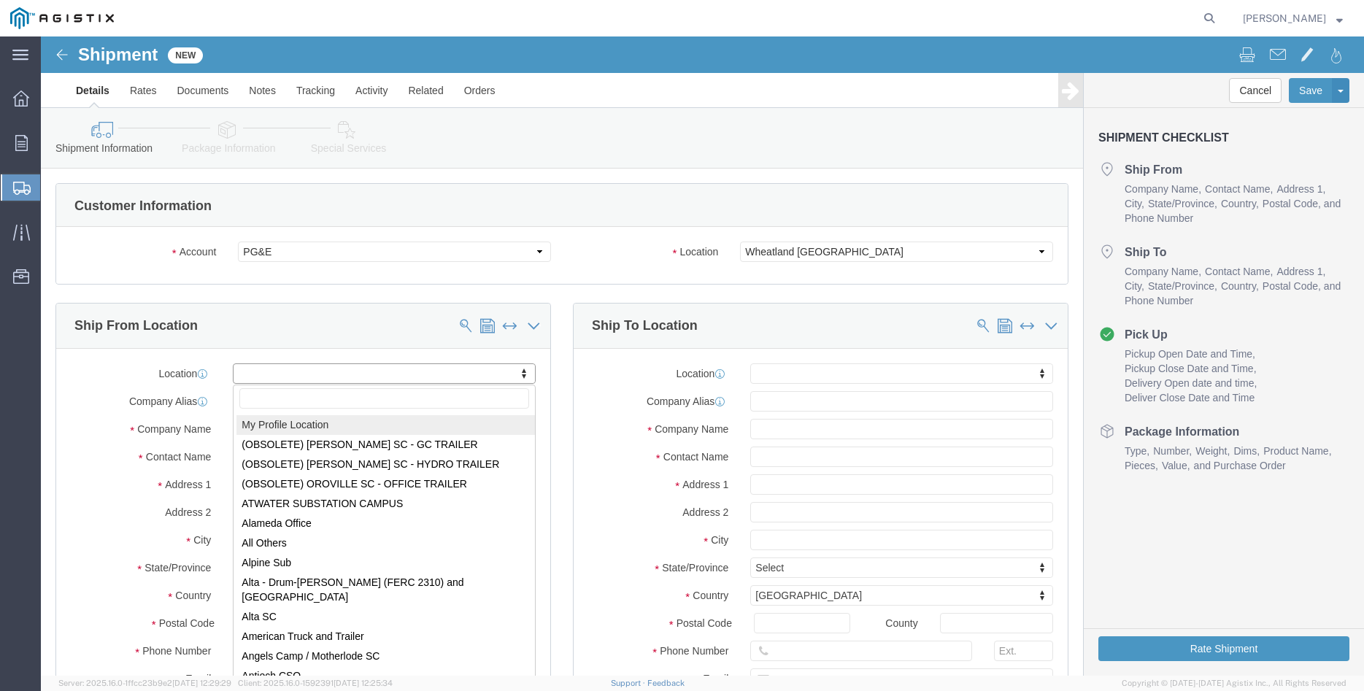
select select "MYPROFILE"
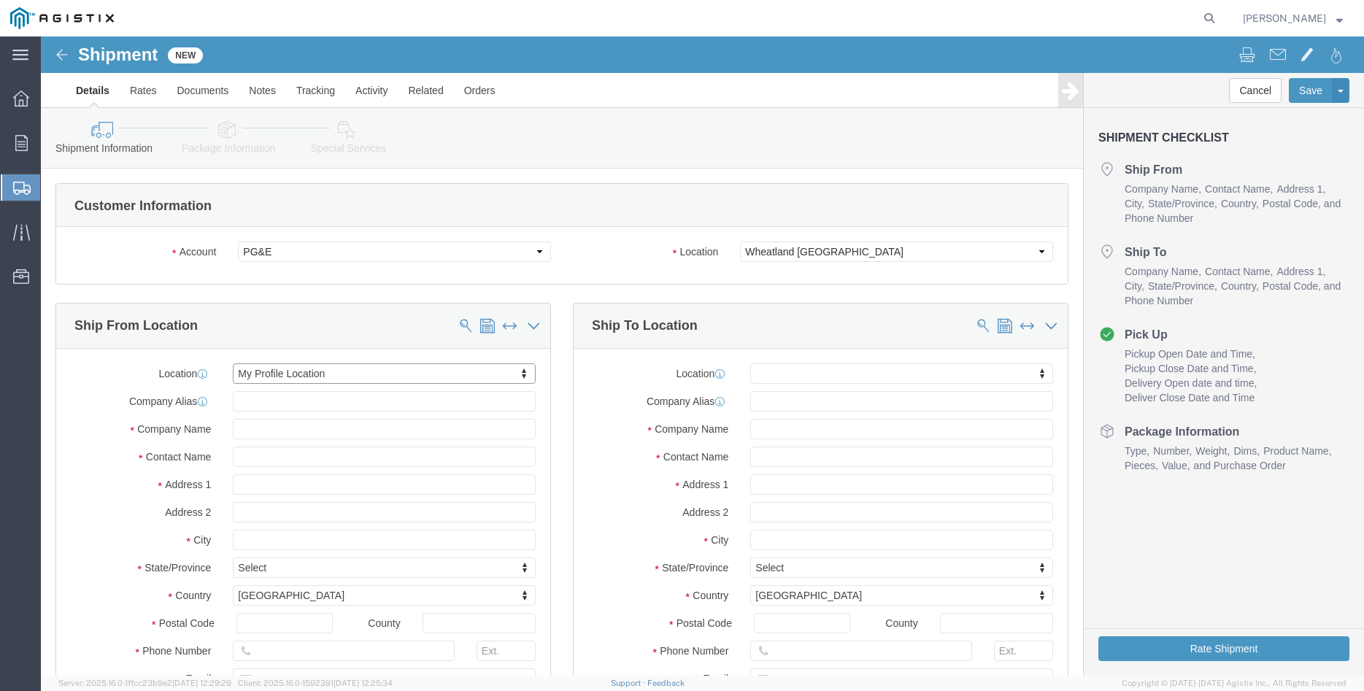
type input "[PERSON_NAME] Iron Works Inc"
type input "[PERSON_NAME]"
type input "305 [PERSON_NAME] DANCER DR"
type input "[PERSON_NAME]"
type input "95377"
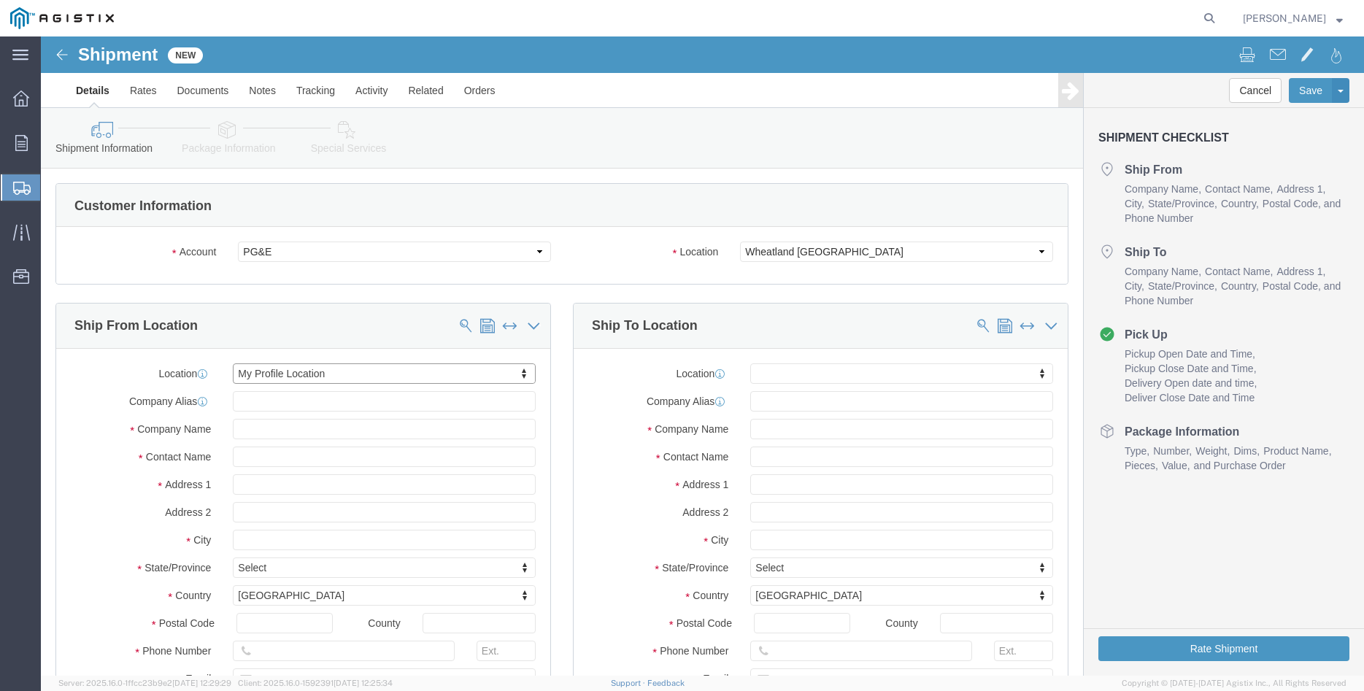
type input "[PHONE_NUMBER]"
type input "[PERSON_NAME][EMAIL_ADDRESS][DOMAIN_NAME]"
checkbox input "true"
select select "CA"
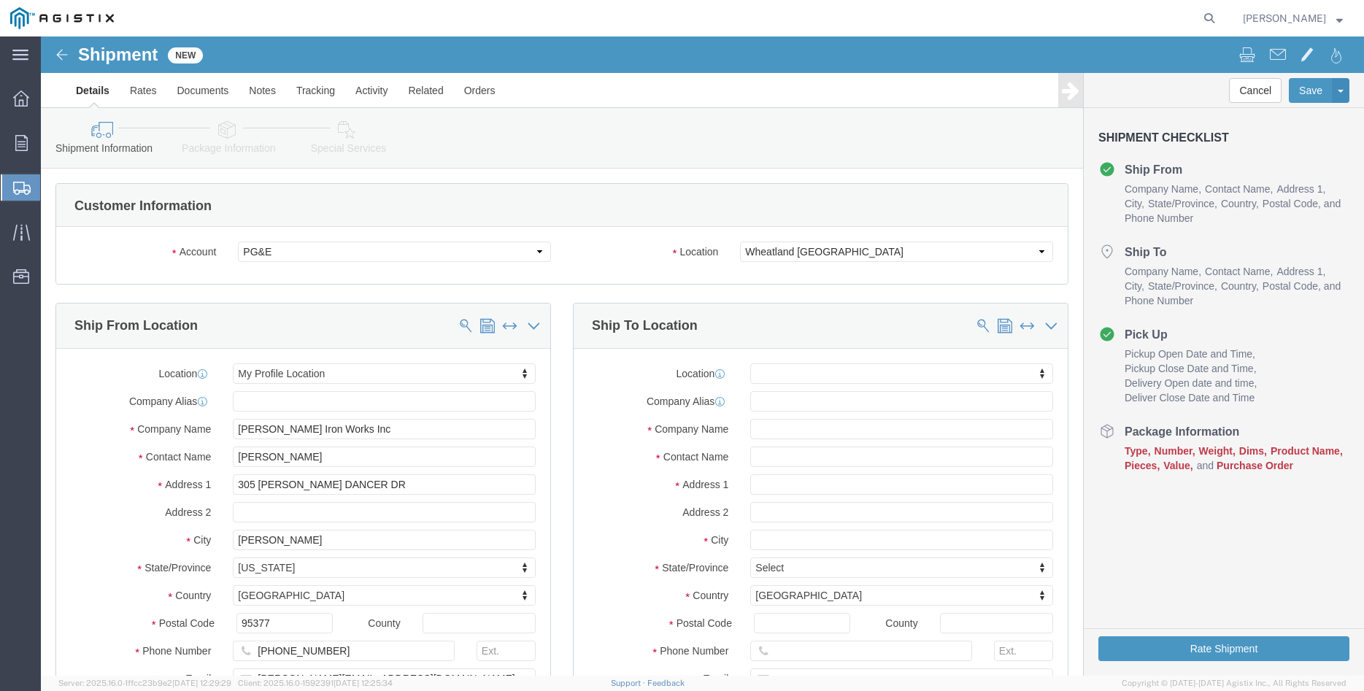
click div "Ship From Location Location My Profile Location My Profile Location (OBSOLETE) …"
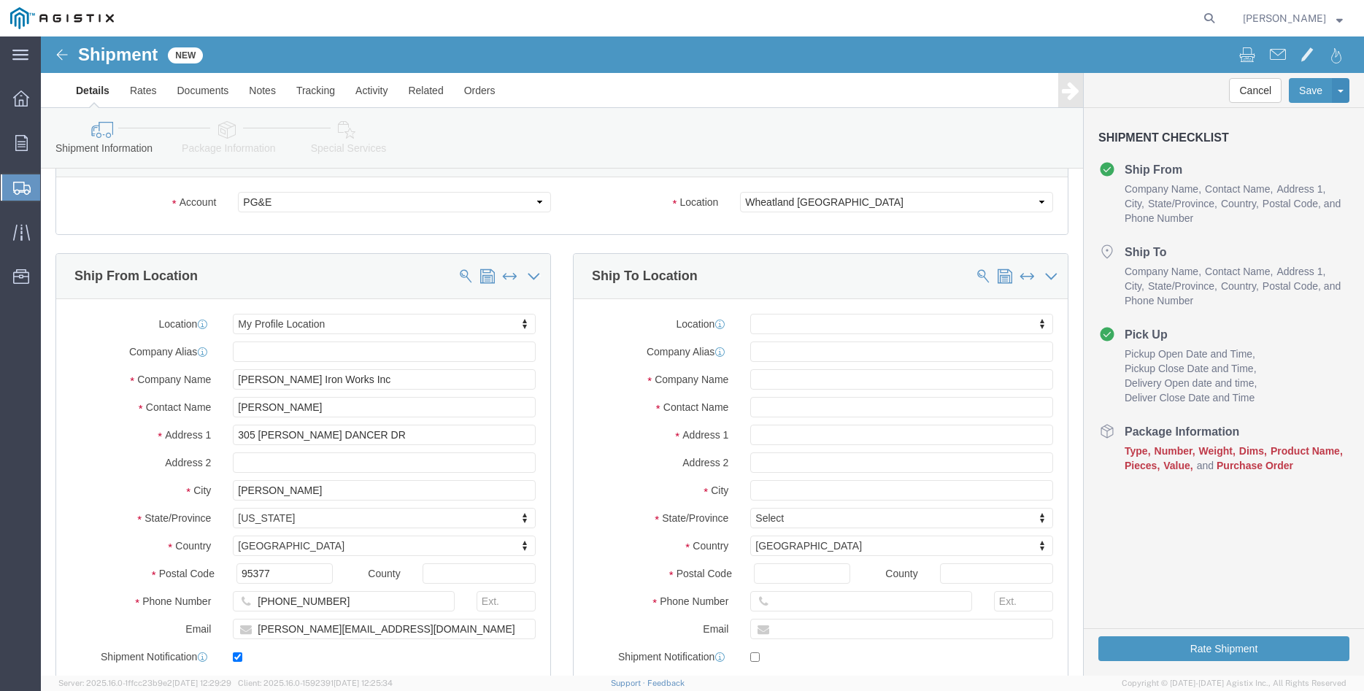
scroll to position [74, 0]
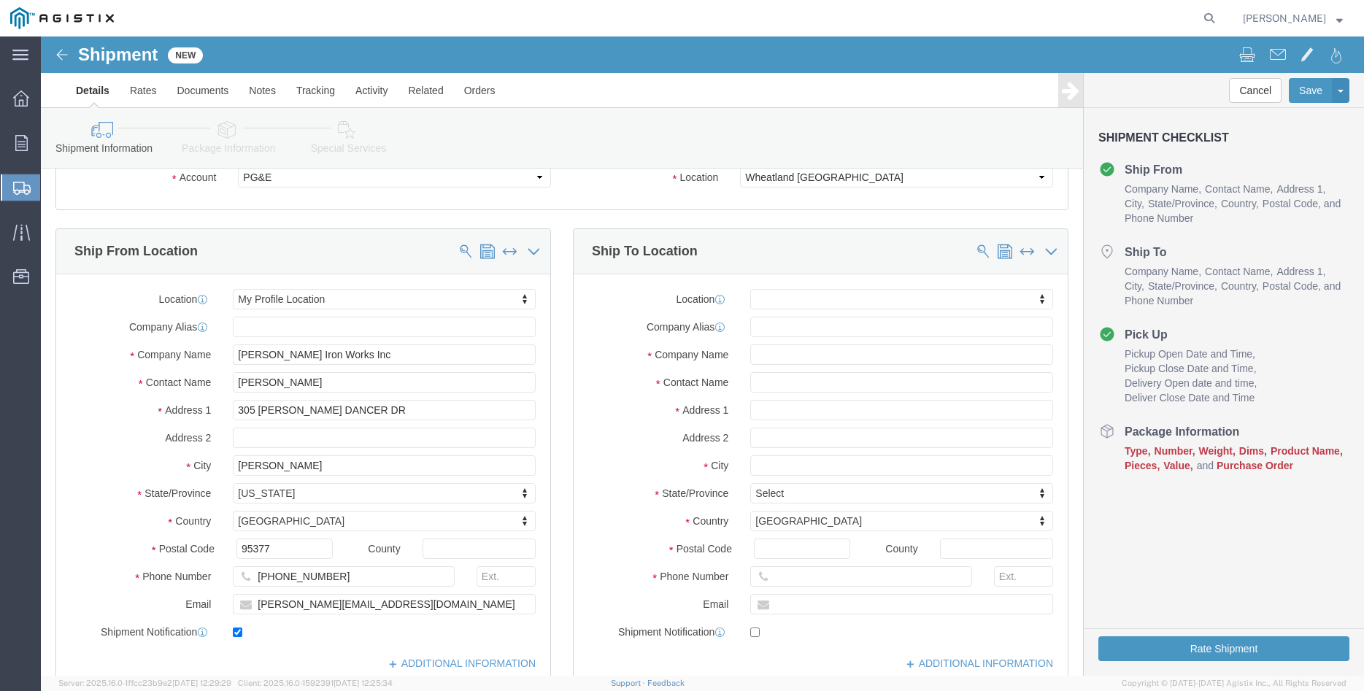
click body "Shipment New Details Rates Documents Notes Tracking Activity Related Orders Can…"
type input "wheatl"
select select "19996"
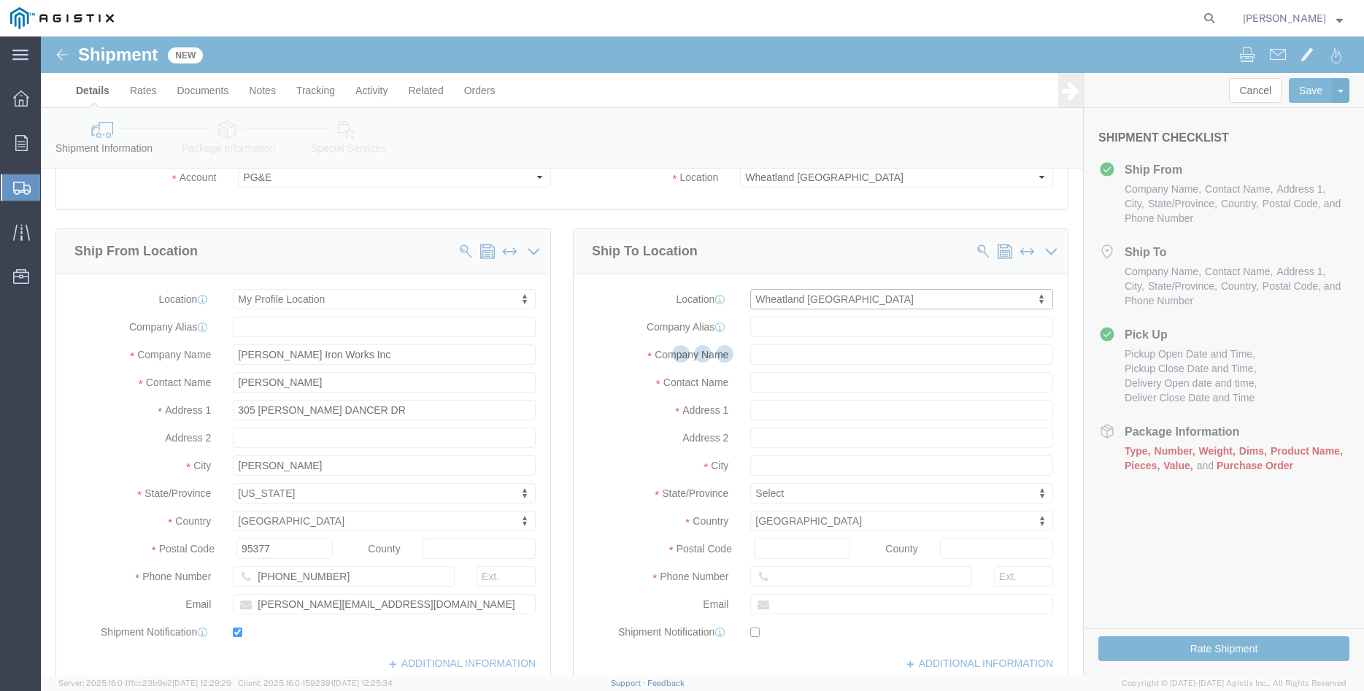
type input "PG&E"
type input "3736 Rancho Rd"
type input "Wheatland"
type input "95692"
select select "CA"
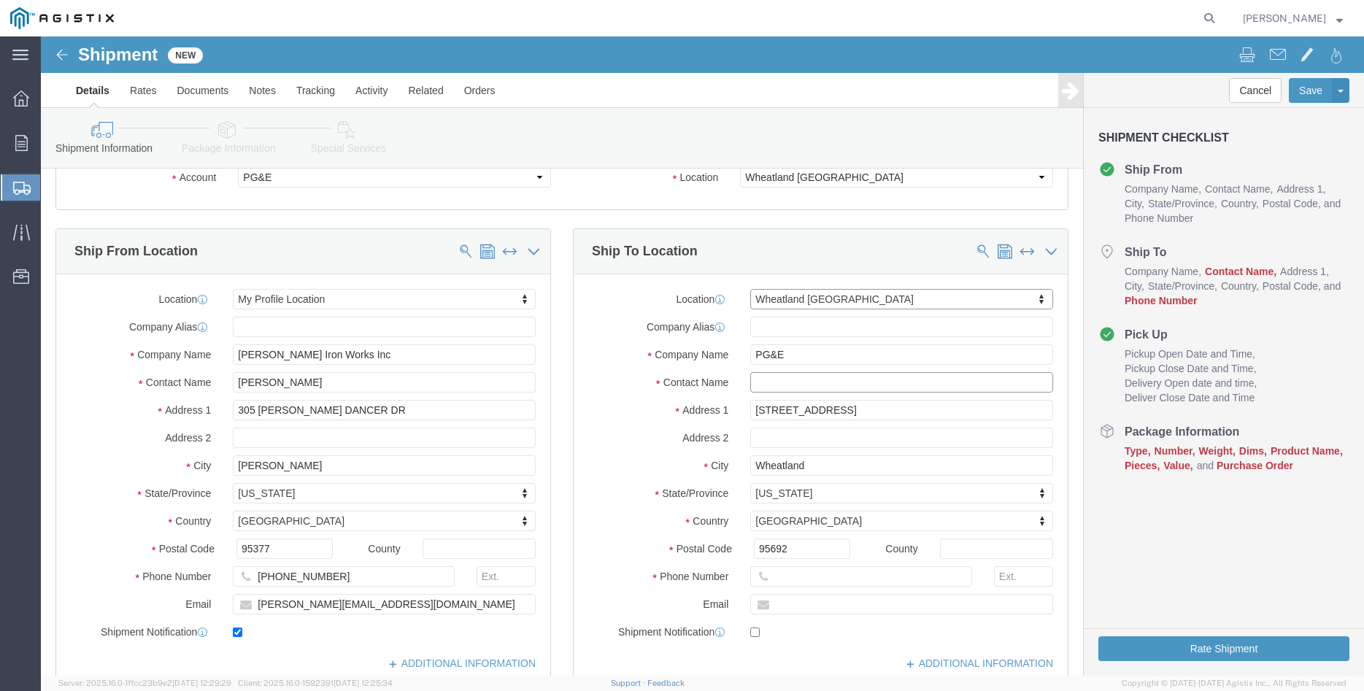
click input "text"
type input "Marysville Materials Receiving"
click div "Ship From Location Location My Profile Location My Profile Location (OBSOLETE) …"
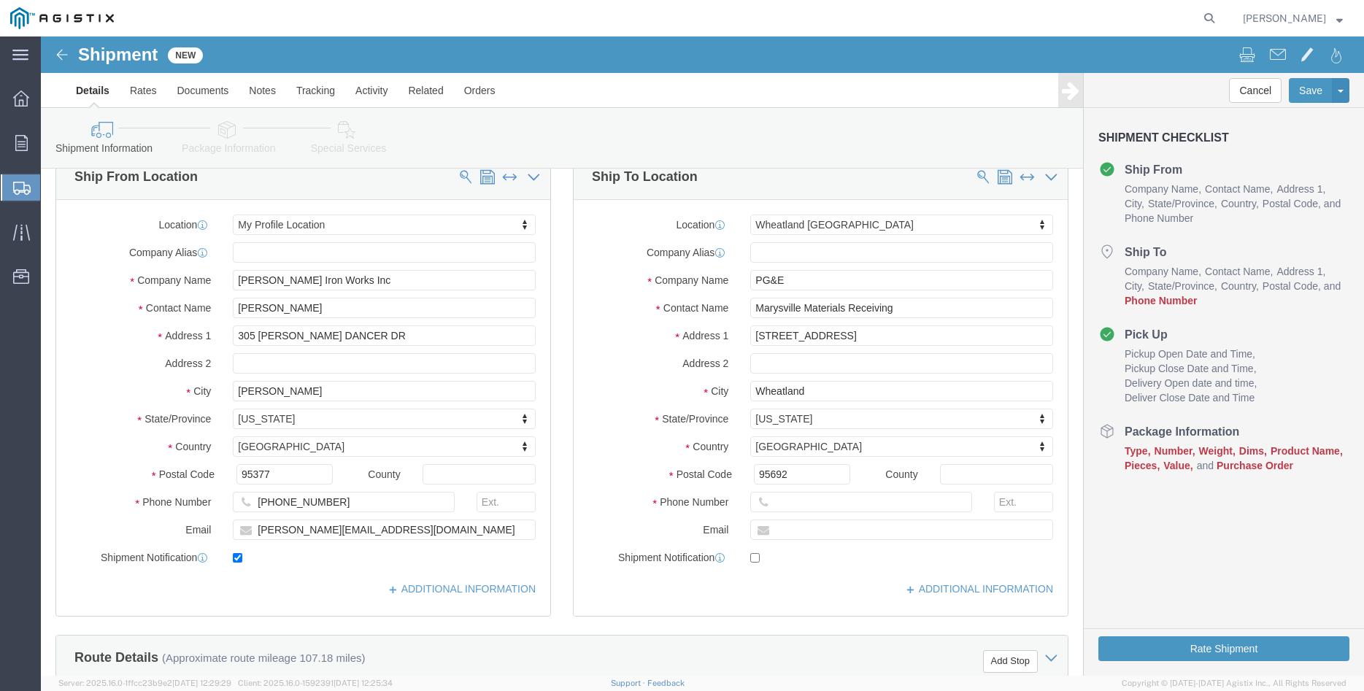
scroll to position [223, 0]
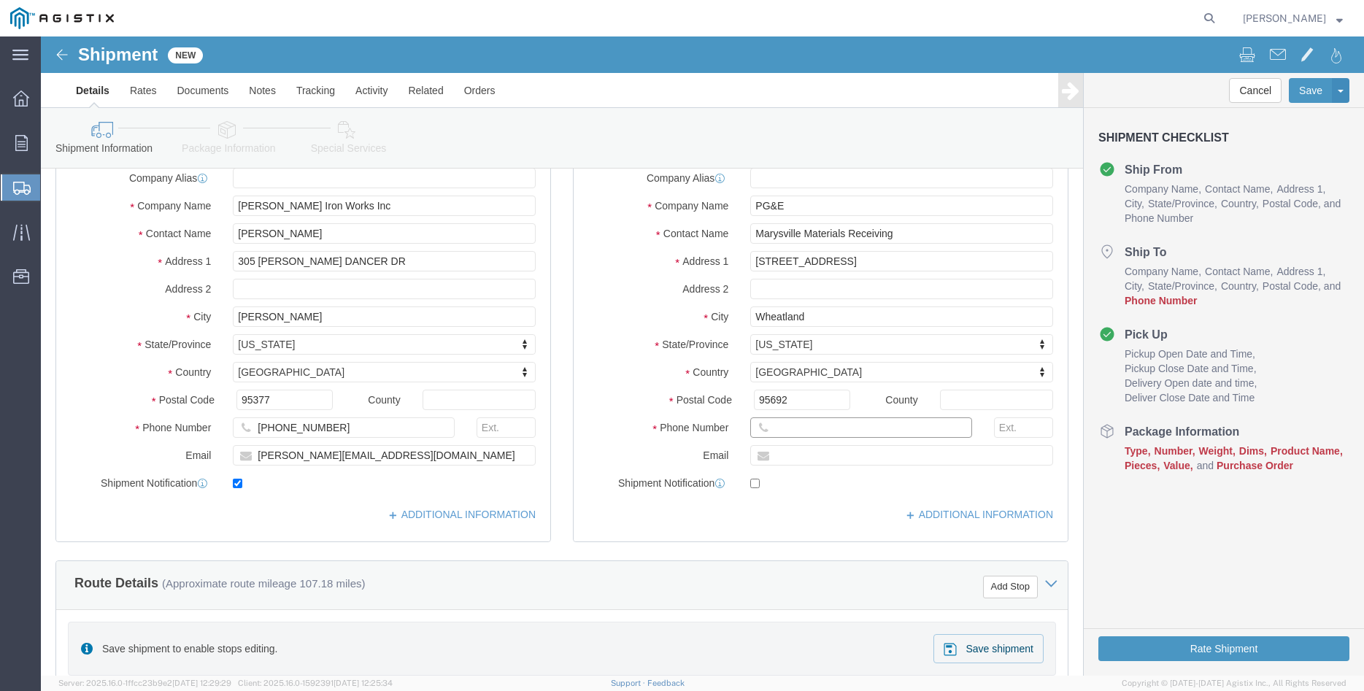
click input "text"
type input "530-749-3019"
click div "Ship From Location Location My Profile Location My Profile Location (OBSOLETE) …"
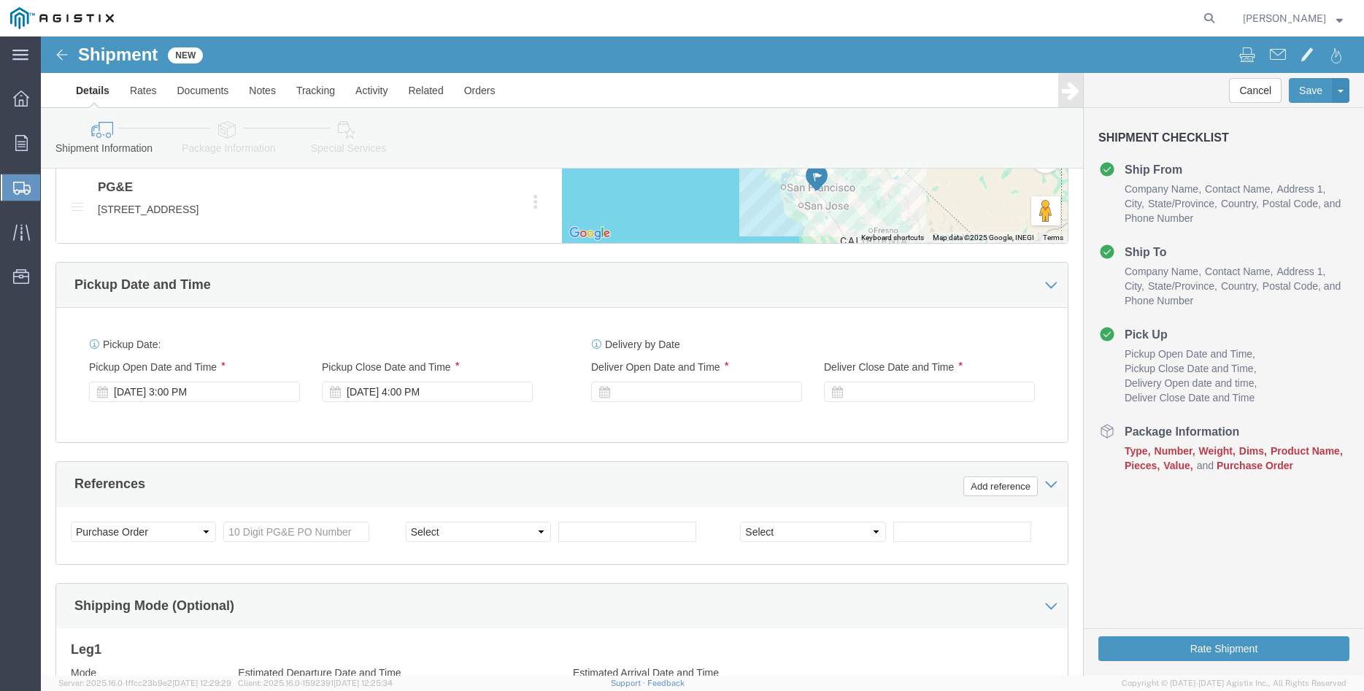
scroll to position [893, 0]
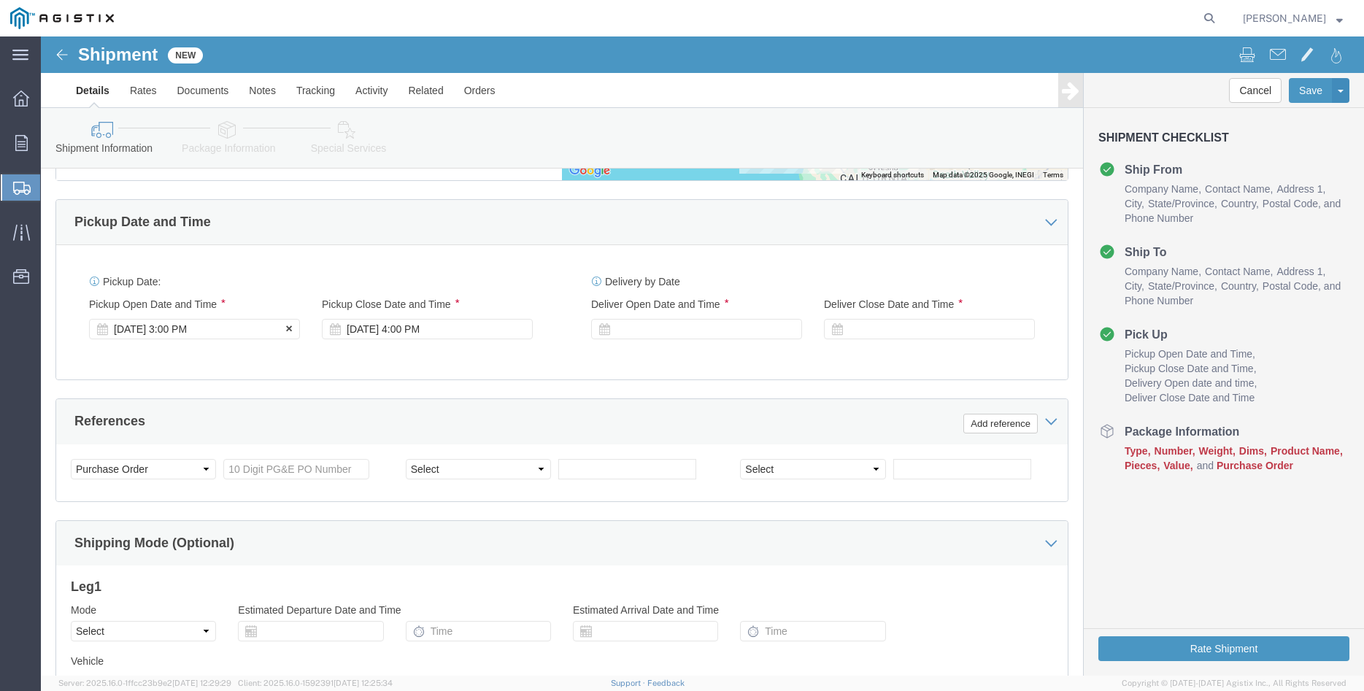
click div "[DATE] 3:00 PM"
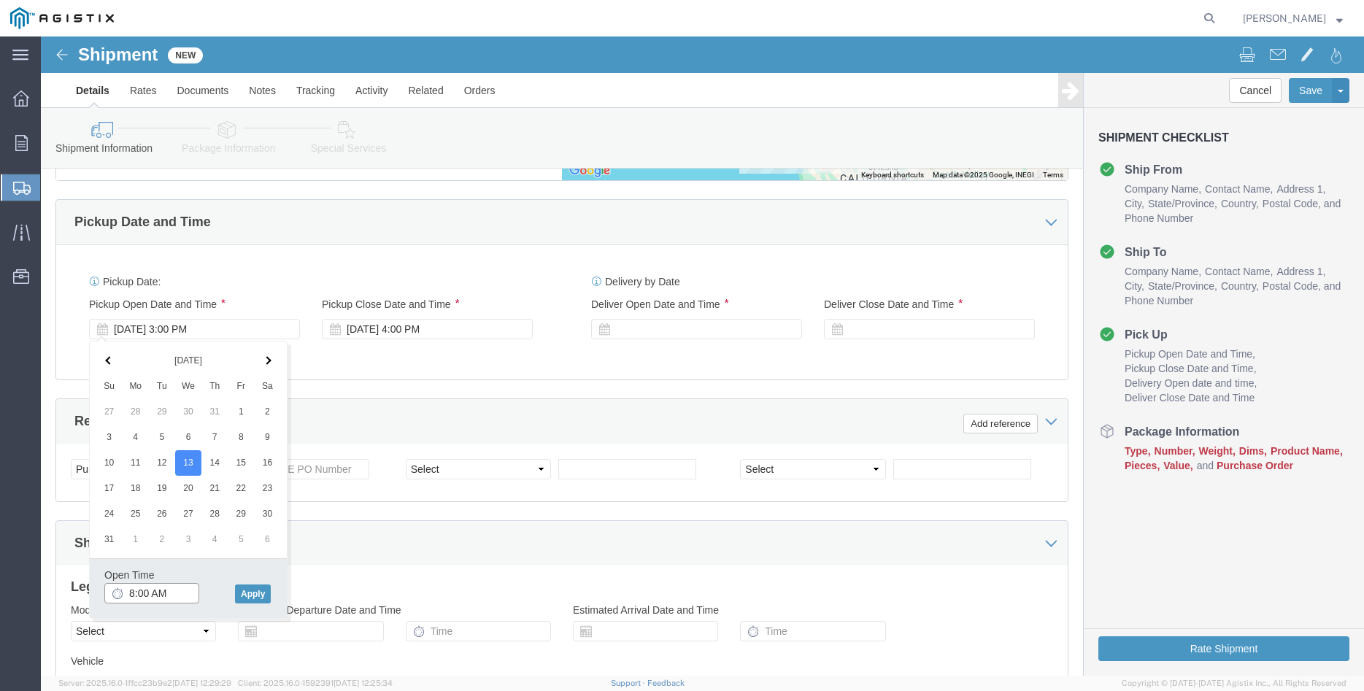
type input "8:00 AM"
click button "Apply"
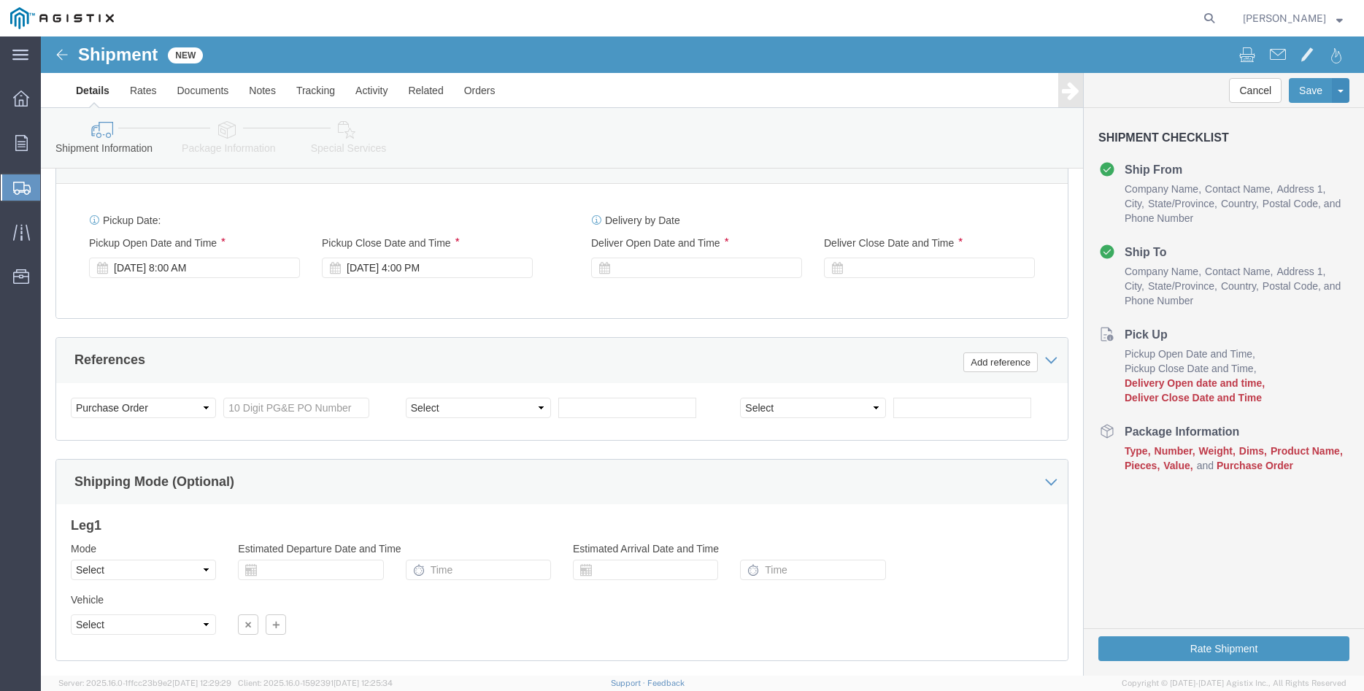
scroll to position [1042, 0]
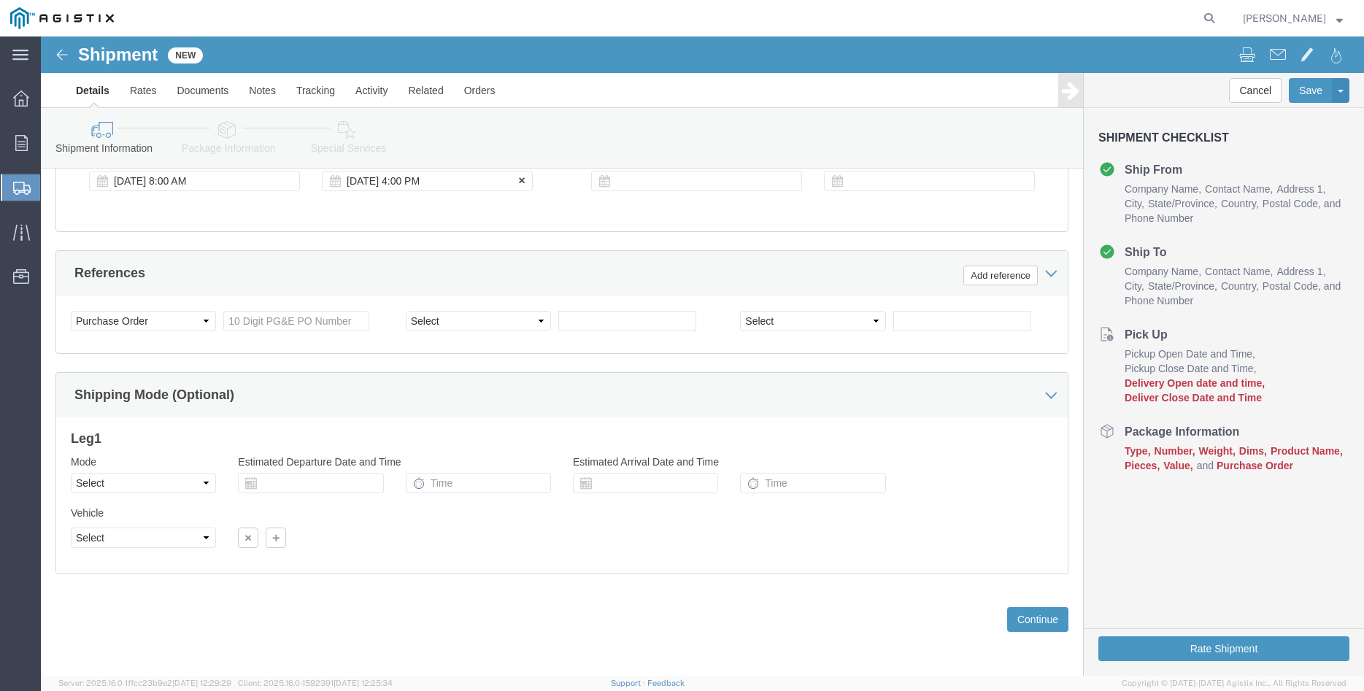
click div "[DATE] 4:00 PM"
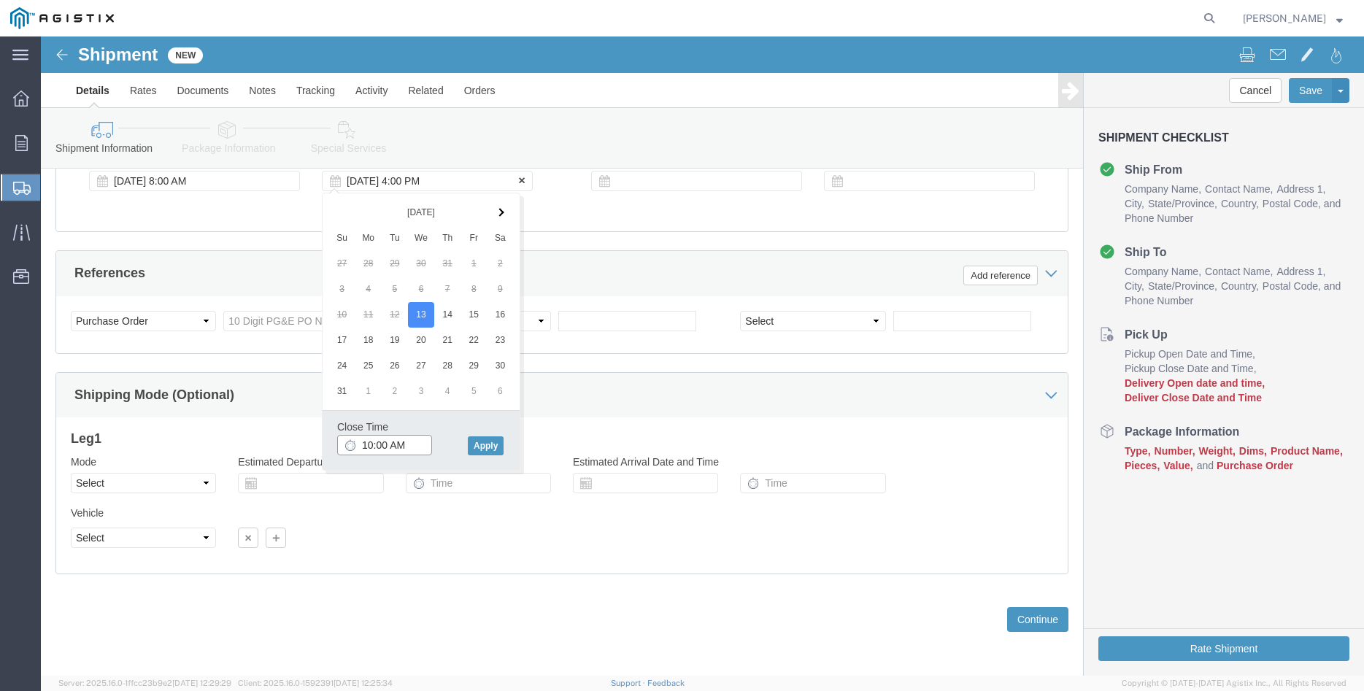
type input "10:00 AM"
click button "Apply"
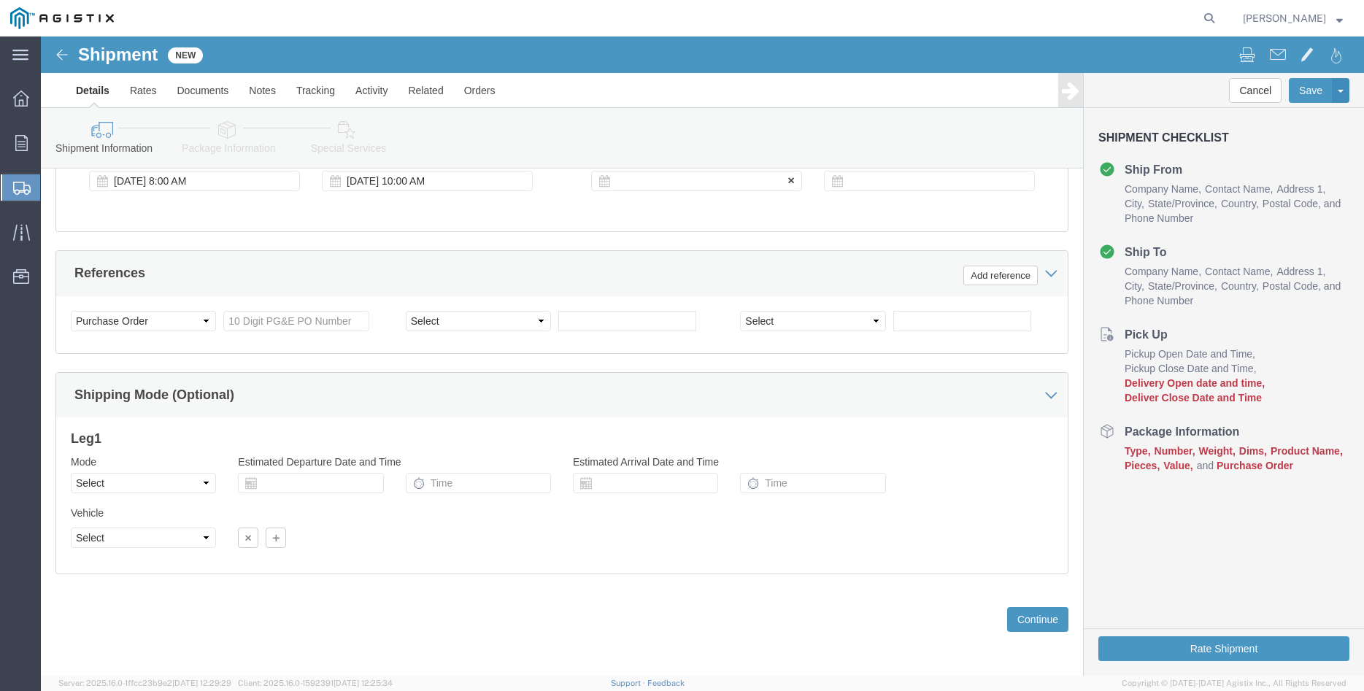
click div
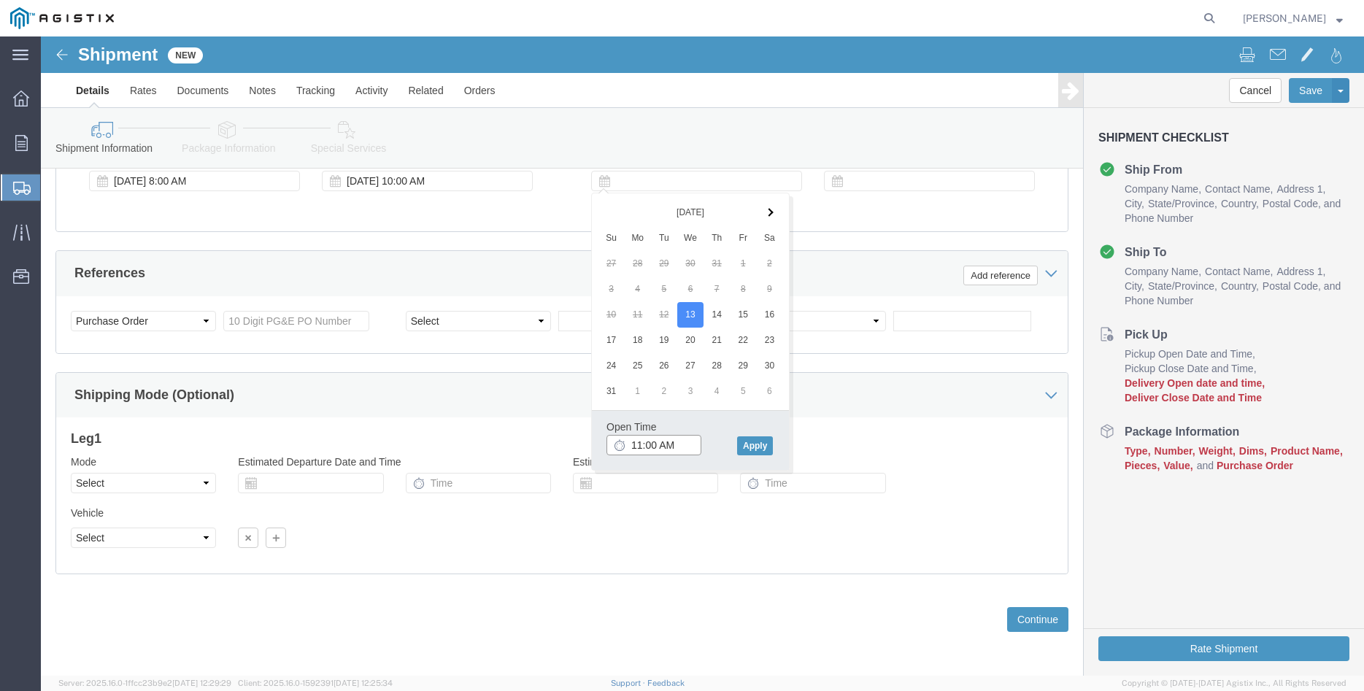
type input "11:00 AM"
click button "Apply"
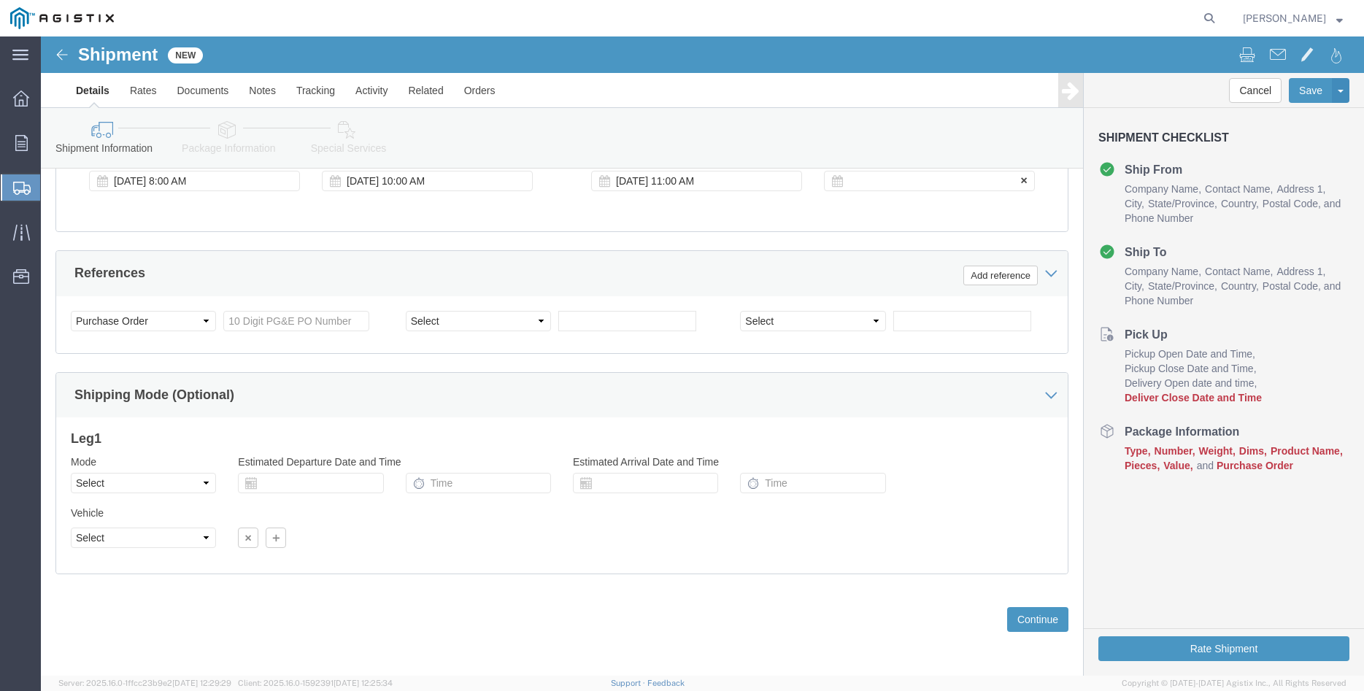
click div
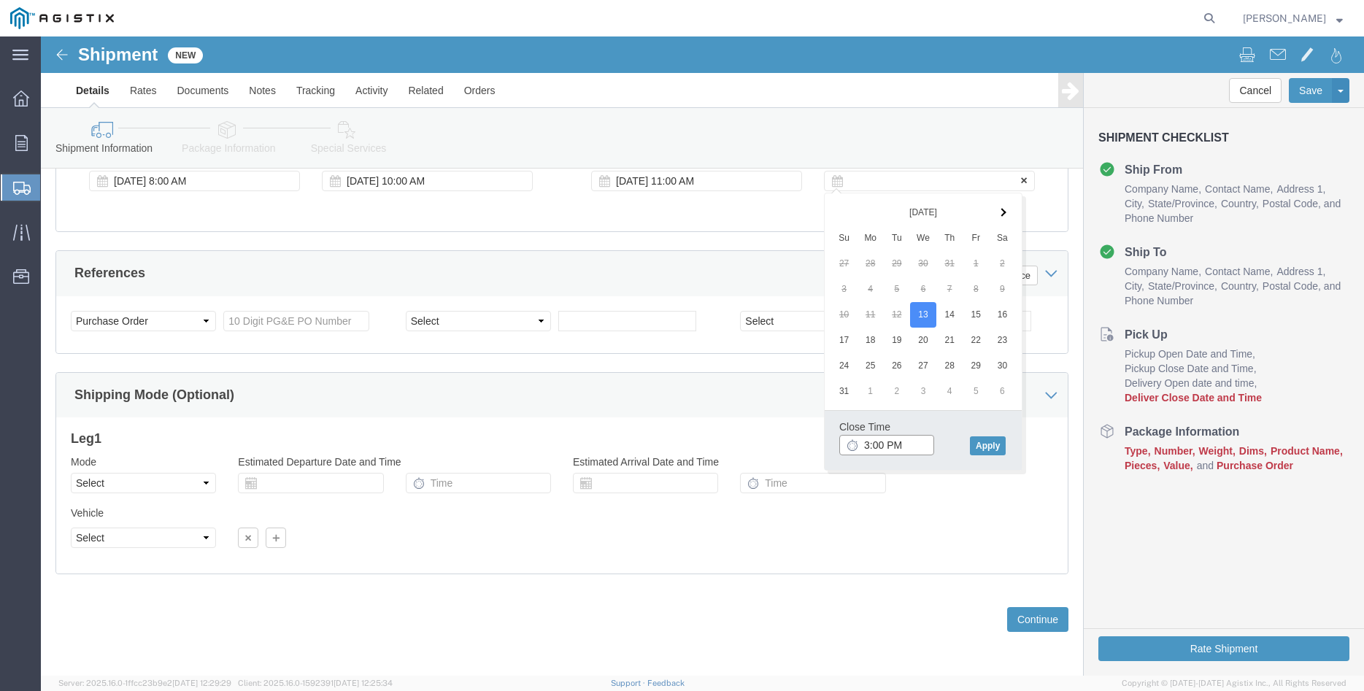
type input "3:00 PM"
click button "Apply"
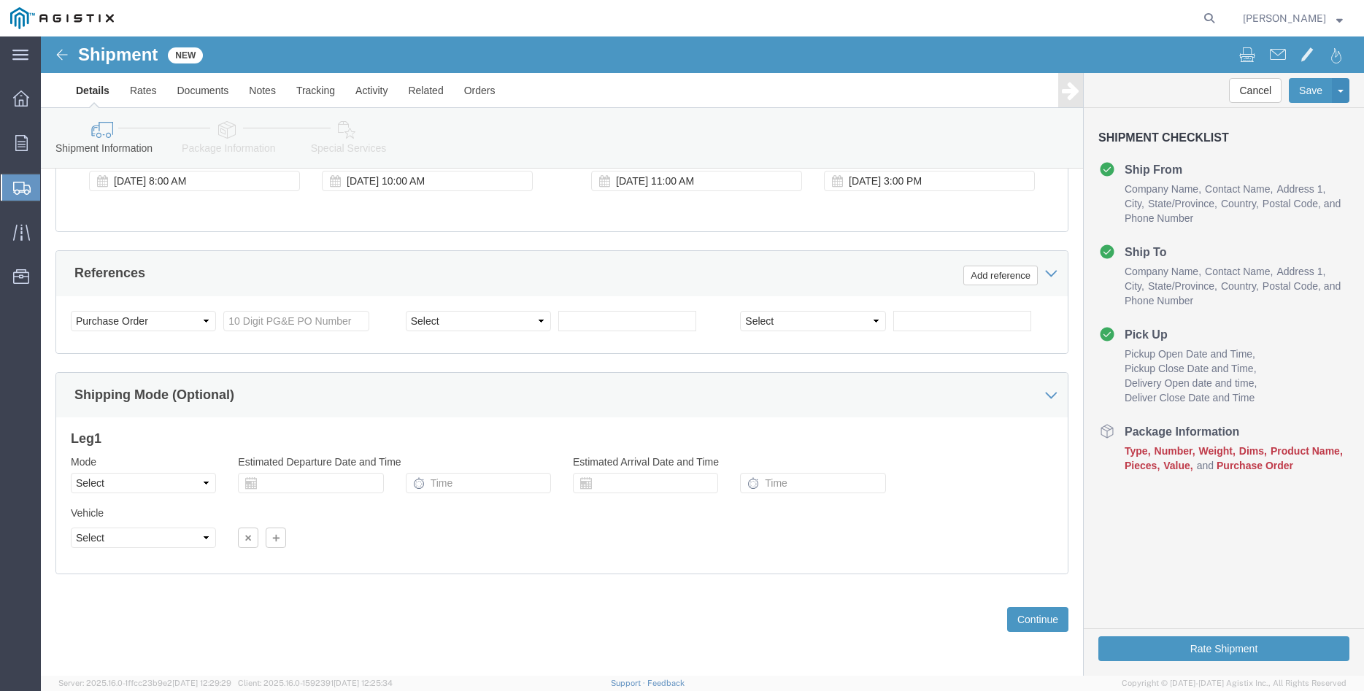
click div "Please fix the following errors Customer Information Account Select [PERSON_NAM…"
click input "text"
type input "3501345292"
click select "Select Air Less than Truckload Multi-Leg Ocean Freight Rail Small Parcel Truckl…"
select select "LTL"
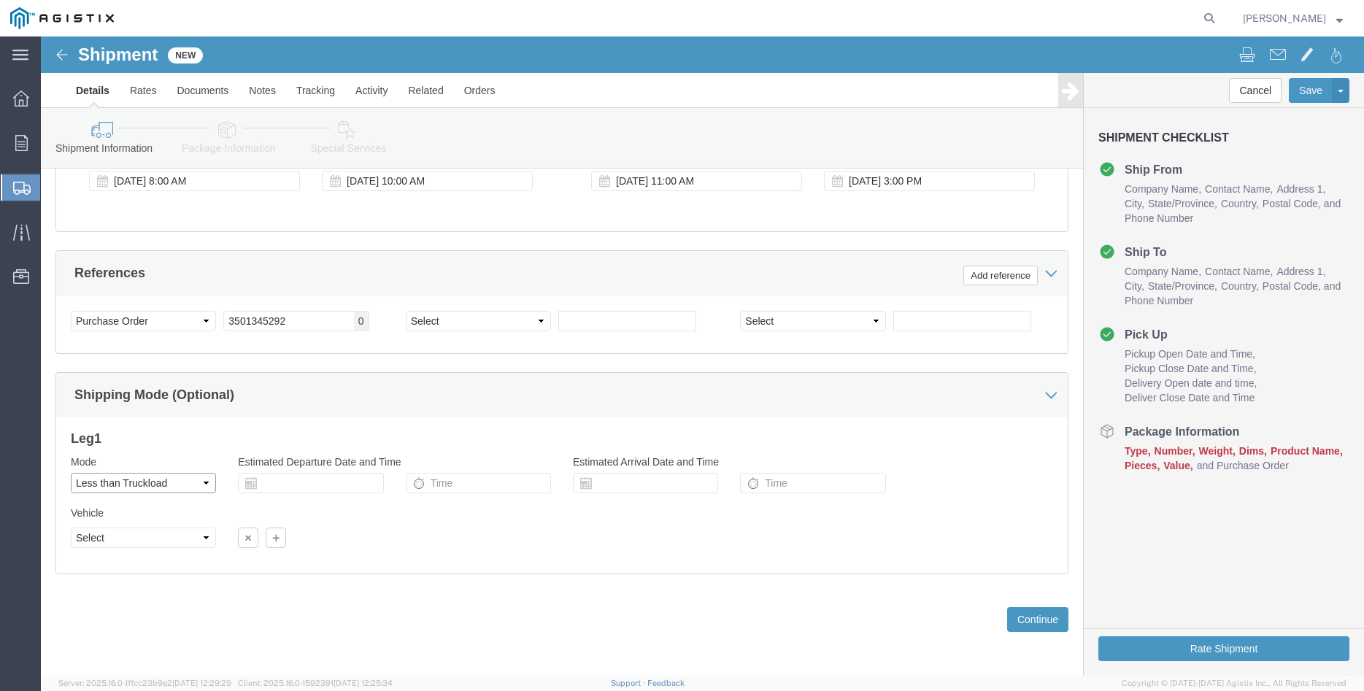
click option "Less than Truckload"
click select "Select Straight Truck"
select select "STTR"
click option "Straight Truck"
click div "Previous Continue"
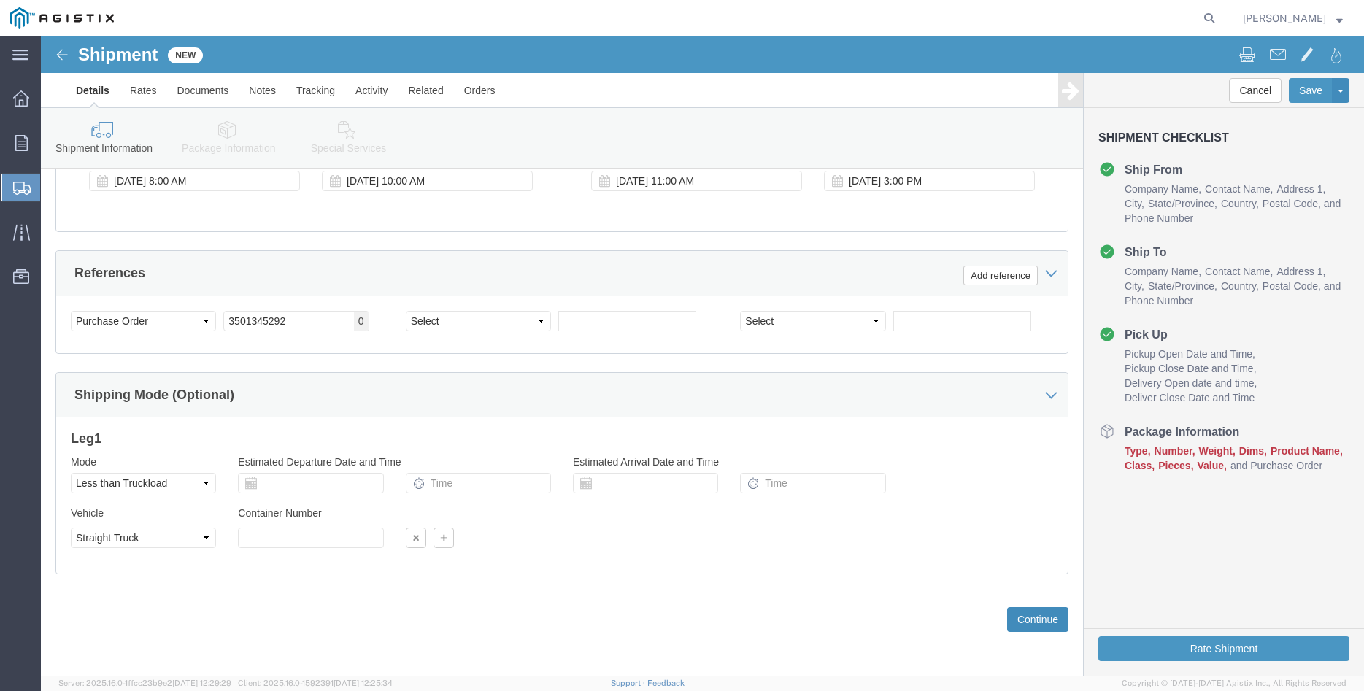
click button "Continue"
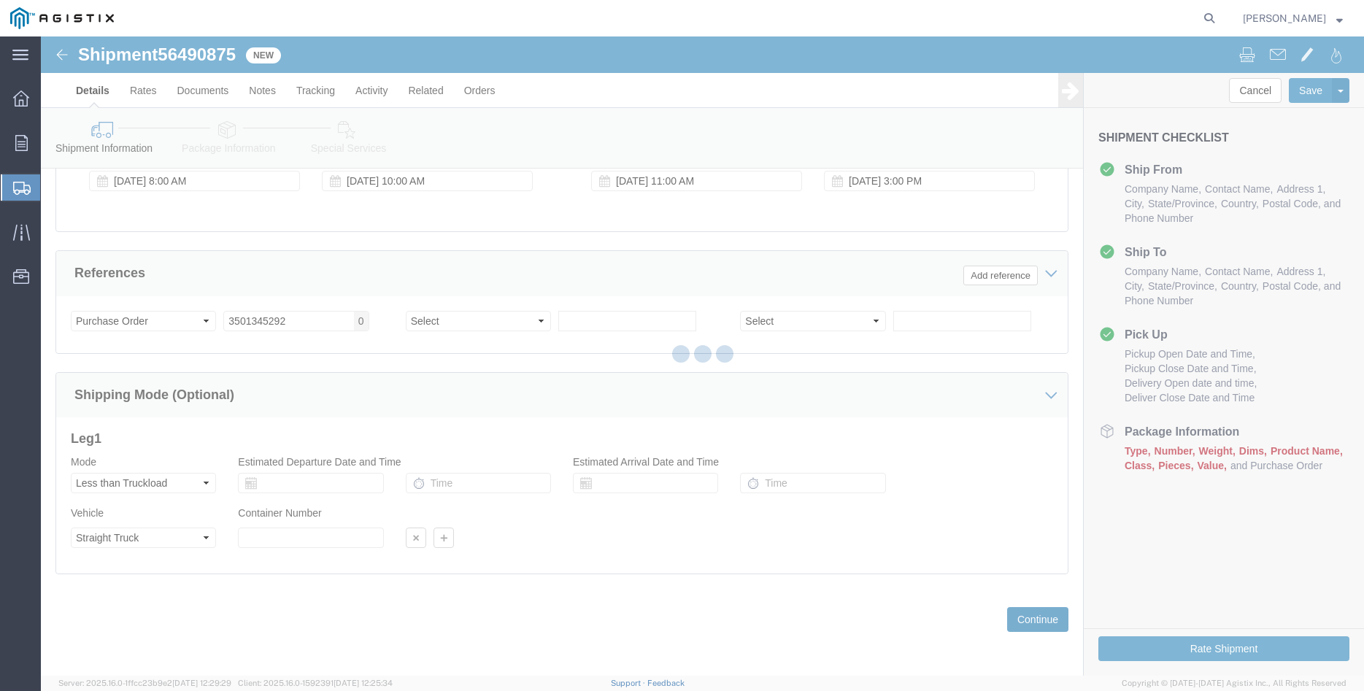
select select "21941"
select select "19996"
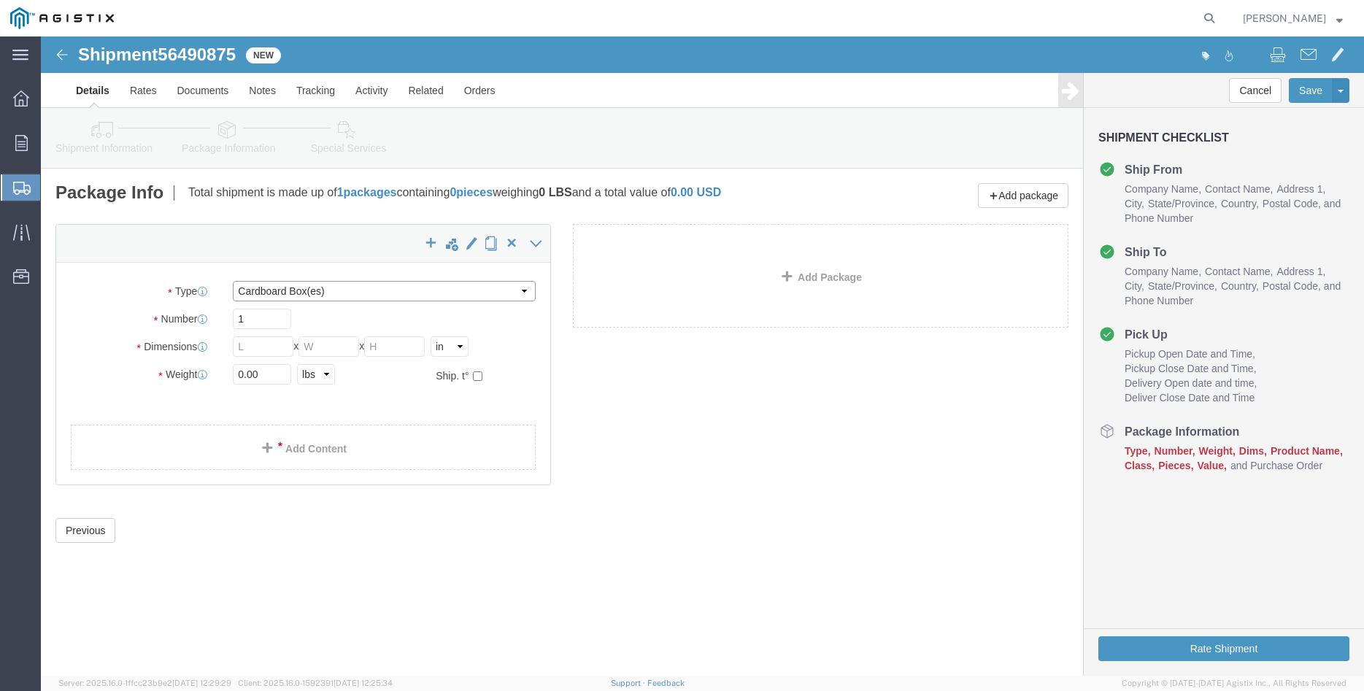
click select "Select Bulk Bundle(s) Cardboard Box(es) Carton(s) Crate(s) Drum(s) (Fiberboard)…"
select select "PONS"
click option "Pallet(s) Oversized (Not Stackable)"
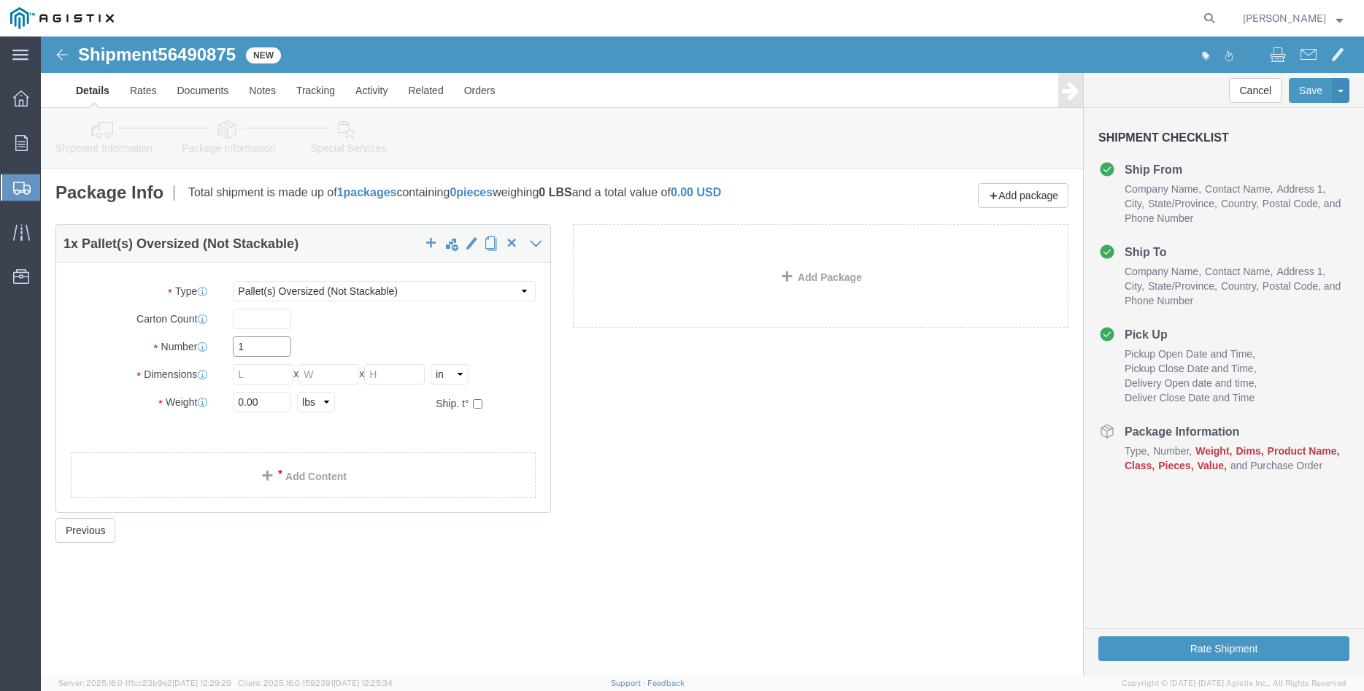
click input "1"
click div "Package Type Select Bulk Bundle(s) Cardboard Box(es) Carton(s) Crate(s) Drum(s)…"
click input "text"
type input "28"
type input "62"
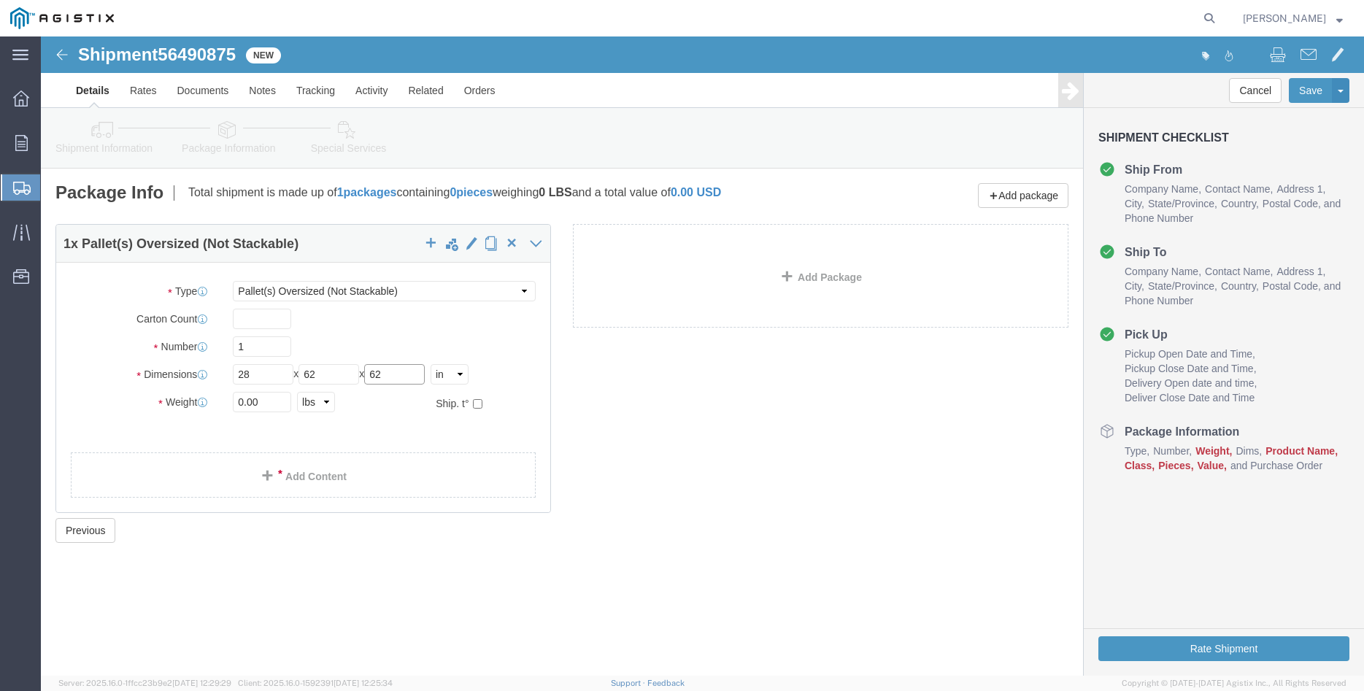
type input "62"
type input "700"
click div "Package Type Select Bulk Bundle(s) Cardboard Box(es) Carton(s) Crate(s) Drum(s)…"
click link "Add Content"
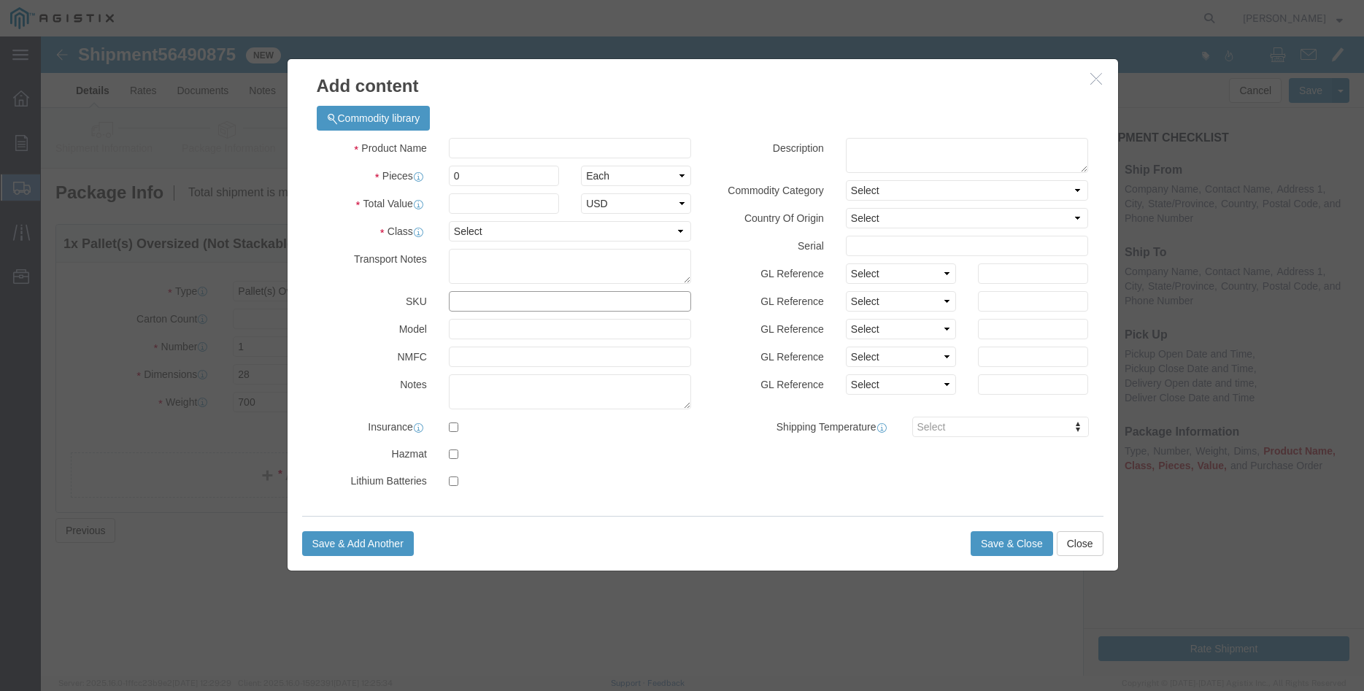
click input "text"
type input "M360043"
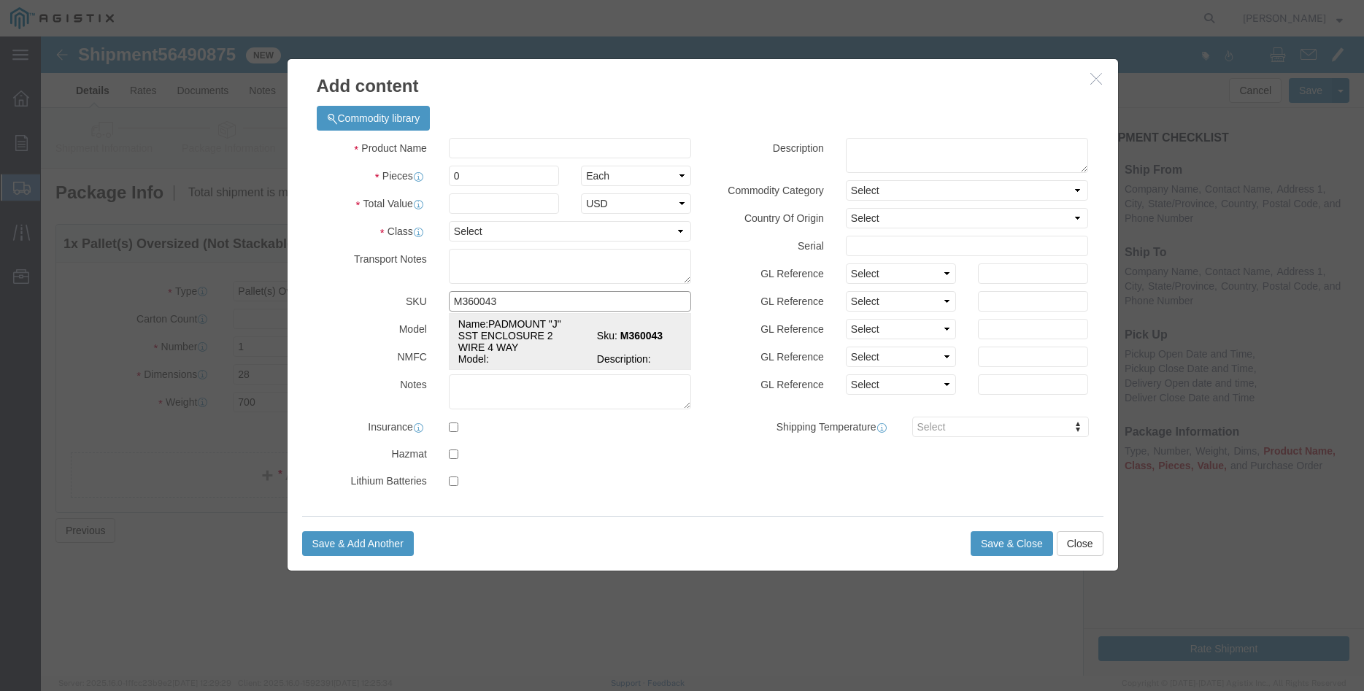
click td "Name: PADMOUNT "J" SST ENCLOSURE 2 WIRE 4 WAY"
select select
select select "USD"
type input "PADMOUNT "J" SST ENCLOSURE 2 WIRE 4 WAY"
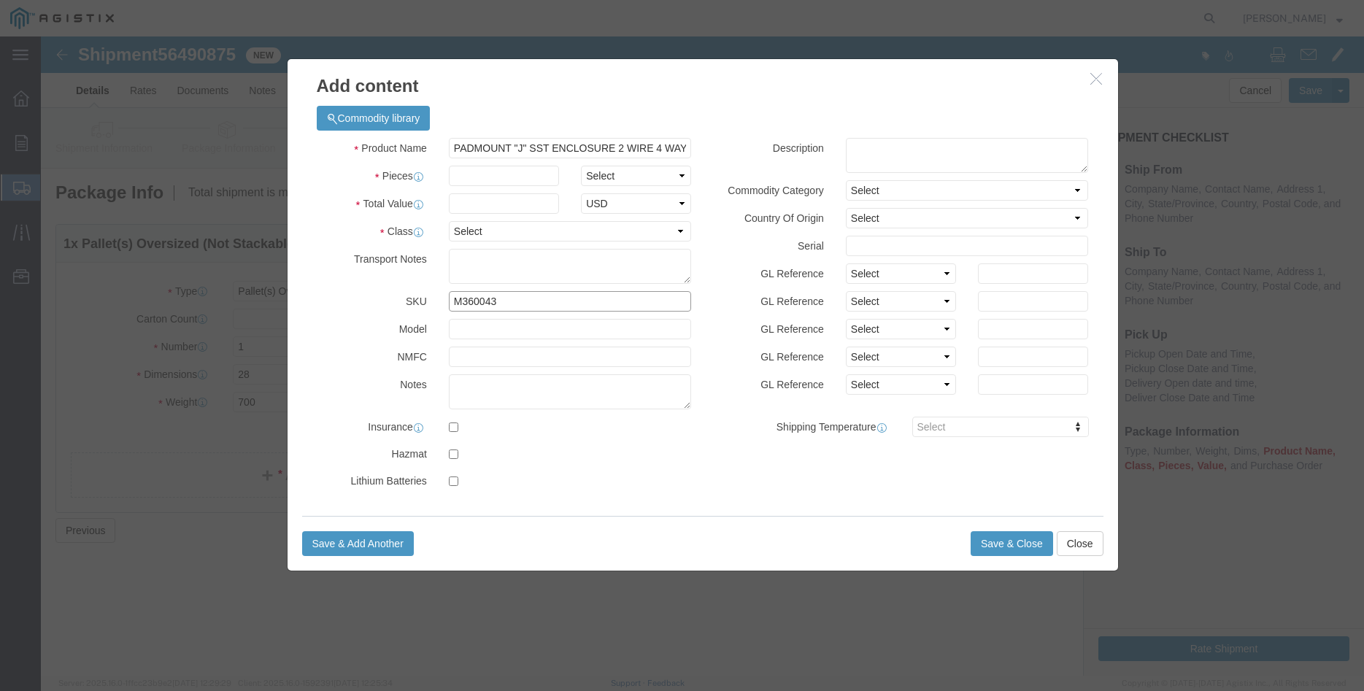
type input "M360043"
click input "PADMOUNT "J" SST ENCLOSURE 2 WIRE 4 WAY"
click textarea
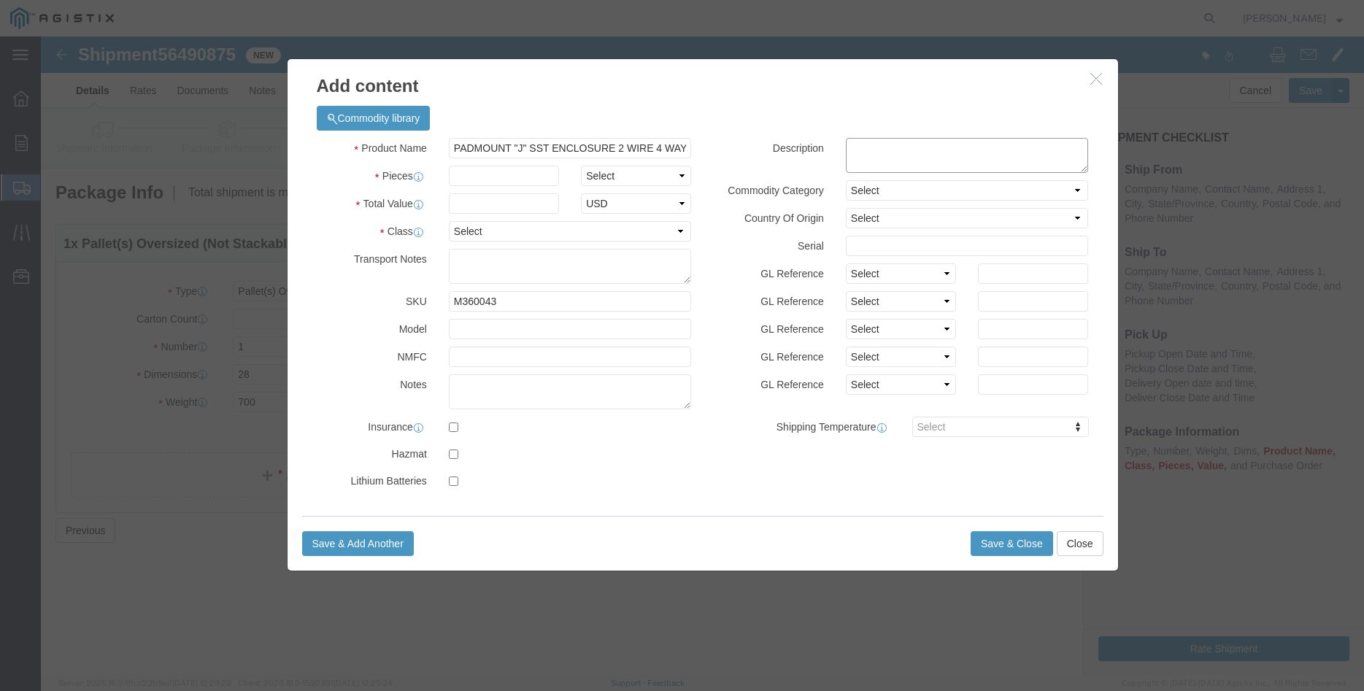
paste textarea "PADMOUNT "J" SST ENCLOSURE 2 WIRE 4 WAY"
type textarea "PADMOUNT "J" SST ENCLOSURE 2 WIRE 4 WAY"
click input "text"
type input "1"
click select "Select Bag Barrels 100Board Feet Bottle Box Blister Pack Carats Can Capsule Car…"
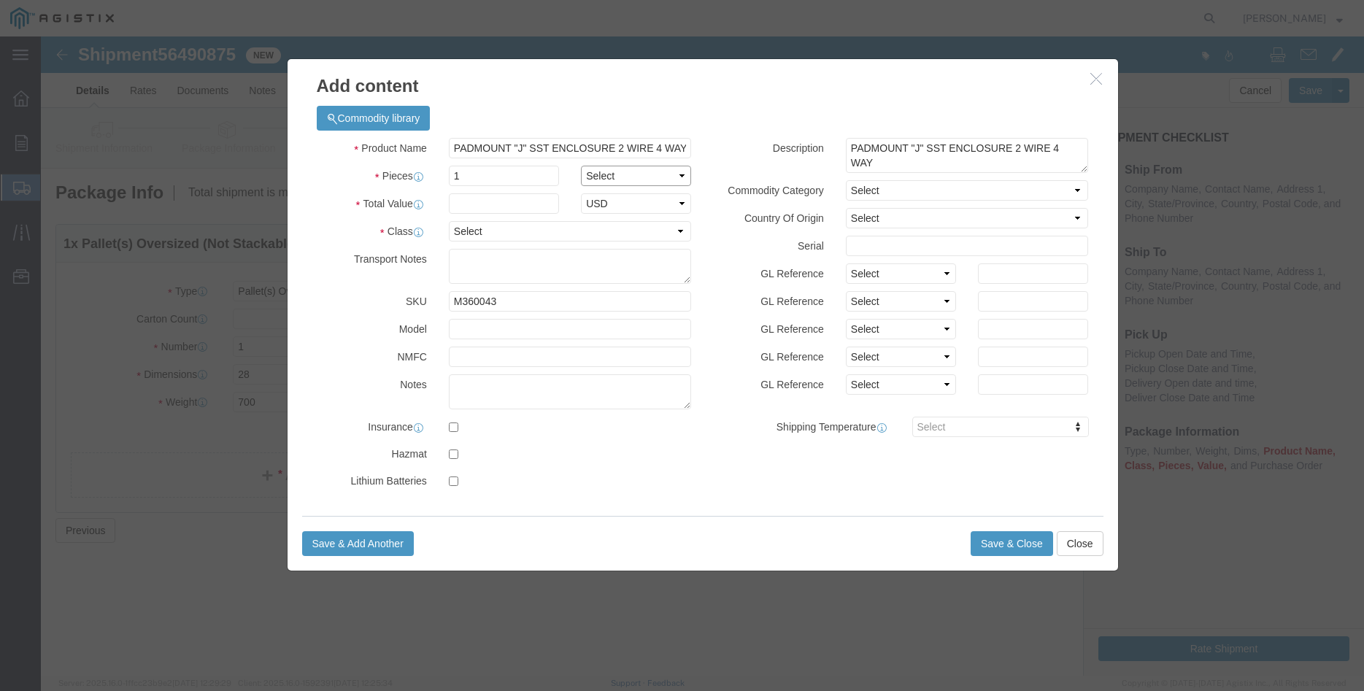
select select "EA"
click option "Each"
click div "Product Name PADMOUNT "J" SST ENCLOSURE 2 WIRE 4 WAY Pieces 1 Select Bag Barrel…"
click input "text"
type input "5908.00"
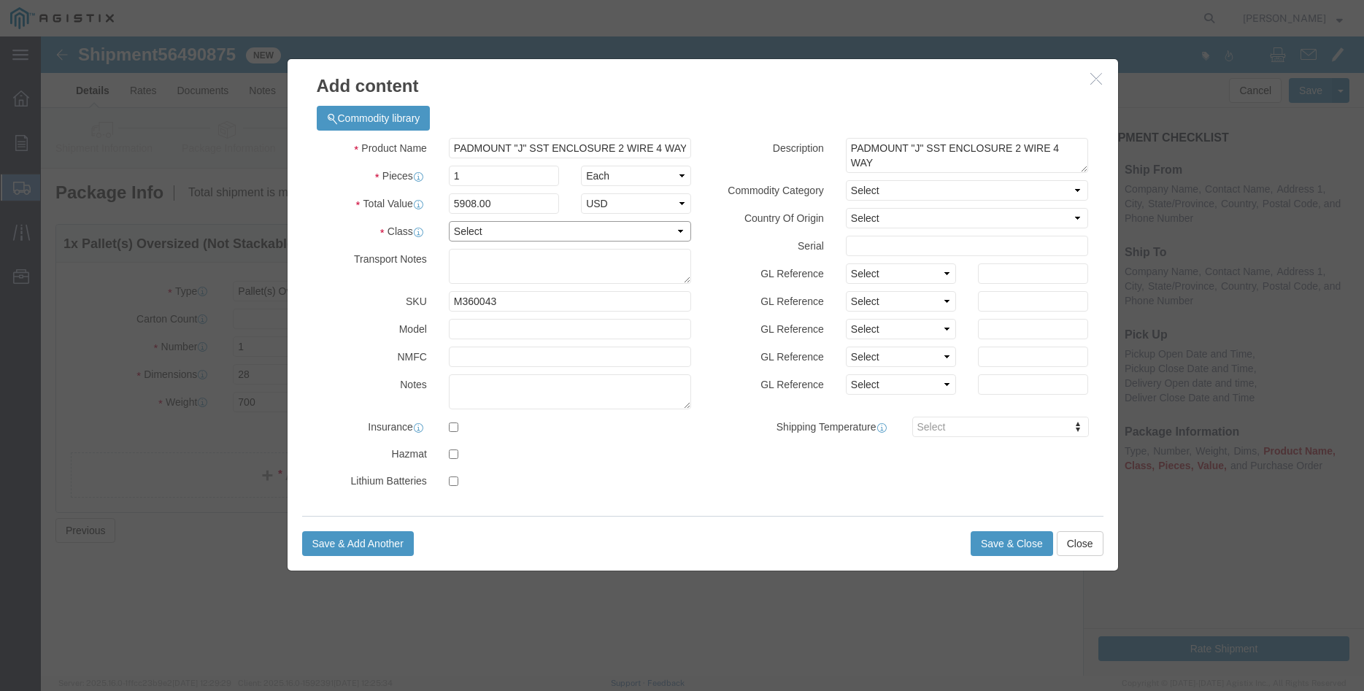
click select "Select 50 55 60 65 70 85 92.5 100 125 175 250 300 400"
select select "100"
click option "100"
click label "Shipping Temperature"
click select "Select Account Type Activity ID Airline Appointment Number ASN Batch Number Bil…"
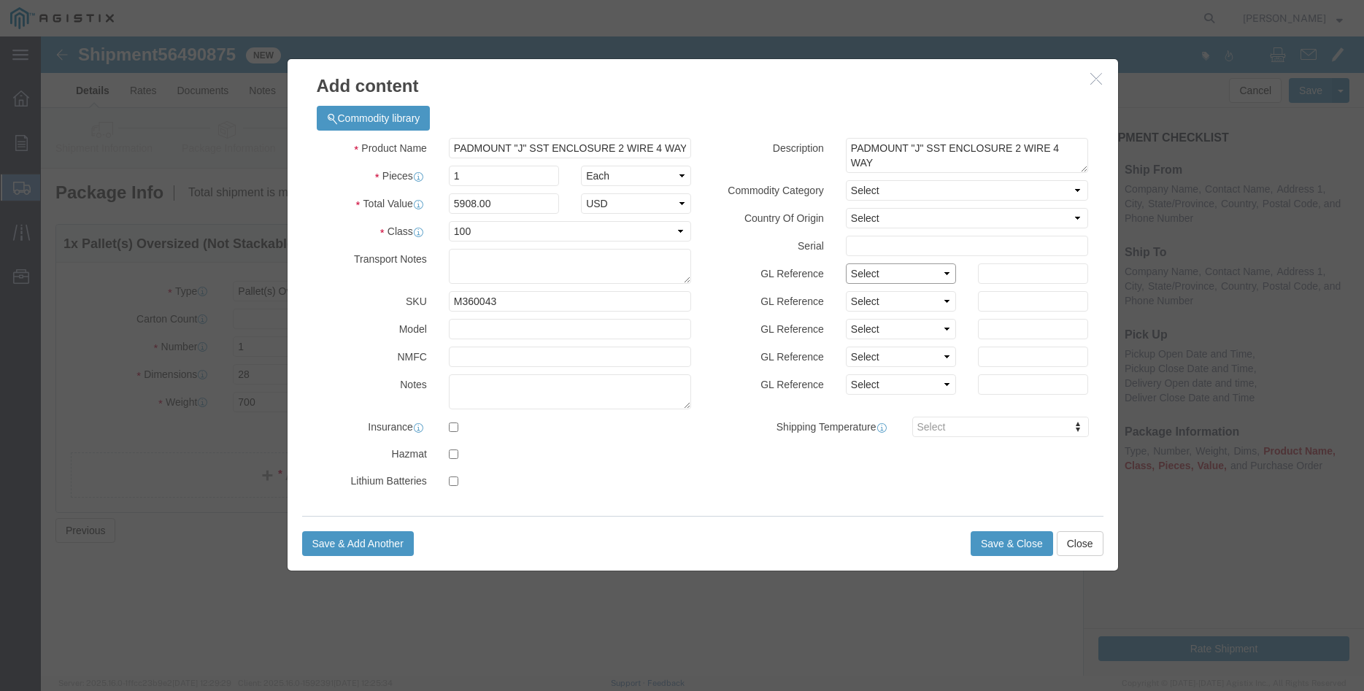
select select "PURCHORD"
click option "Purchase Order"
click select "Select Account Type Activity ID Airline Appointment Number ASN Batch Number Bil…"
select select "PURCHORD"
click option "Purchase Order"
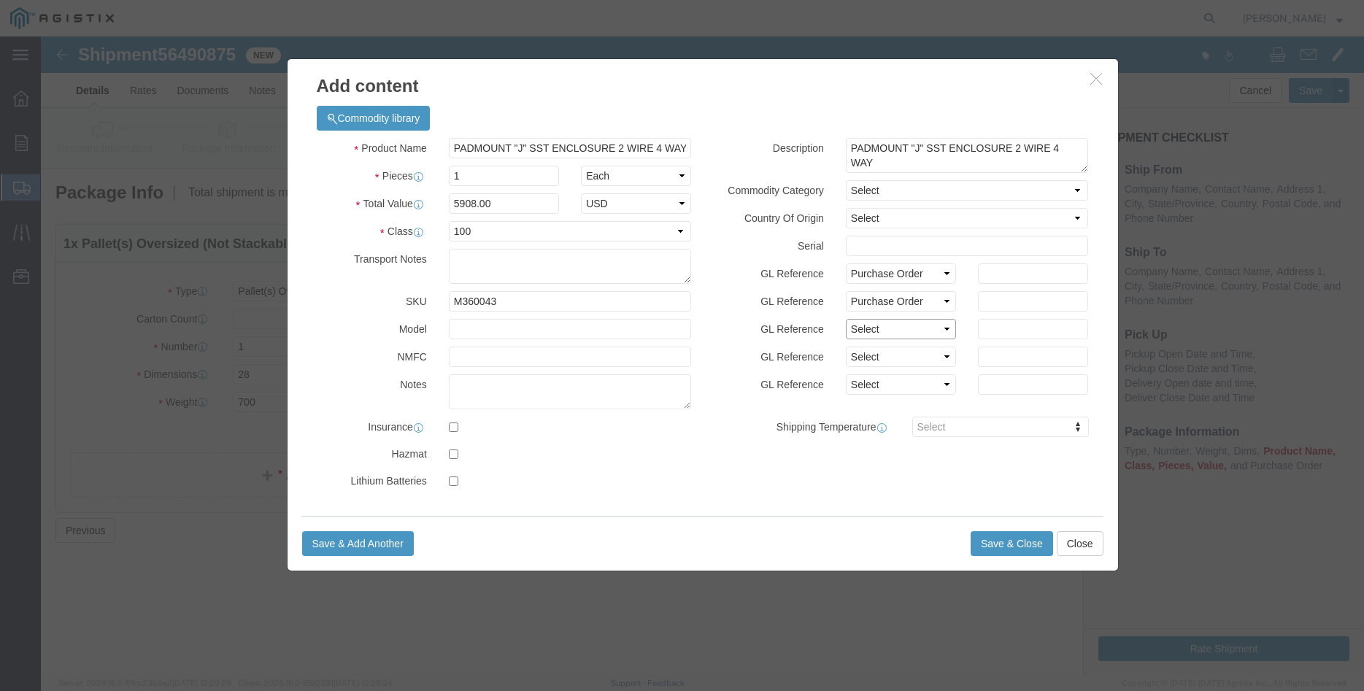
click select "Select Account Type Activity ID Airline Appointment Number ASN Batch Number Bil…"
select select "ORDERLINE"
click option "Order Line No"
click input "text"
type input "1"
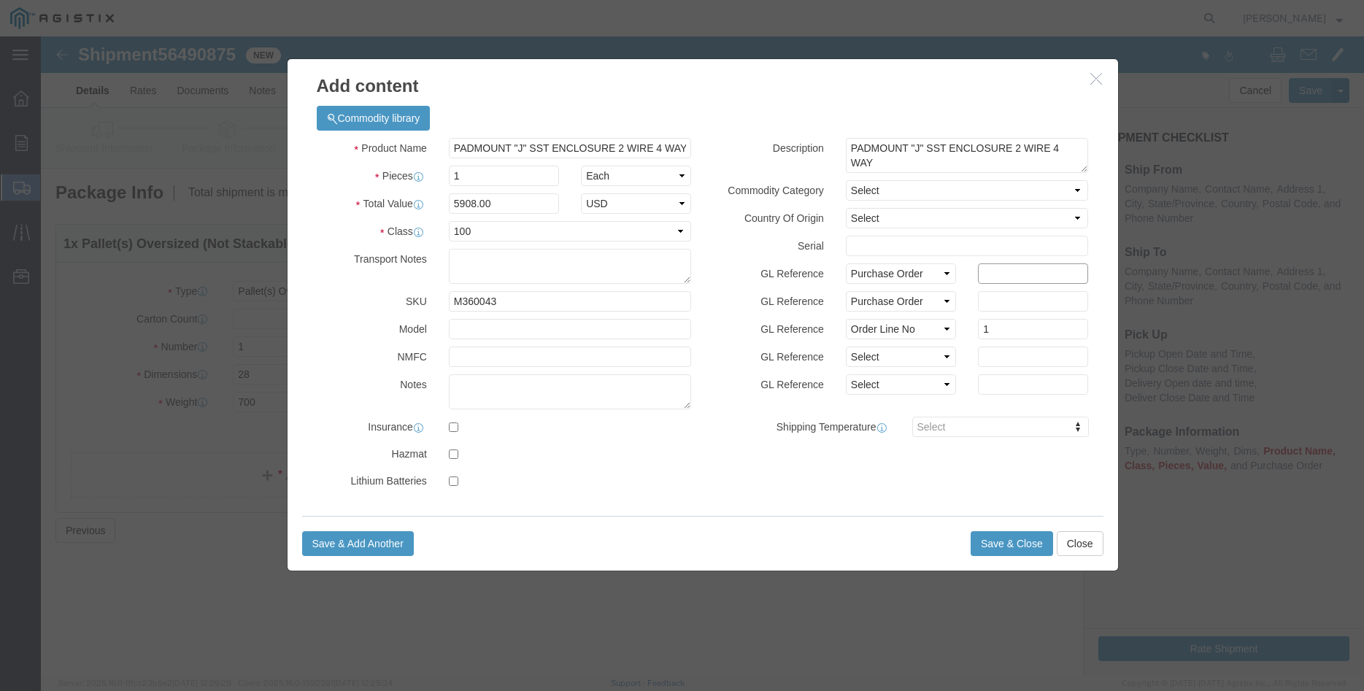
click input "text"
type input "3501345292"
click input "text"
type input "5908.00"
click label "GL Reference"
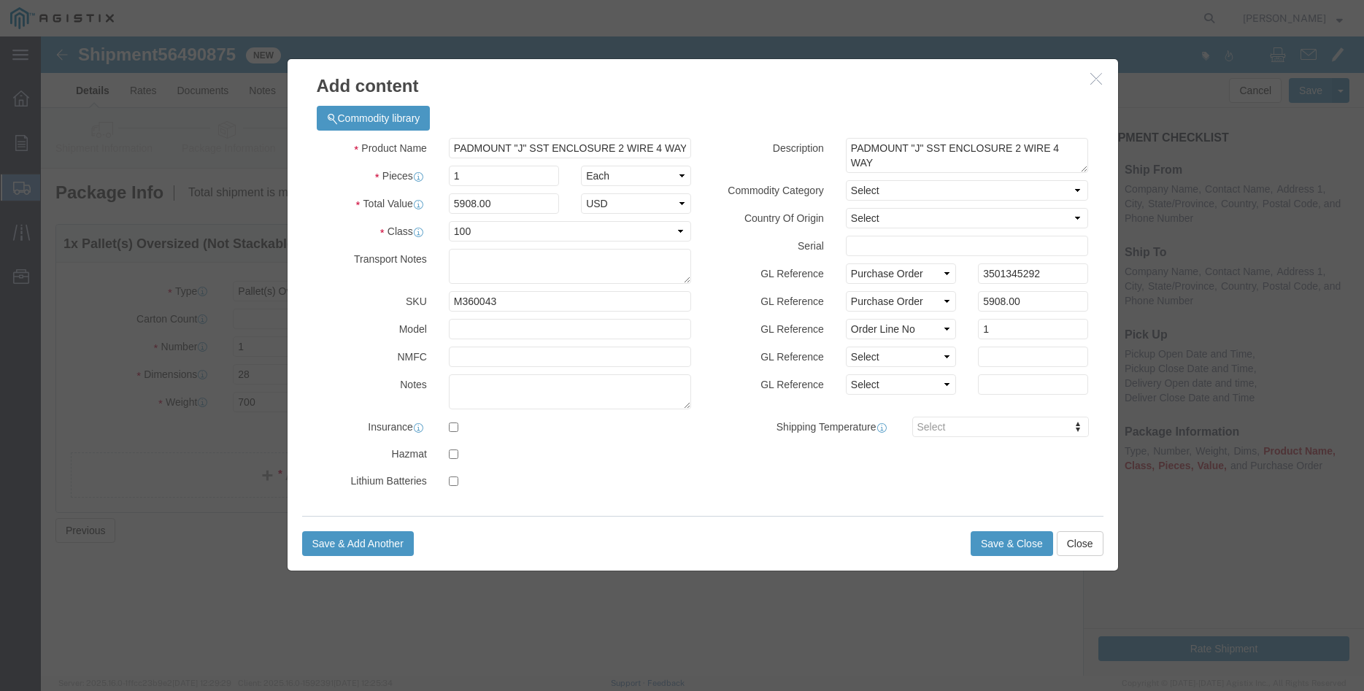
drag, startPoint x: 704, startPoint y: 318, endPoint x: 702, endPoint y: 336, distance: 18.3
click label "GL Reference"
click button "Save & Close"
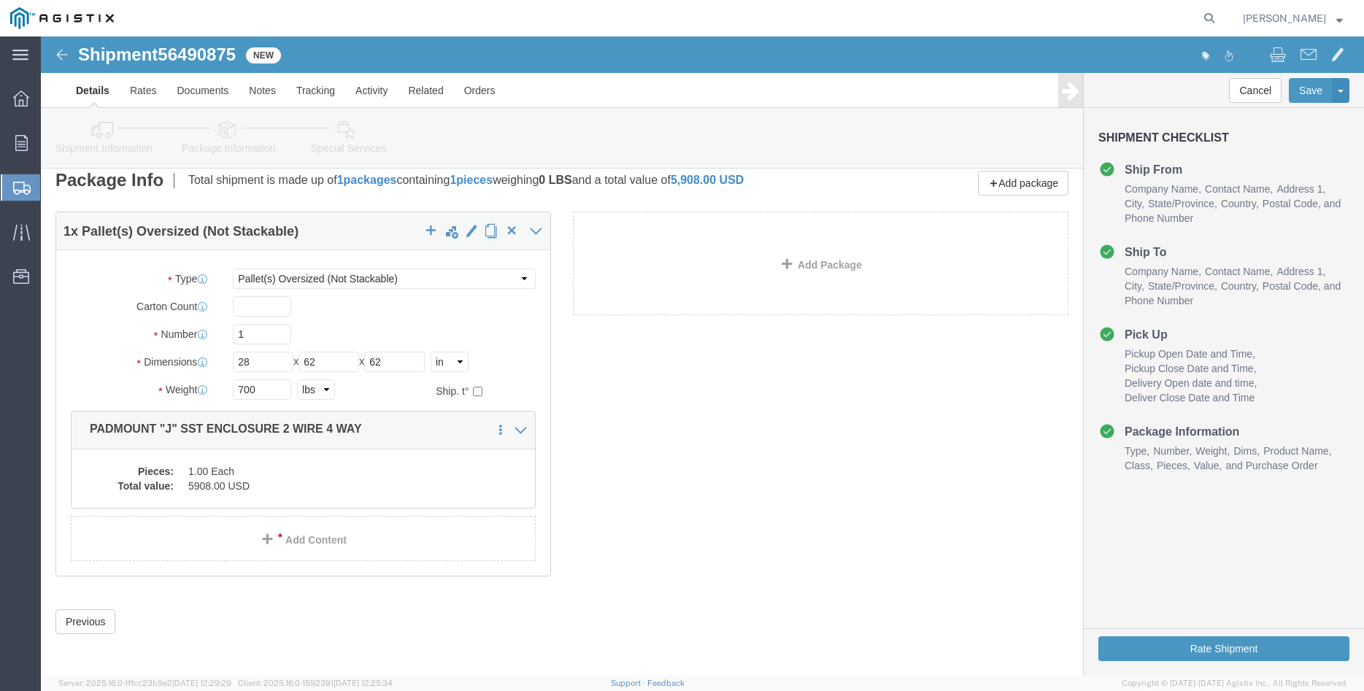
scroll to position [15, 0]
click button "Rate Shipment"
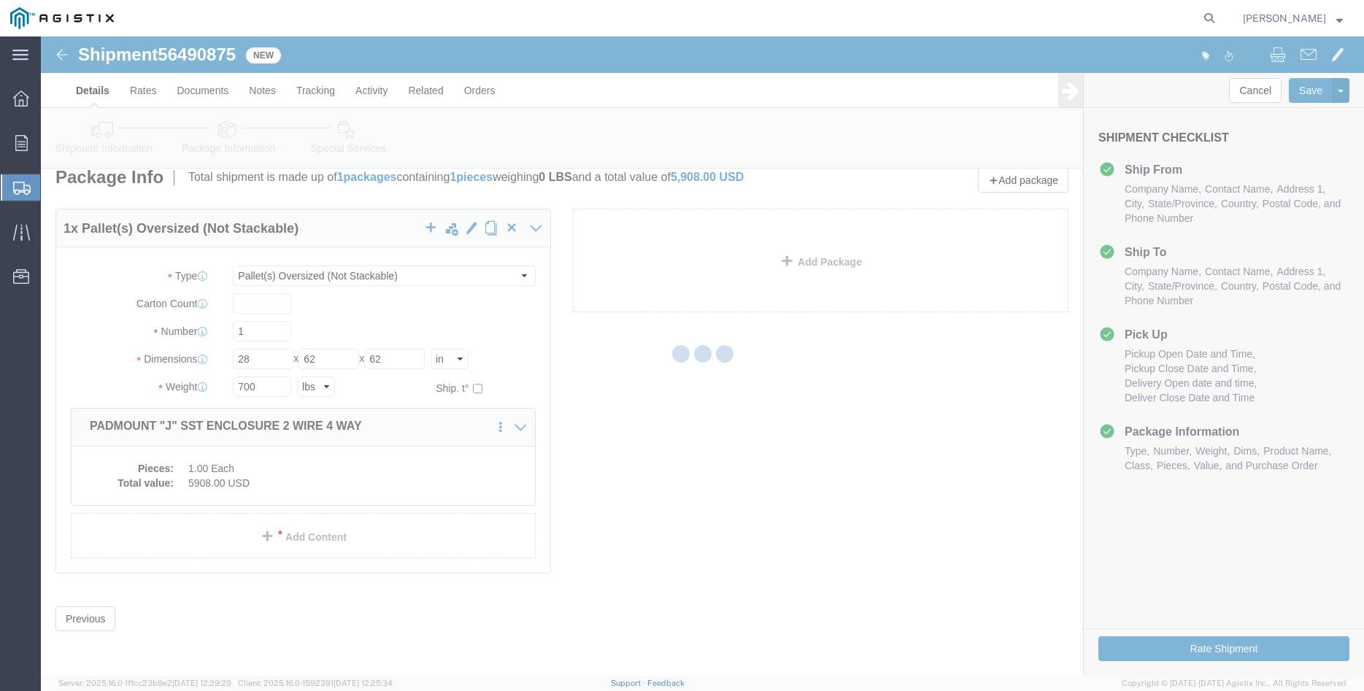
scroll to position [0, 0]
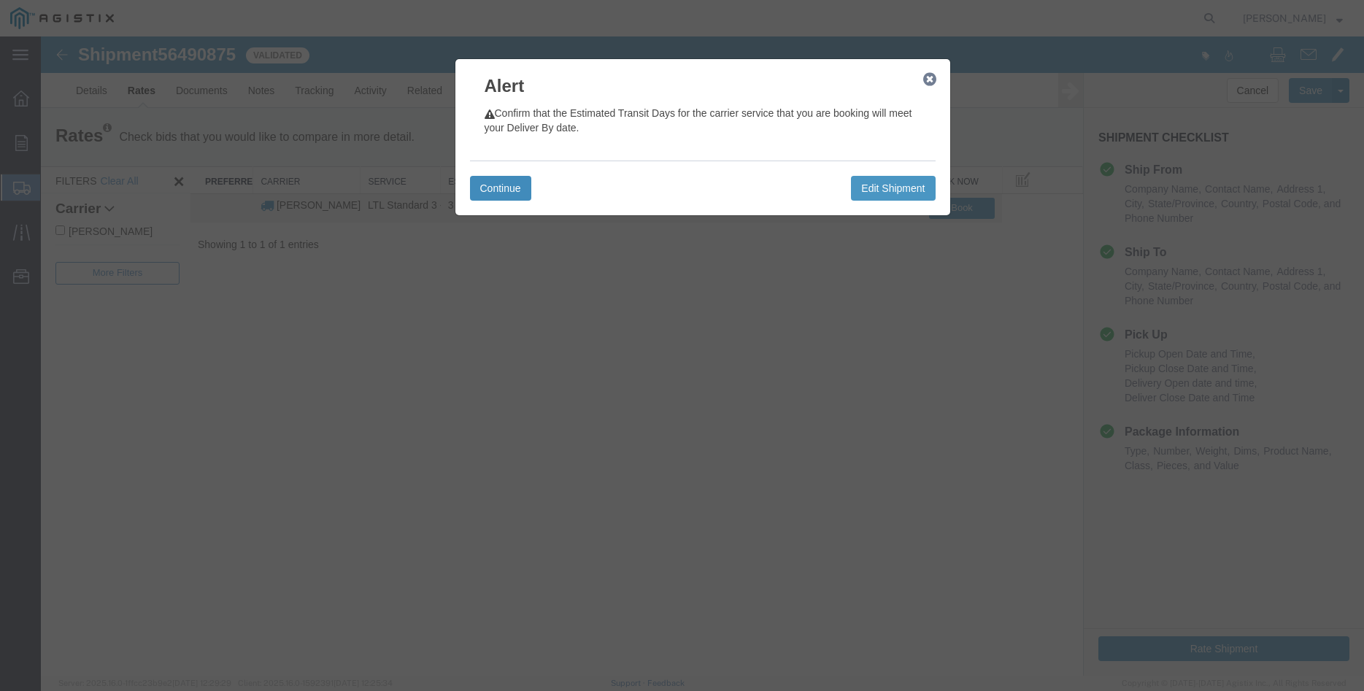
click at [511, 192] on button "Continue" at bounding box center [500, 188] width 61 height 25
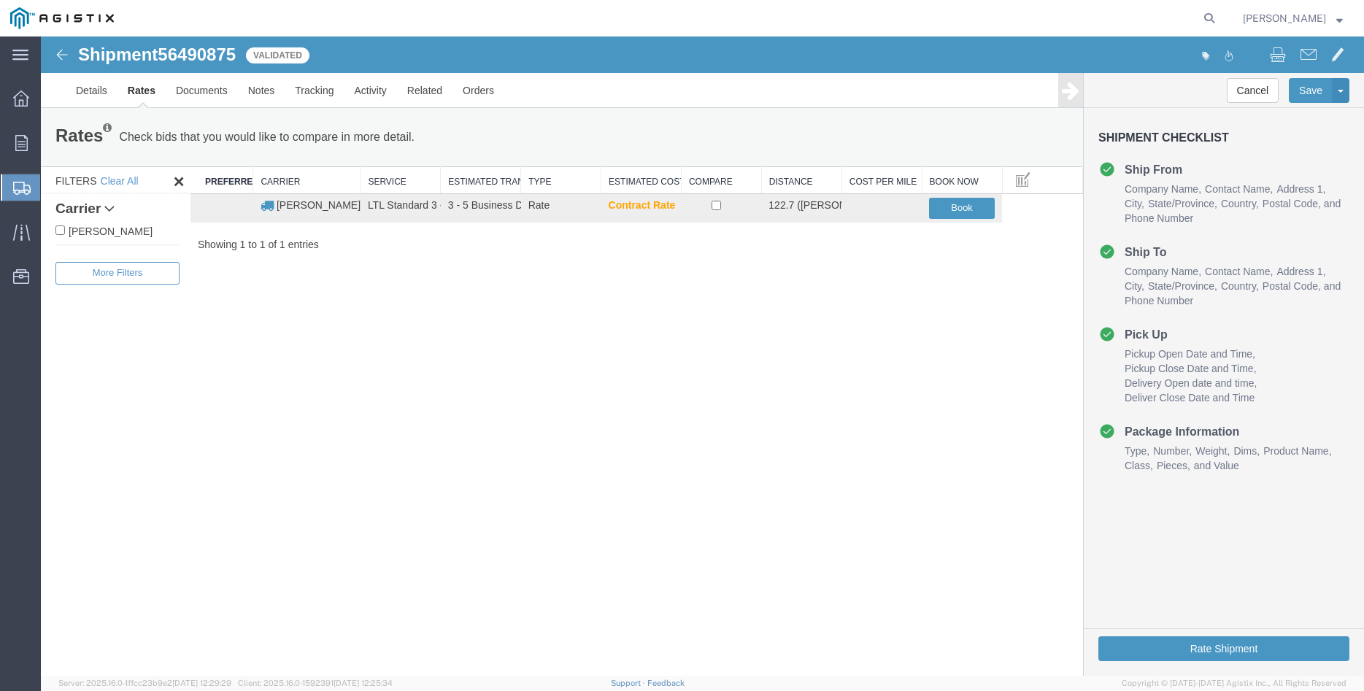
click at [121, 234] on label "[PERSON_NAME]" at bounding box center [117, 231] width 124 height 16
click at [65, 234] on input "[PERSON_NAME]" at bounding box center [59, 230] width 9 height 9
checkbox input "true"
click at [713, 209] on input "checkbox" at bounding box center [716, 205] width 9 height 9
checkbox input "true"
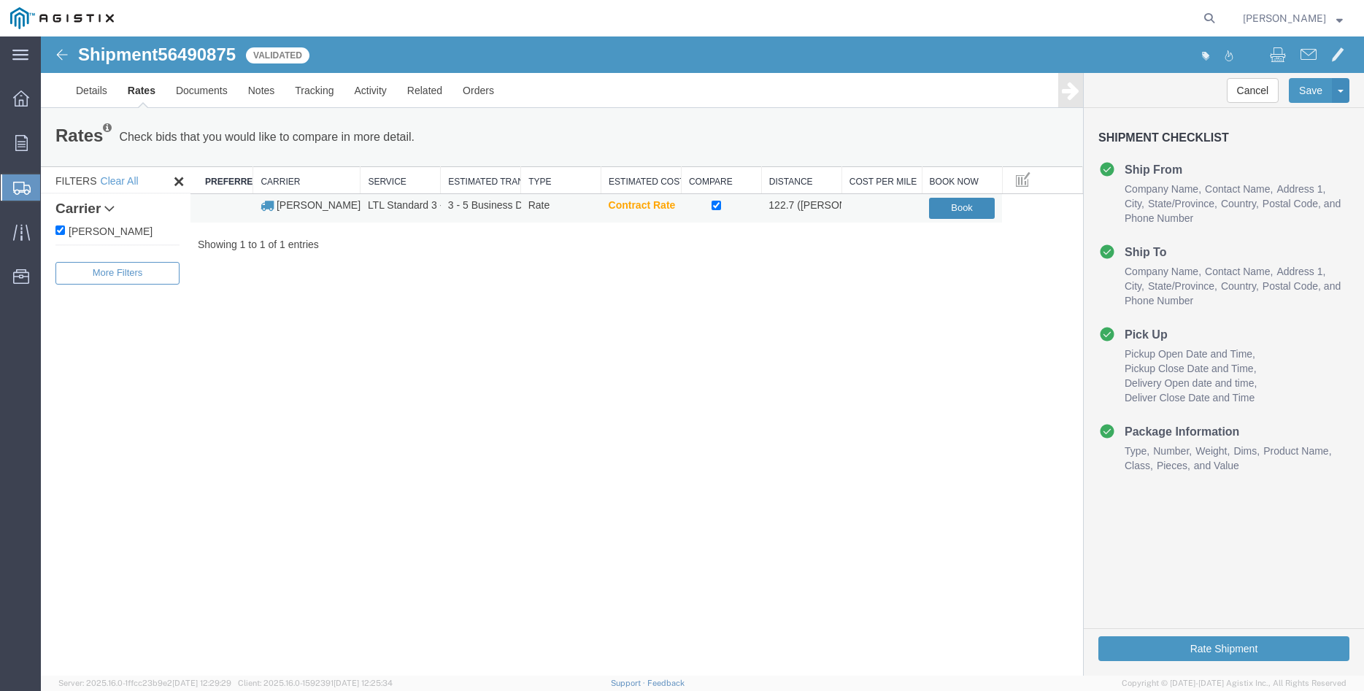
click at [950, 214] on button "Book" at bounding box center [962, 208] width 66 height 21
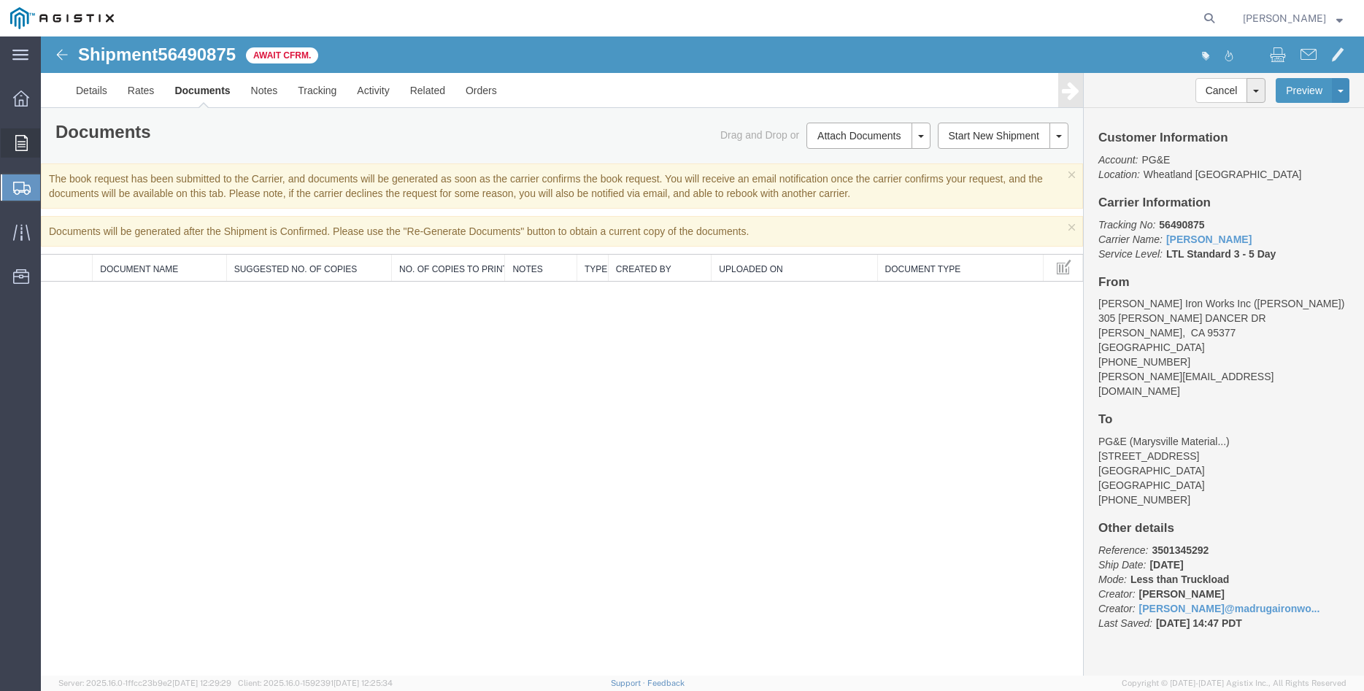
click at [20, 143] on icon at bounding box center [21, 143] width 12 height 16
